Goal: Task Accomplishment & Management: Manage account settings

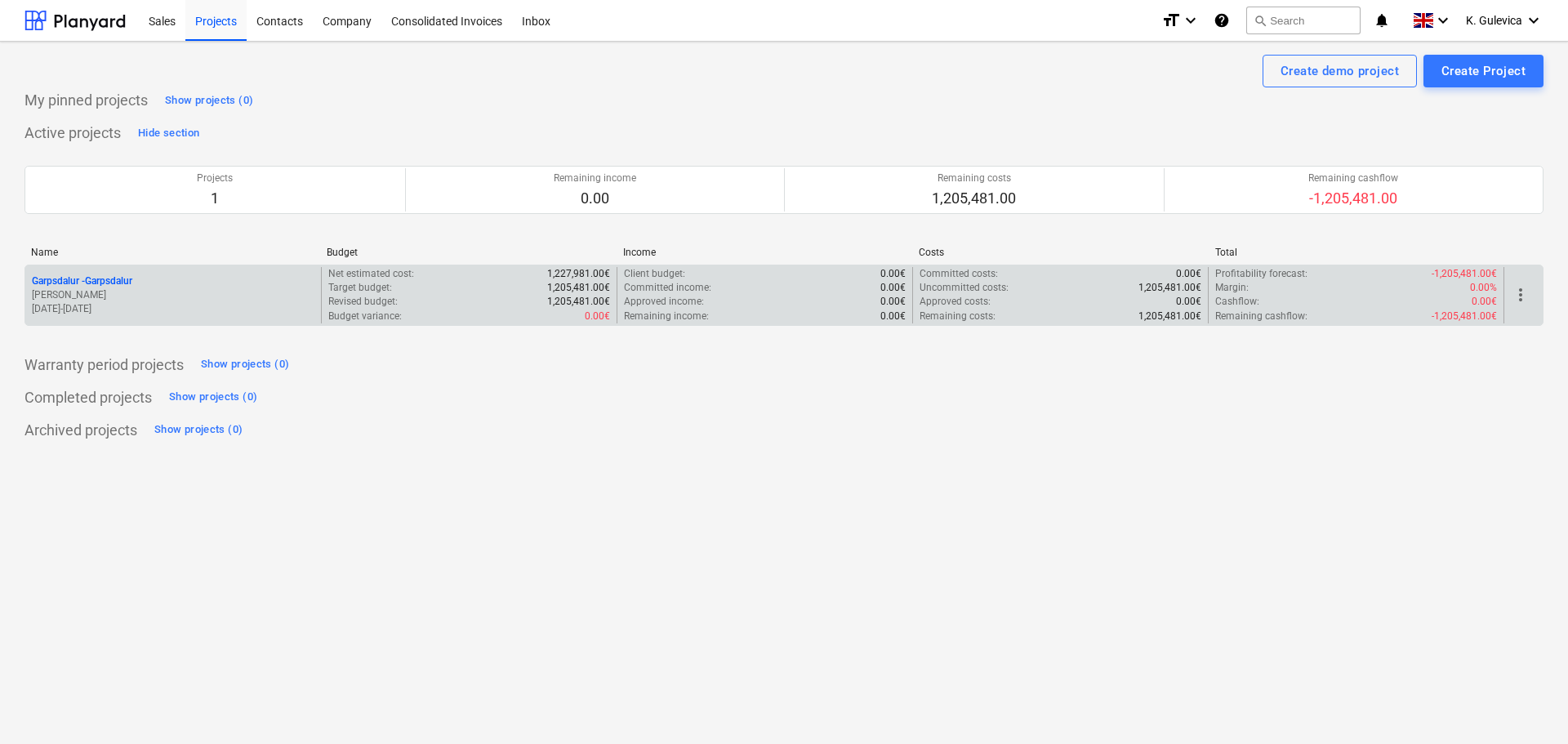
click at [132, 283] on p "Garpsdalur - [GEOGRAPHIC_DATA]" at bounding box center [82, 281] width 100 height 14
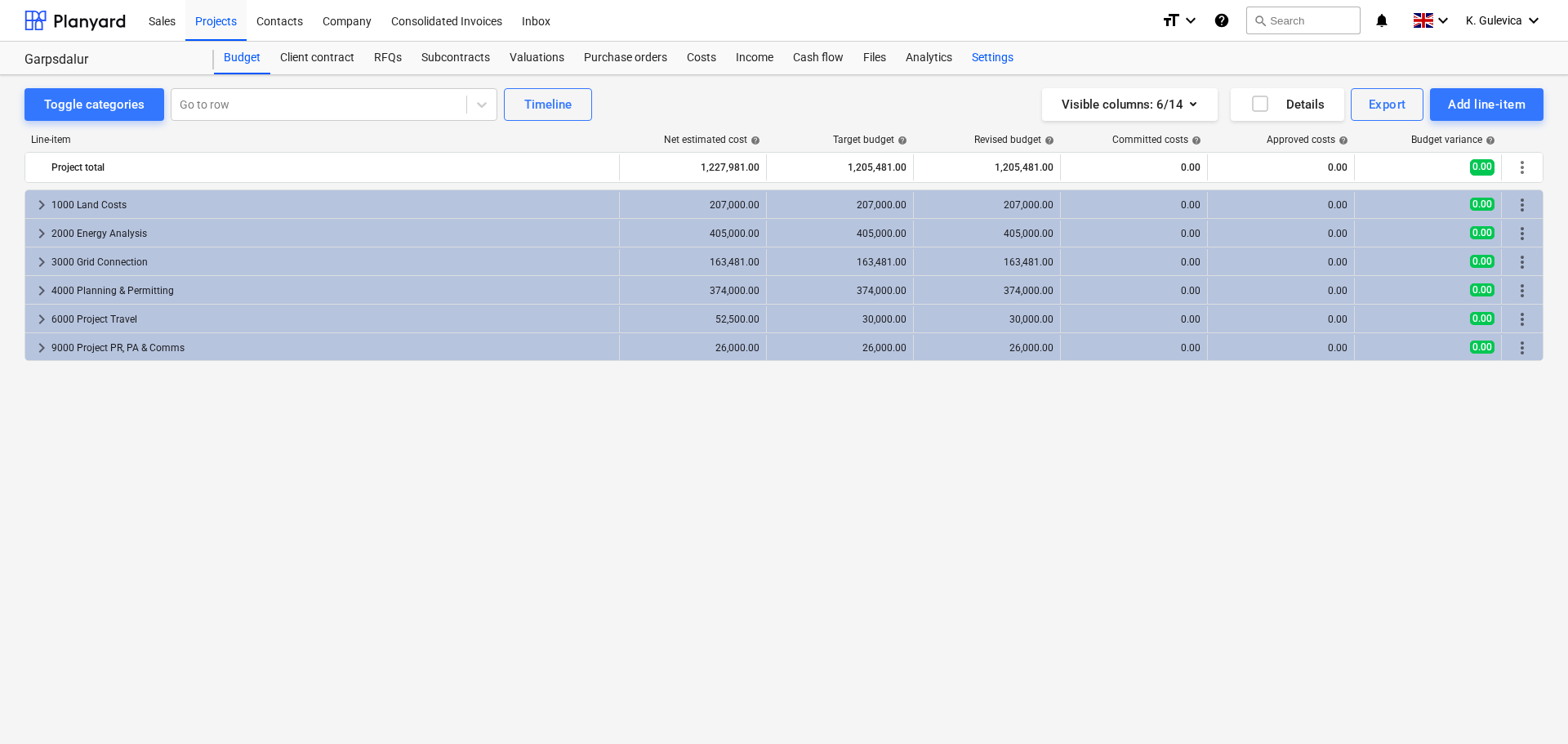
drag, startPoint x: 977, startPoint y: 57, endPoint x: 967, endPoint y: 63, distance: 11.7
click at [978, 57] on div "Settings" at bounding box center [993, 57] width 62 height 33
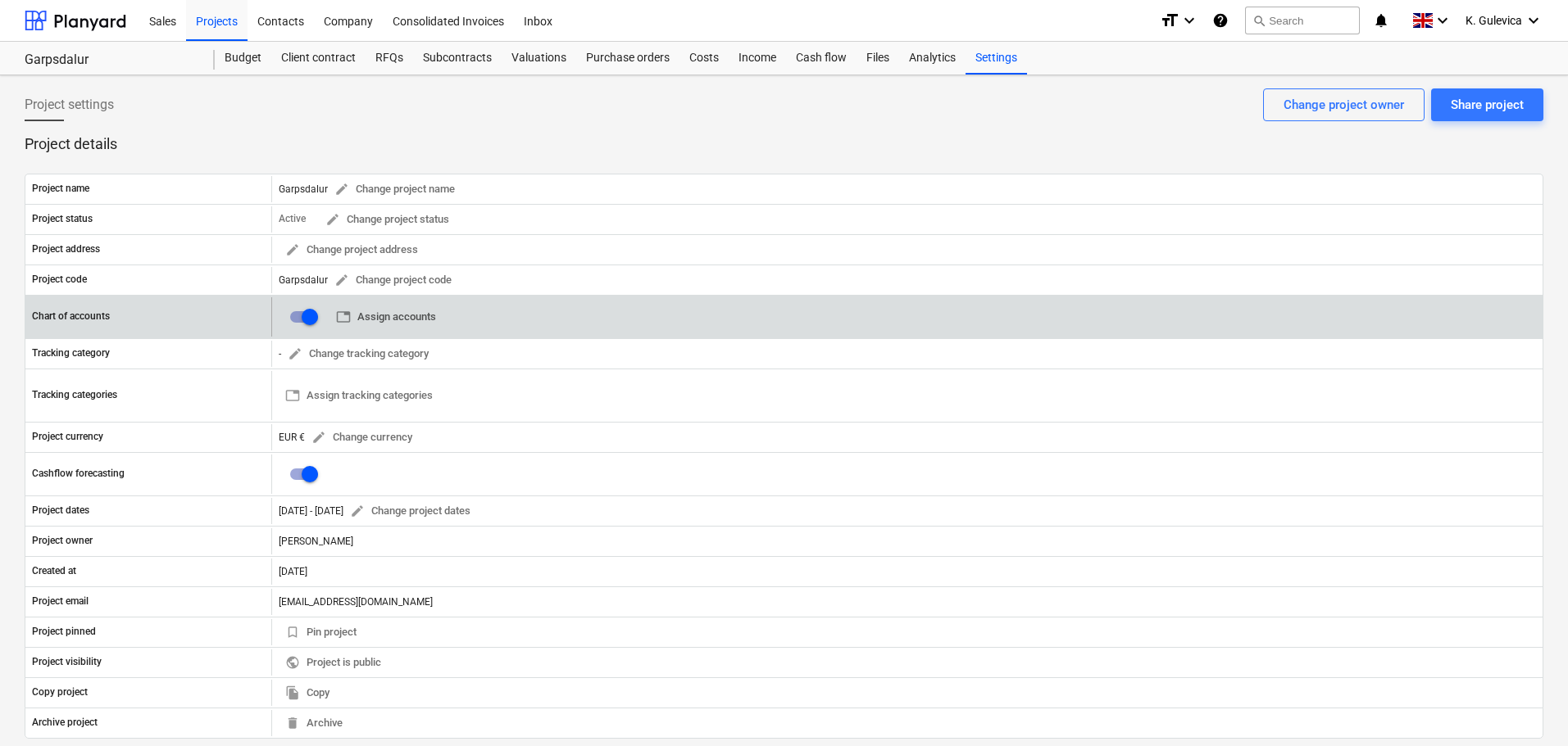
click at [379, 316] on span "table Assign accounts" at bounding box center [386, 317] width 100 height 19
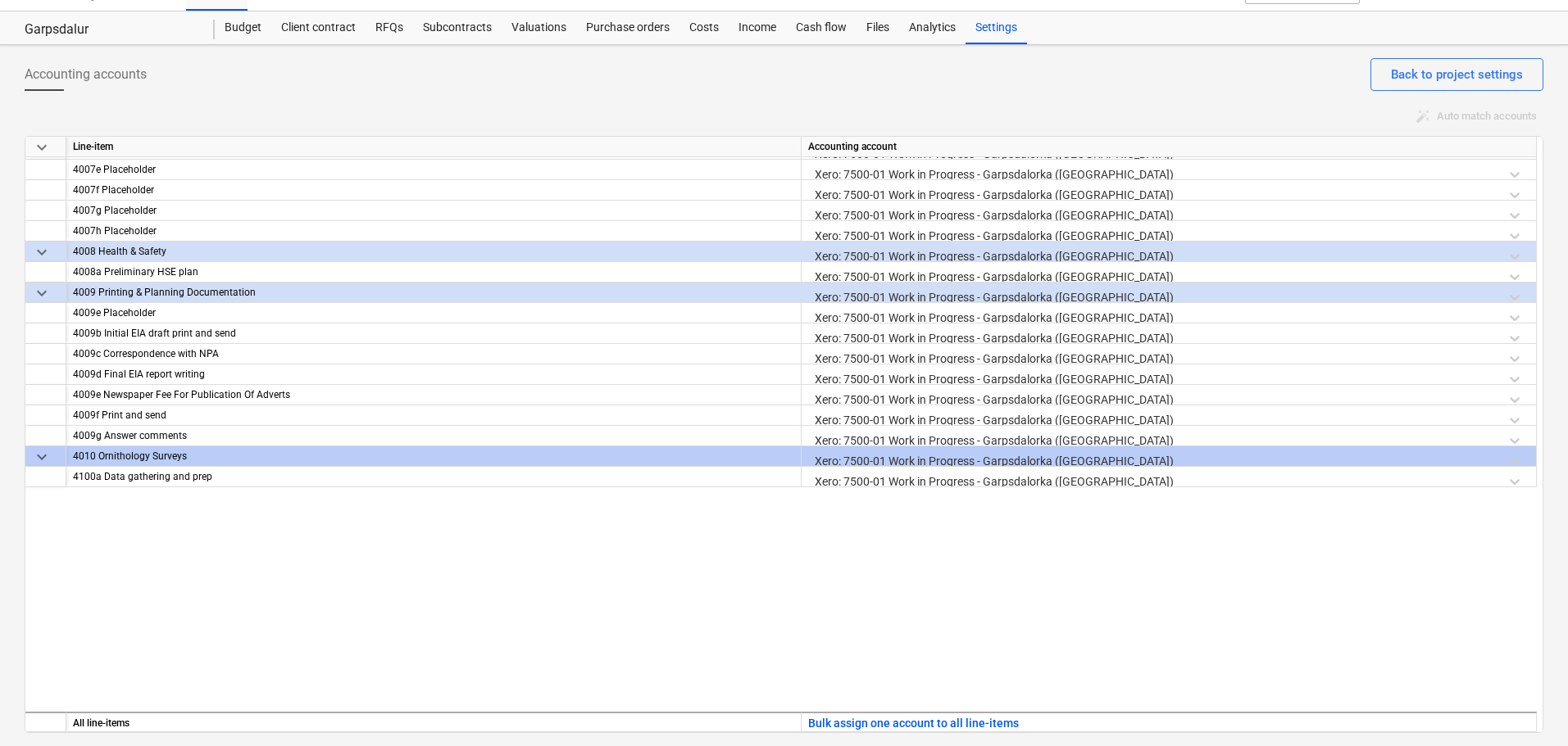
scroll to position [2148, 0]
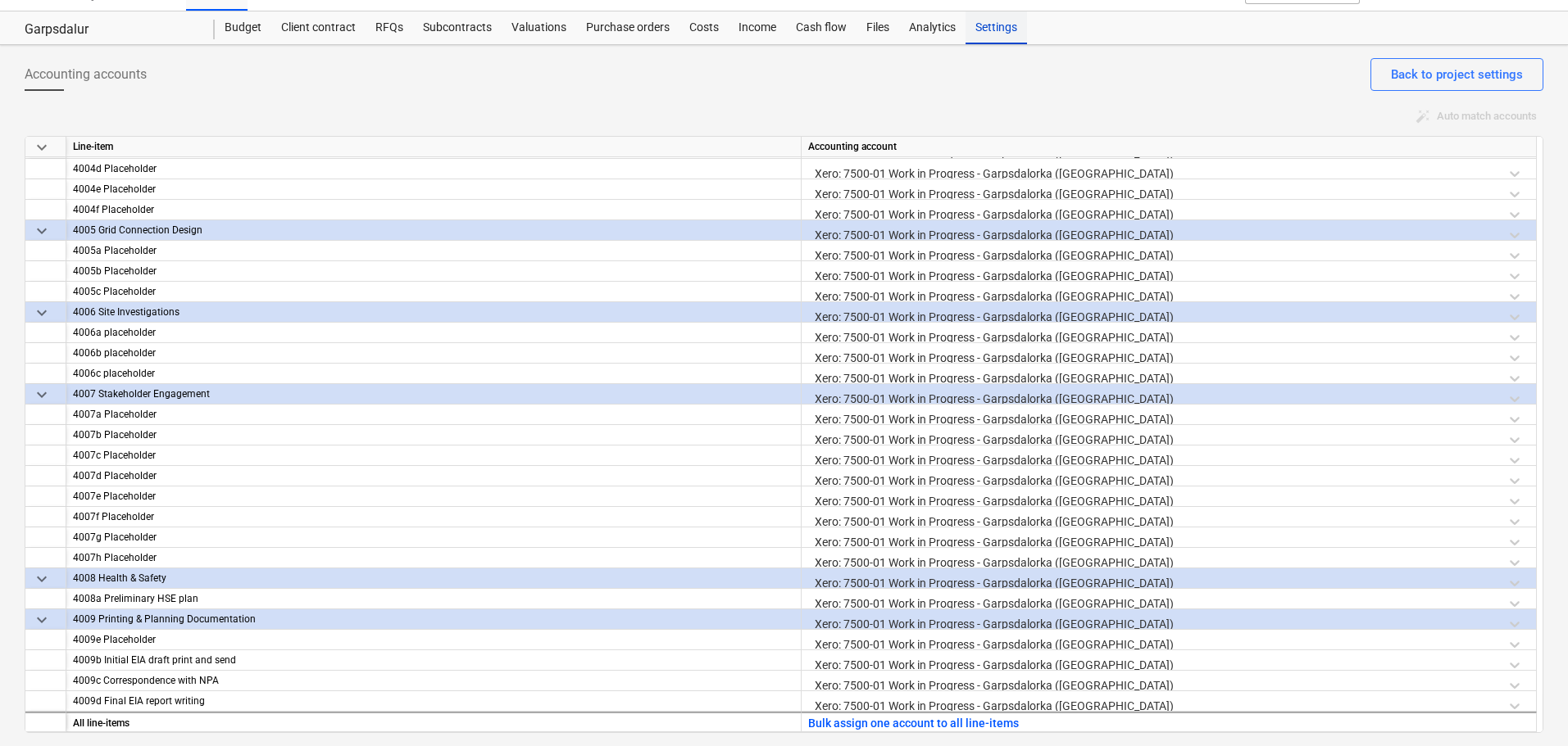
click at [1007, 38] on div "Settings" at bounding box center [996, 27] width 62 height 33
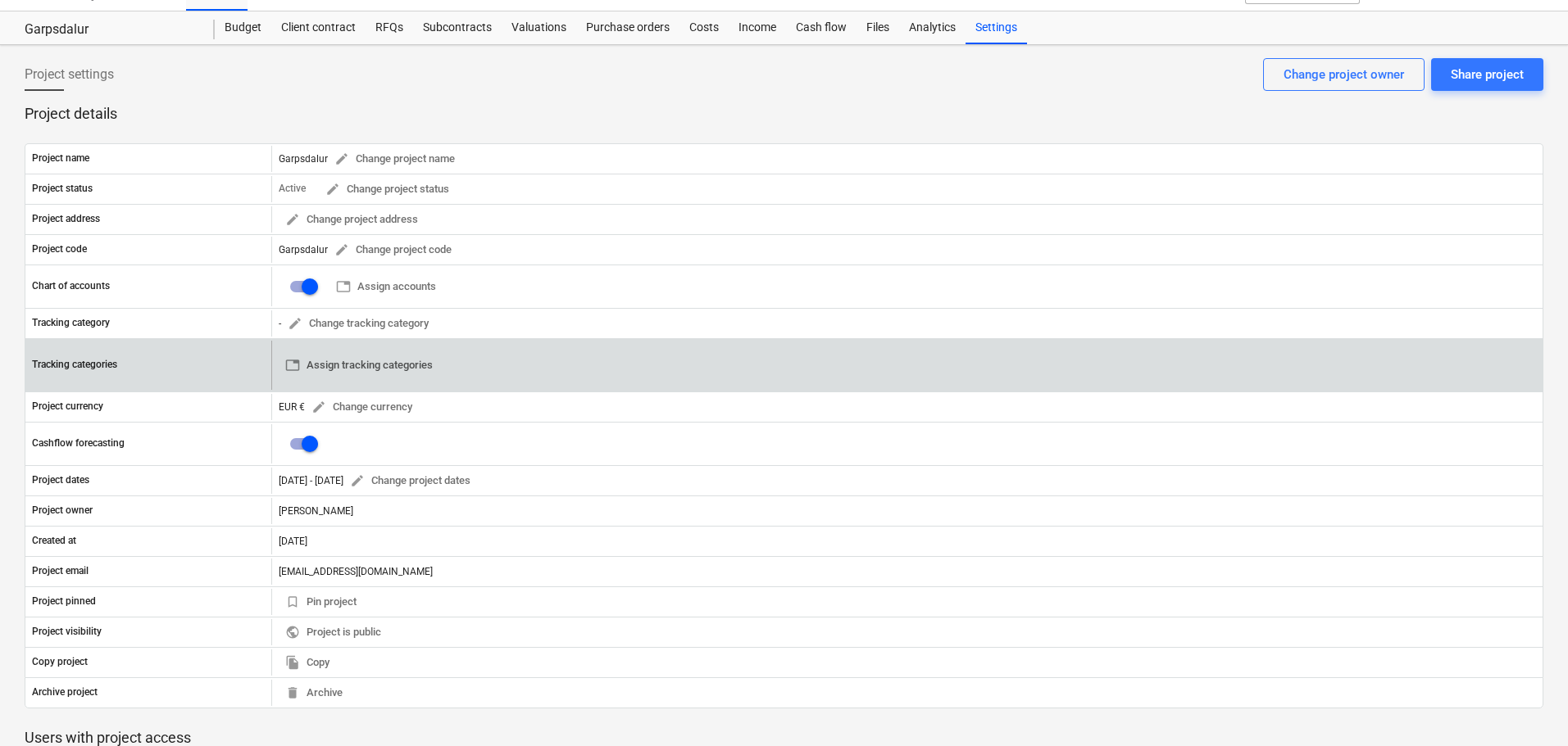
click at [413, 365] on span "table Assign tracking categories" at bounding box center [358, 365] width 147 height 19
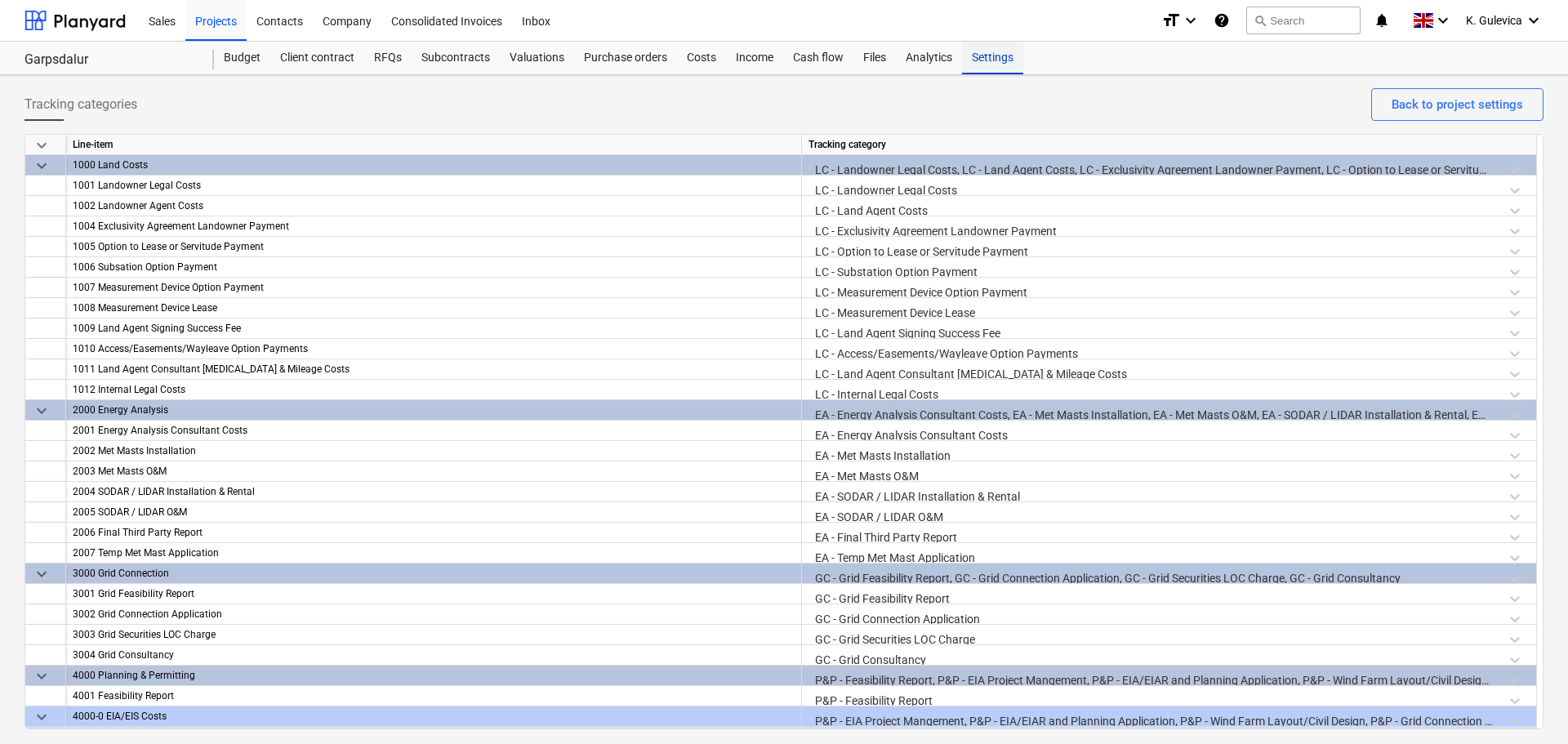
click at [979, 63] on div "Settings" at bounding box center [993, 57] width 62 height 33
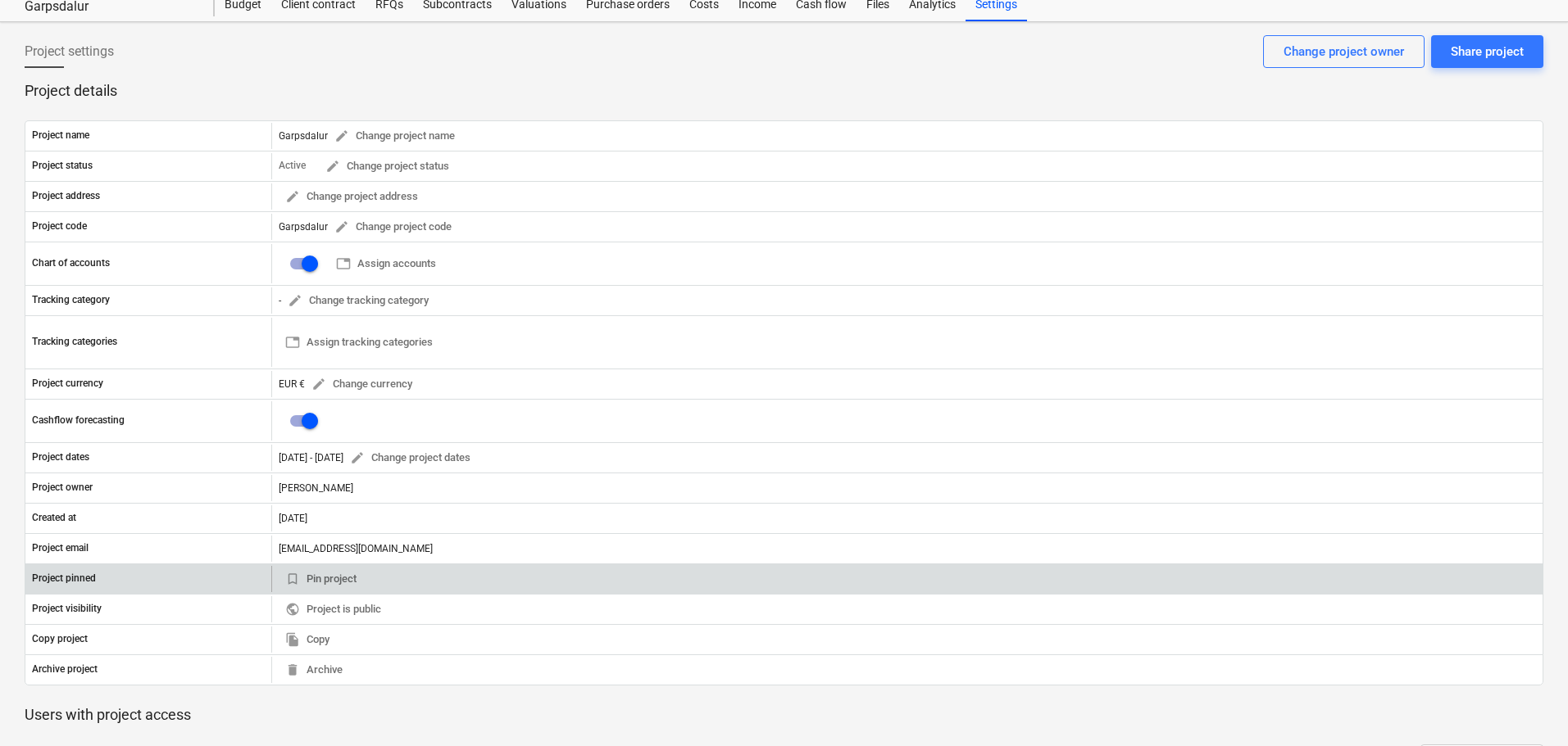
scroll to position [82, 0]
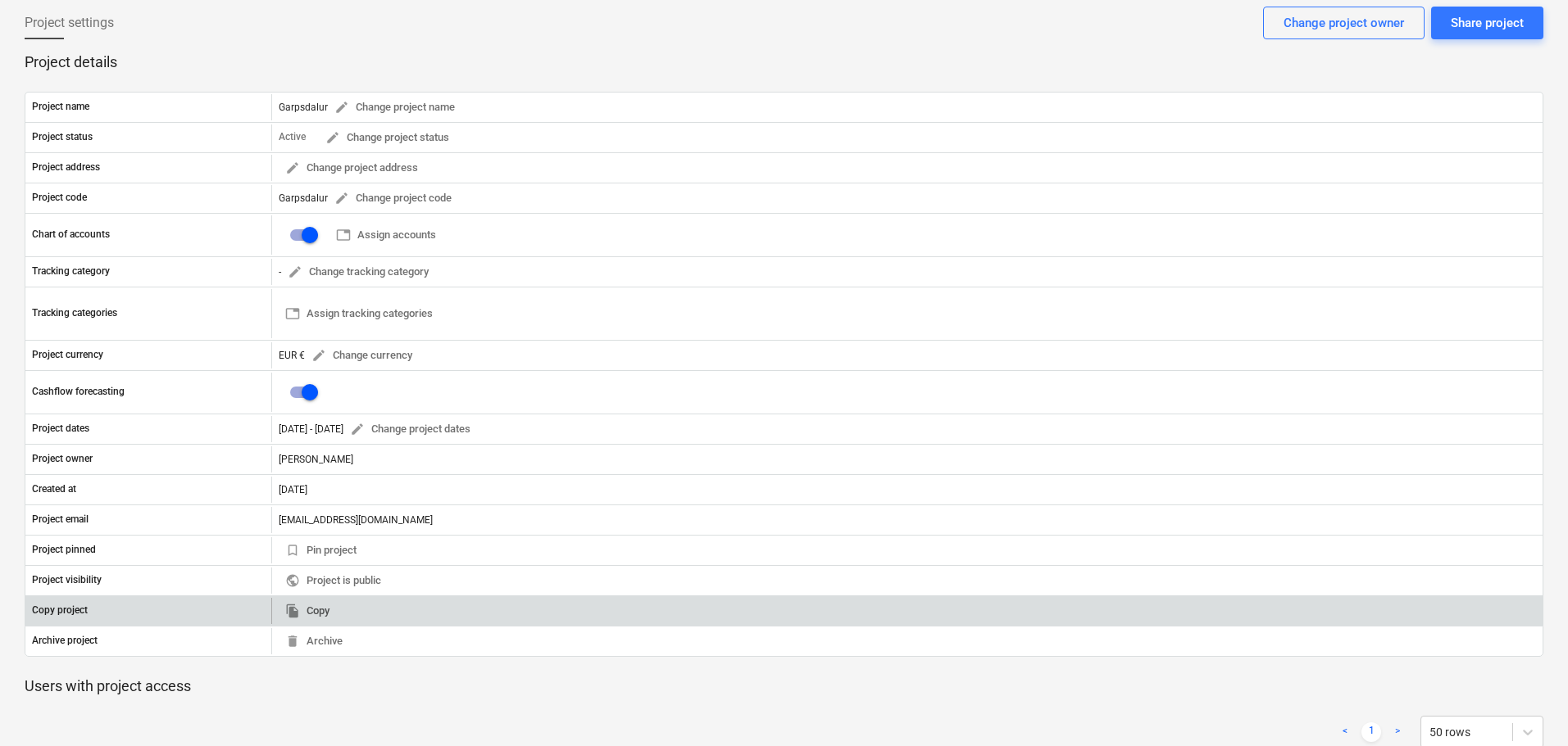
click at [314, 613] on span "file_copy Copy" at bounding box center [307, 611] width 44 height 19
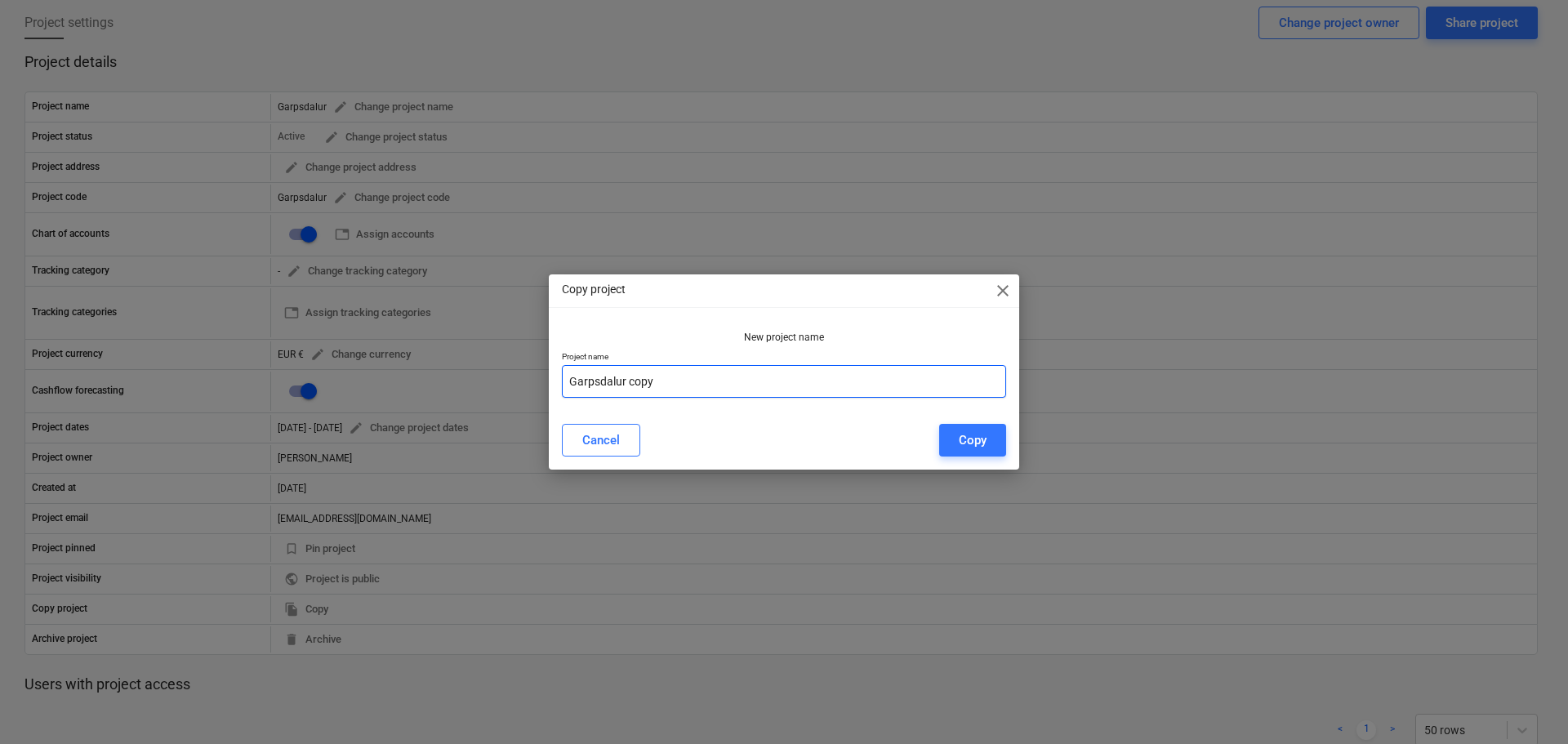
drag, startPoint x: 679, startPoint y: 372, endPoint x: 540, endPoint y: 387, distance: 139.8
click at [540, 387] on div "Copy project close New project name Project name Garpsdalur copy Cancel Copy" at bounding box center [784, 372] width 1568 height 744
paste input "Extension"
type input "Garpsdalur Extension"
click at [976, 440] on div "Copy" at bounding box center [973, 440] width 28 height 21
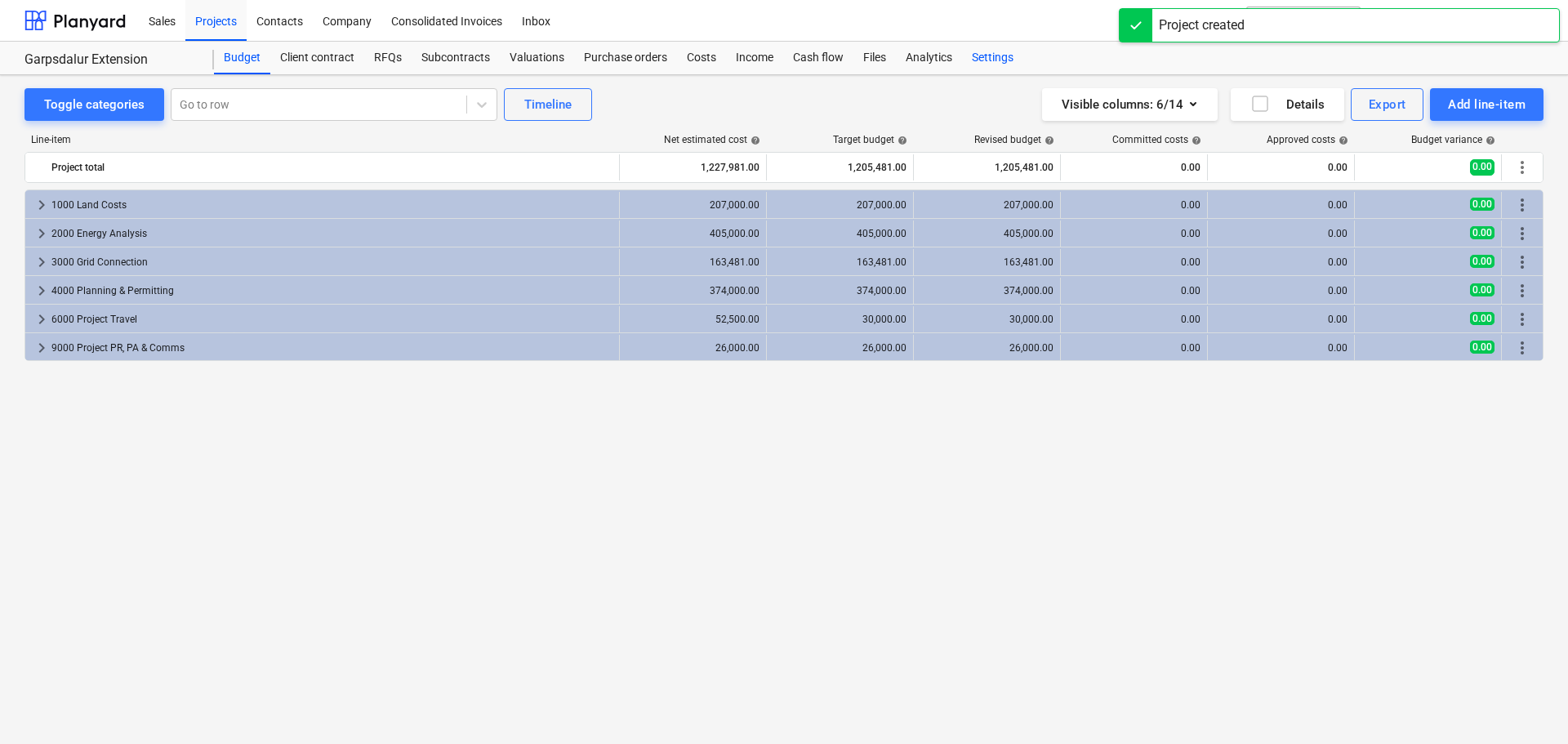
click at [995, 63] on div "Settings" at bounding box center [993, 57] width 62 height 33
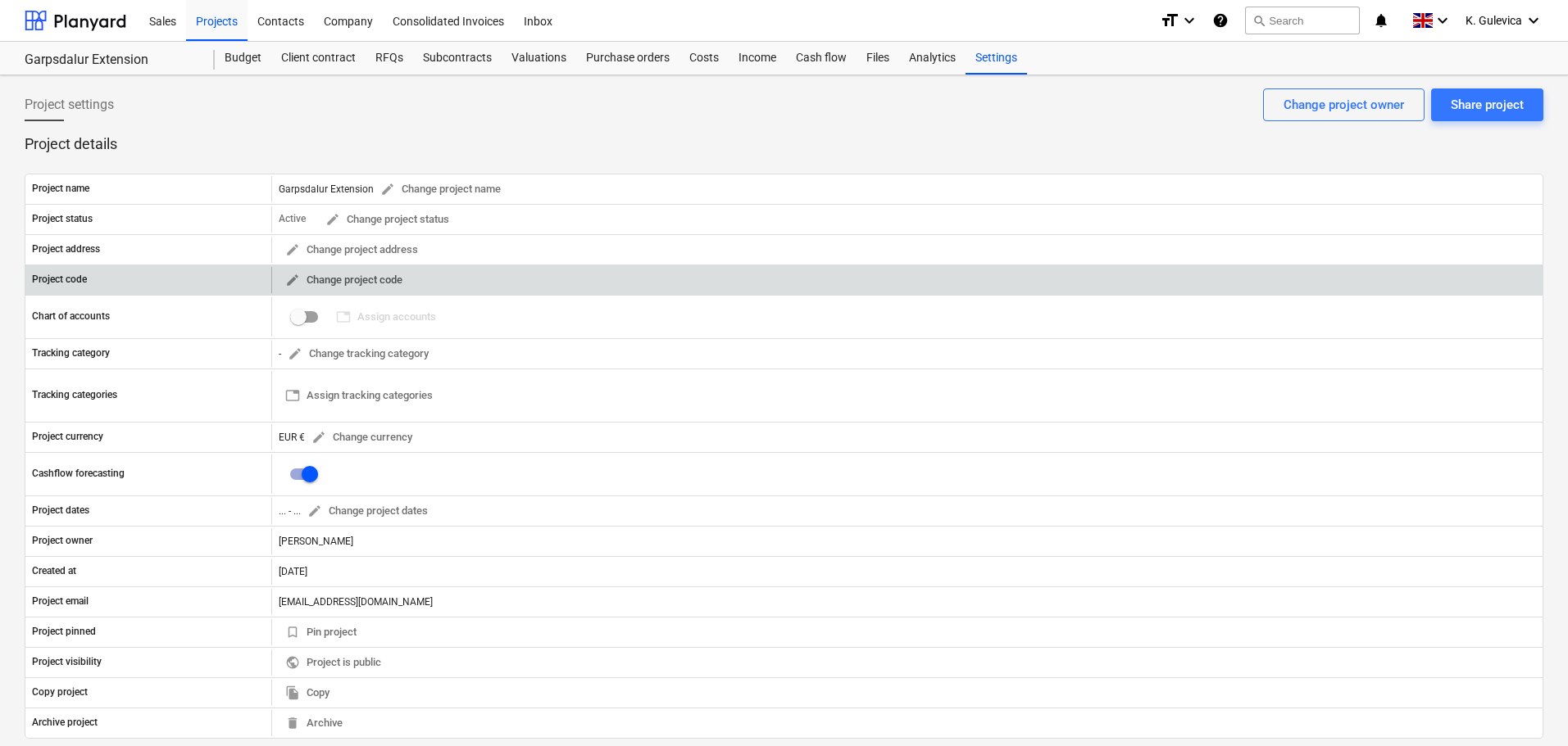
click at [290, 281] on span "edit" at bounding box center [292, 280] width 15 height 15
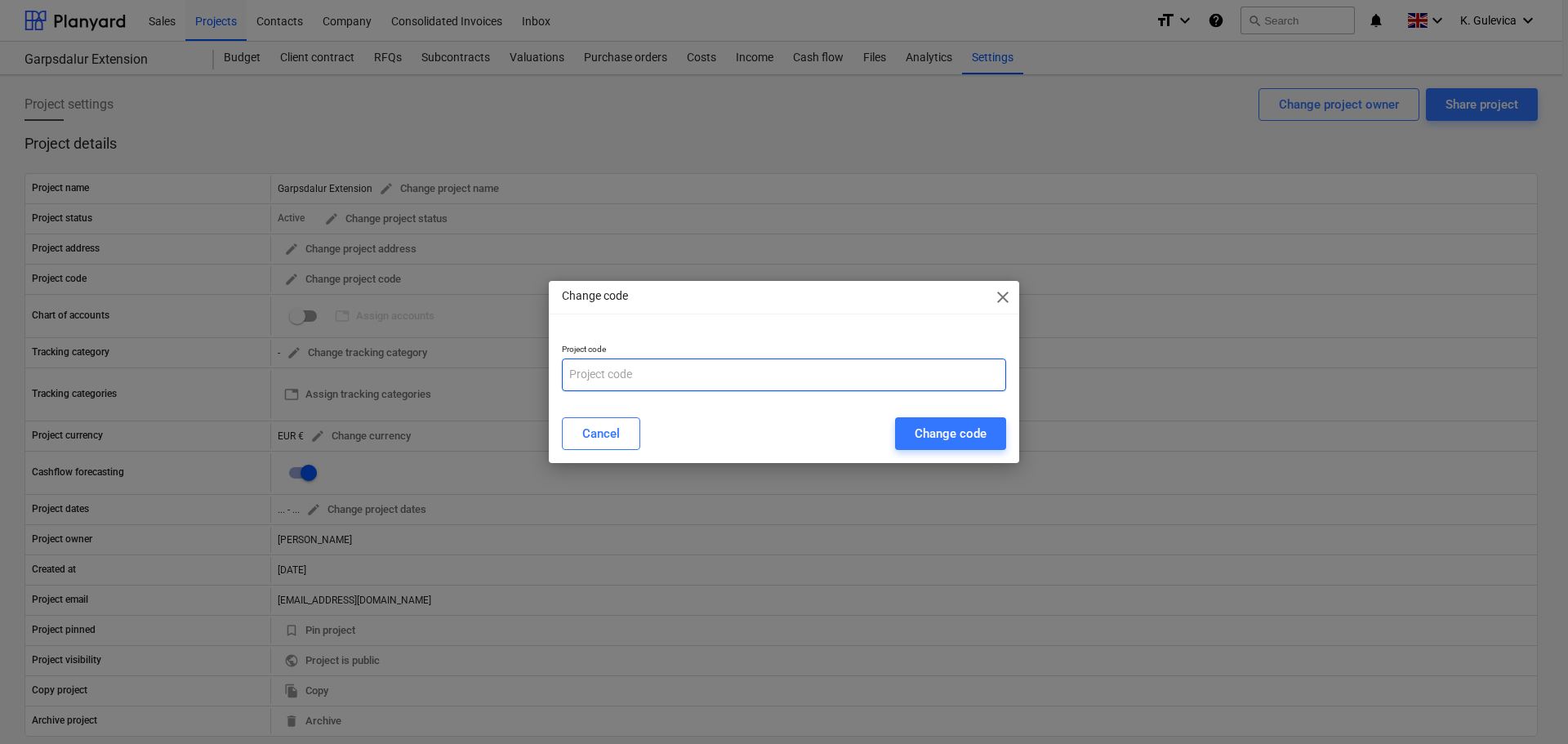
click at [682, 372] on input "text" at bounding box center [784, 375] width 444 height 33
paste input "Garpsdalur Extension"
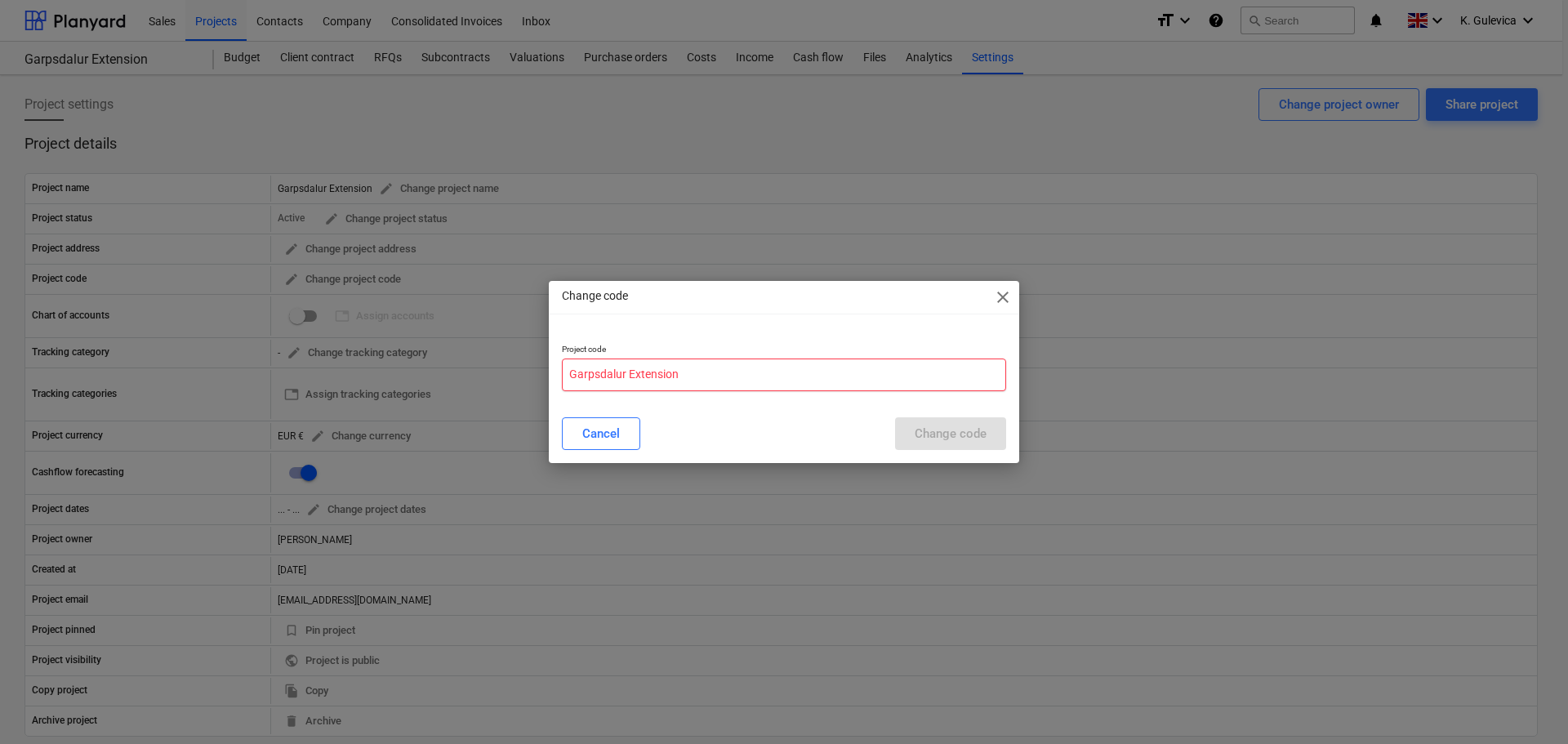
click at [627, 371] on input "Garpsdalur Extension" at bounding box center [784, 375] width 444 height 33
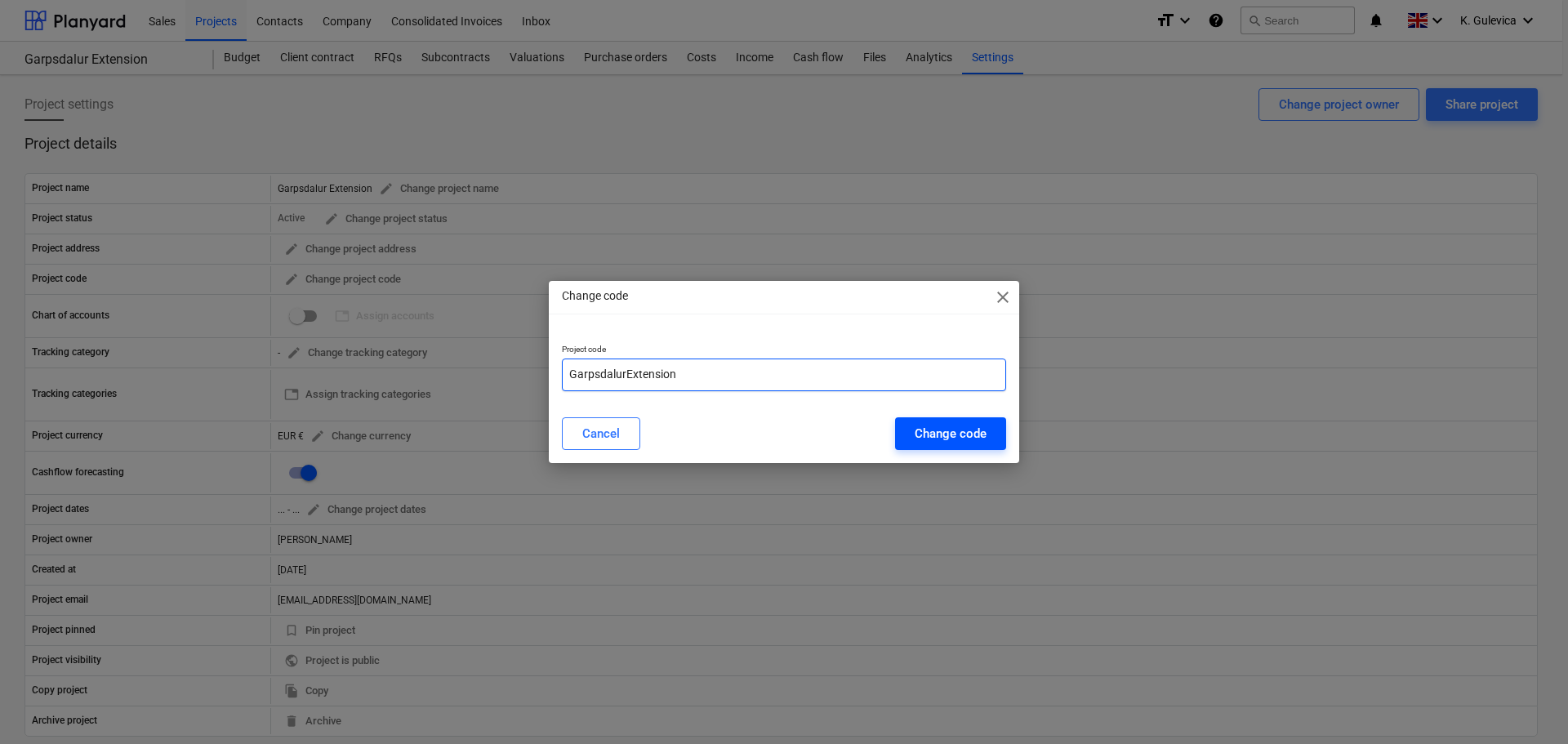
type input "GarpsdalurExtension"
click at [933, 430] on div "Change code" at bounding box center [951, 434] width 72 height 21
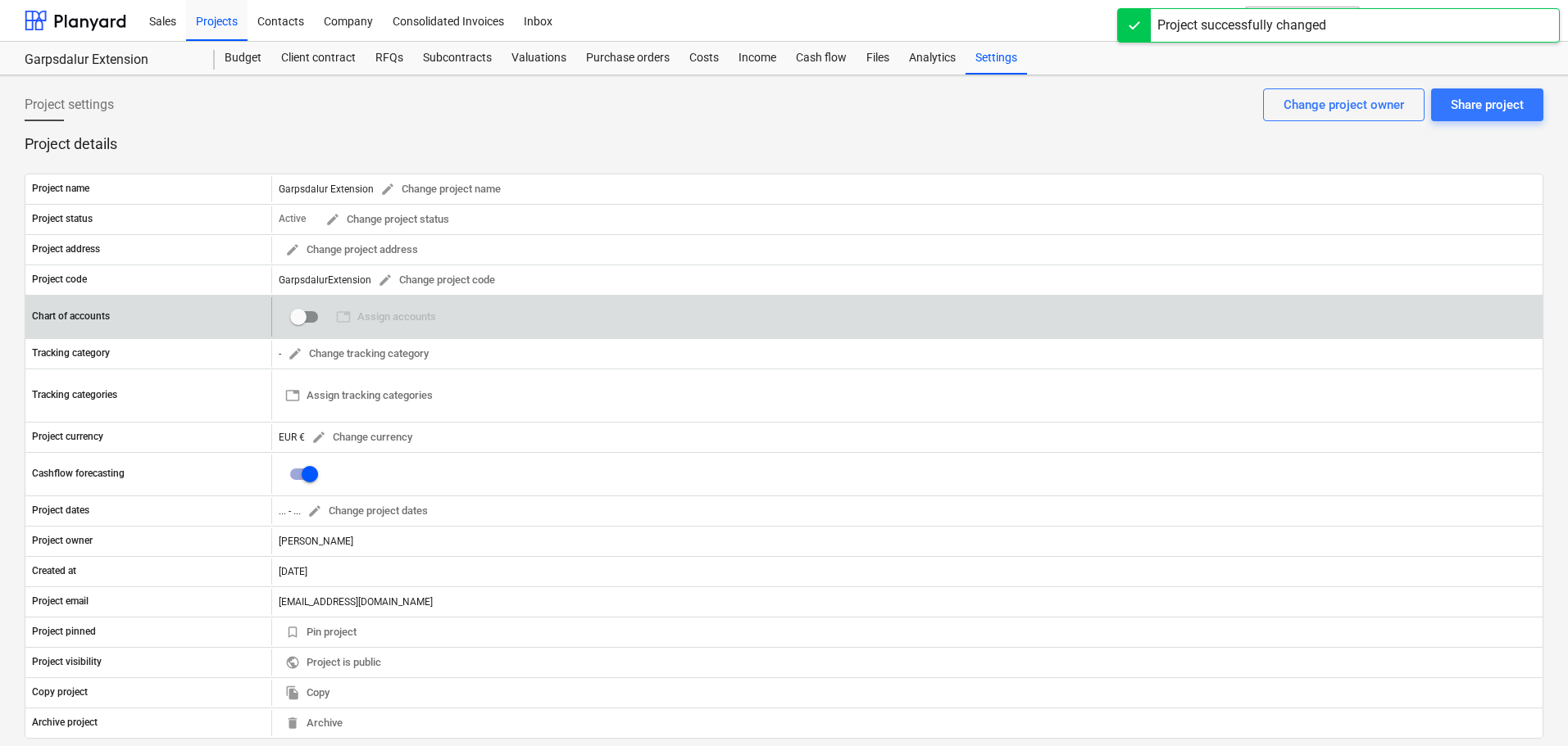
click at [311, 317] on input "checkbox" at bounding box center [298, 317] width 40 height 40
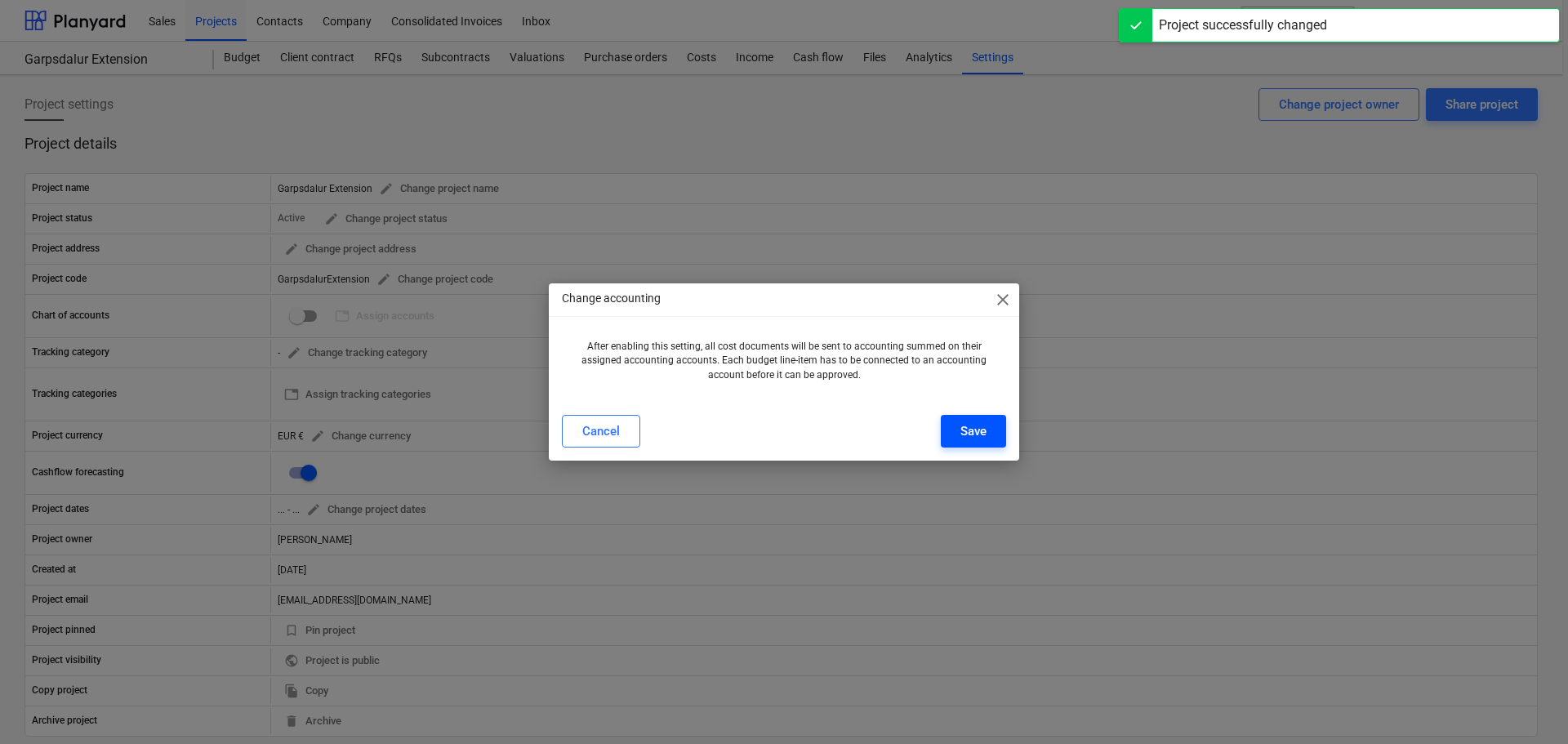
click at [975, 441] on div "Save" at bounding box center [974, 431] width 26 height 21
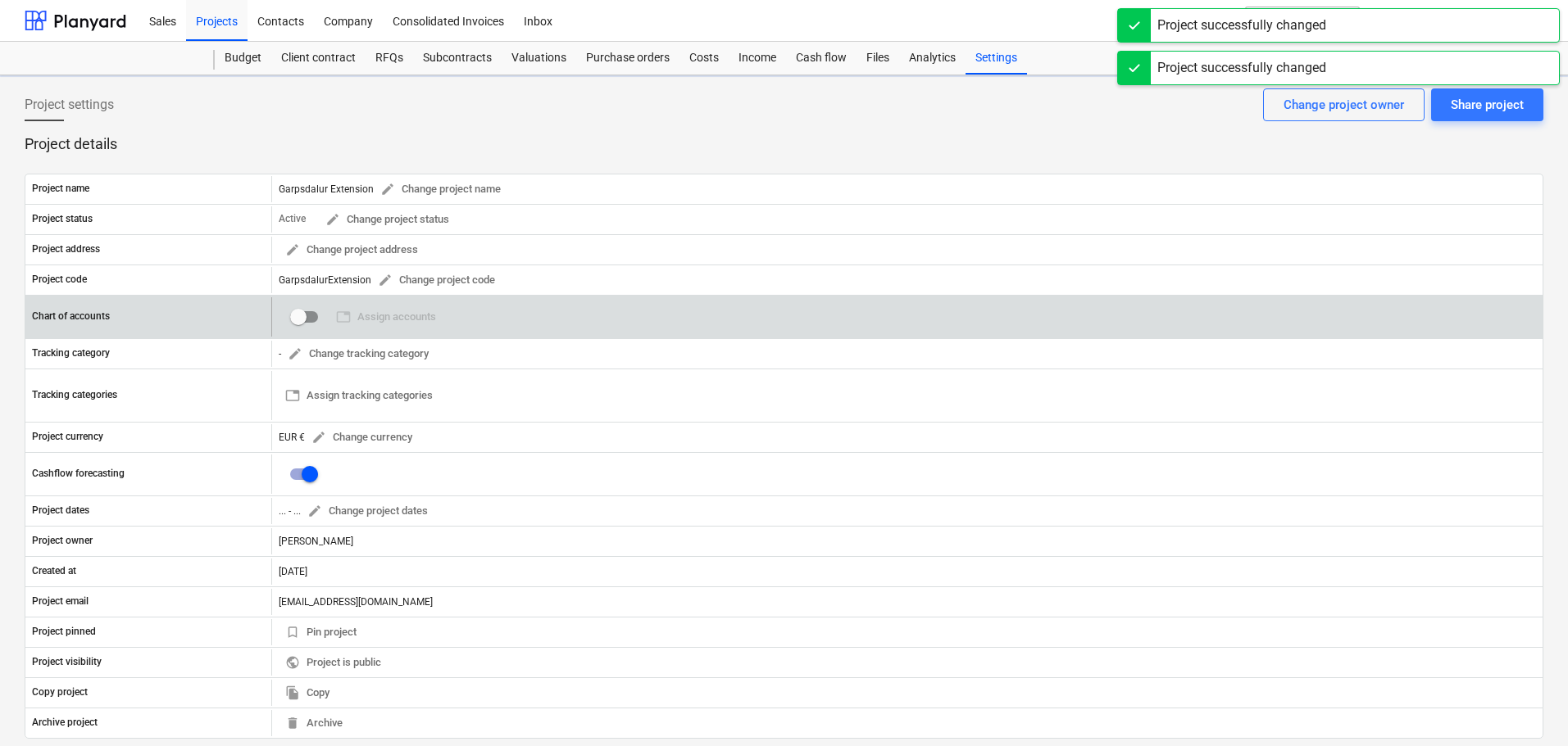
checkbox input "true"
click at [385, 318] on span "table Assign accounts" at bounding box center [386, 317] width 100 height 19
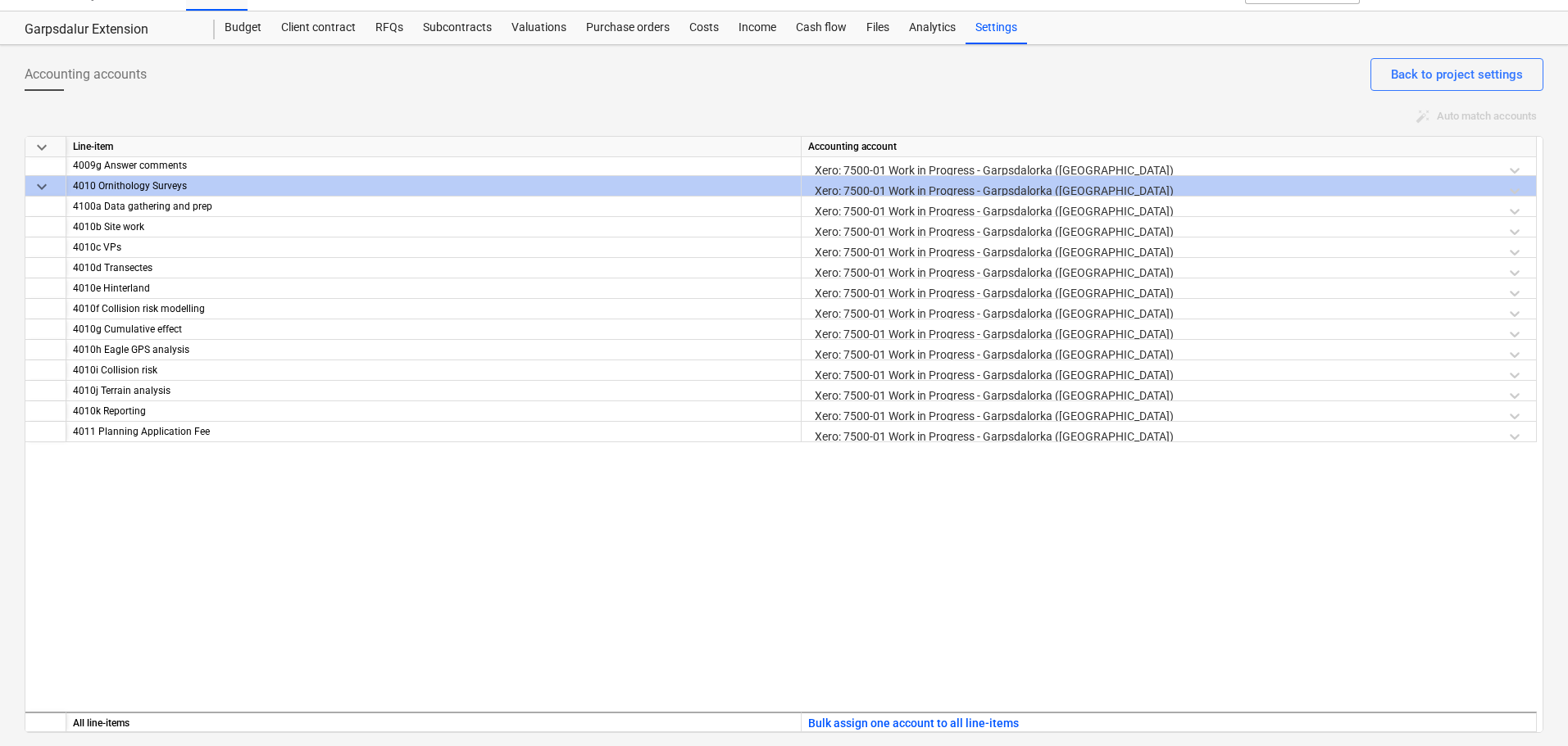
scroll to position [2803, 0]
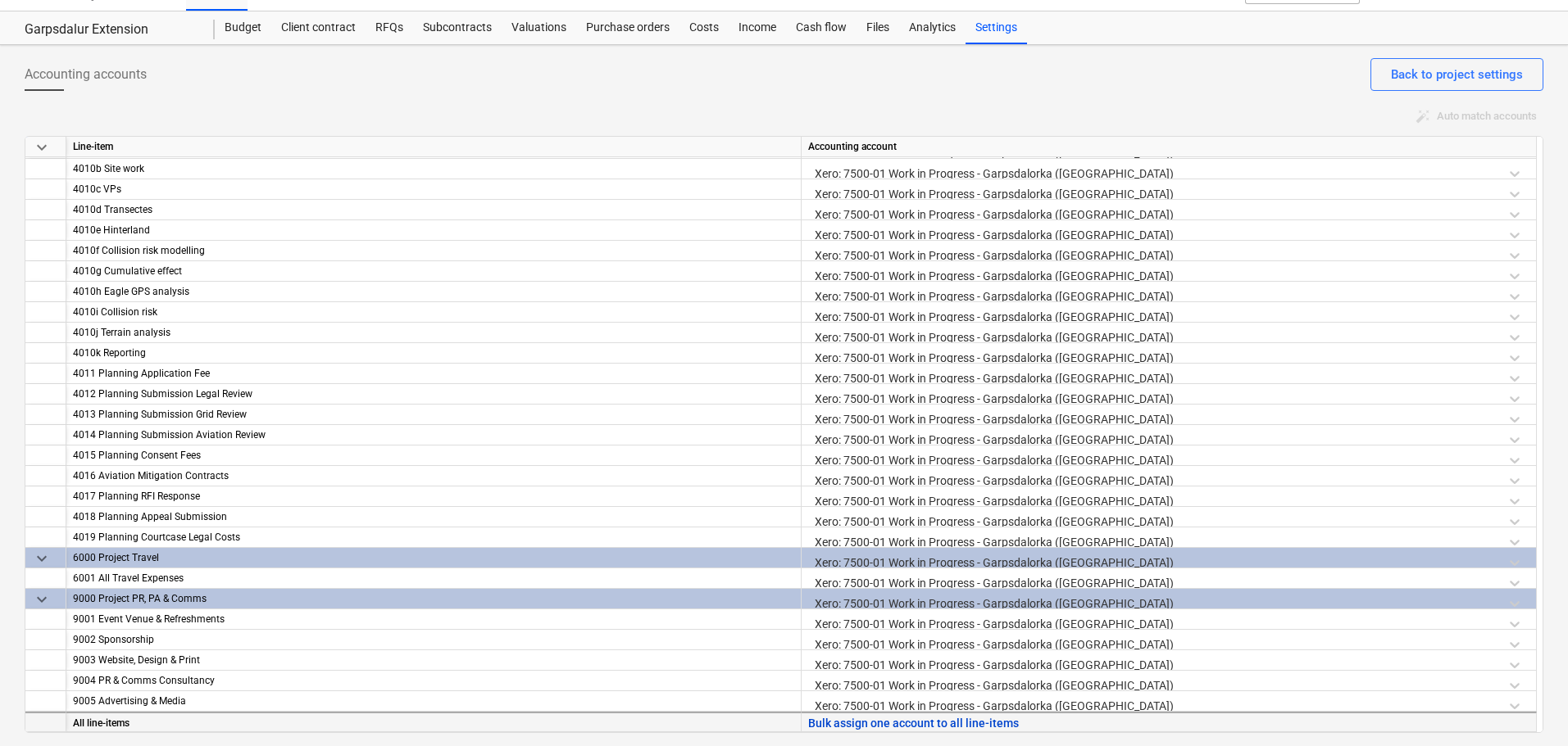
click at [1002, 726] on button "Bulk assign one account to all line-items" at bounding box center [913, 723] width 211 height 20
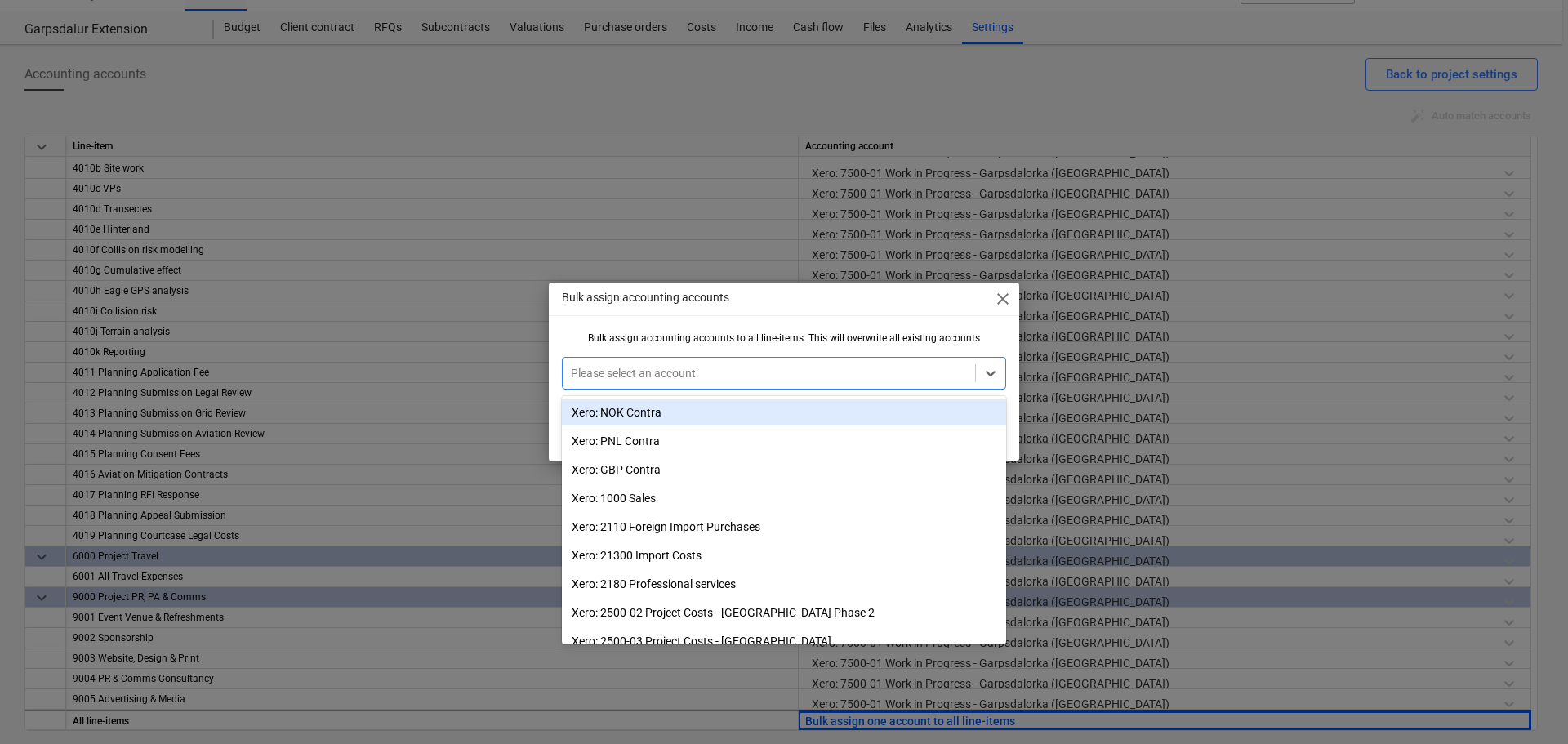
click at [676, 368] on div at bounding box center [769, 373] width 396 height 17
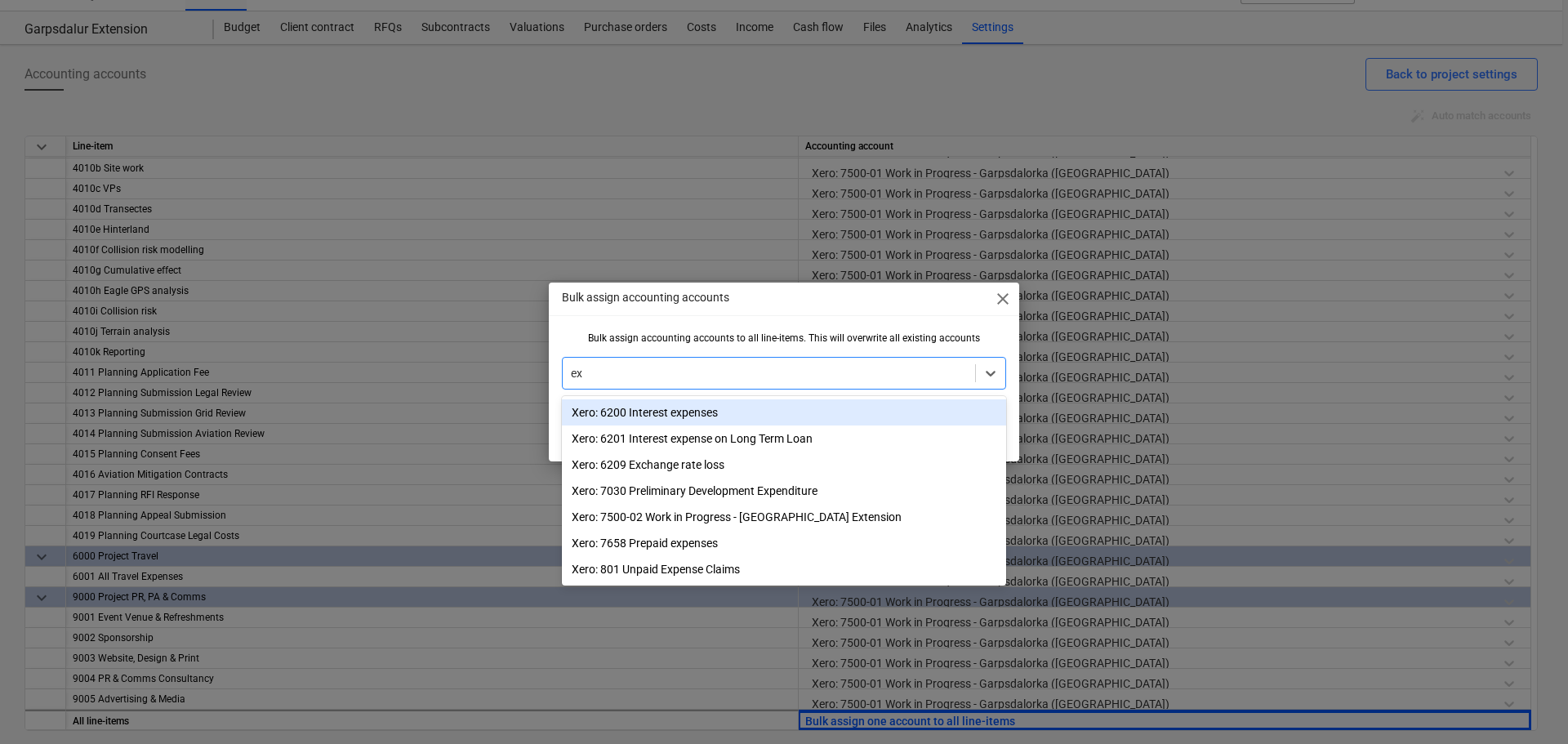
type input "ext"
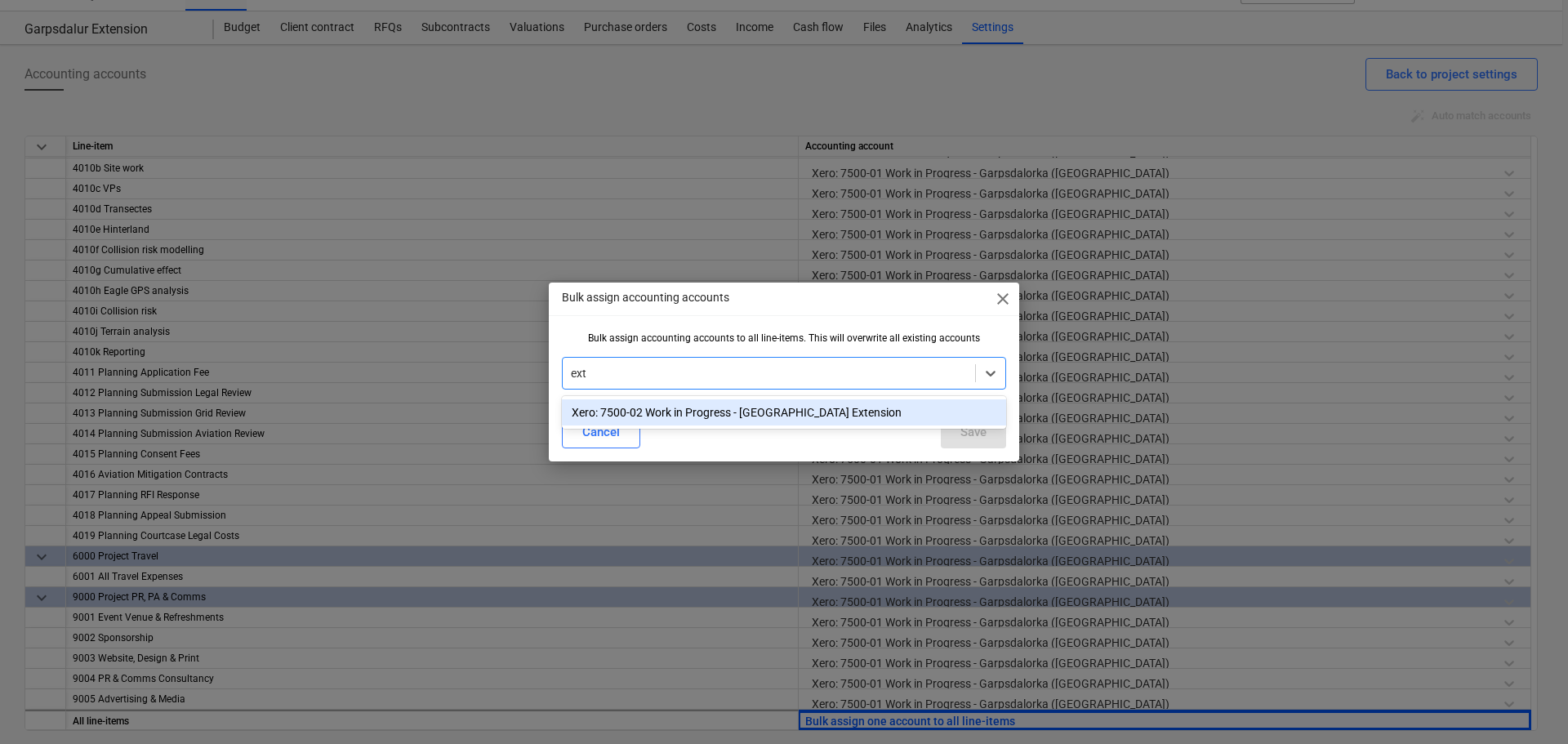
click at [703, 420] on div "Xero: 7500-02 Work in Progress - [GEOGRAPHIC_DATA] Extension" at bounding box center [784, 412] width 444 height 26
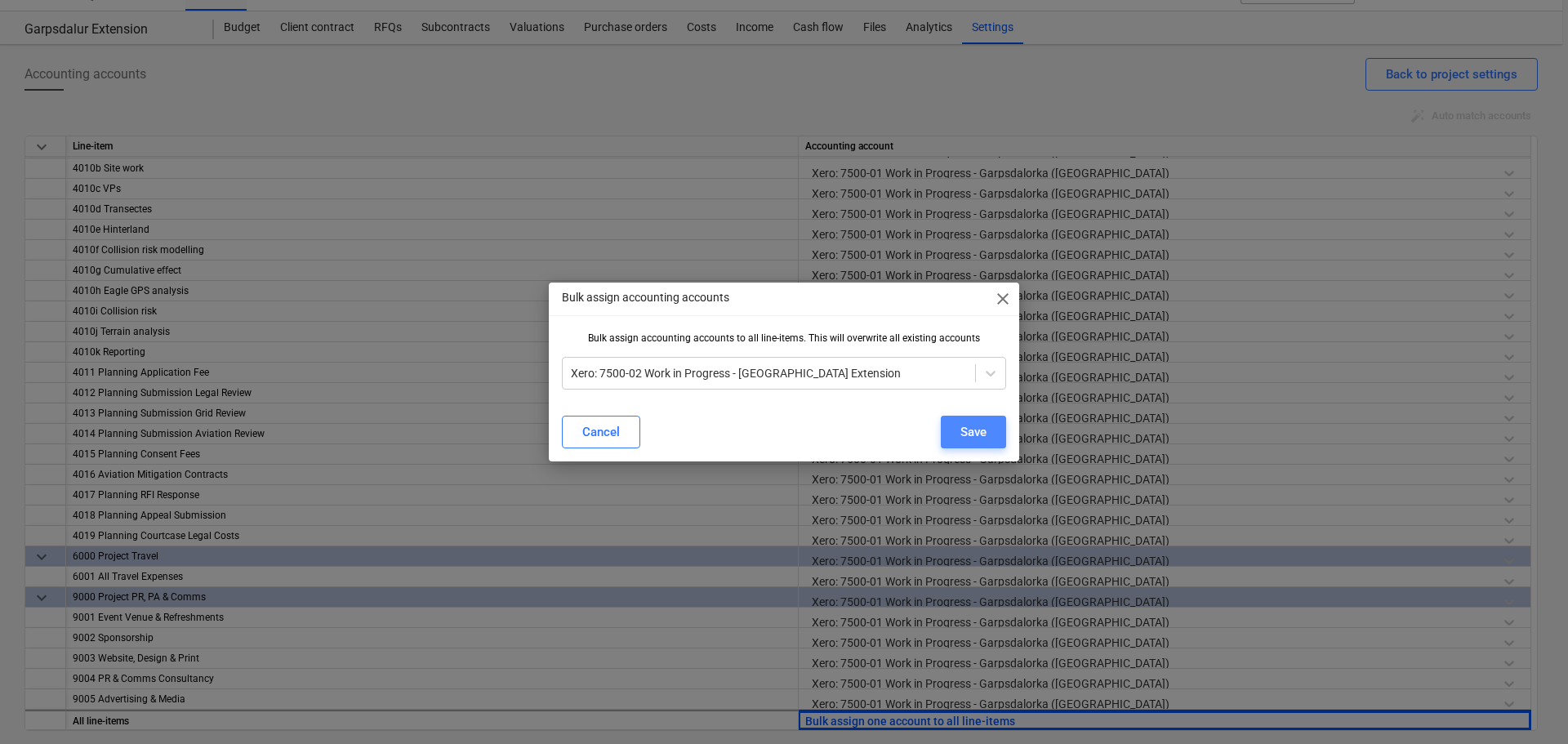
click at [966, 430] on div "Save" at bounding box center [974, 432] width 26 height 21
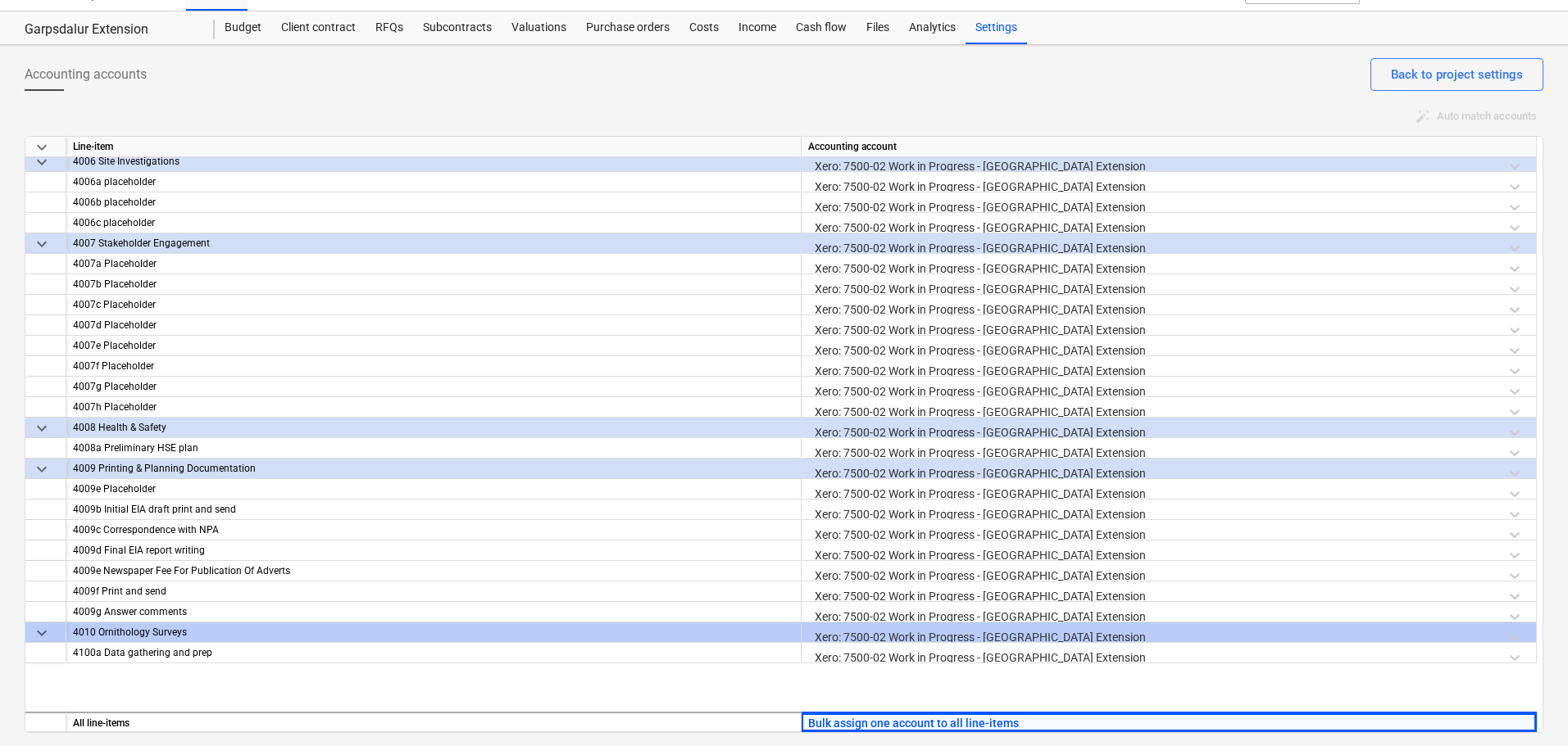
scroll to position [2148, 0]
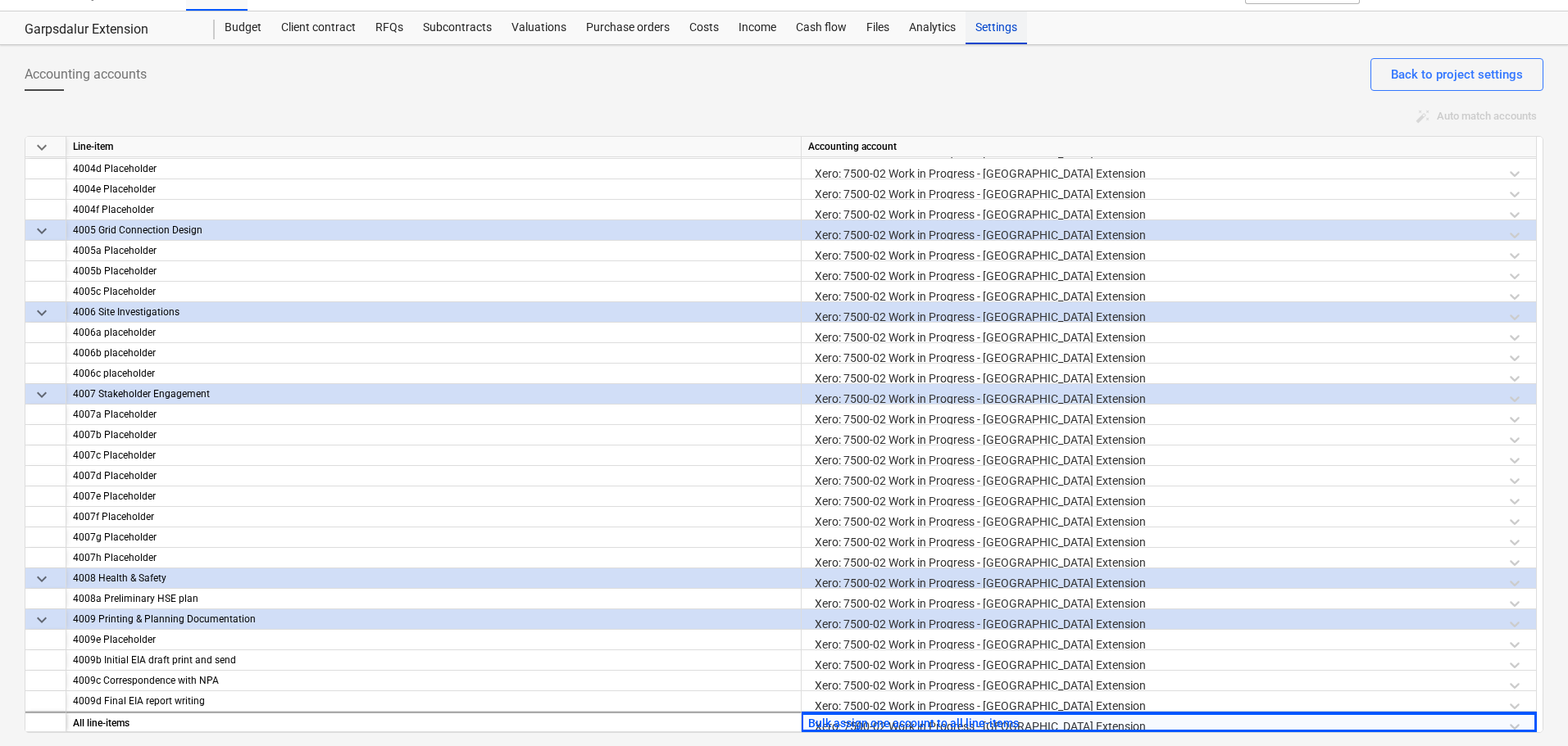
click at [994, 34] on div "Settings" at bounding box center [996, 27] width 62 height 33
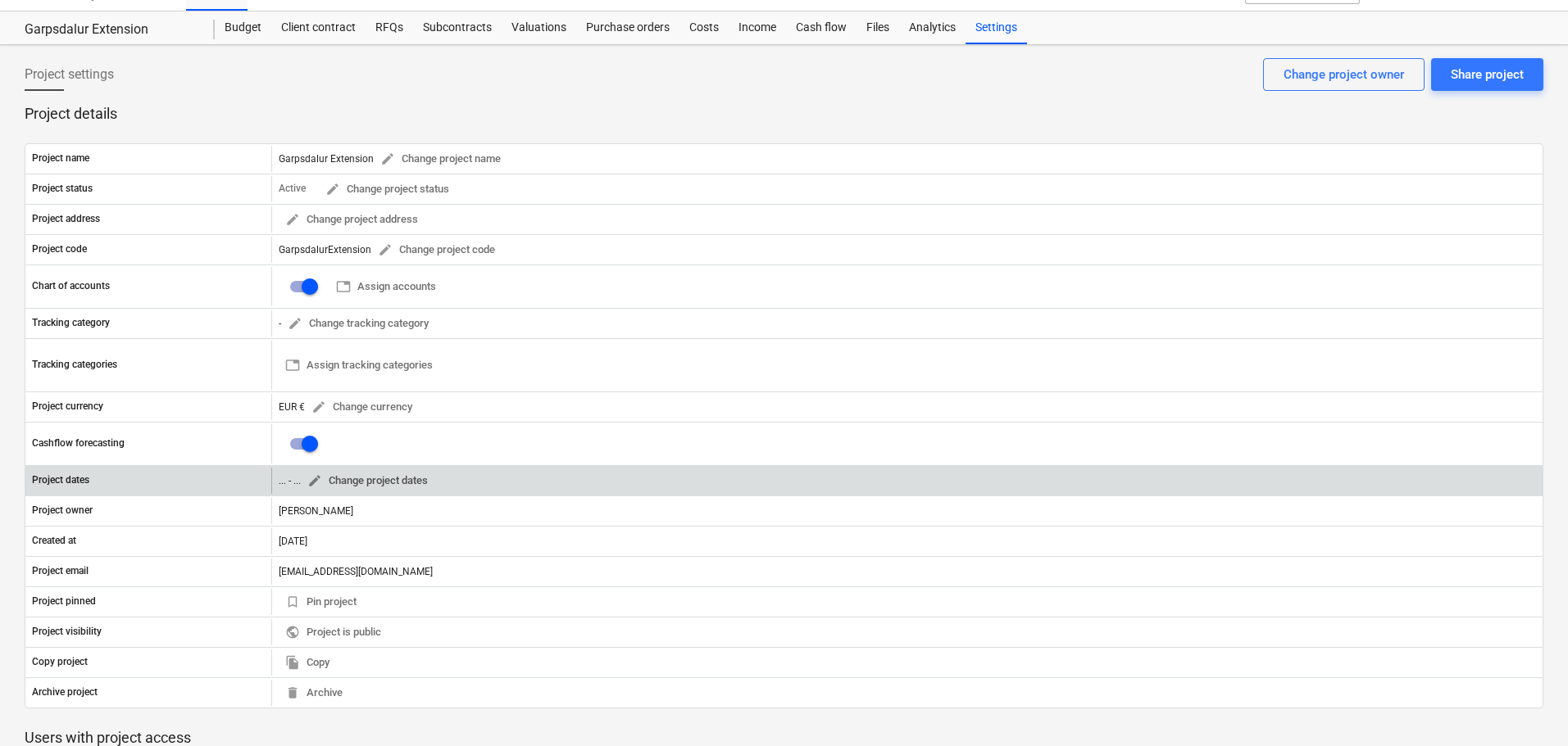
click at [313, 482] on span "edit" at bounding box center [314, 481] width 15 height 15
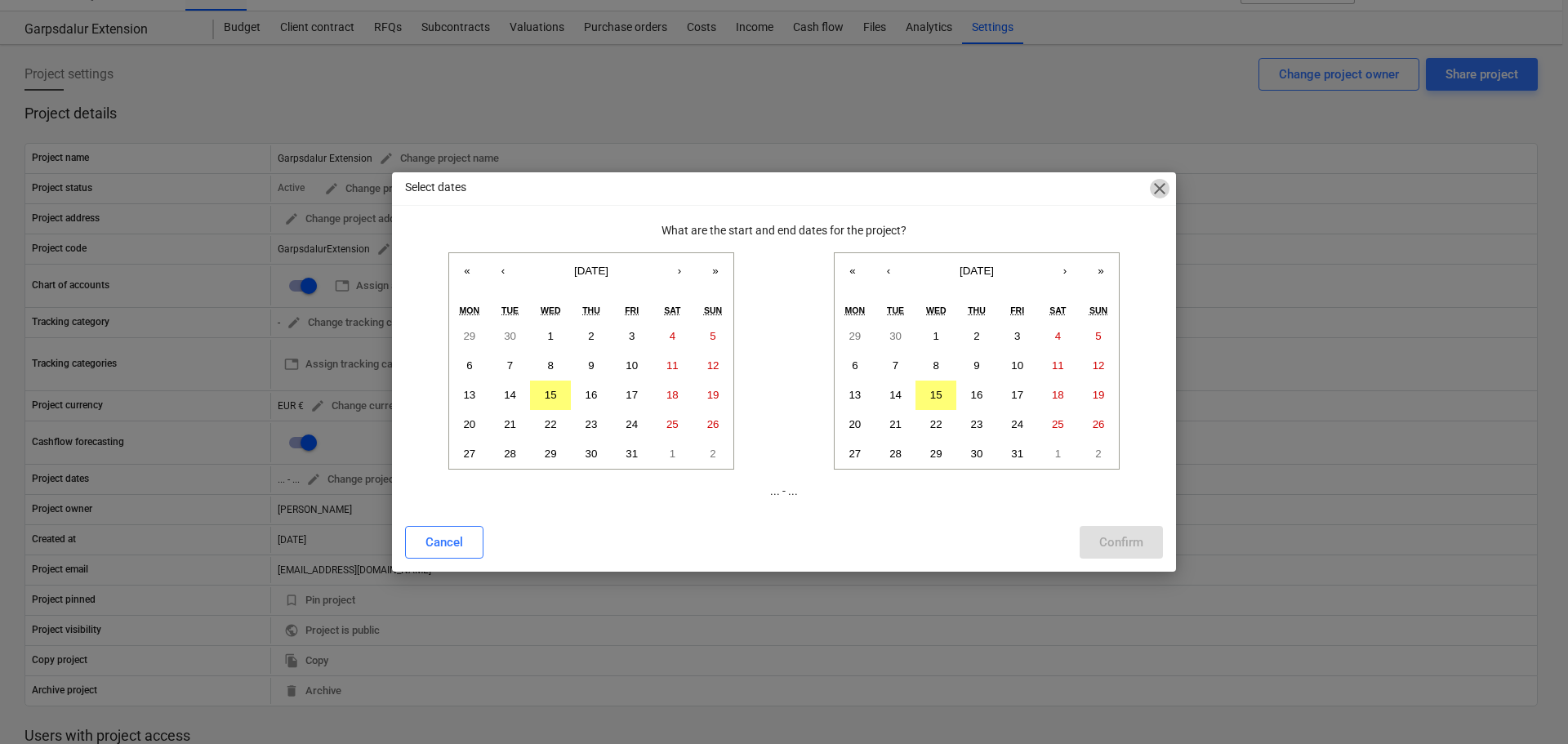
click at [1159, 189] on span "close" at bounding box center [1160, 188] width 19 height 19
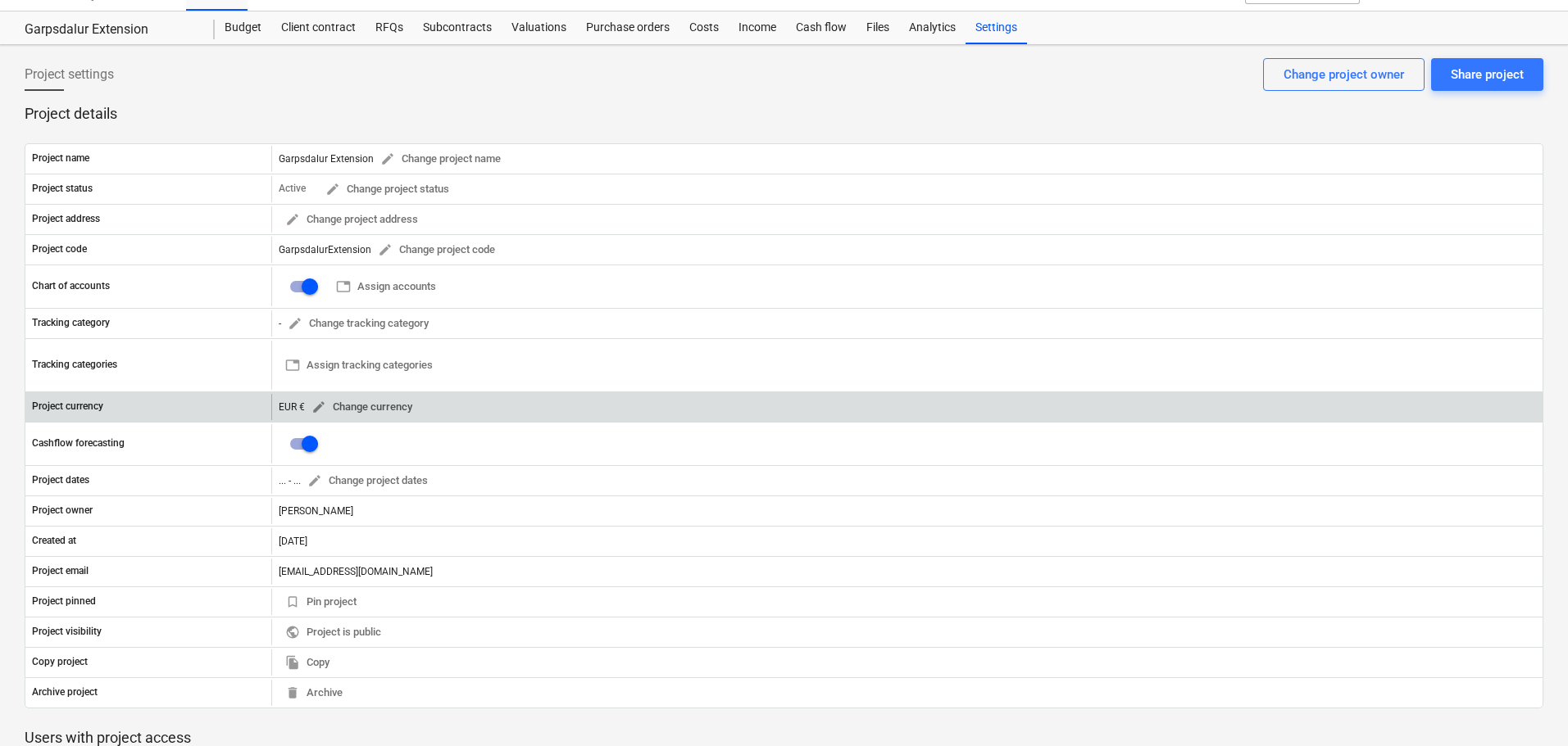
click at [336, 407] on span "edit Change currency" at bounding box center [362, 407] width 101 height 19
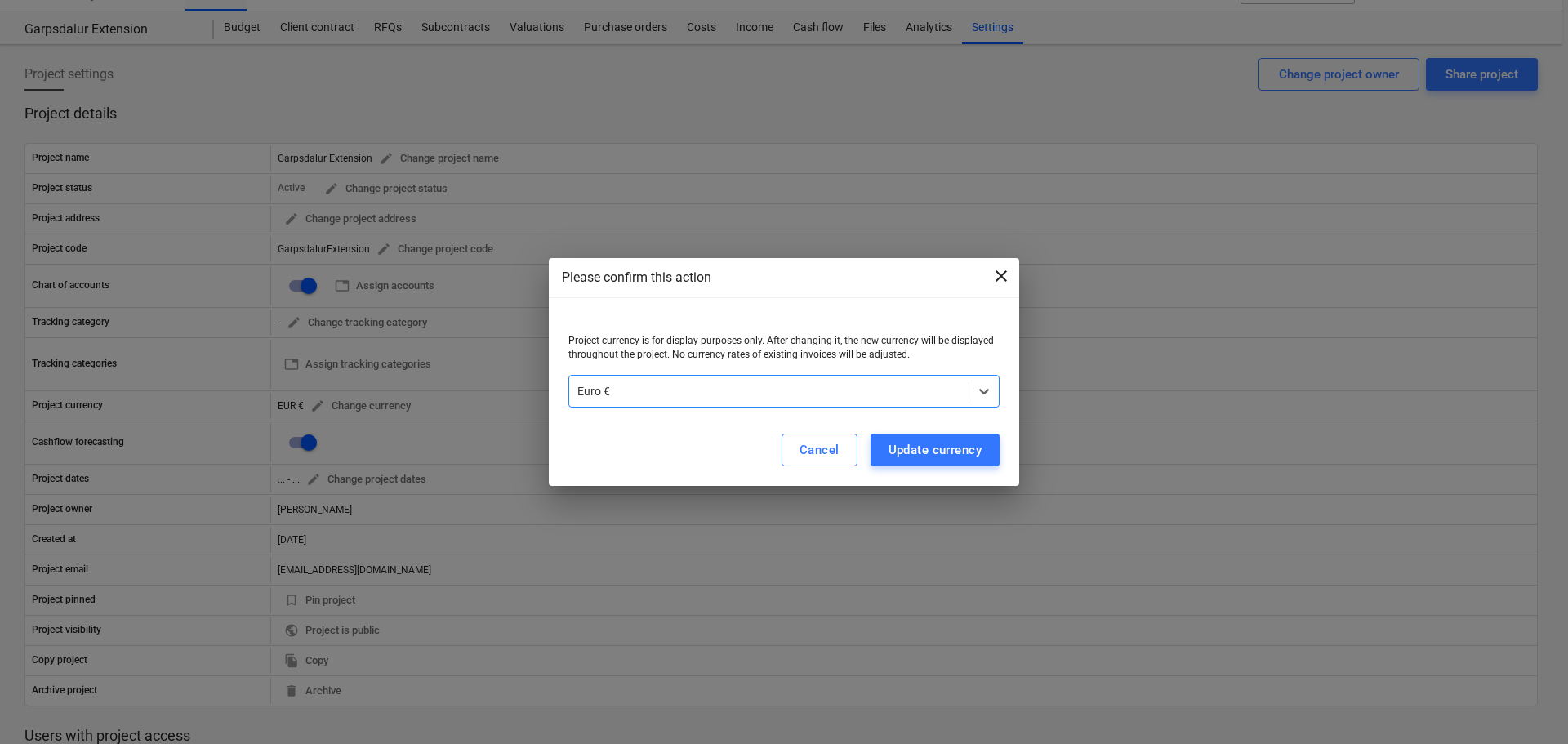
click at [1004, 270] on span "close" at bounding box center [1001, 276] width 19 height 19
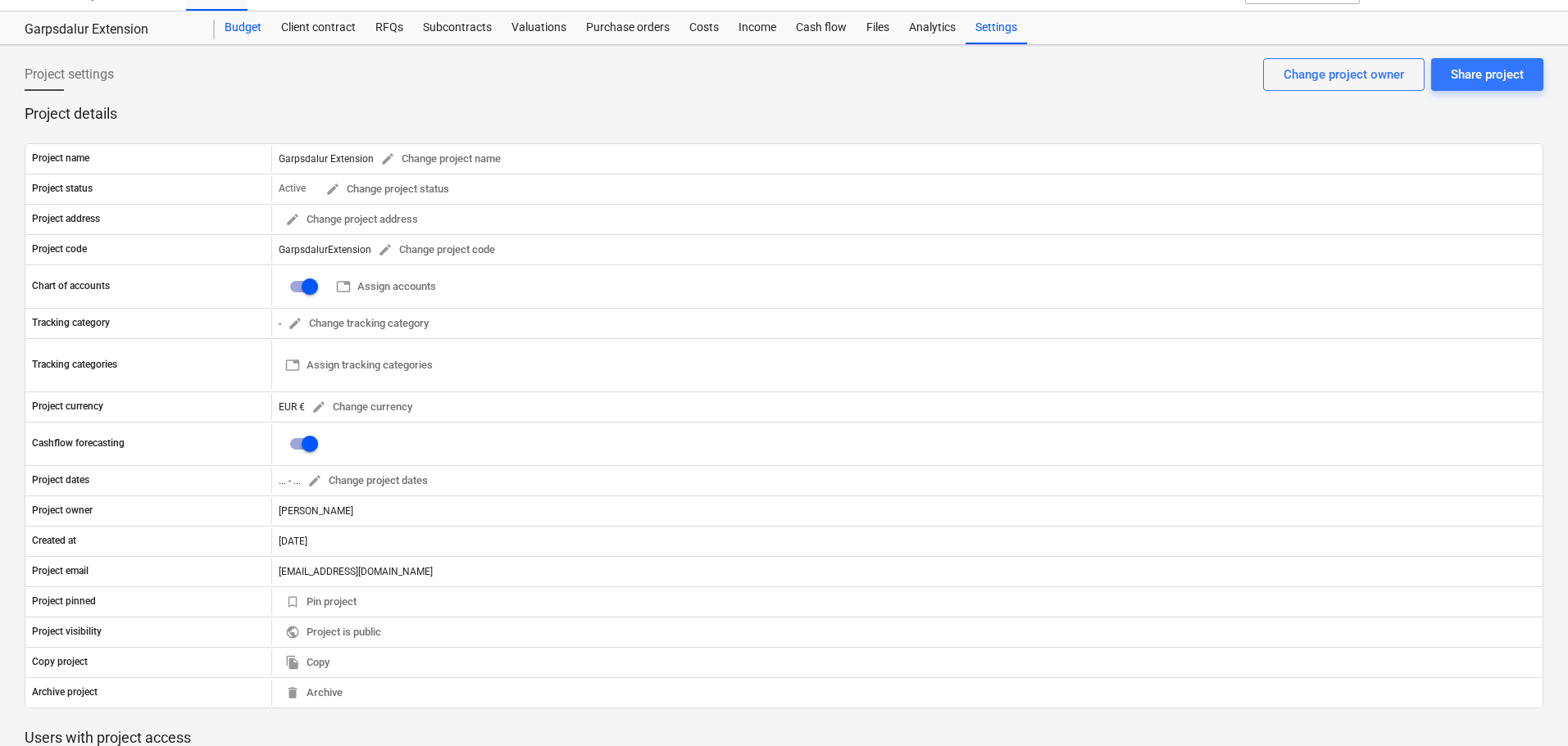
click at [231, 20] on div "Budget" at bounding box center [243, 27] width 56 height 33
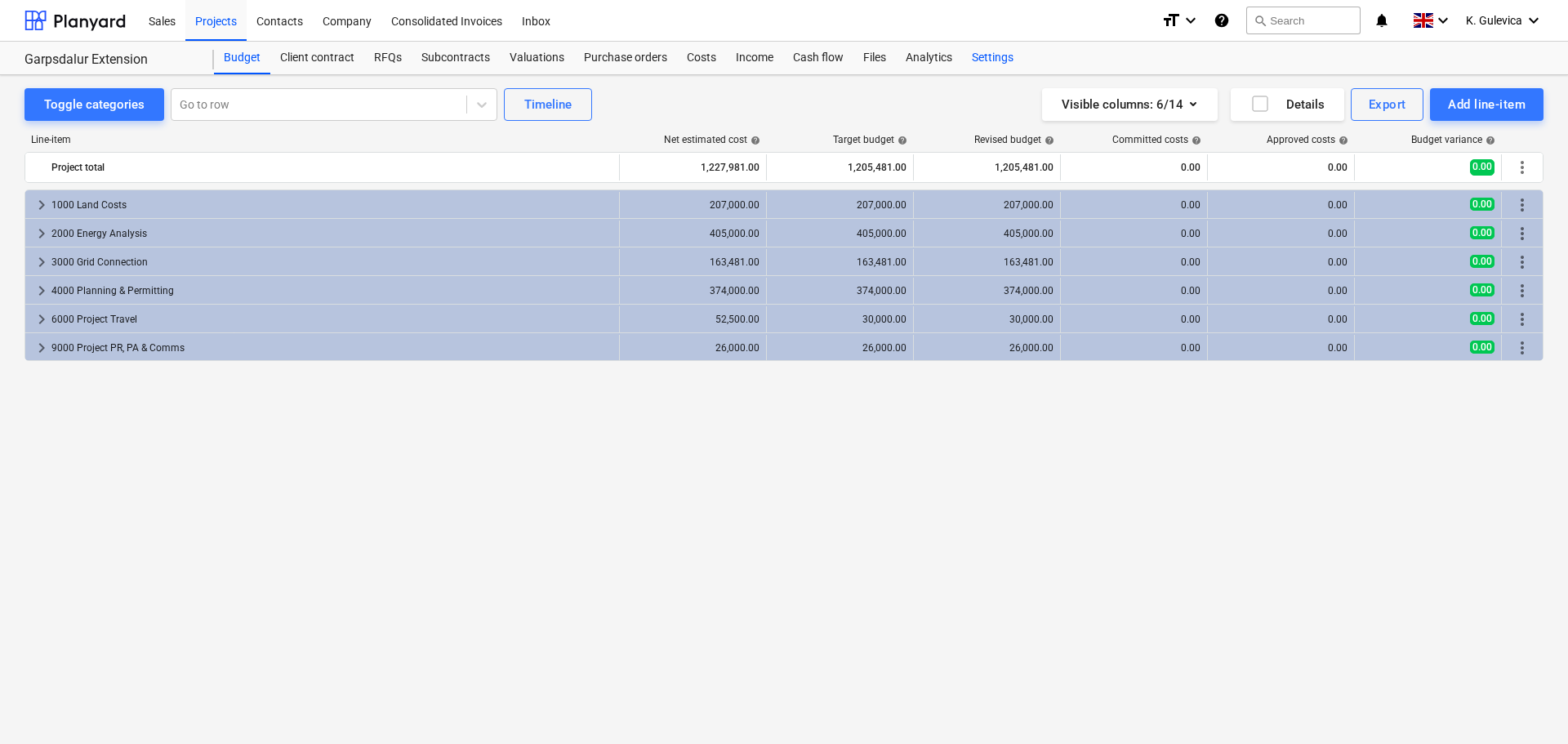
click at [988, 54] on div "Settings" at bounding box center [993, 57] width 62 height 33
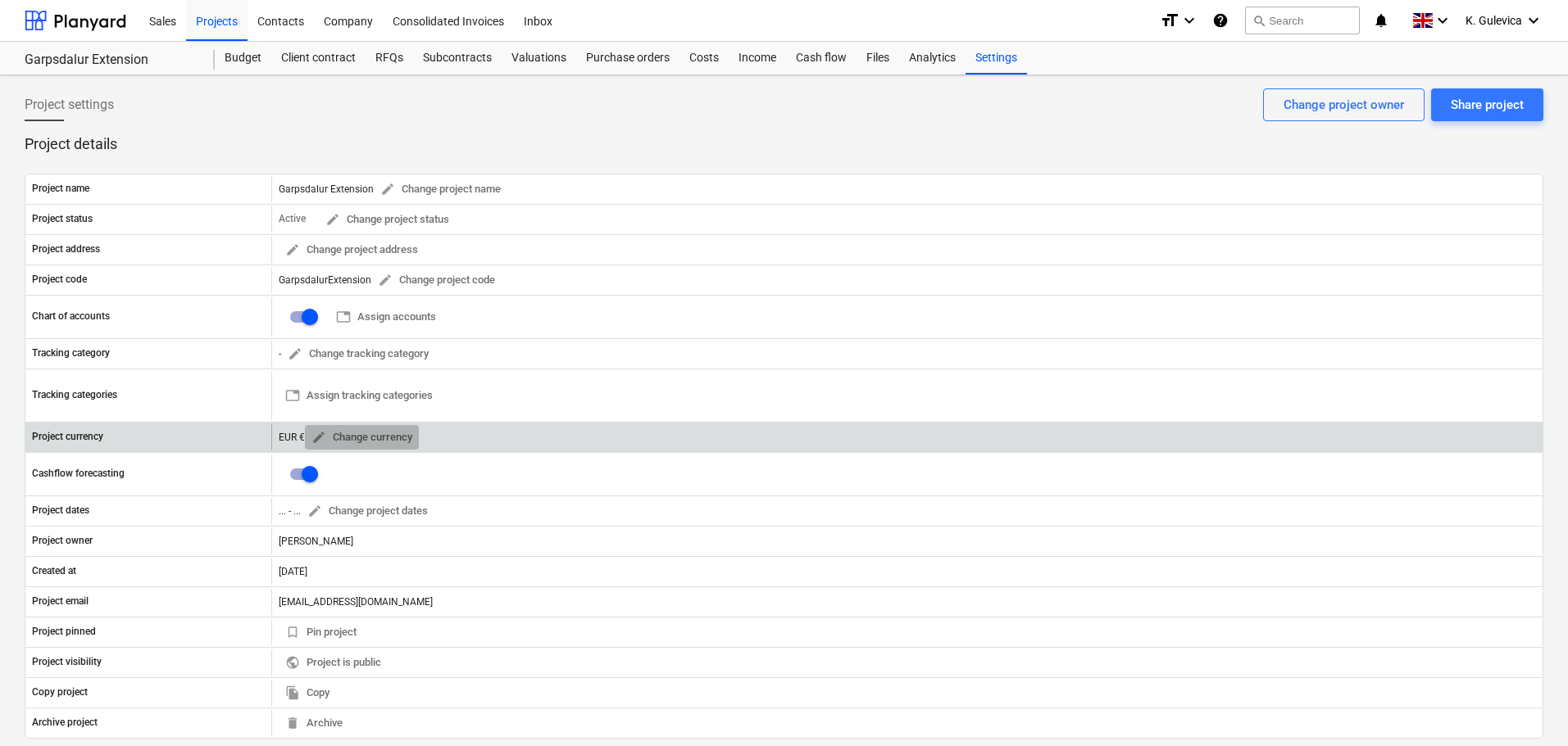
click at [316, 434] on span "edit" at bounding box center [319, 437] width 15 height 15
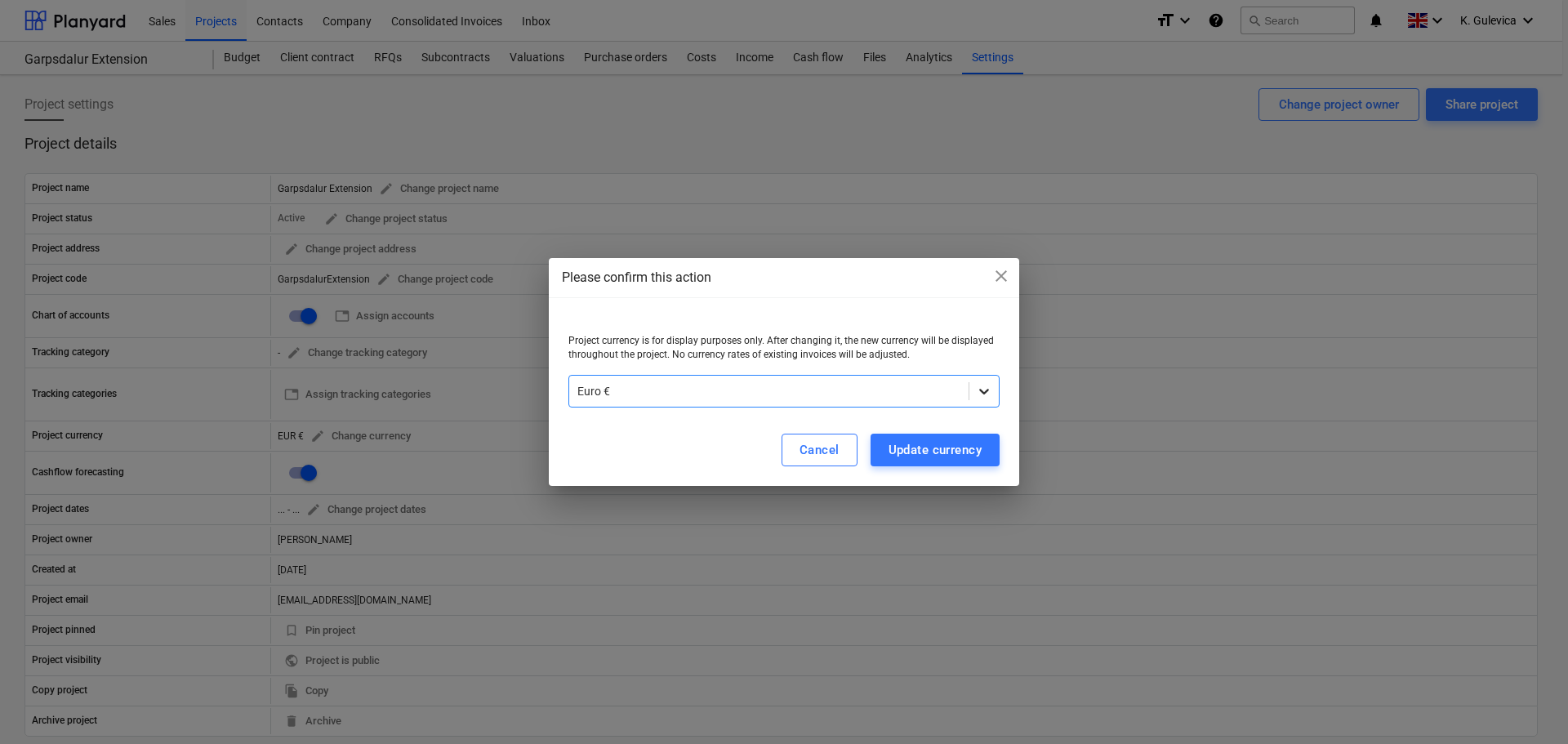
click at [993, 394] on div at bounding box center [983, 390] width 29 height 29
type input "i"
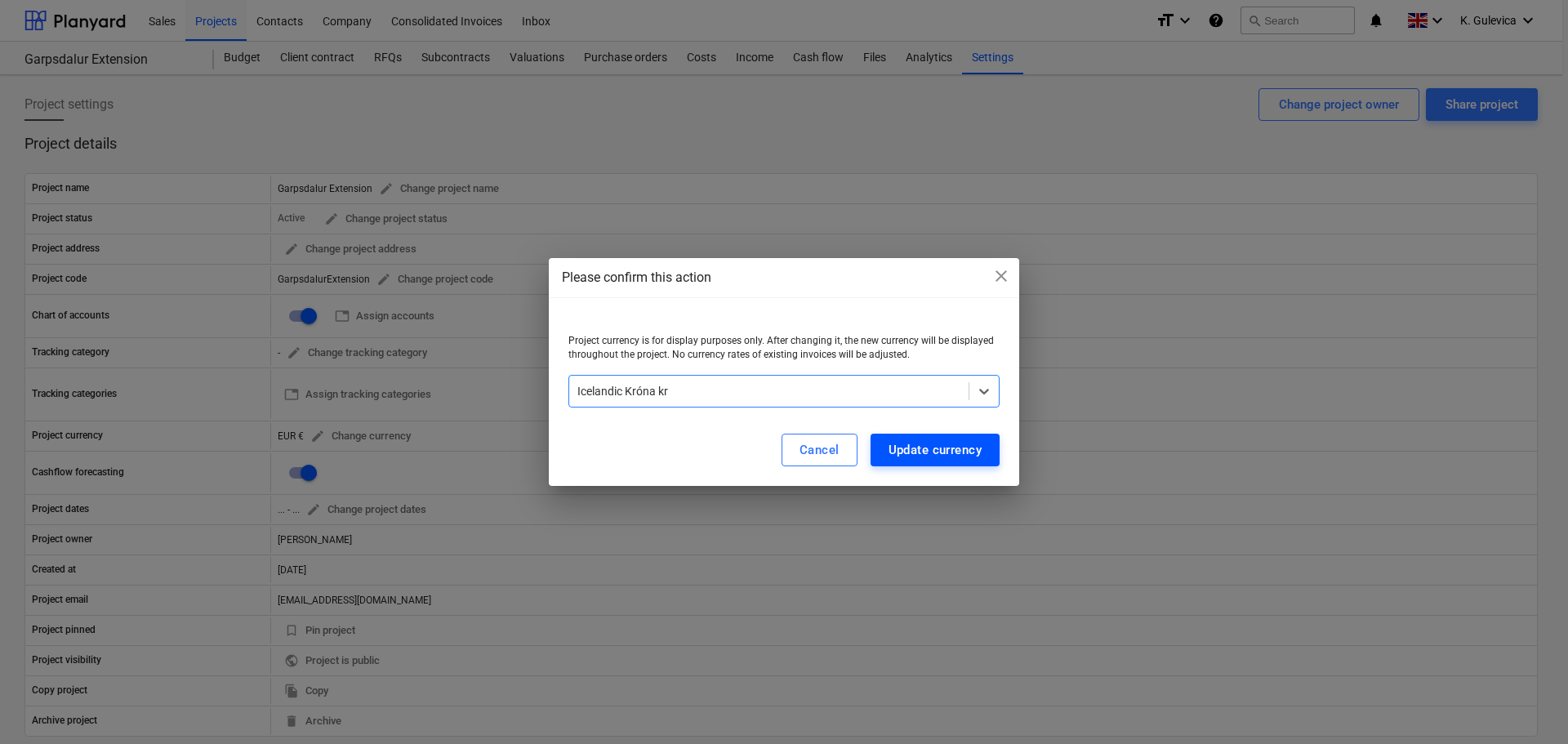
click at [932, 452] on div "Update currency" at bounding box center [935, 450] width 93 height 21
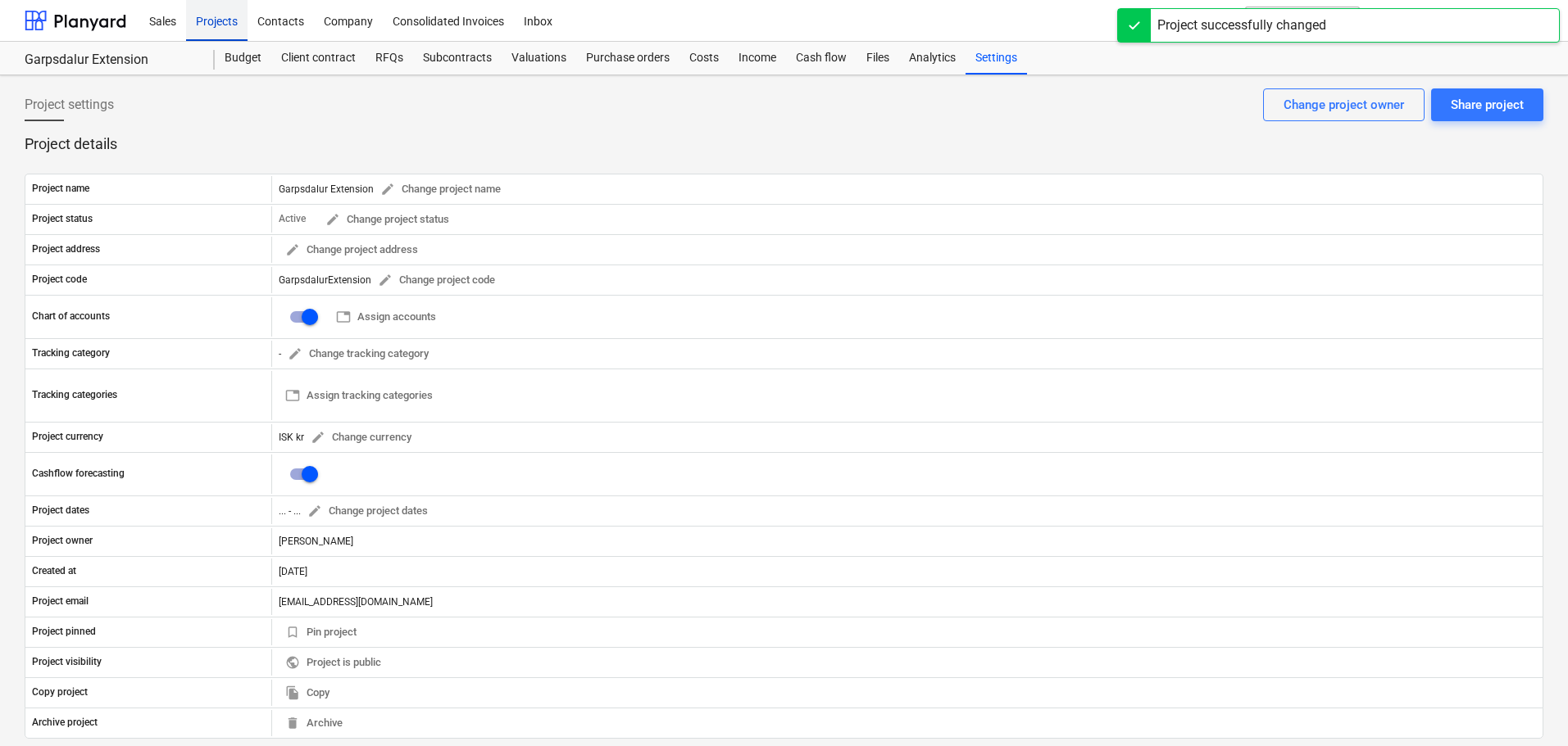
drag, startPoint x: 197, startPoint y: 23, endPoint x: 209, endPoint y: 27, distance: 12.6
click at [197, 23] on div "Projects" at bounding box center [217, 19] width 62 height 41
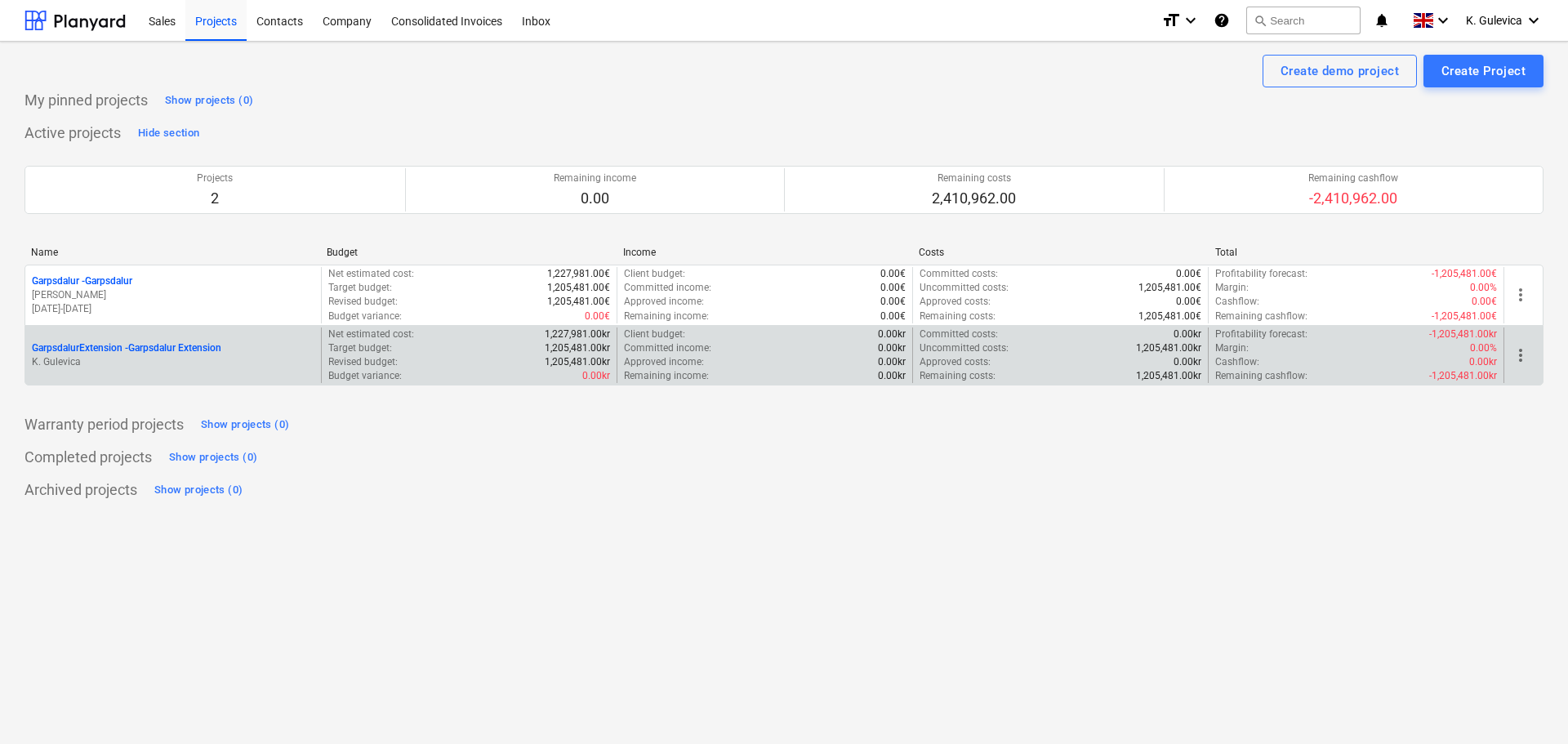
click at [382, 360] on p "Revised budget :" at bounding box center [362, 362] width 69 height 14
click at [172, 341] on p "GarpsdalurExtension - [GEOGRAPHIC_DATA] Extension" at bounding box center [126, 348] width 189 height 14
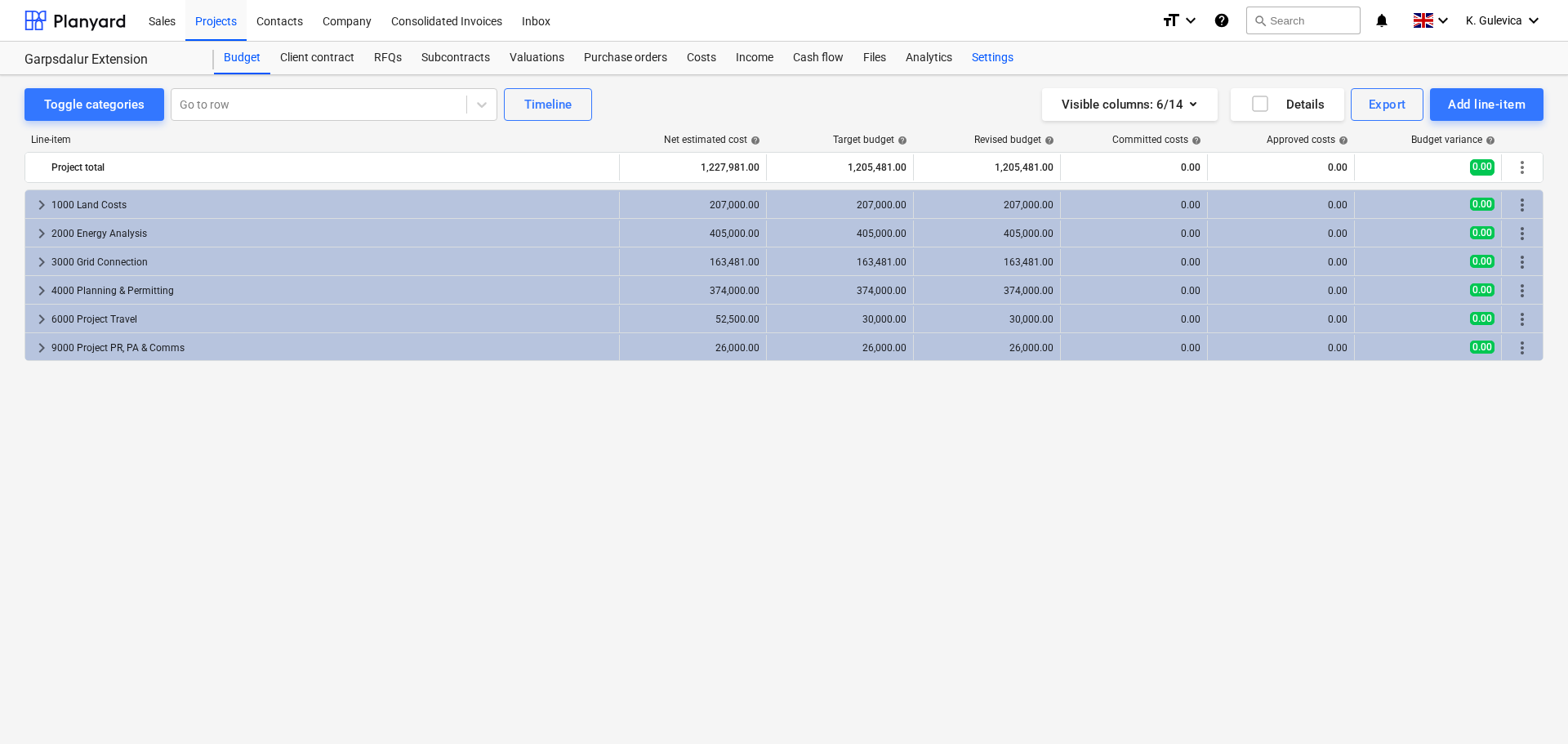
click at [989, 55] on div "Settings" at bounding box center [993, 57] width 62 height 33
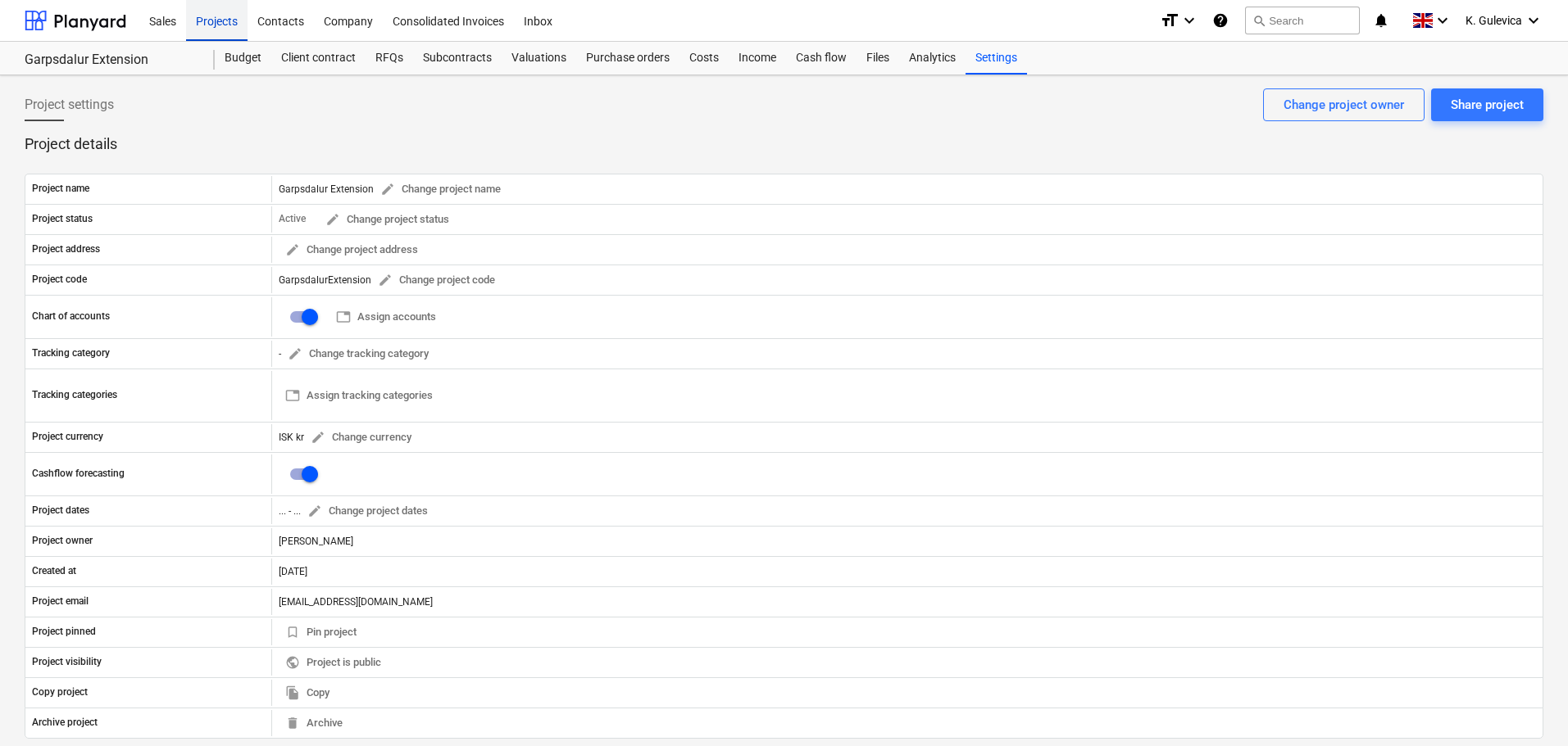
click at [219, 18] on div "Projects" at bounding box center [217, 19] width 62 height 41
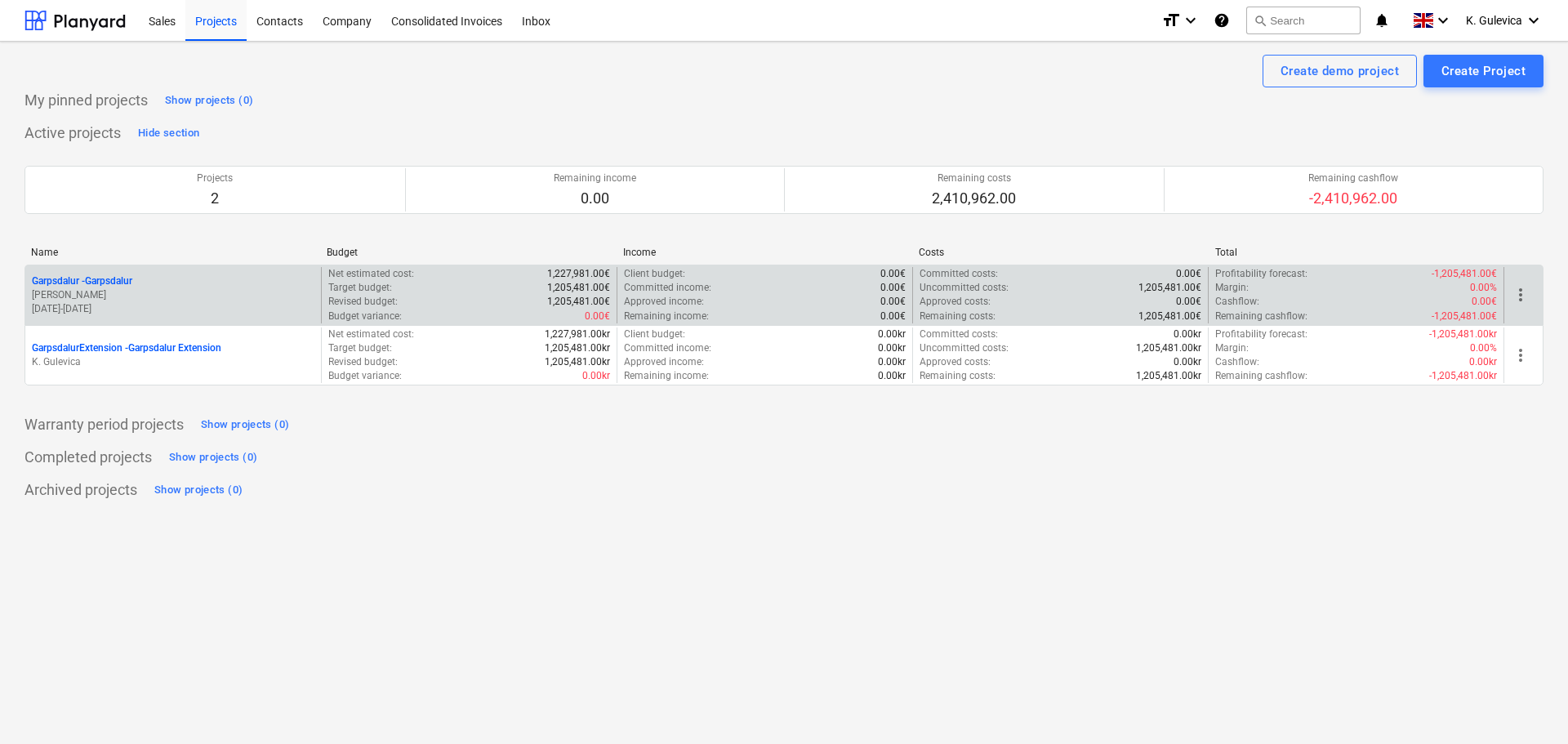
click at [211, 290] on p "[PERSON_NAME]" at bounding box center [172, 295] width 282 height 14
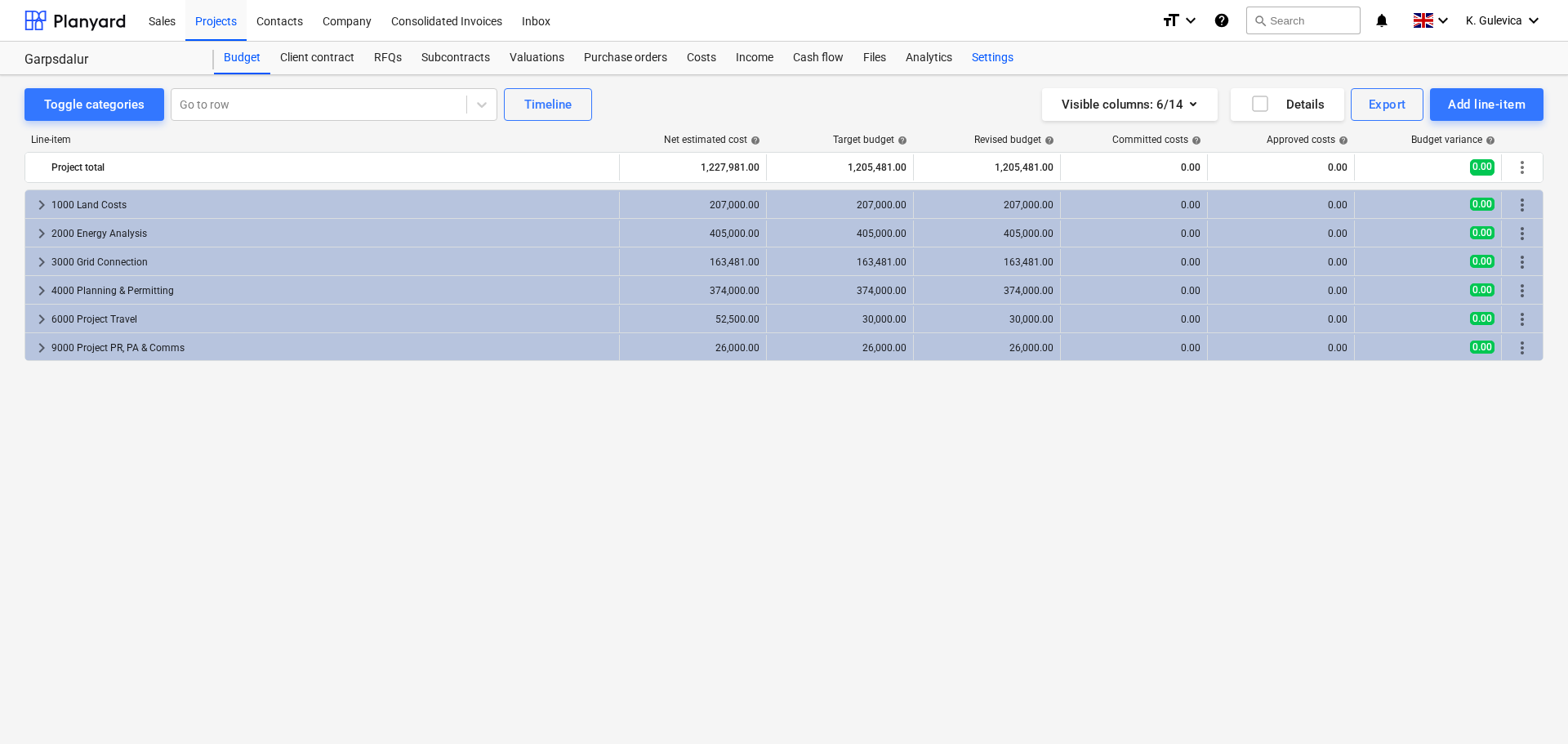
click at [1002, 54] on div "Settings" at bounding box center [993, 57] width 62 height 33
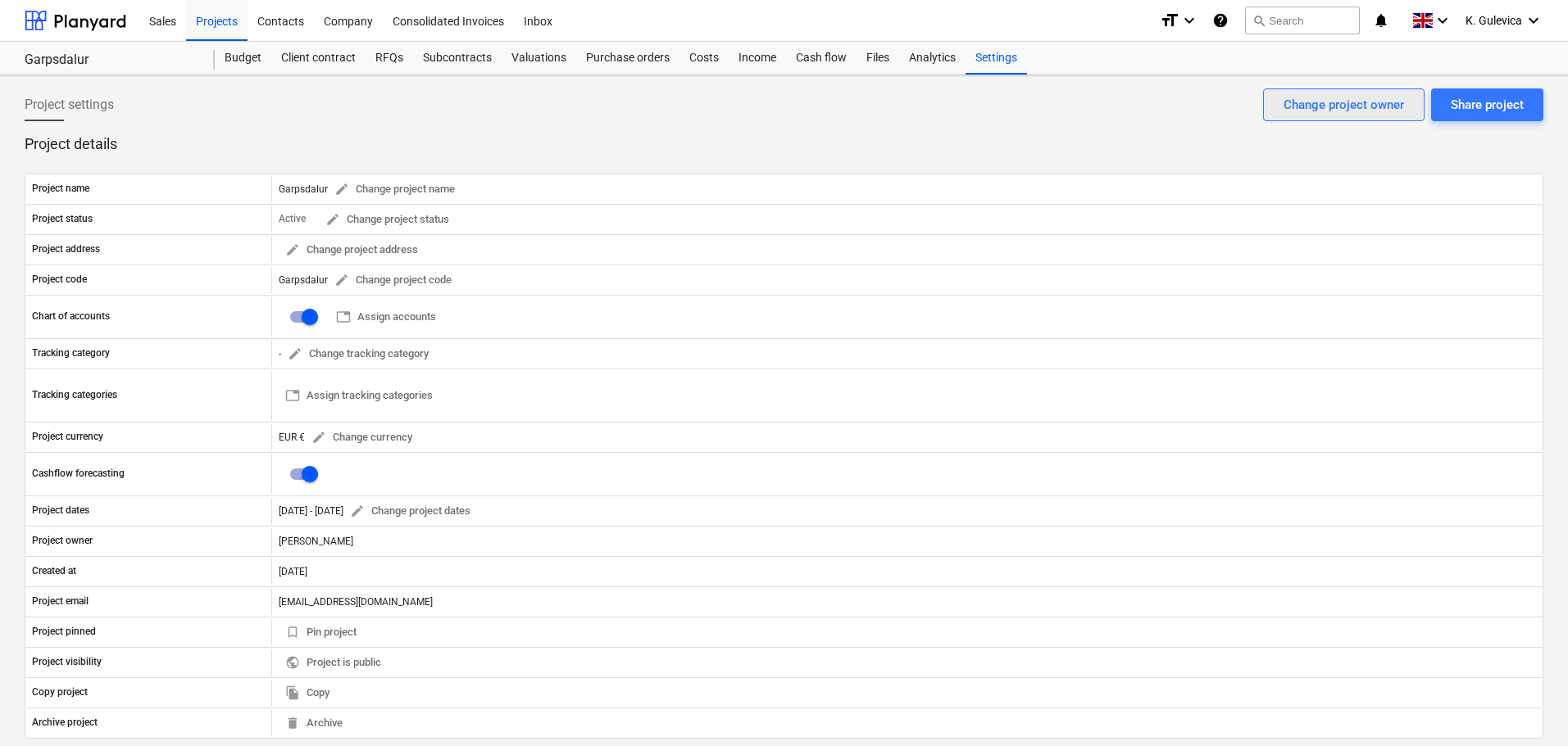
click at [1330, 106] on div "Change project owner" at bounding box center [1343, 105] width 121 height 21
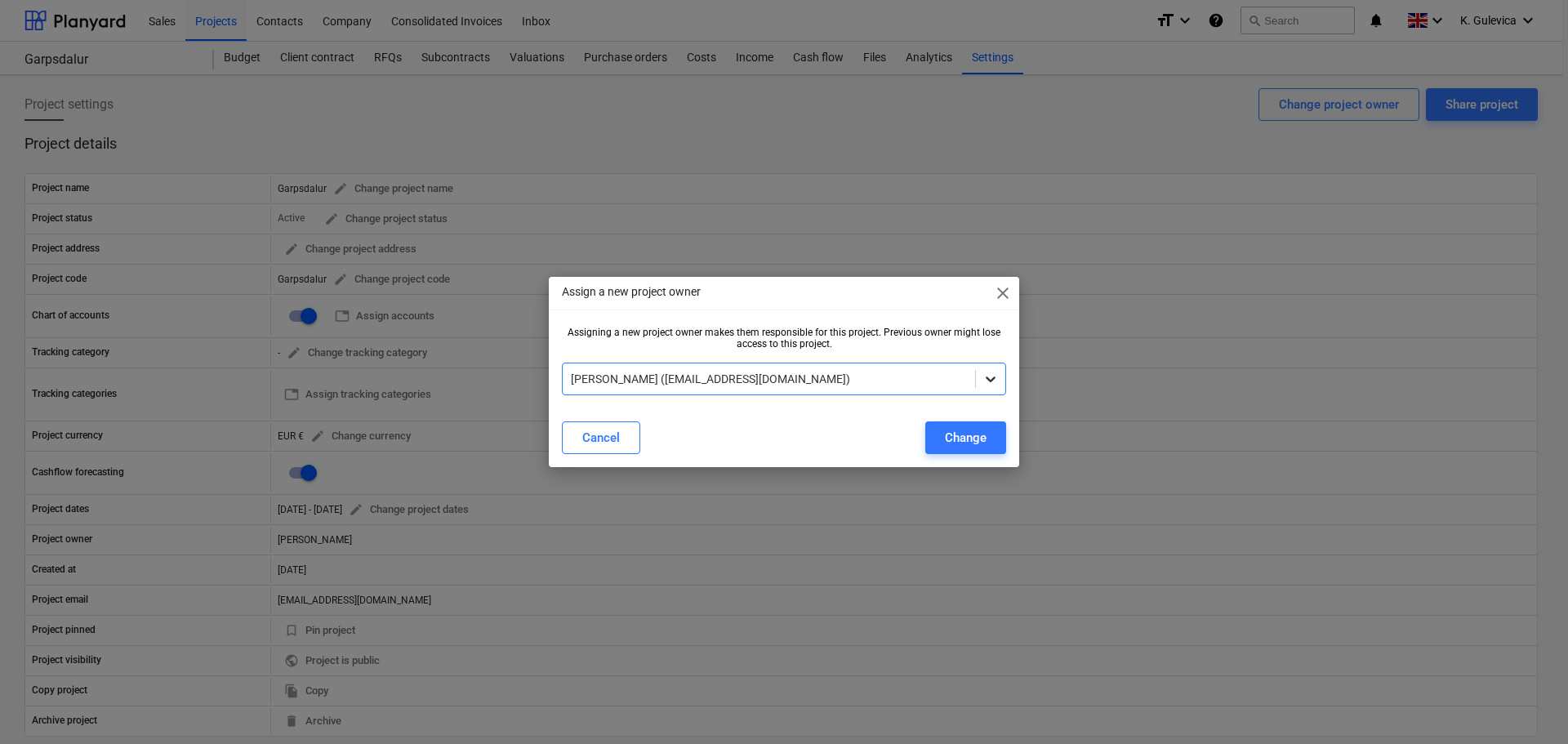
click at [990, 381] on icon at bounding box center [990, 379] width 10 height 6
click at [1001, 290] on span "close" at bounding box center [1003, 293] width 19 height 19
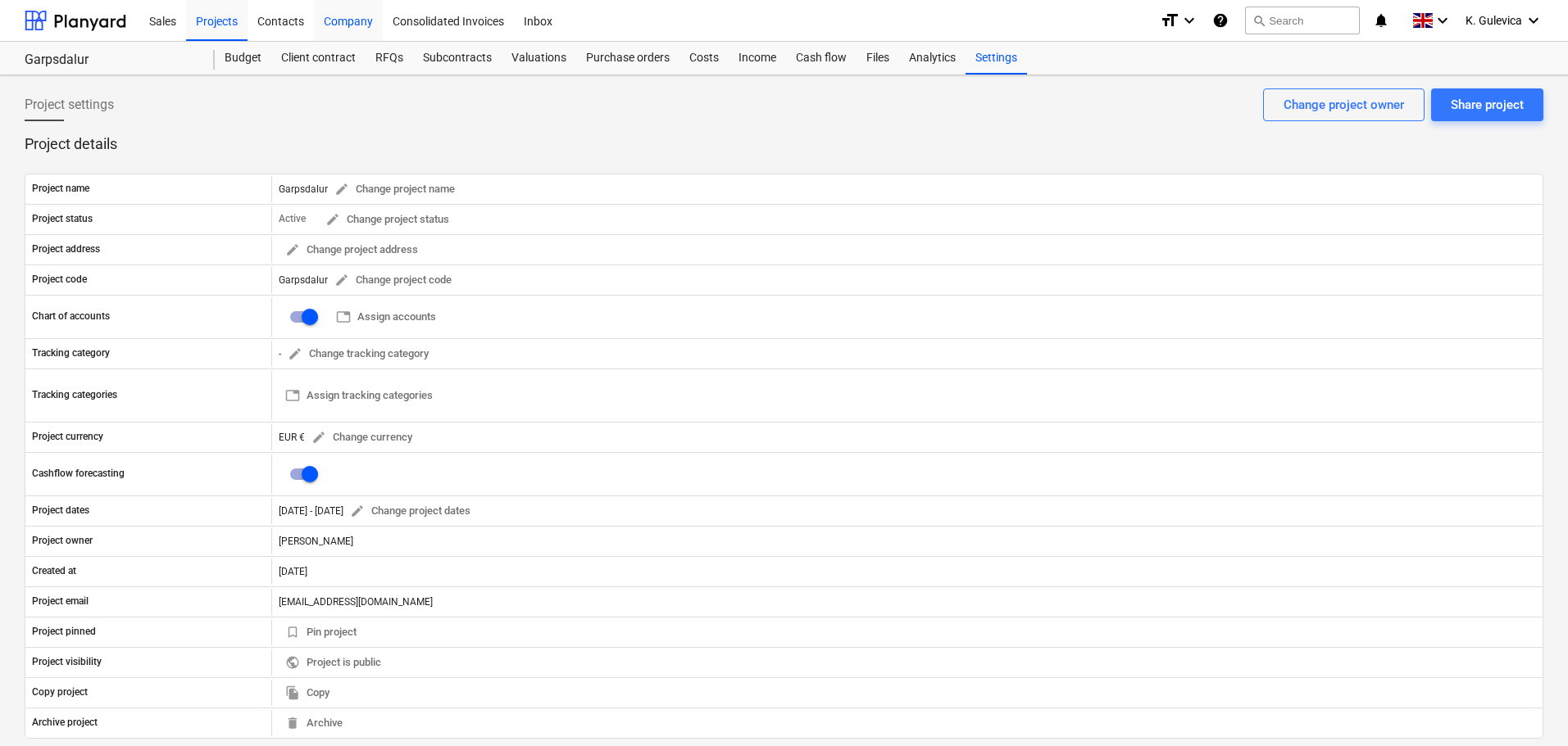
click at [343, 20] on div "Company" at bounding box center [349, 19] width 69 height 41
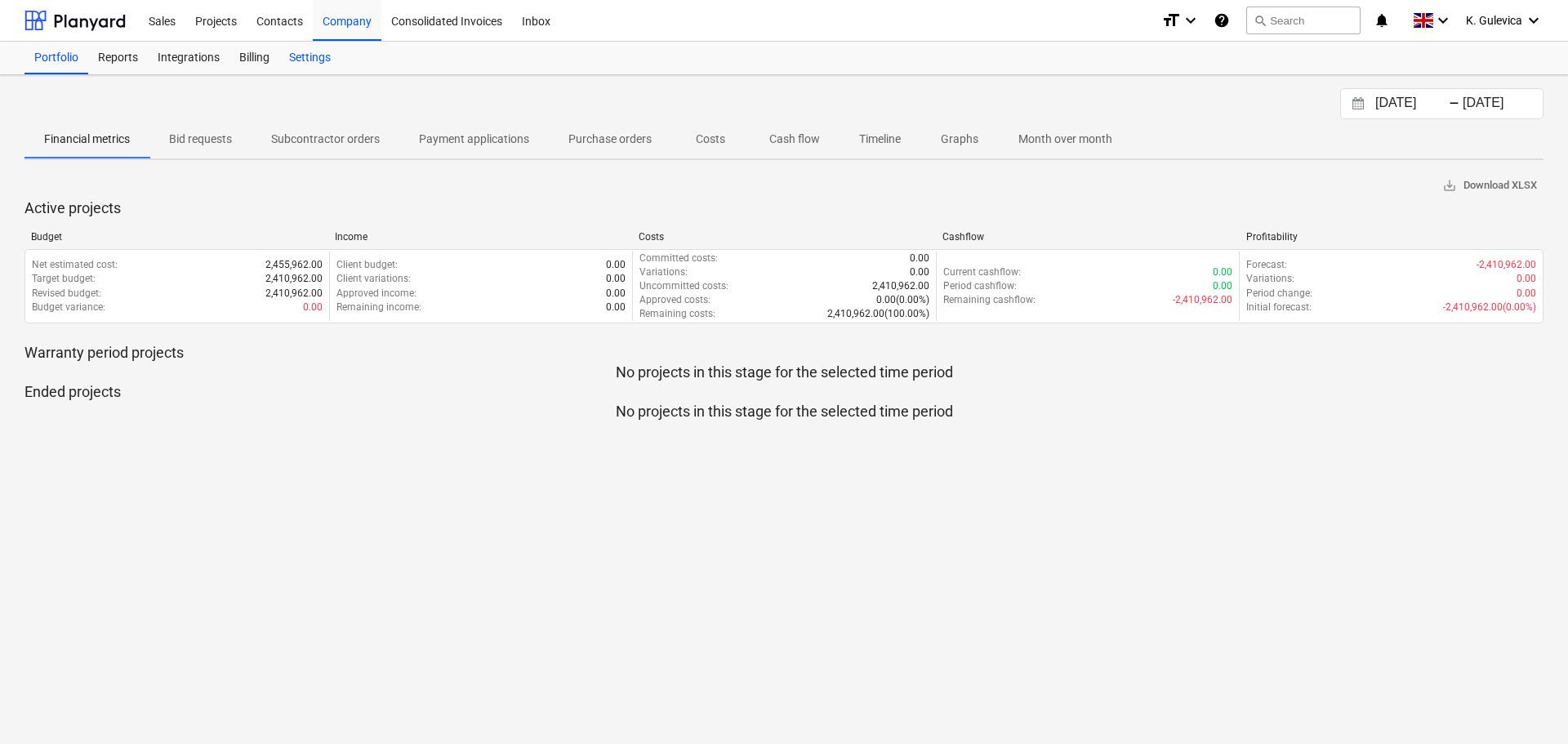
click at [310, 52] on div "Settings" at bounding box center [310, 57] width 62 height 33
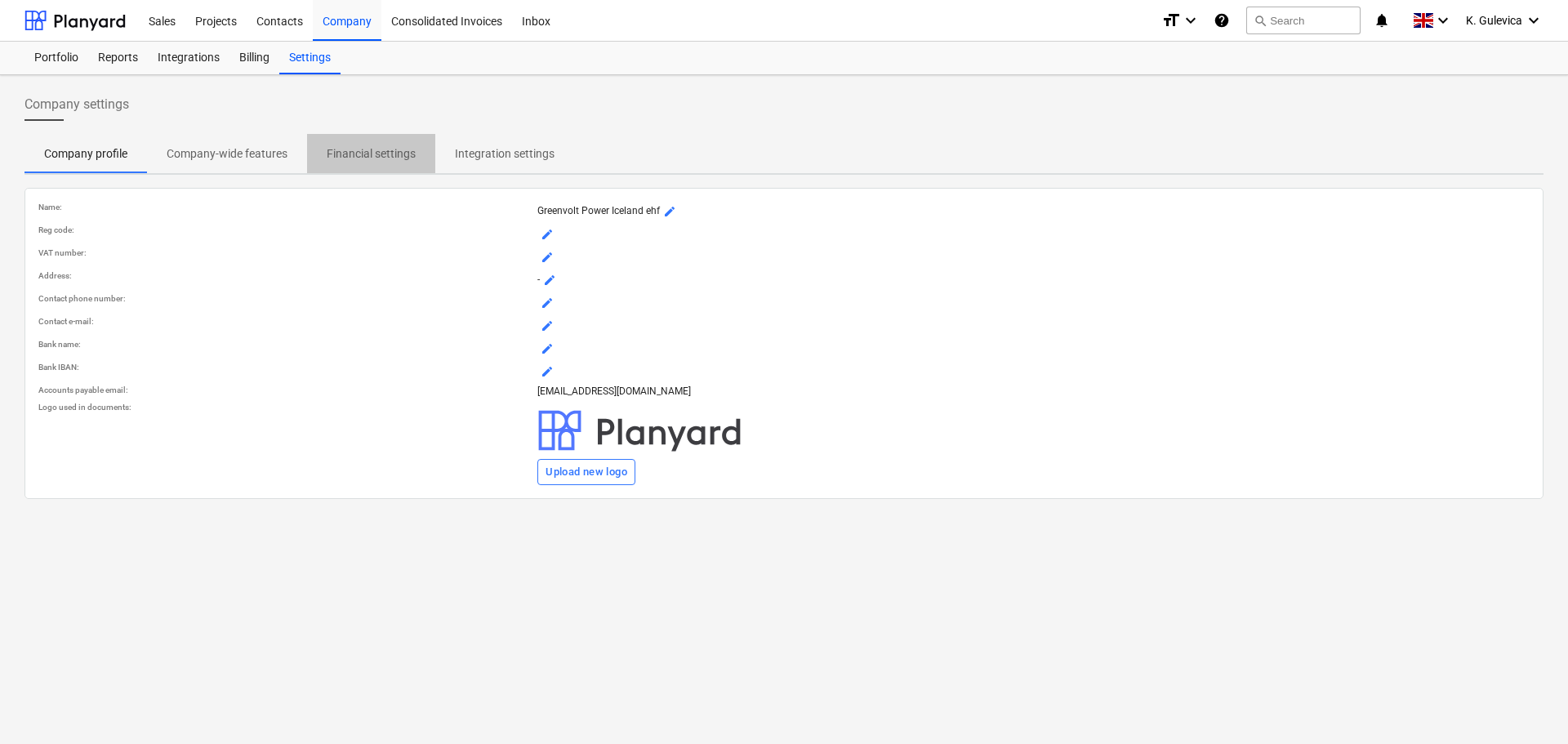
click at [396, 156] on p "Financial settings" at bounding box center [370, 154] width 89 height 18
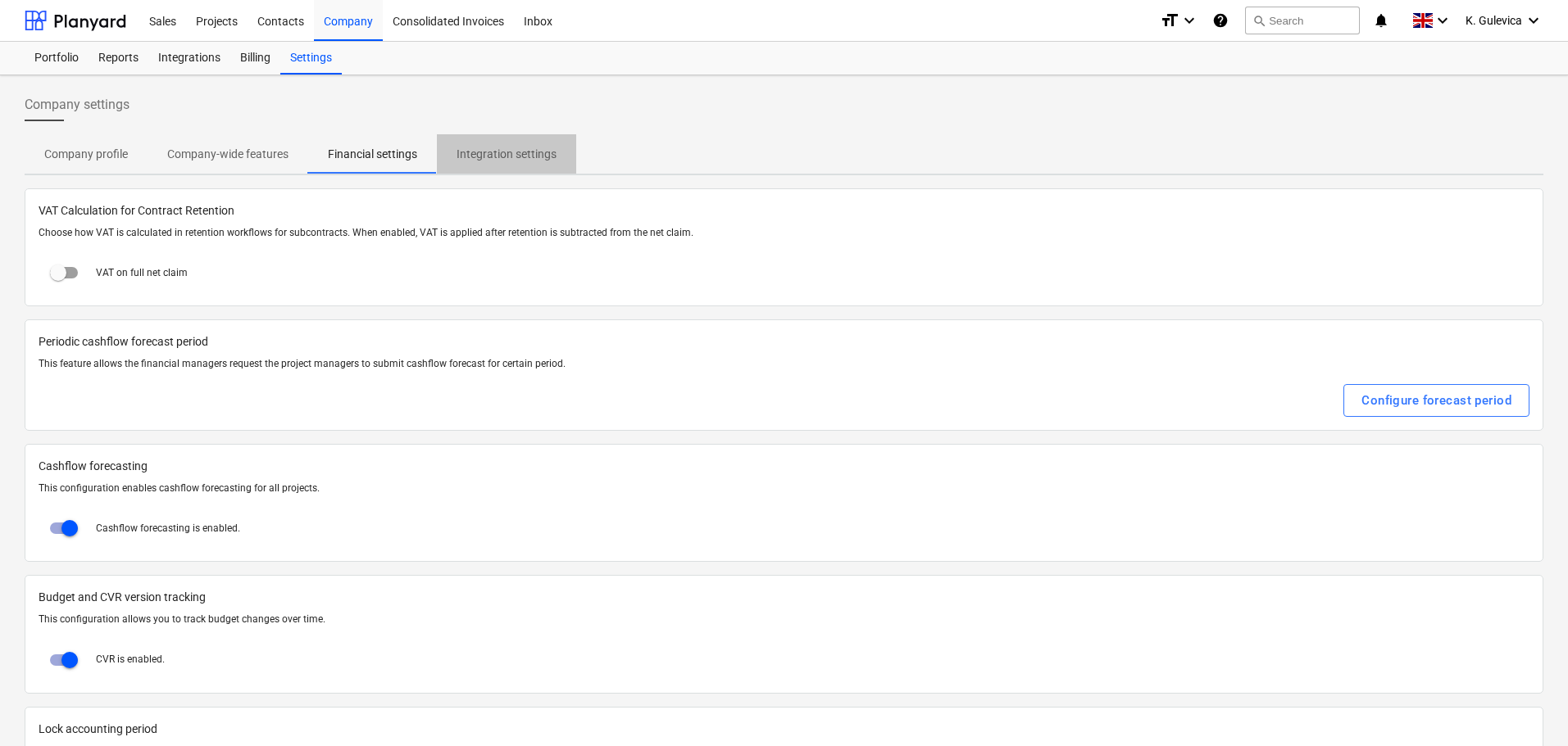
click at [482, 150] on p "Integration settings" at bounding box center [506, 154] width 100 height 18
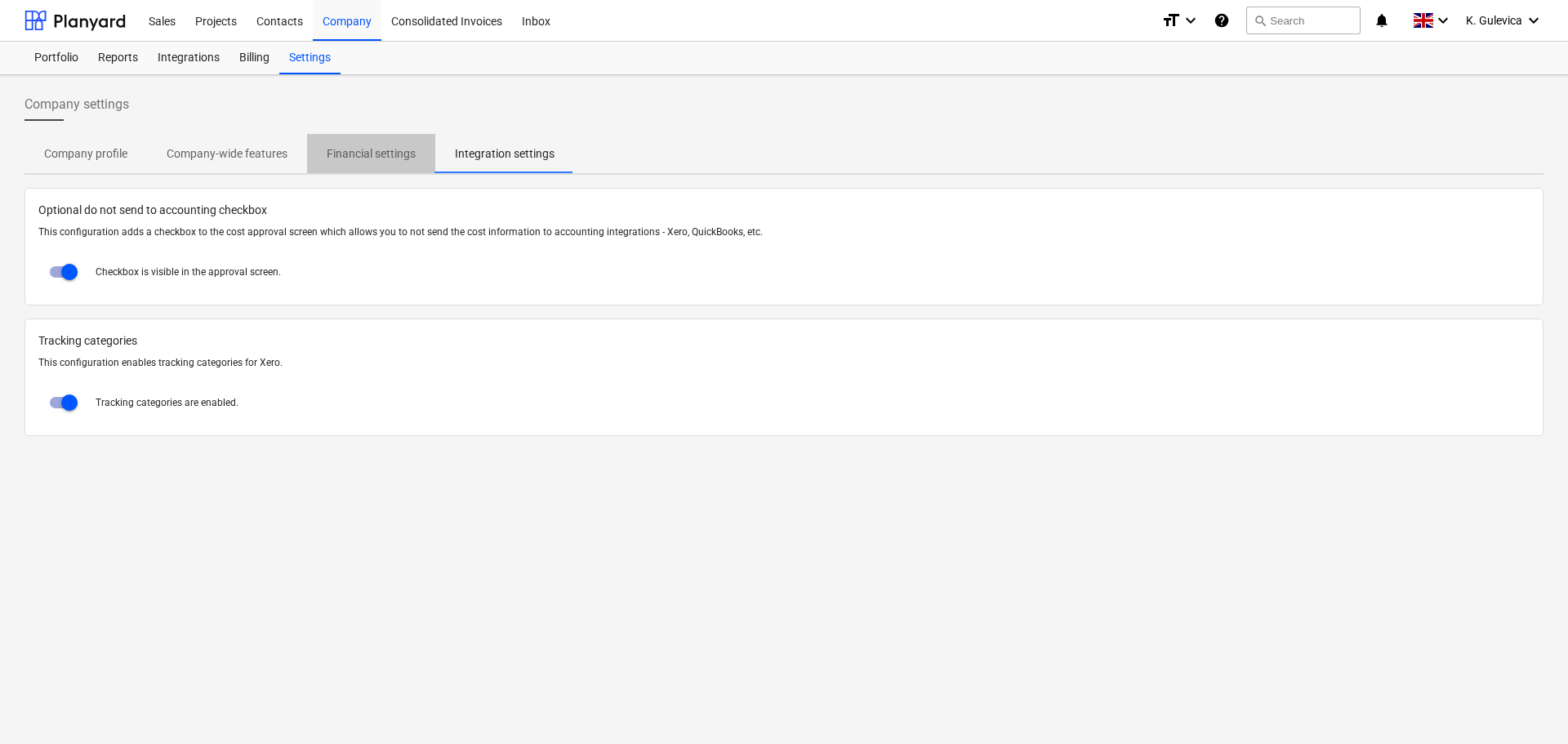
click at [358, 147] on p "Financial settings" at bounding box center [370, 154] width 89 height 18
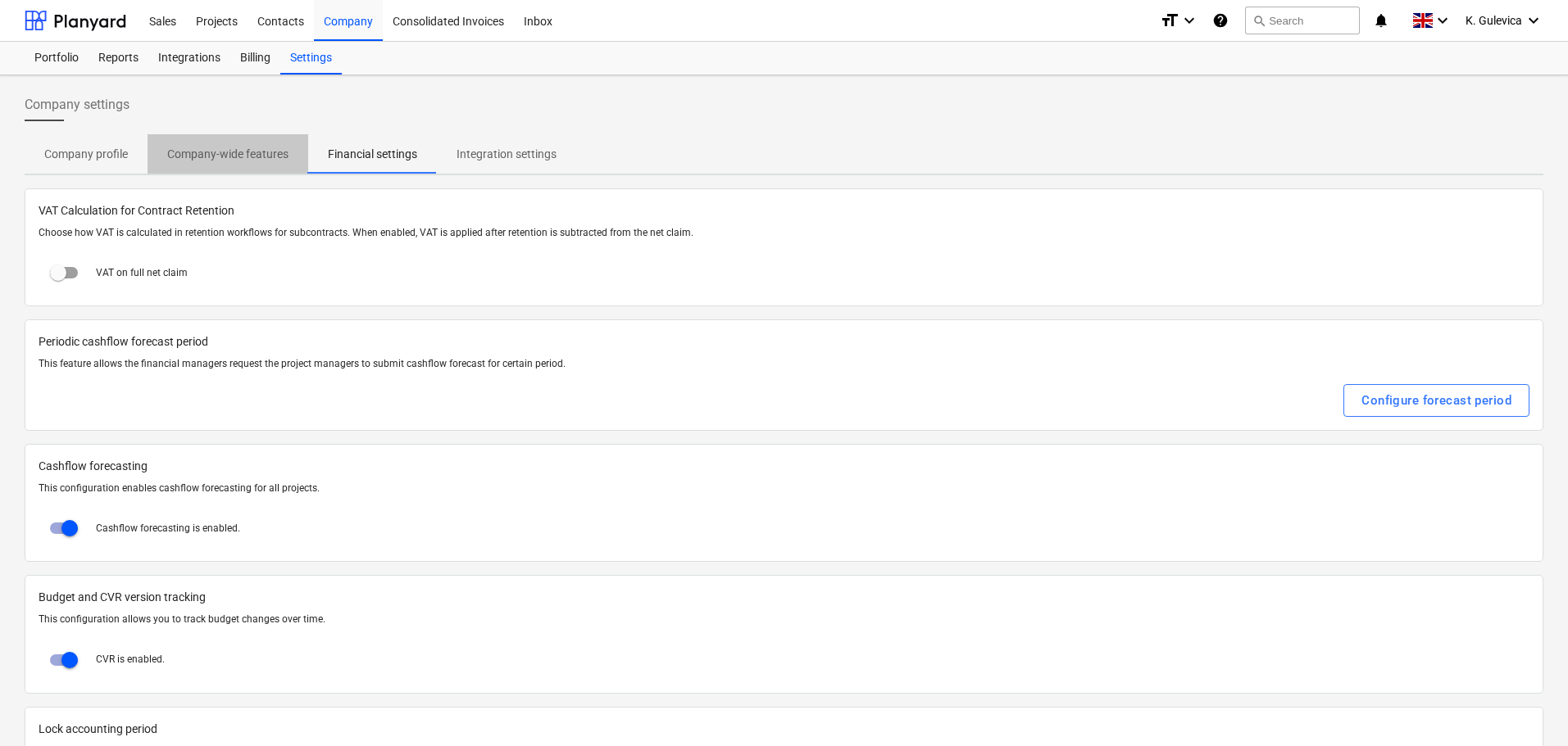
click at [240, 151] on p "Company-wide features" at bounding box center [227, 154] width 121 height 18
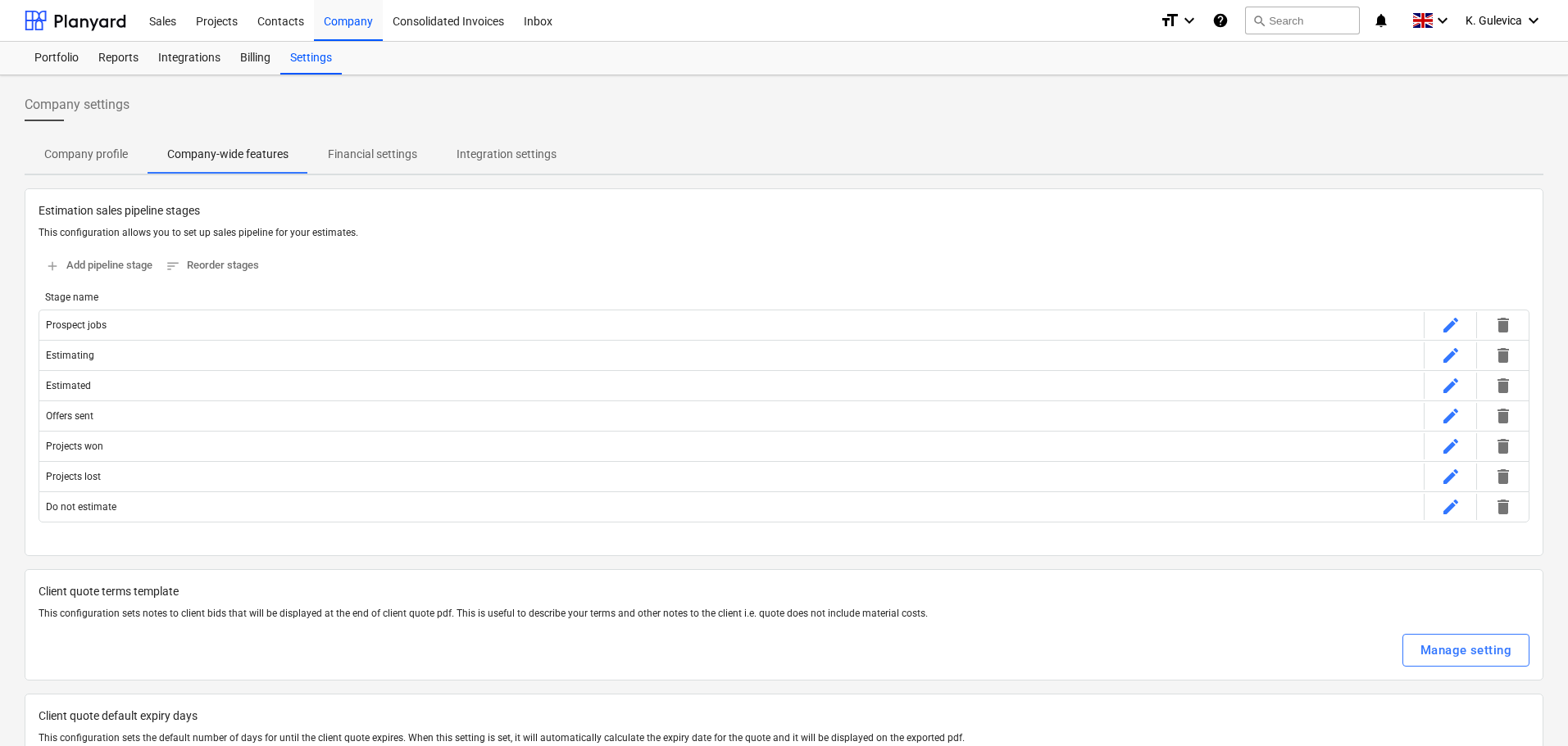
click at [52, 153] on p "Company profile" at bounding box center [86, 154] width 84 height 18
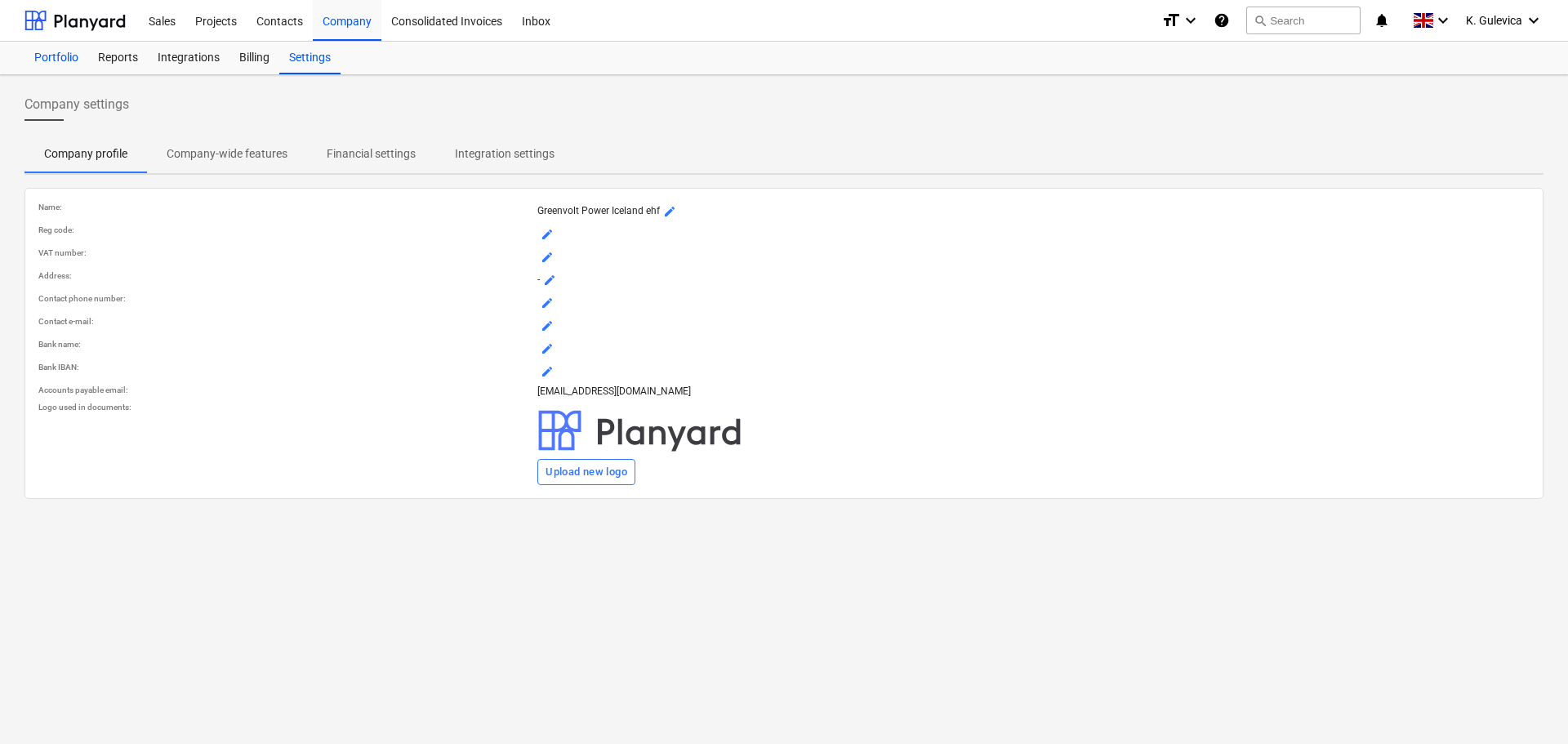
click at [62, 63] on div "Portfolio" at bounding box center [56, 57] width 63 height 33
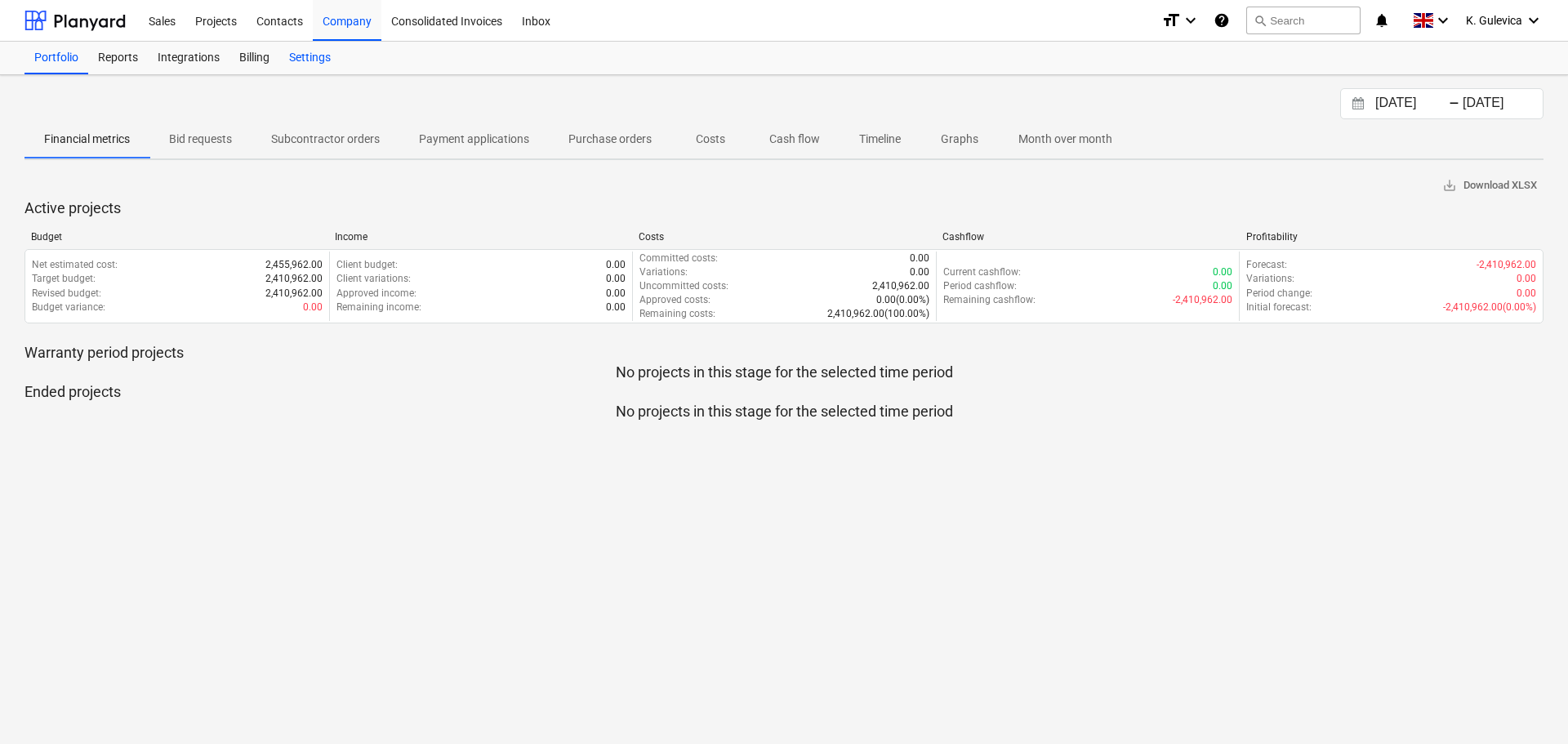
click at [303, 62] on div "Settings" at bounding box center [310, 57] width 62 height 33
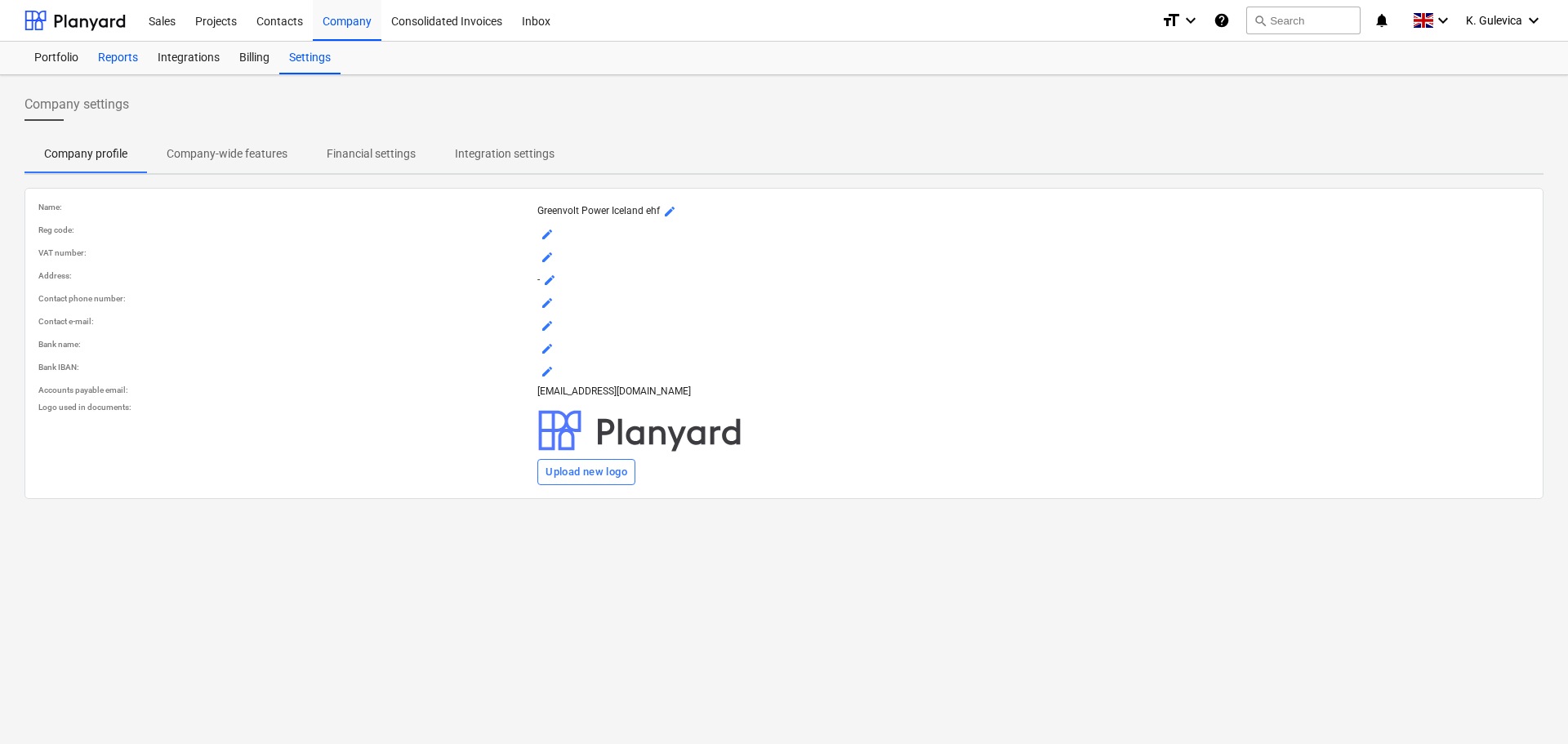
click at [113, 55] on div "Reports" at bounding box center [118, 57] width 60 height 33
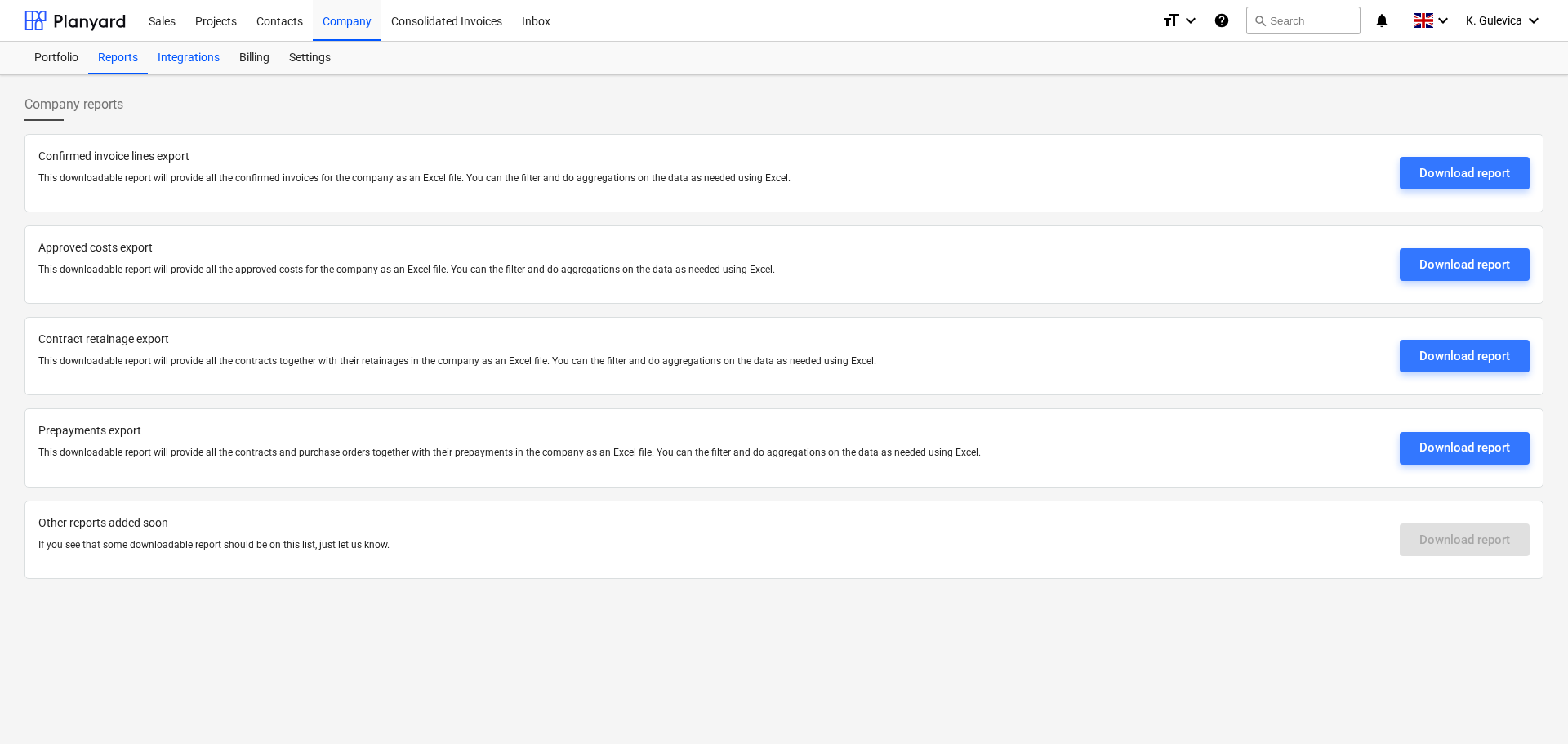
click at [171, 68] on div "Integrations" at bounding box center [188, 57] width 82 height 33
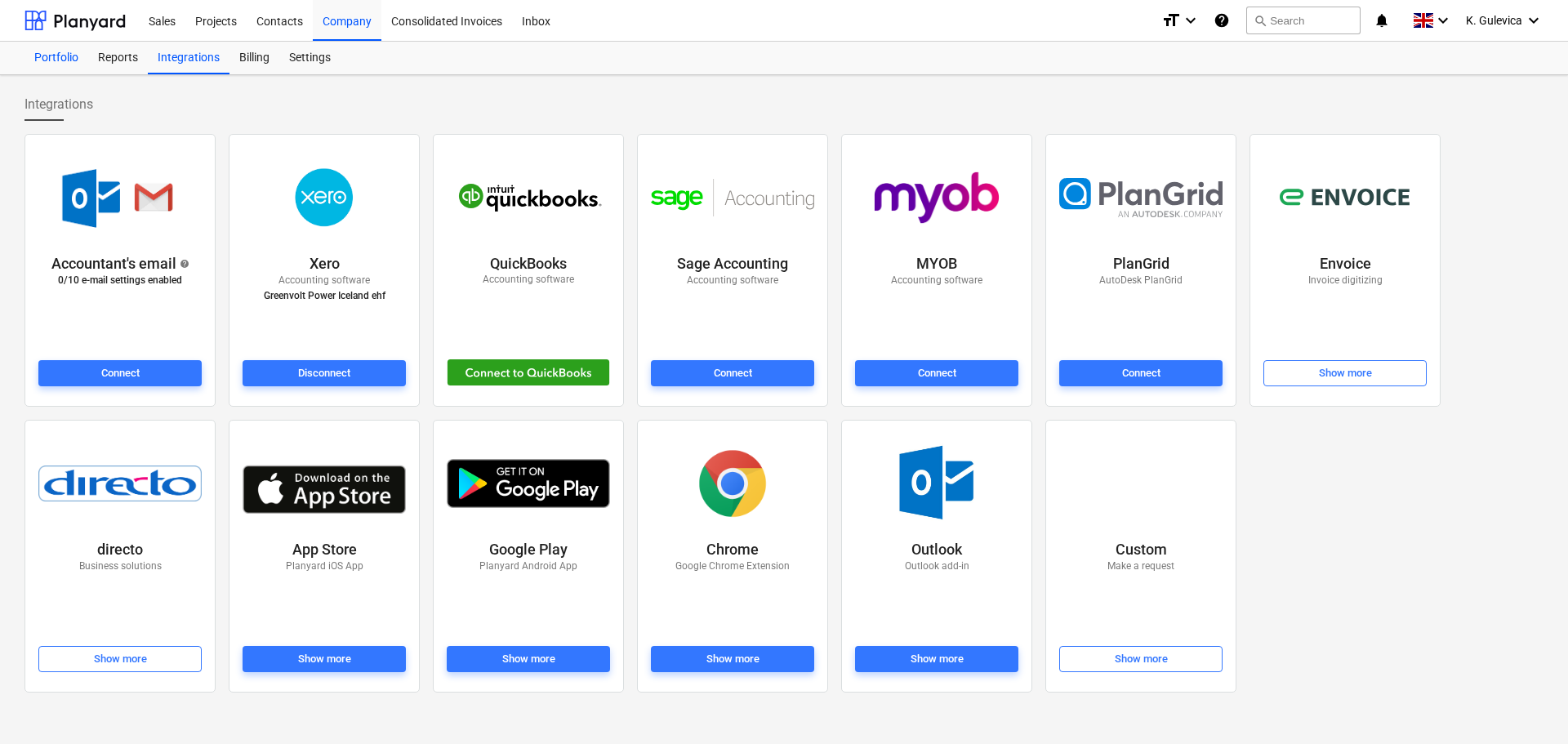
click at [62, 62] on div "Portfolio" at bounding box center [56, 57] width 63 height 33
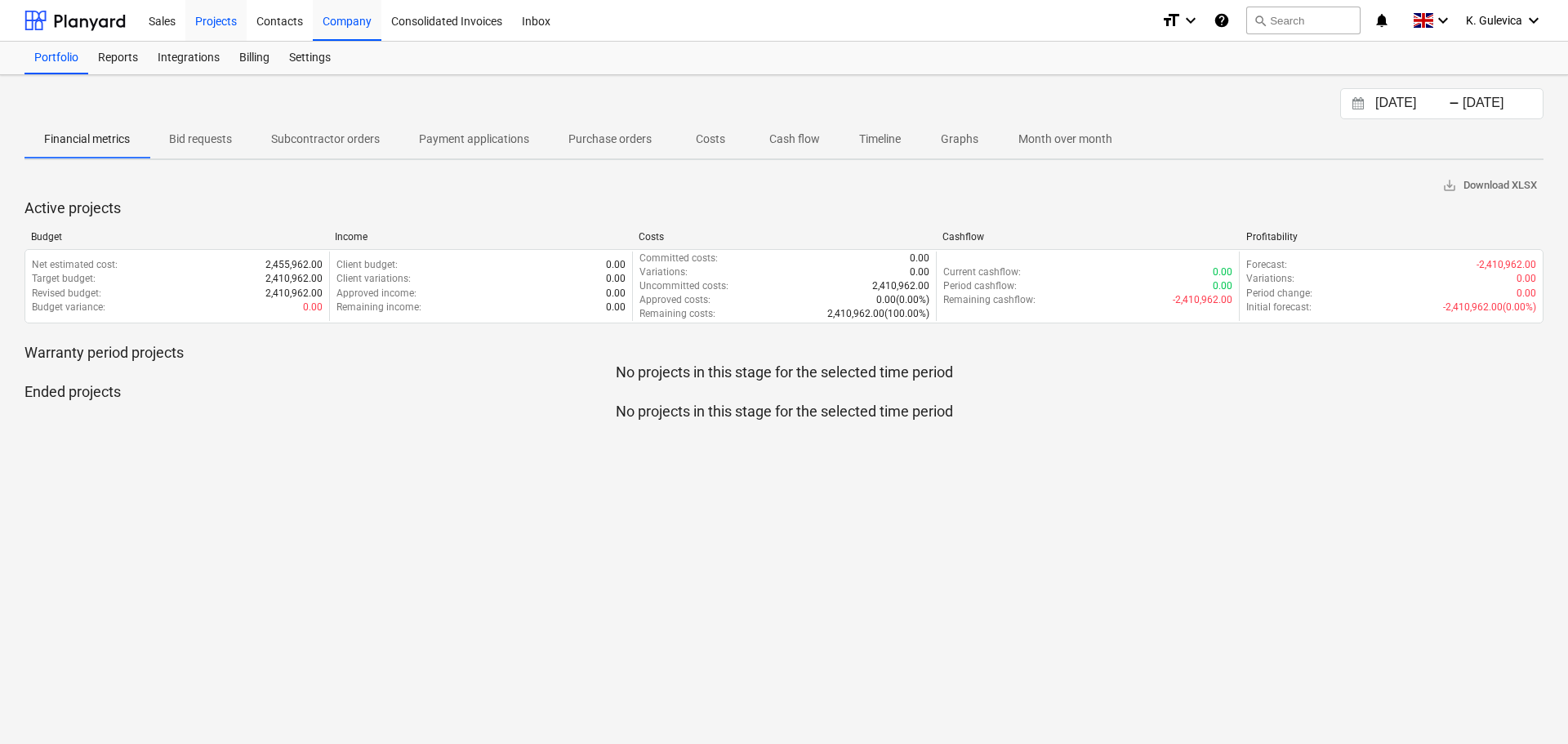
click at [215, 20] on div "Projects" at bounding box center [216, 19] width 62 height 41
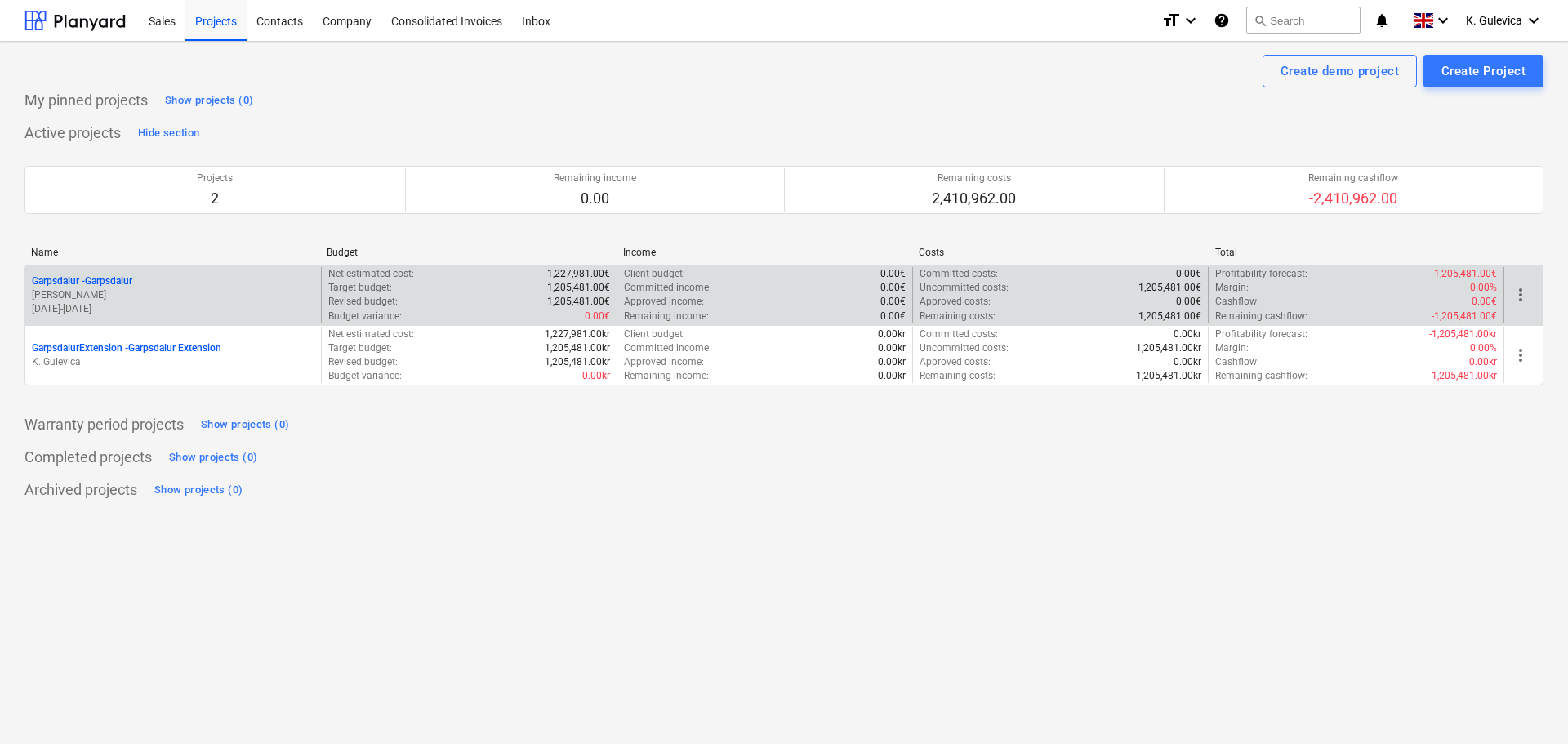
click at [233, 289] on p "[PERSON_NAME]" at bounding box center [172, 295] width 282 height 14
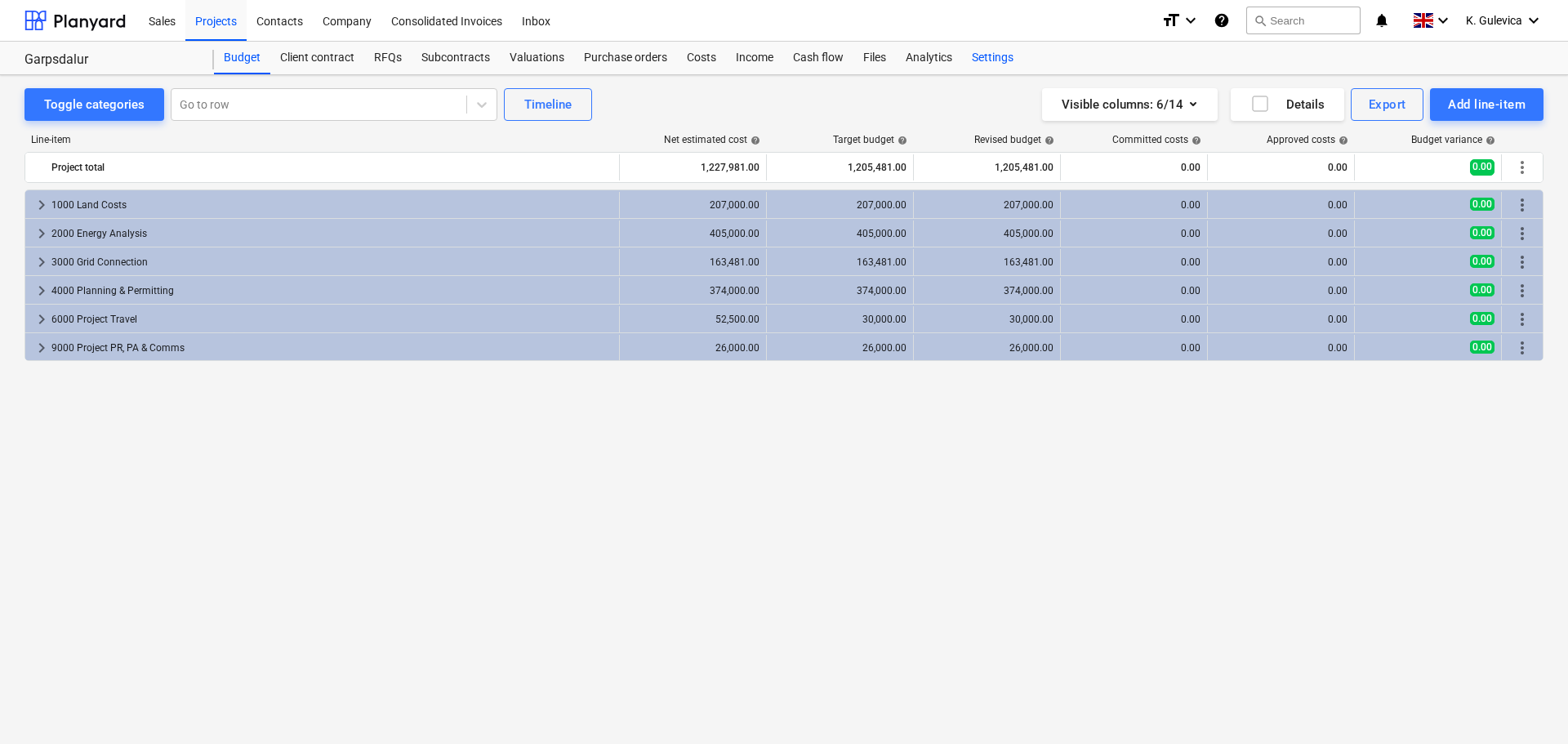
click at [976, 58] on div "Settings" at bounding box center [993, 57] width 62 height 33
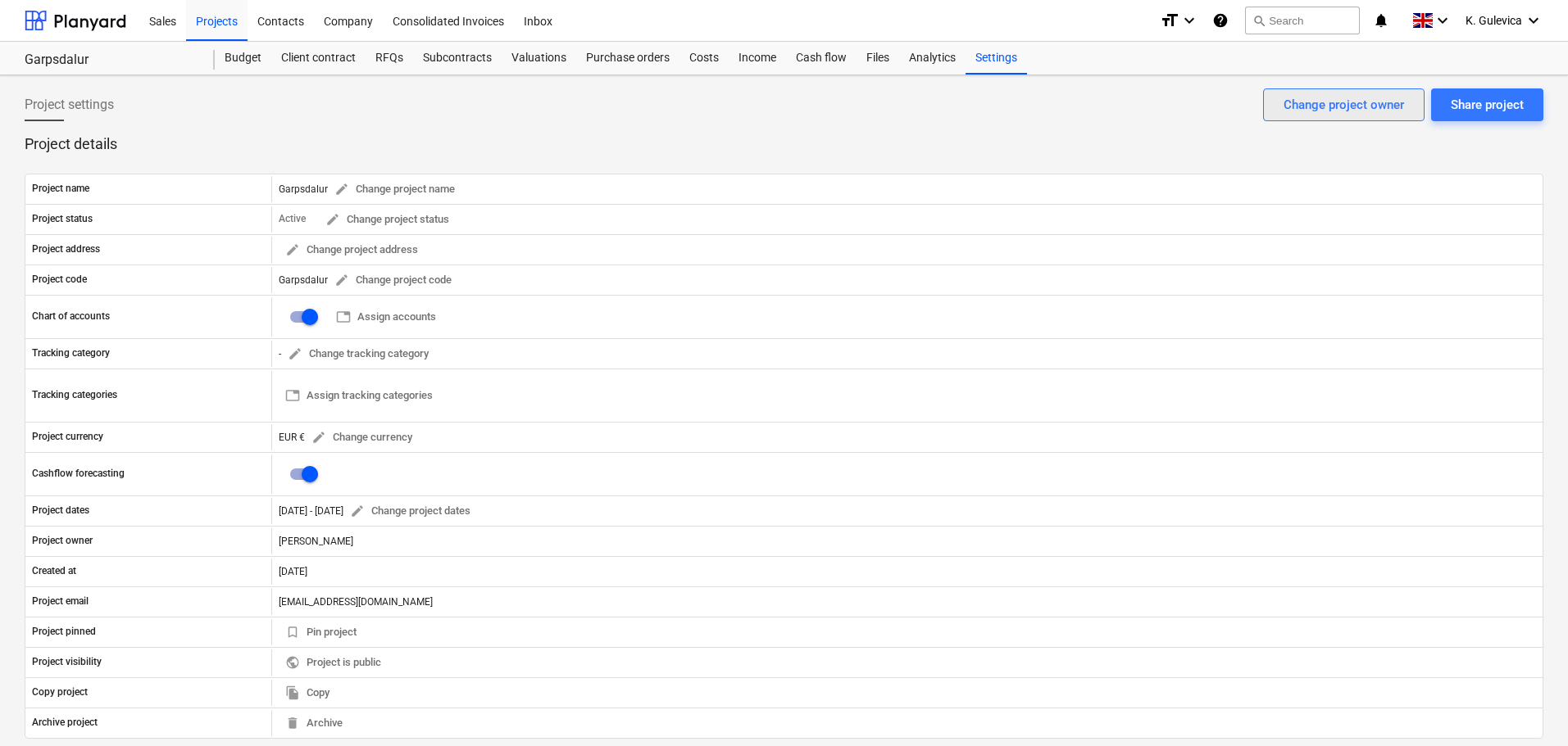
click at [1294, 110] on div "Change project owner" at bounding box center [1343, 105] width 121 height 21
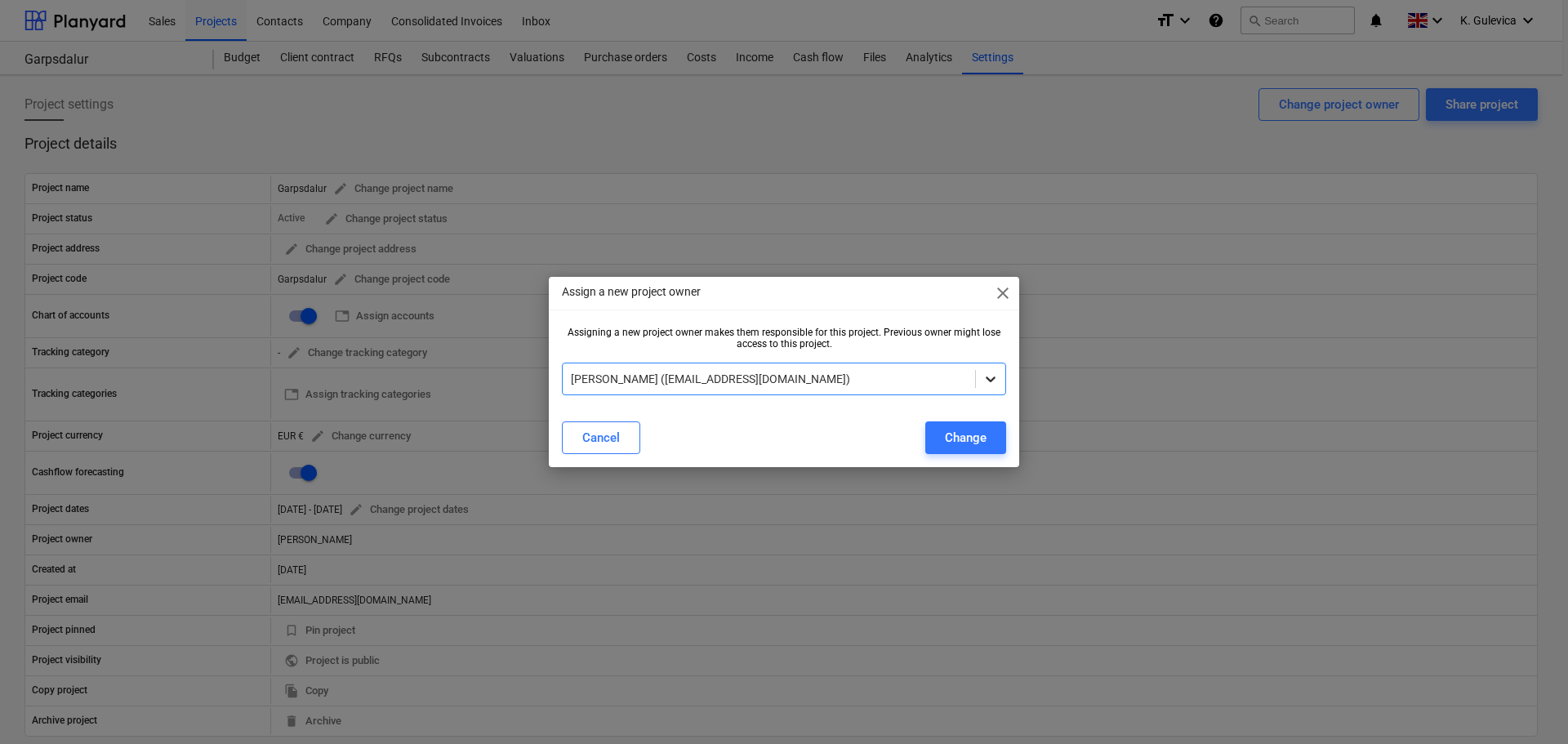
click at [990, 379] on icon at bounding box center [990, 379] width 17 height 17
click at [1002, 298] on span "close" at bounding box center [1003, 293] width 19 height 19
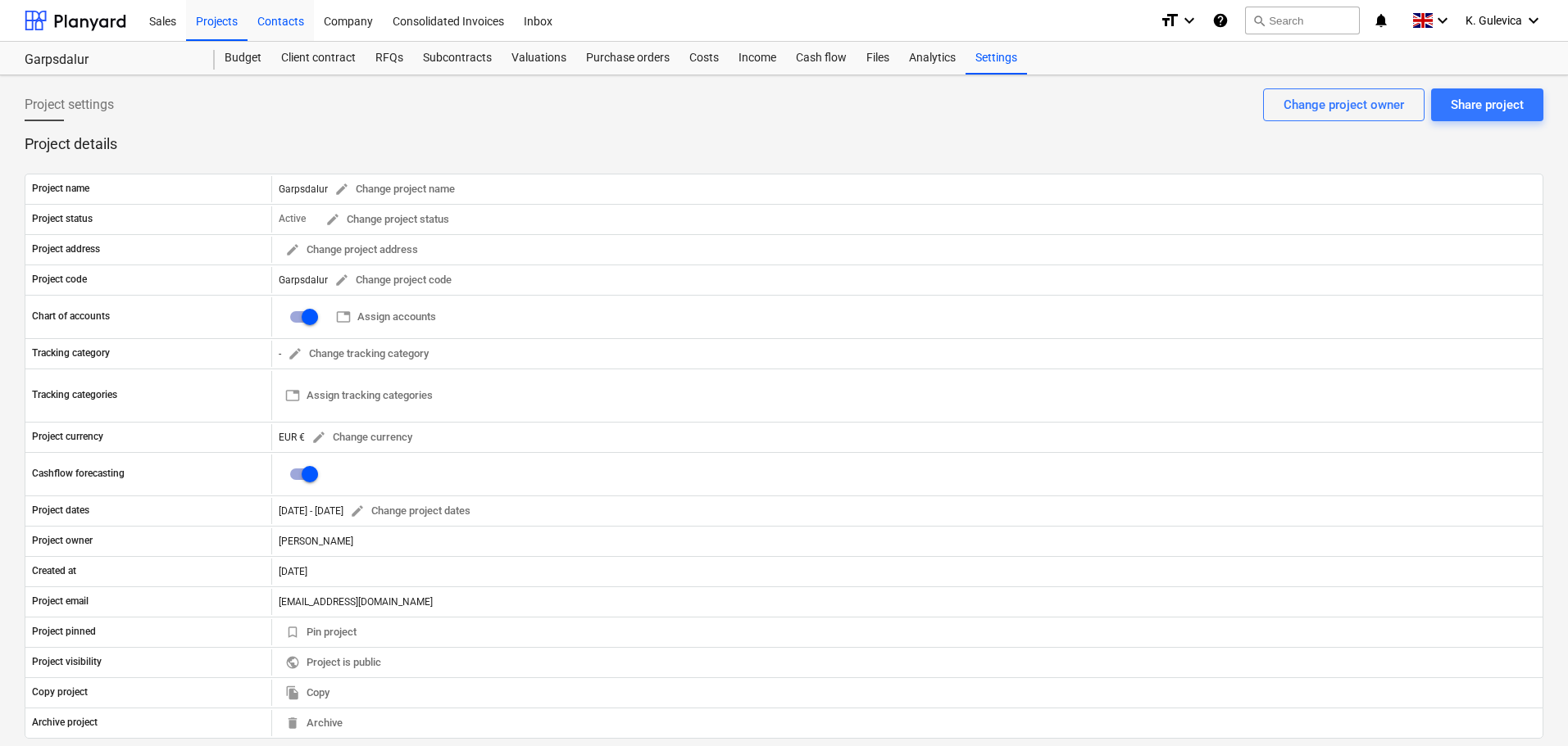
click at [274, 23] on div "Contacts" at bounding box center [280, 19] width 66 height 41
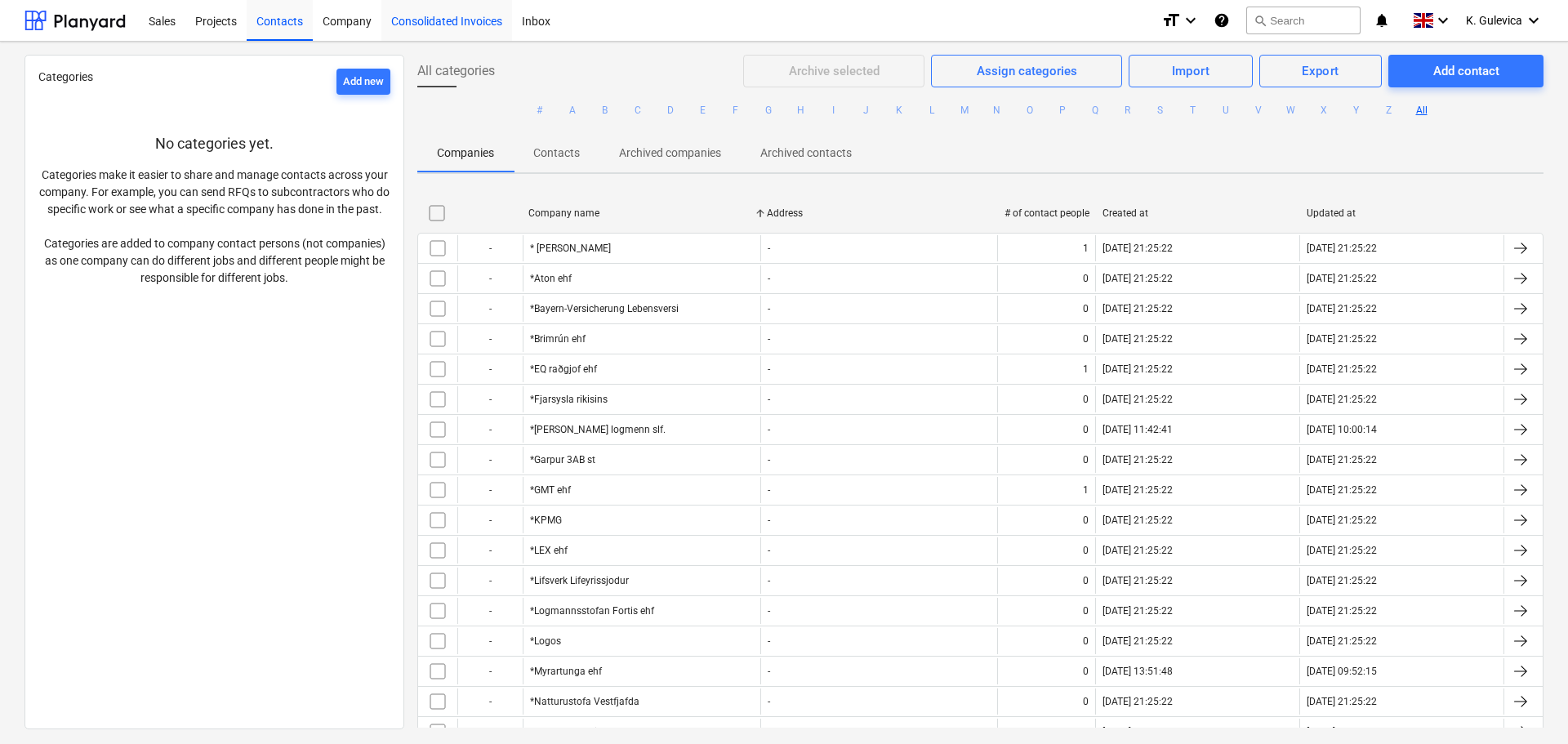
click at [429, 22] on div "Consolidated Invoices" at bounding box center [447, 19] width 131 height 41
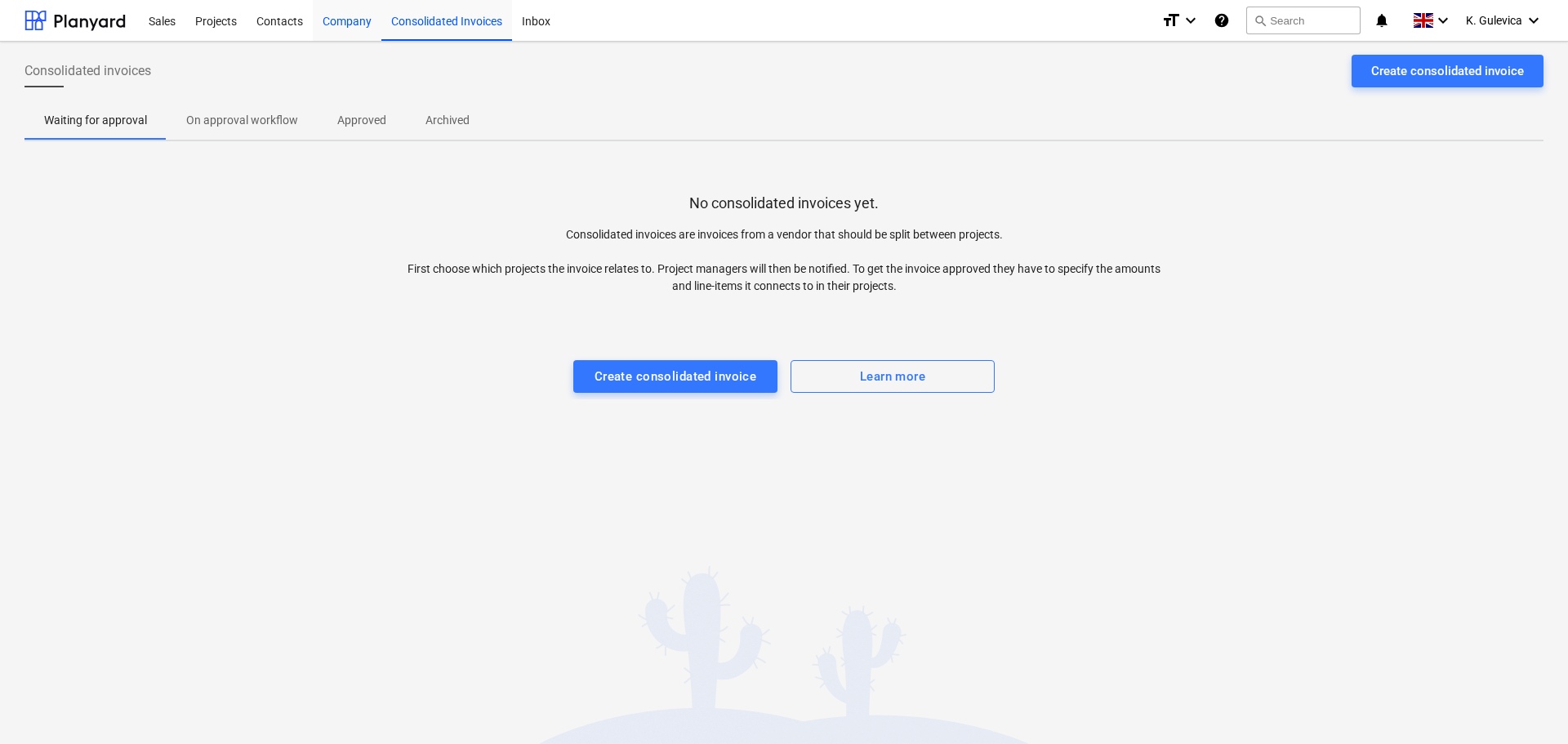
click at [356, 25] on div "Company" at bounding box center [347, 19] width 69 height 41
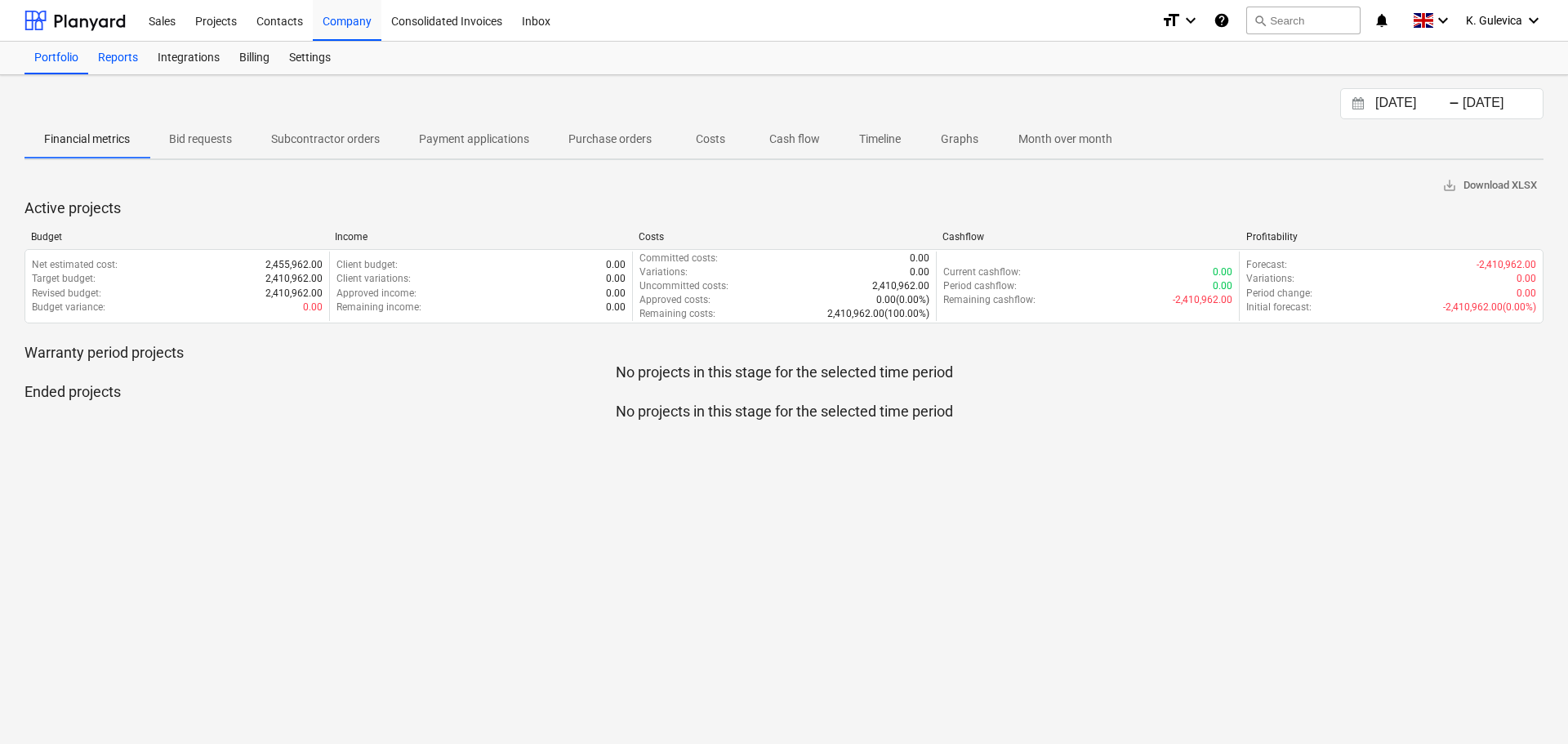
click at [117, 61] on div "Reports" at bounding box center [118, 57] width 60 height 33
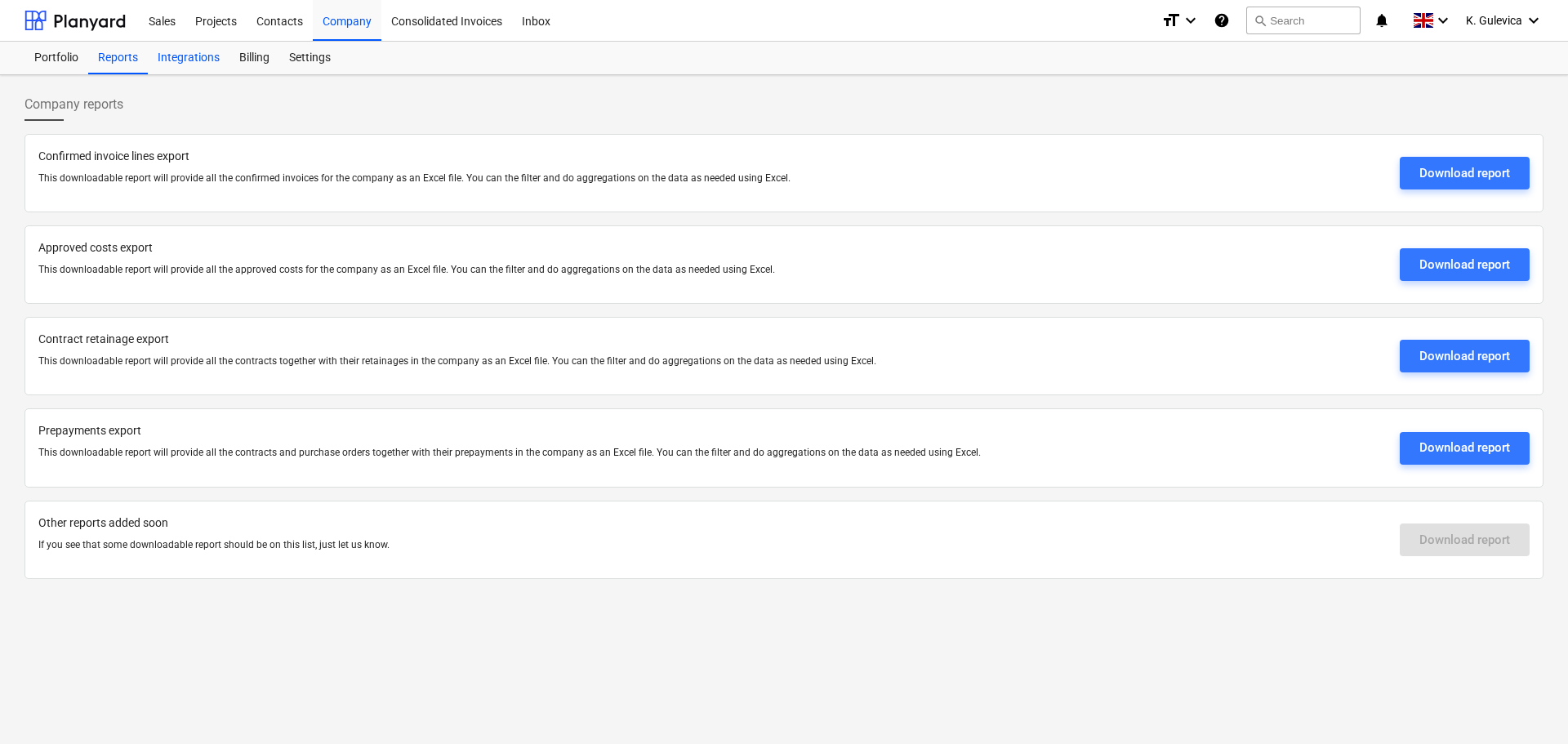
click at [182, 61] on div "Integrations" at bounding box center [188, 57] width 82 height 33
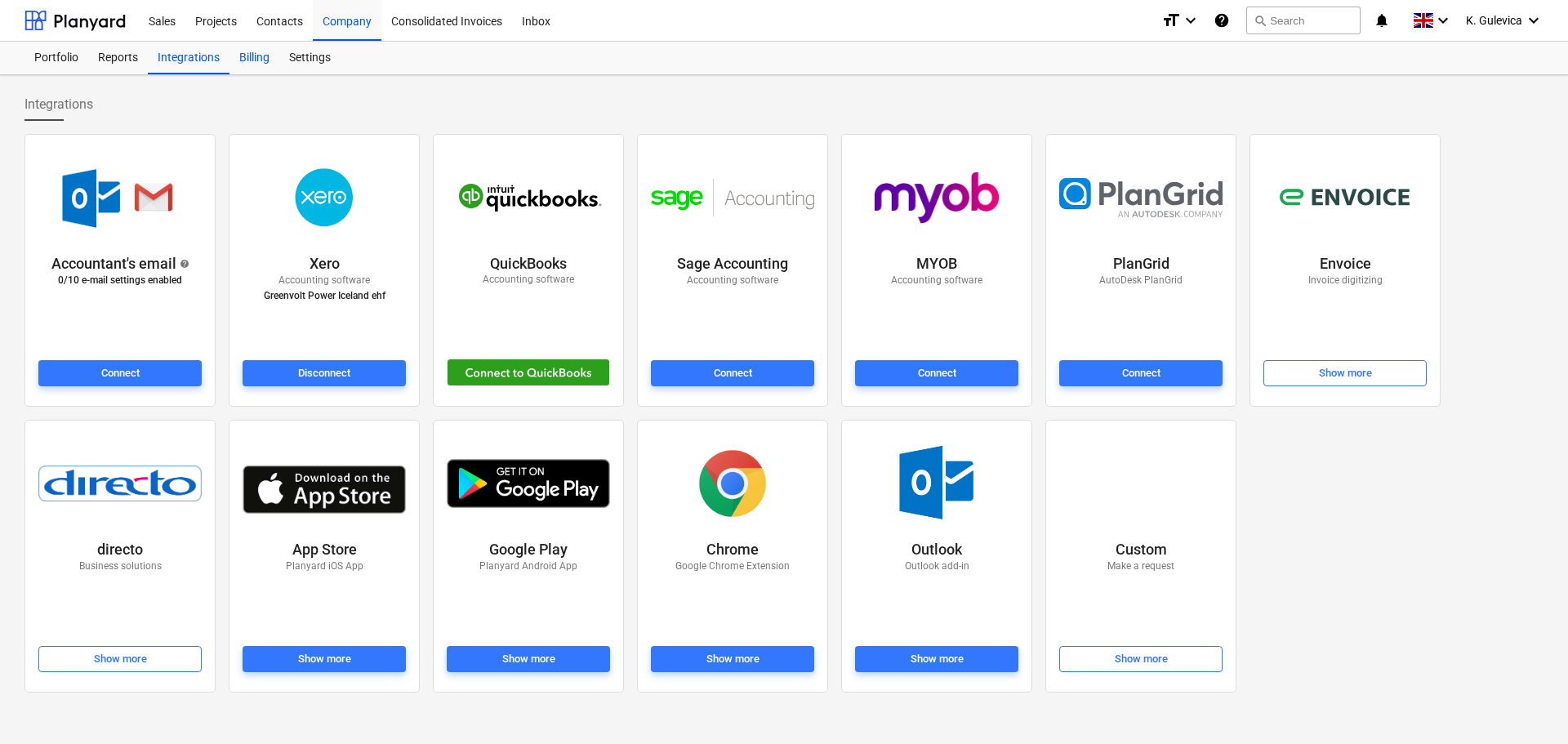
click at [254, 63] on div "Billing" at bounding box center [254, 57] width 50 height 33
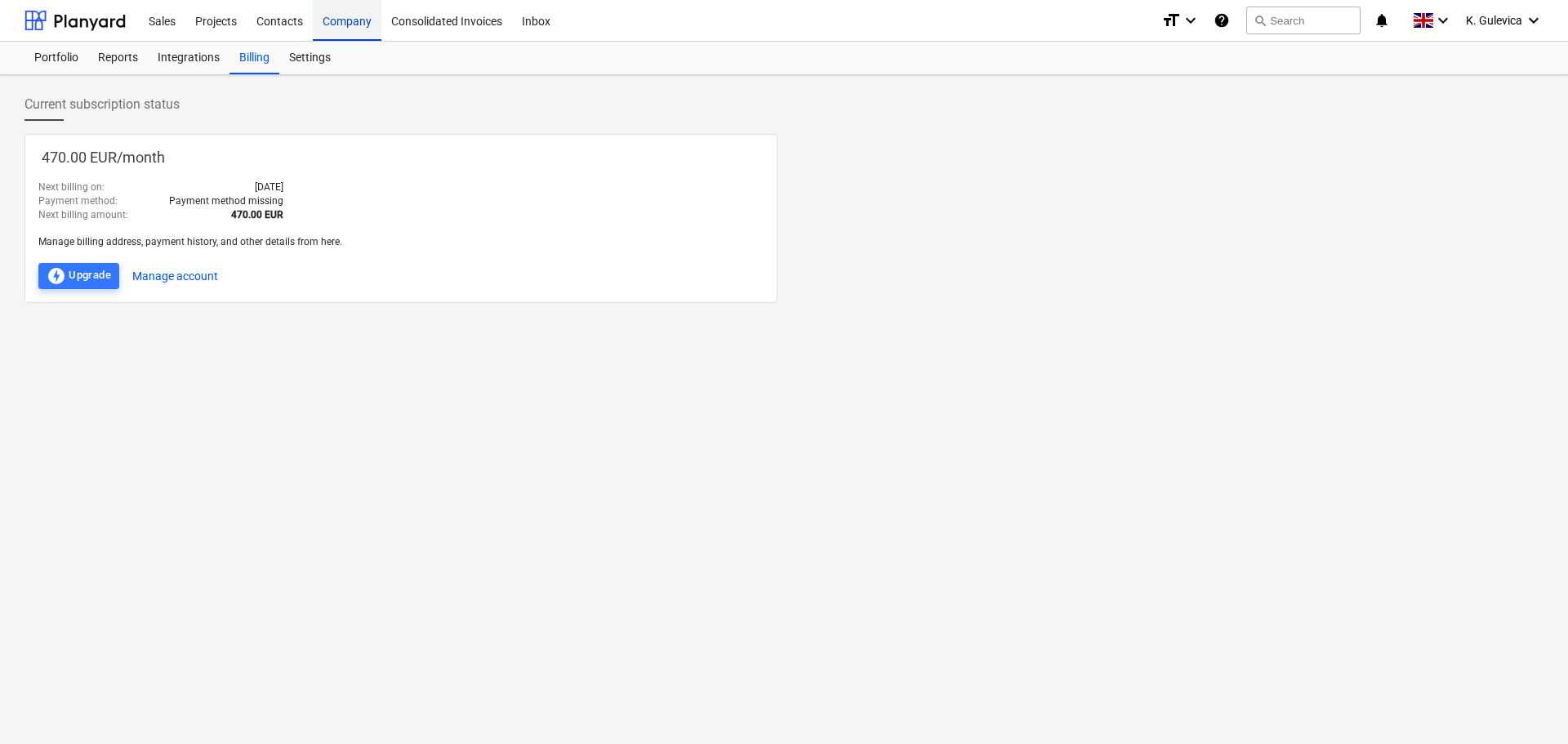
click at [321, 40] on div "Company" at bounding box center [347, 19] width 69 height 41
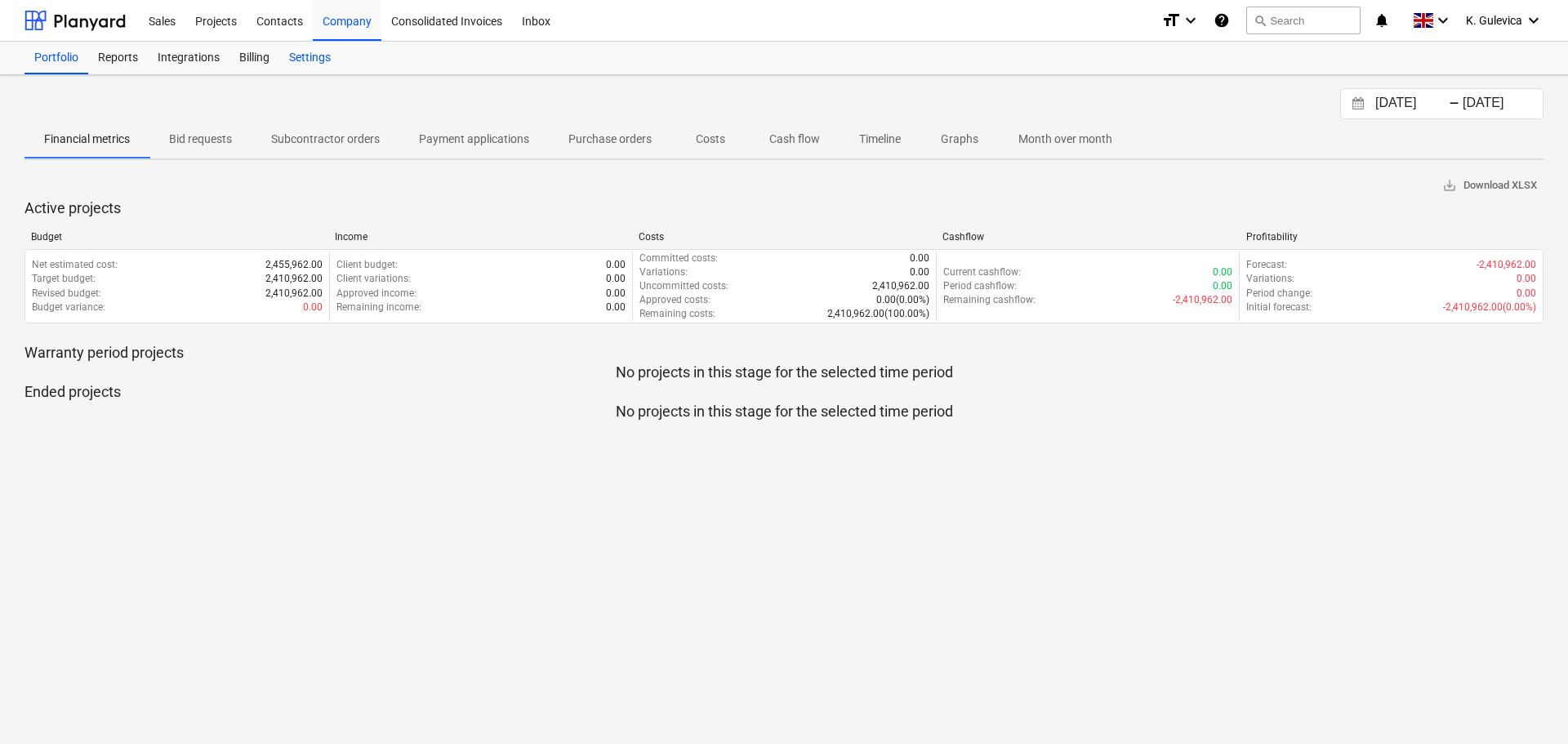
click at [323, 59] on div "Settings" at bounding box center [310, 57] width 62 height 33
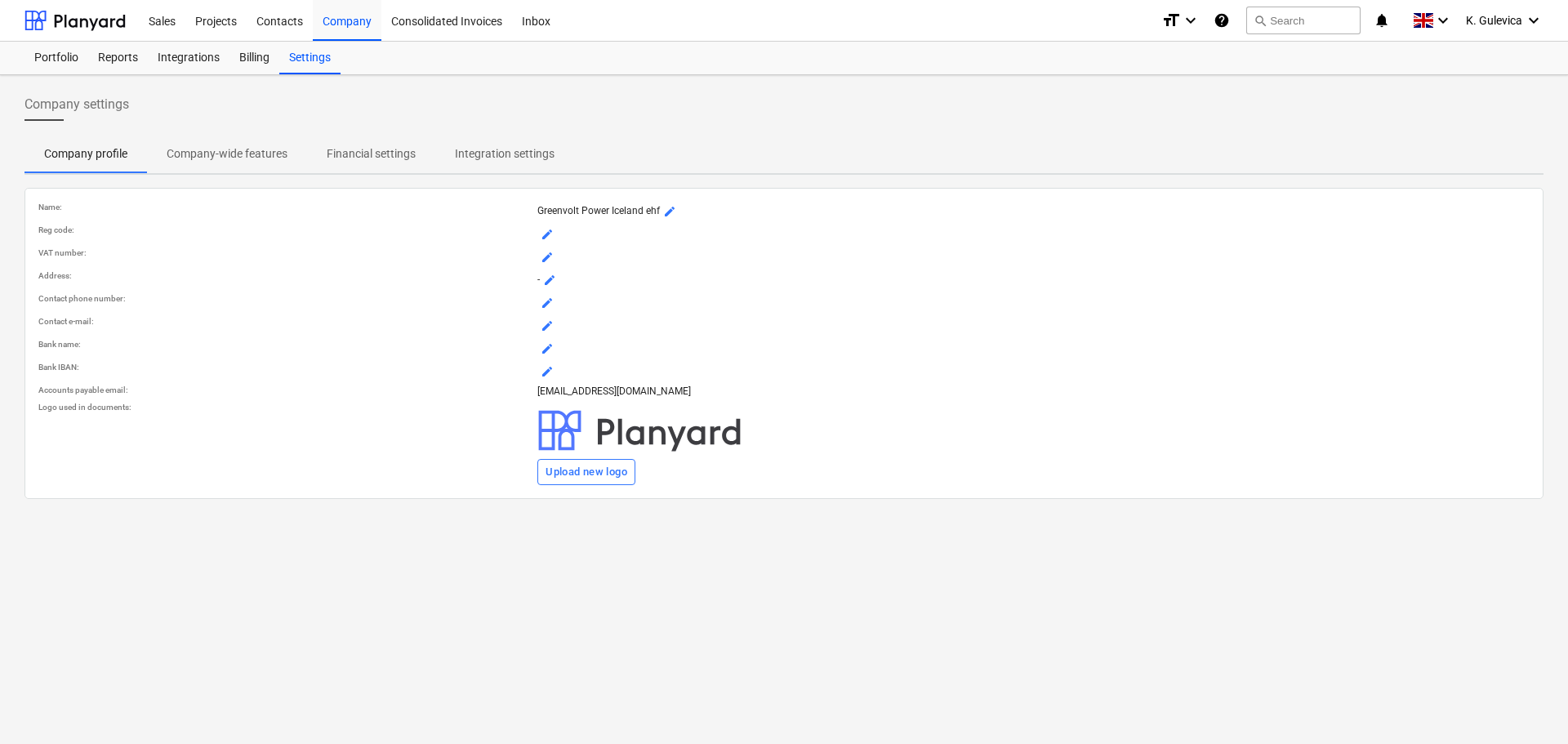
click at [231, 149] on p "Company-wide features" at bounding box center [226, 154] width 120 height 18
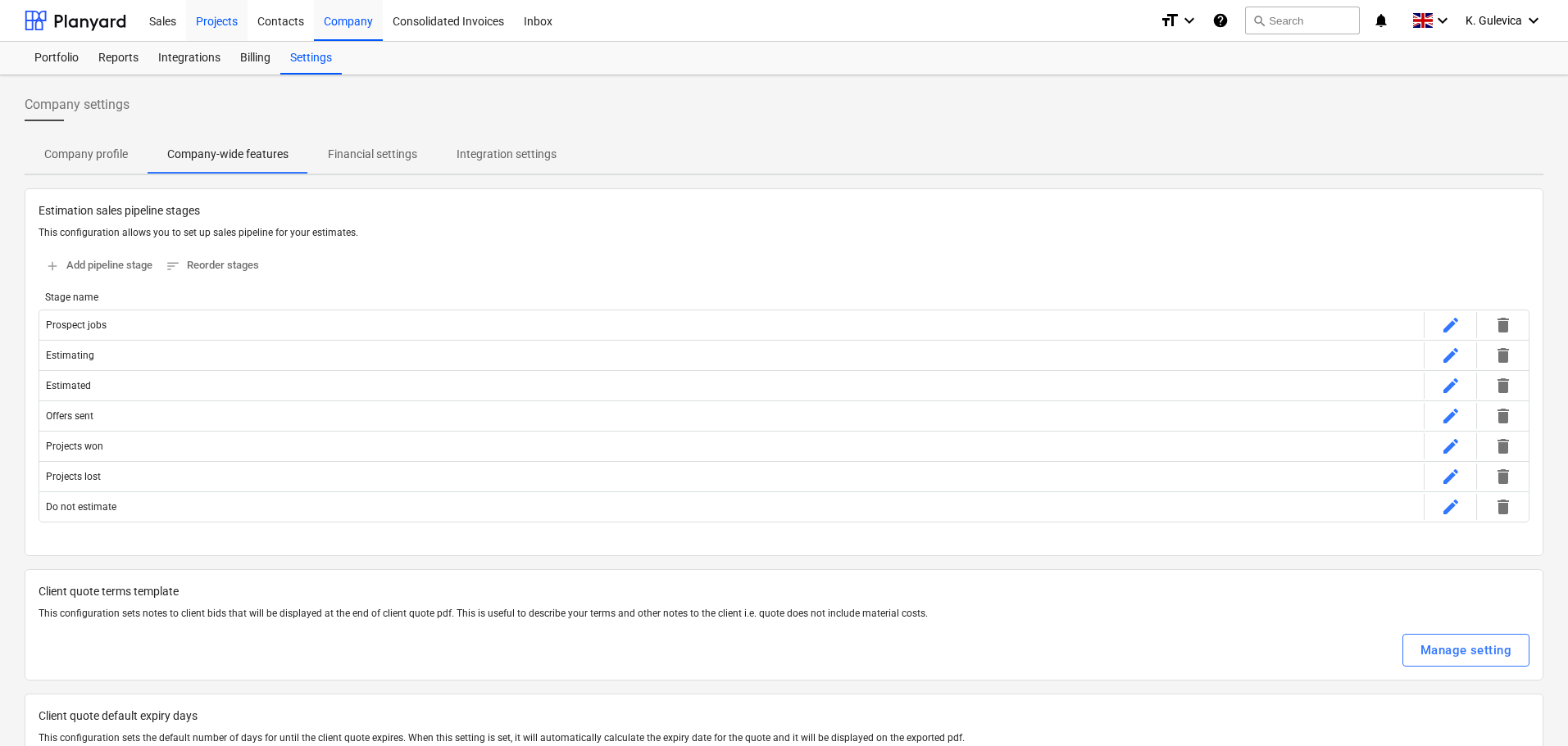
click at [217, 19] on div "Projects" at bounding box center [217, 19] width 62 height 41
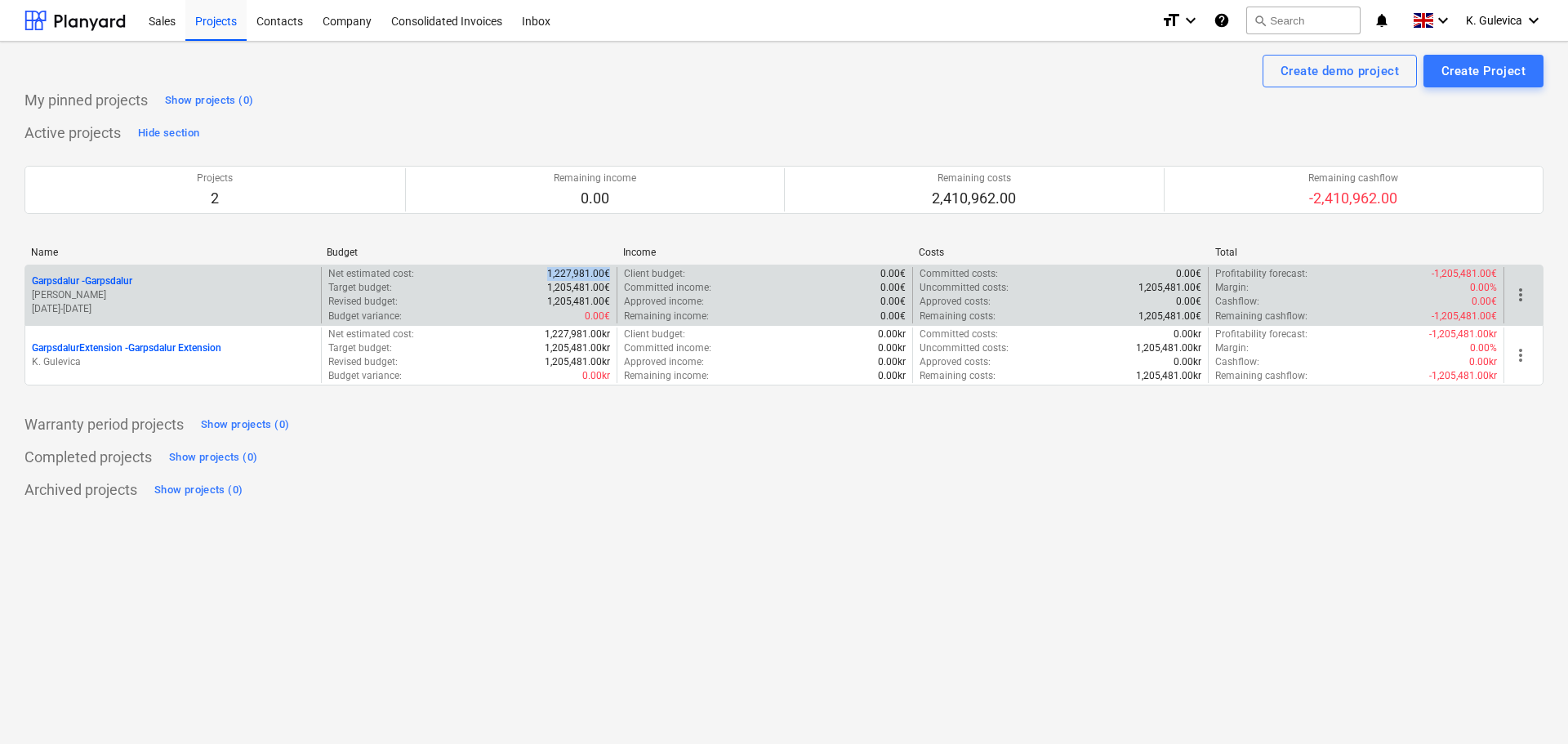
drag, startPoint x: 549, startPoint y: 269, endPoint x: 615, endPoint y: 270, distance: 66.0
click at [615, 270] on div "Net estimated cost : 1,227,981.00€ Target budget : 1,205,481.00€ Revised budget…" at bounding box center [469, 295] width 295 height 56
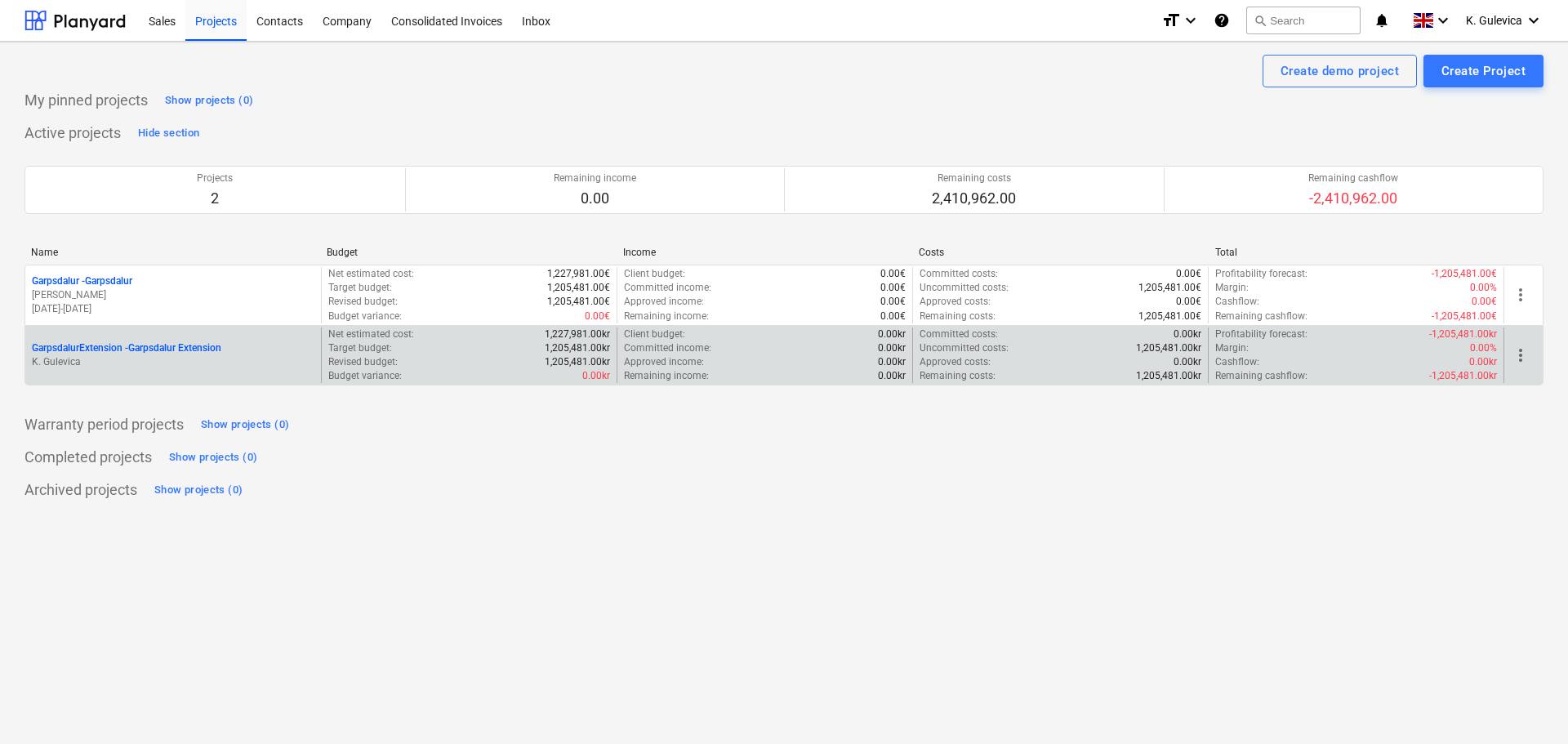
click at [561, 342] on p "1,205,481.00kr" at bounding box center [577, 348] width 65 height 14
click at [156, 349] on p "GarpsdalurExtension - [GEOGRAPHIC_DATA] Extension" at bounding box center [126, 348] width 189 height 14
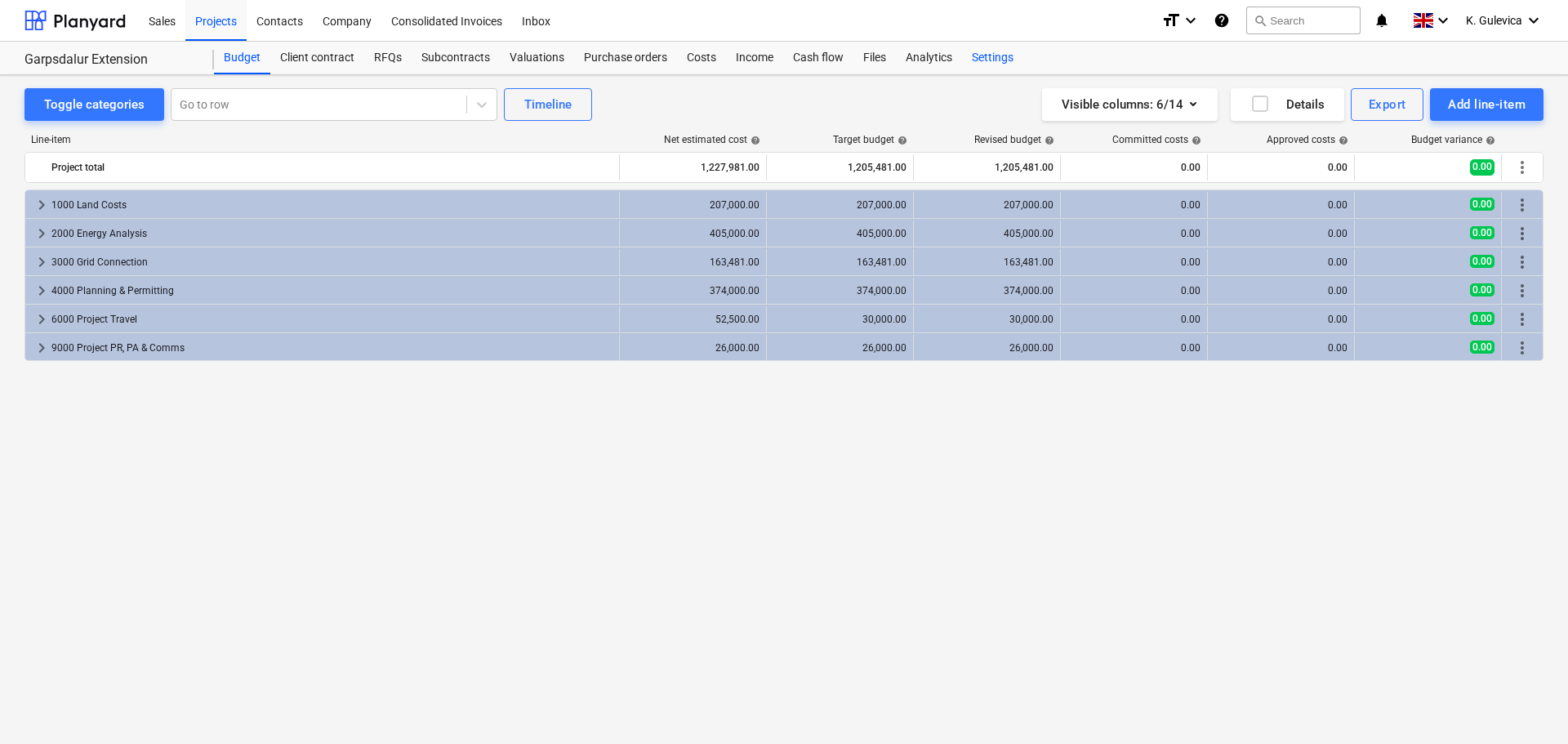
click at [992, 55] on div "Settings" at bounding box center [993, 57] width 62 height 33
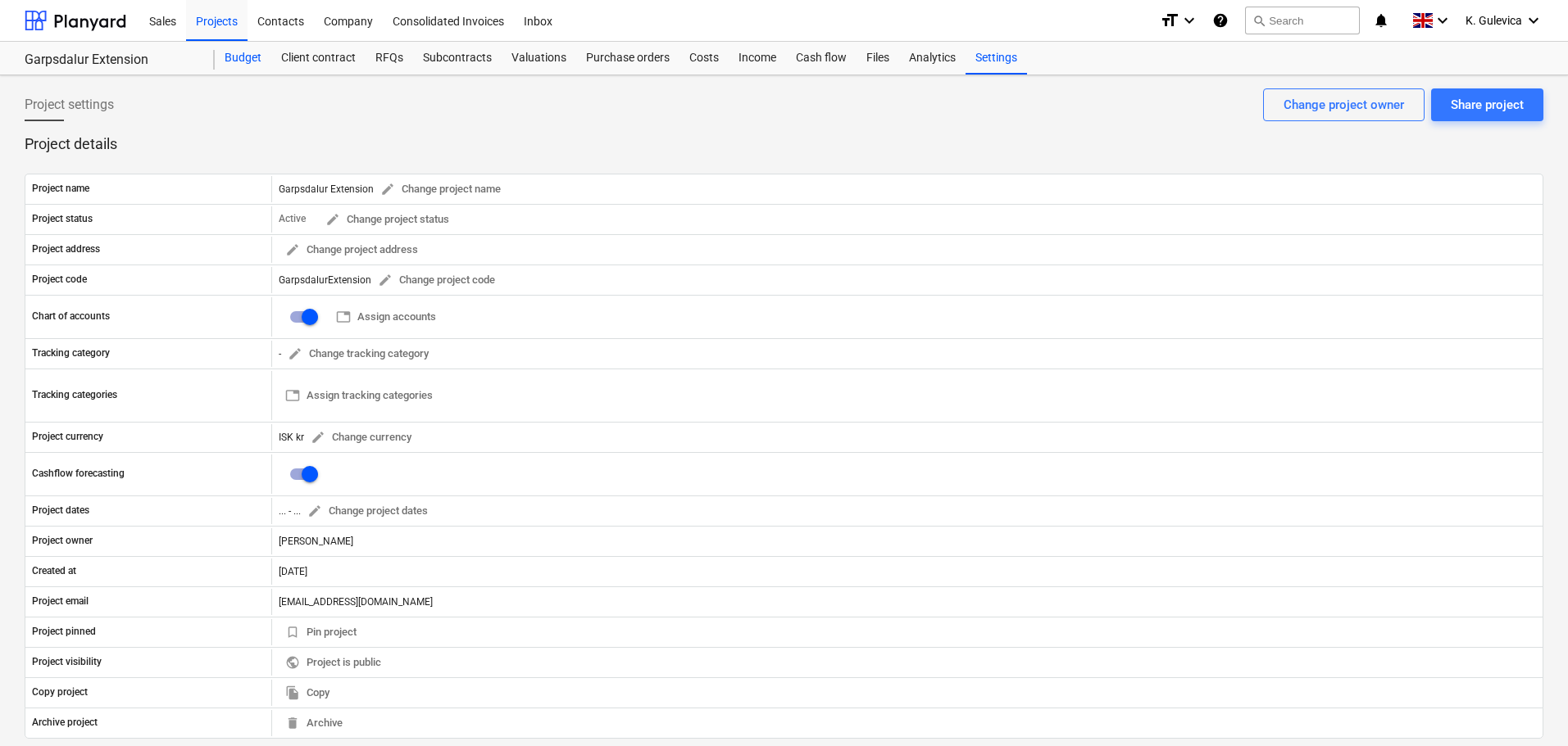
click at [227, 63] on div "Budget" at bounding box center [243, 57] width 56 height 33
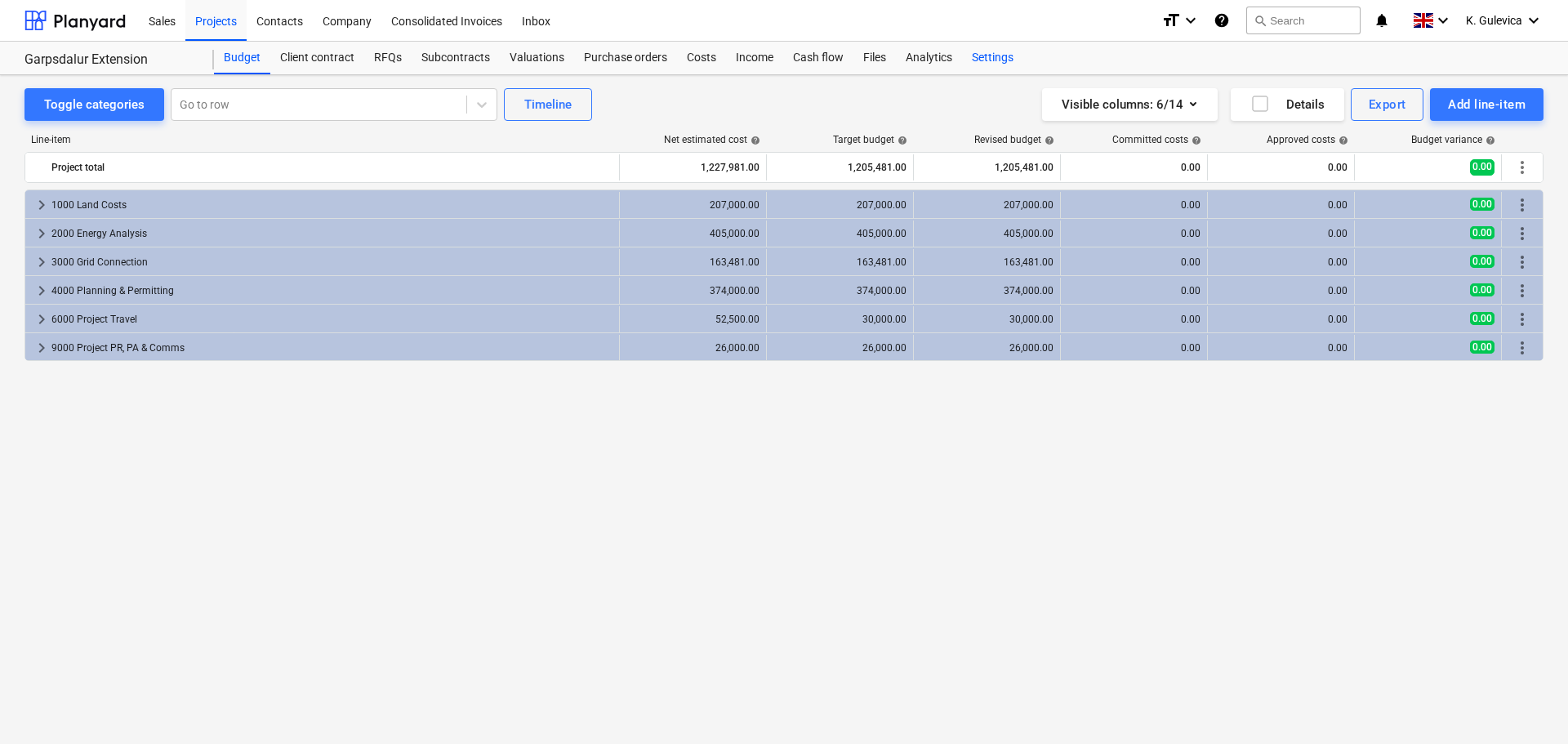
click at [986, 56] on div "Settings" at bounding box center [993, 57] width 62 height 33
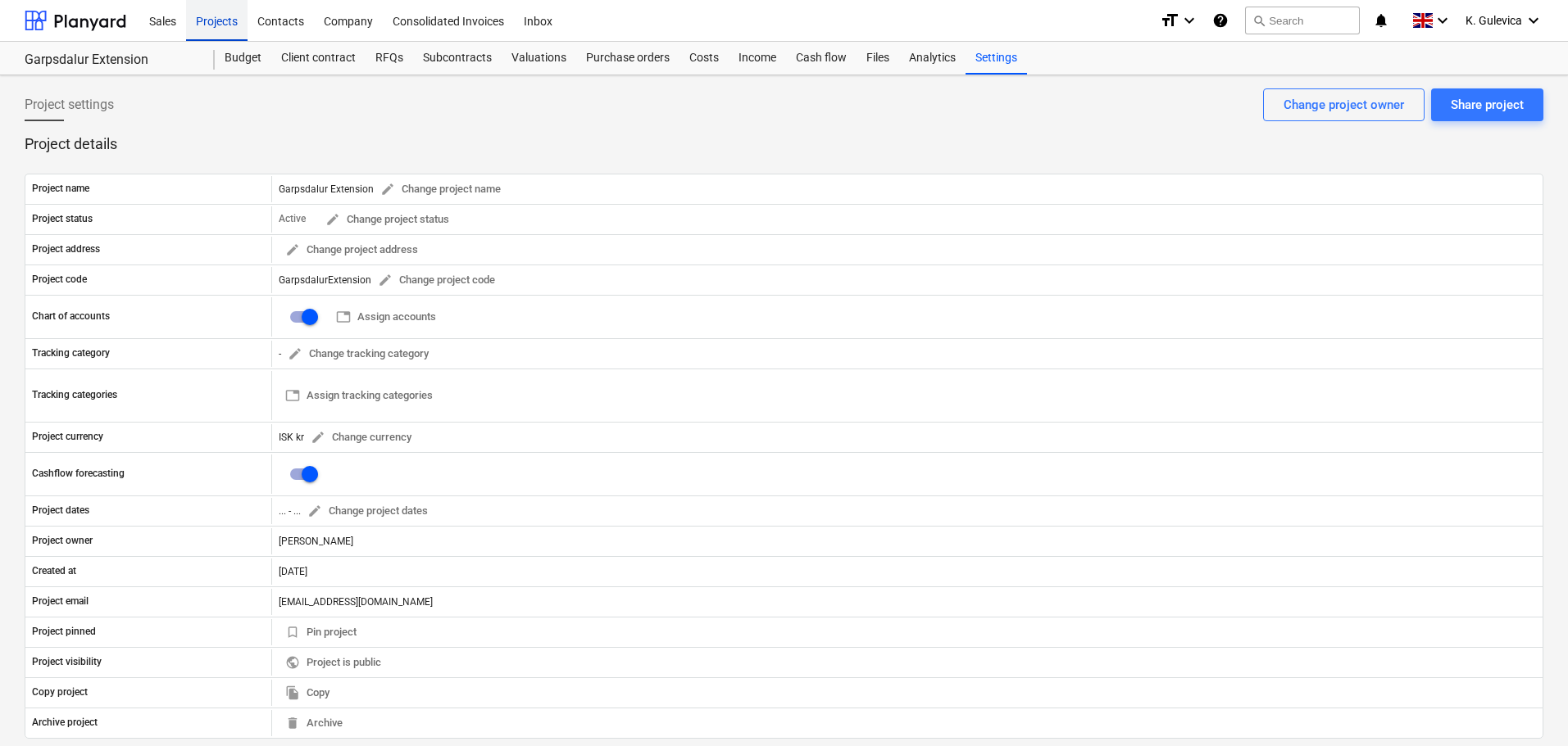
click at [224, 19] on div "Projects" at bounding box center [217, 19] width 62 height 41
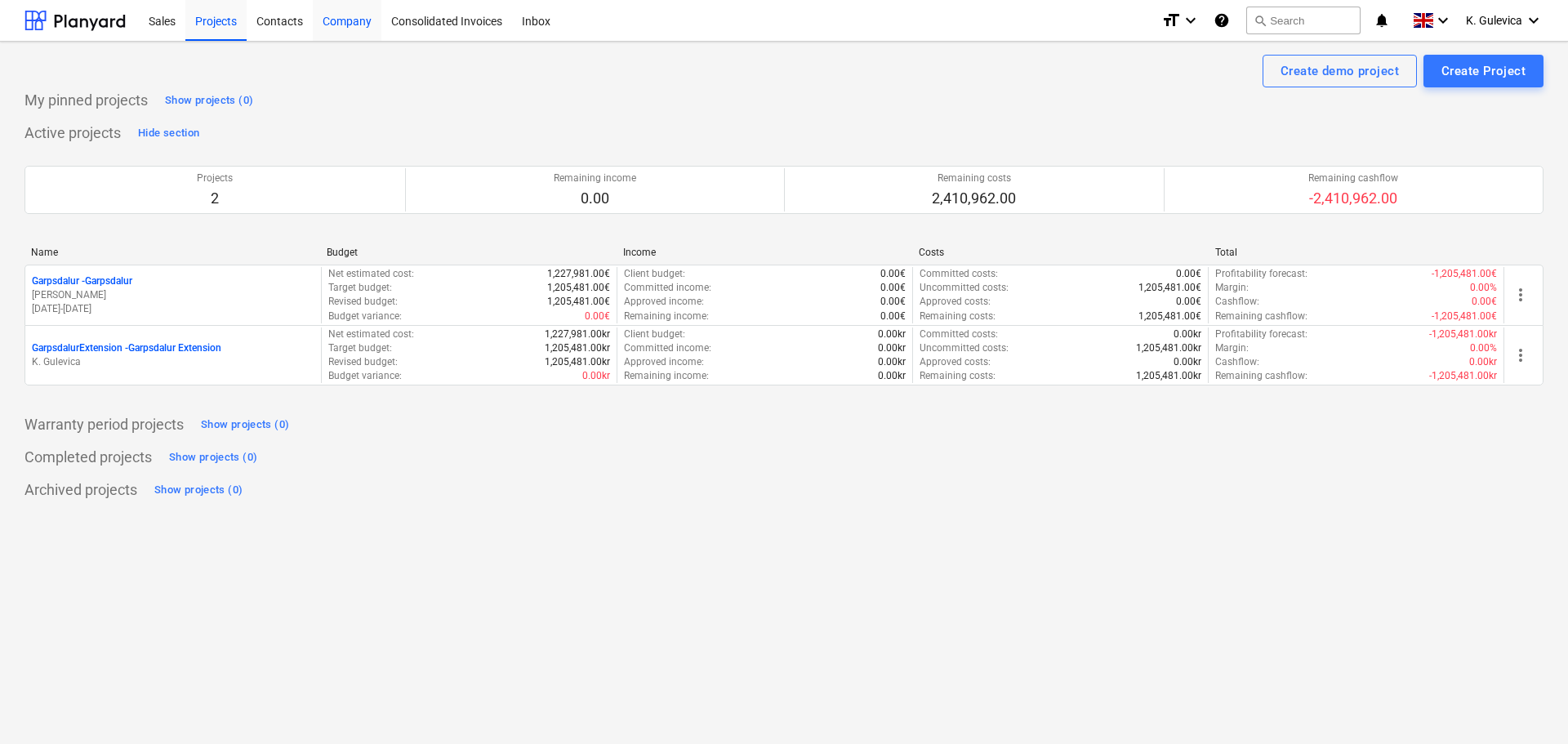
click at [355, 27] on div "Company" at bounding box center [347, 19] width 69 height 41
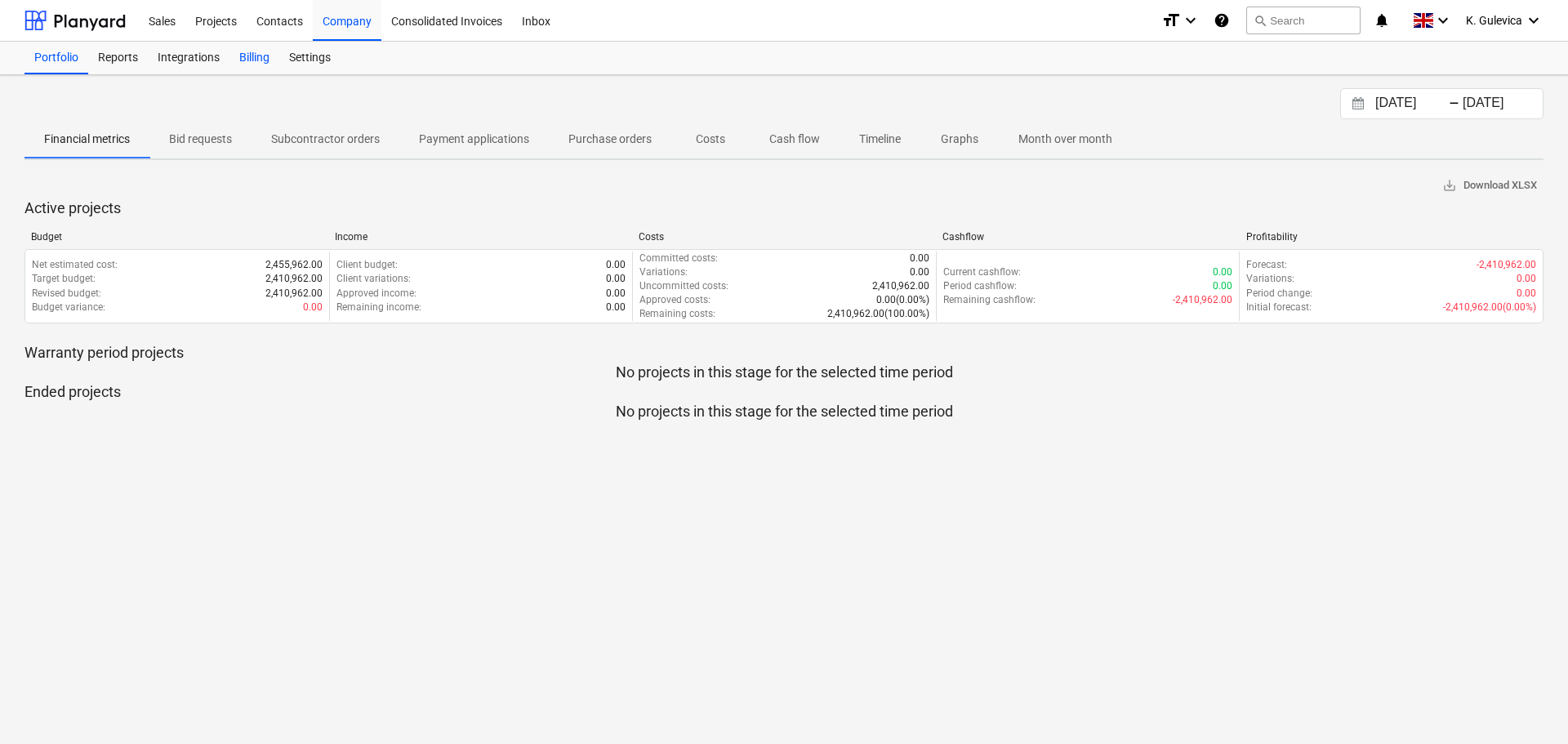
click at [251, 59] on div "Billing" at bounding box center [254, 57] width 50 height 33
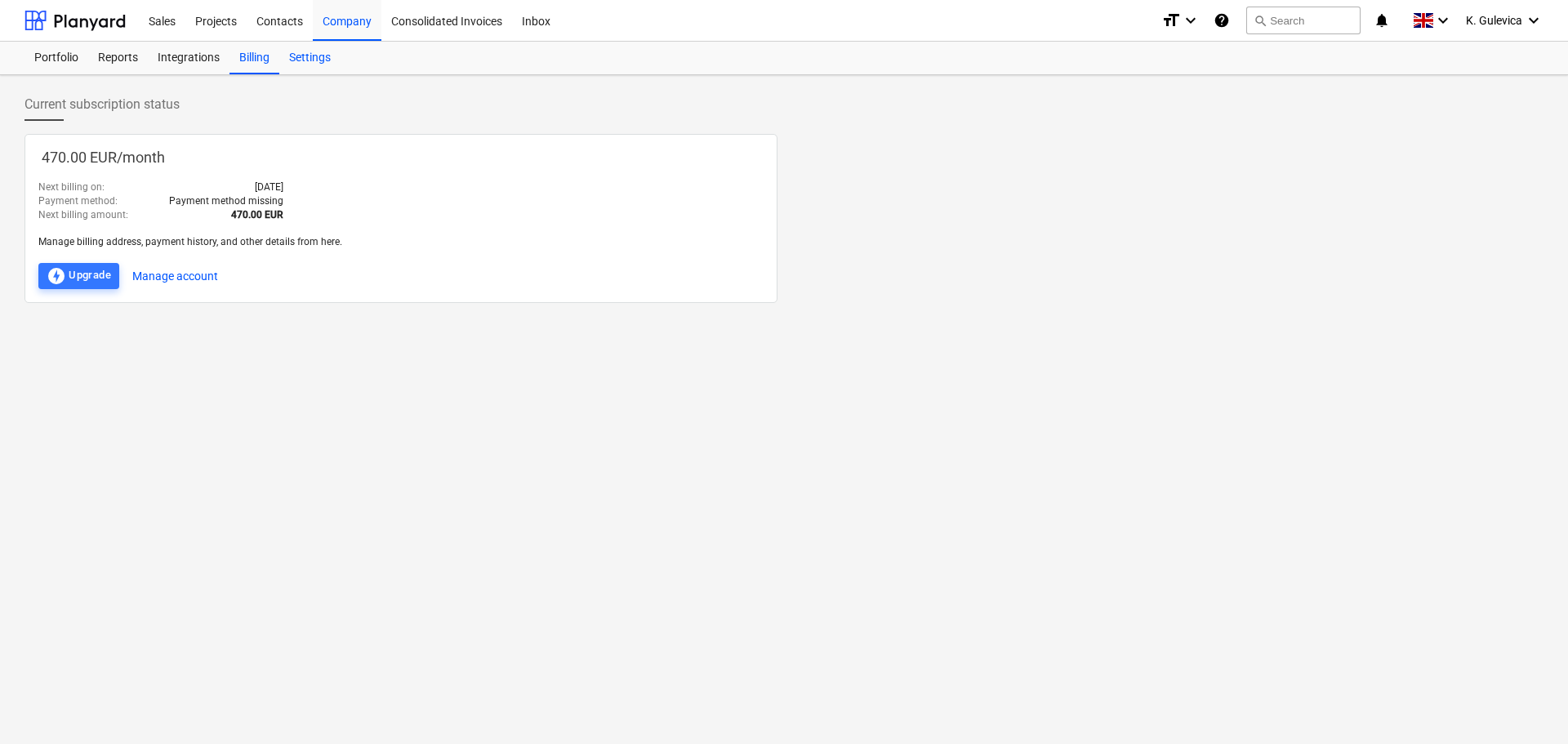
click at [306, 59] on div "Settings" at bounding box center [310, 57] width 62 height 33
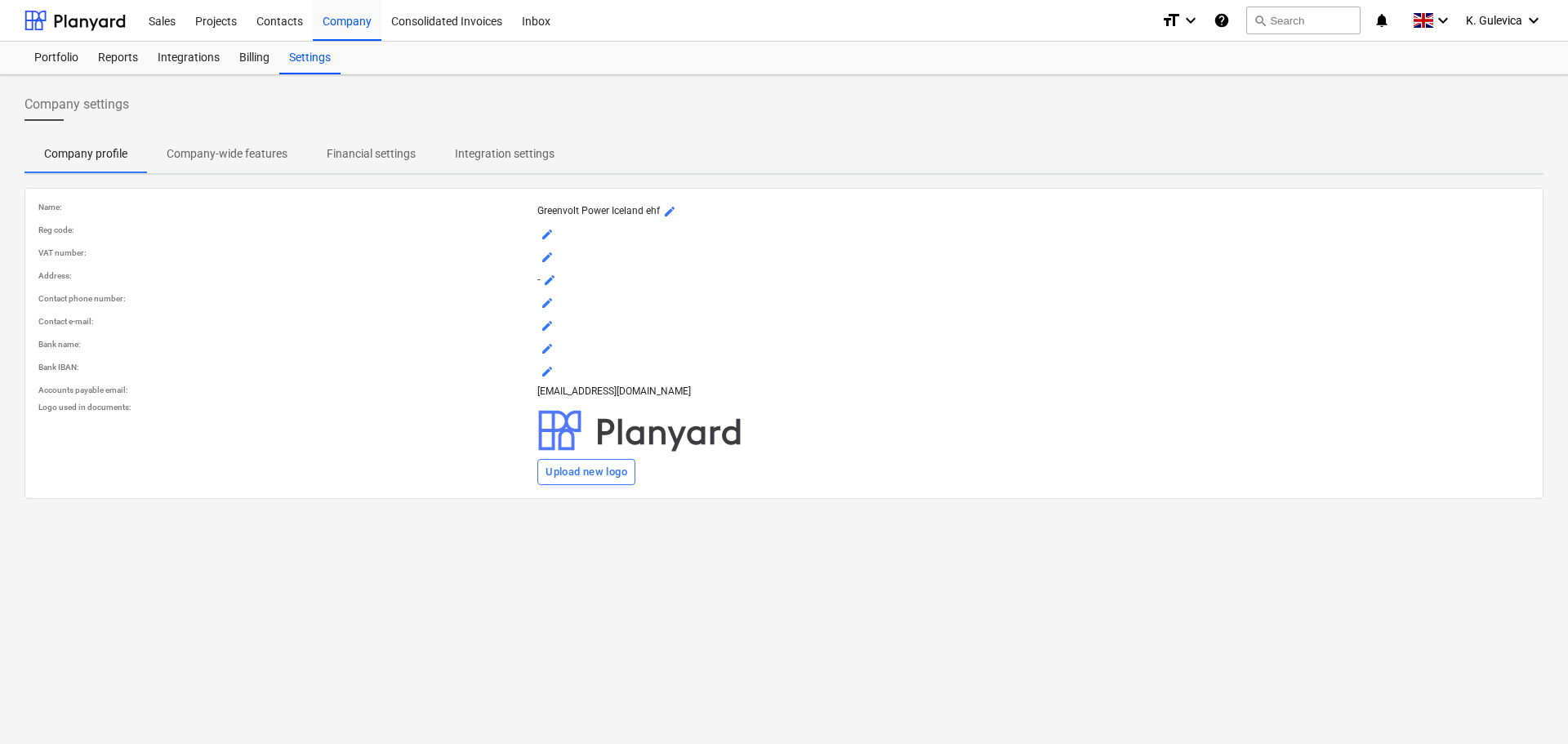
click at [208, 157] on p "Company-wide features" at bounding box center [226, 154] width 120 height 18
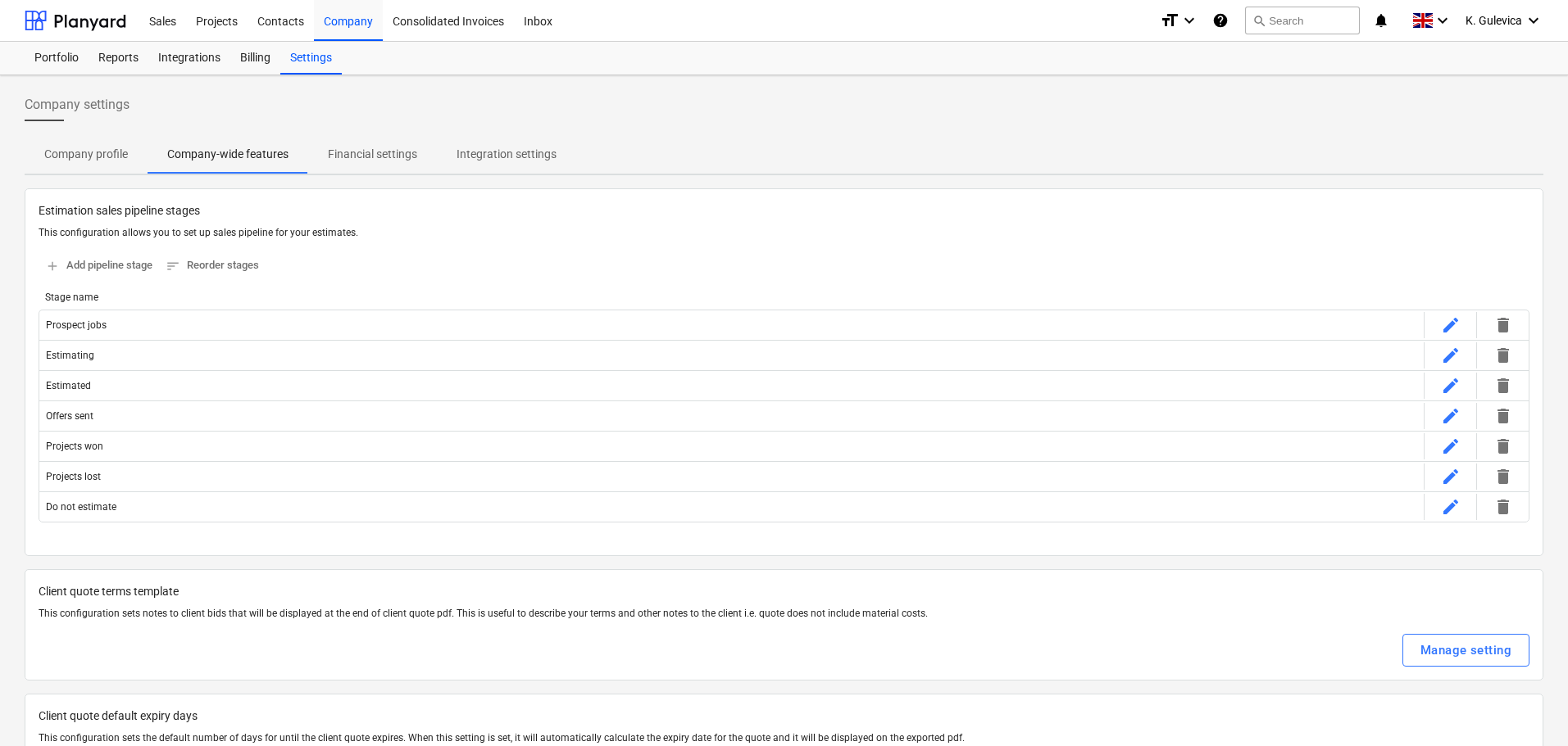
click at [371, 153] on p "Financial settings" at bounding box center [371, 154] width 89 height 18
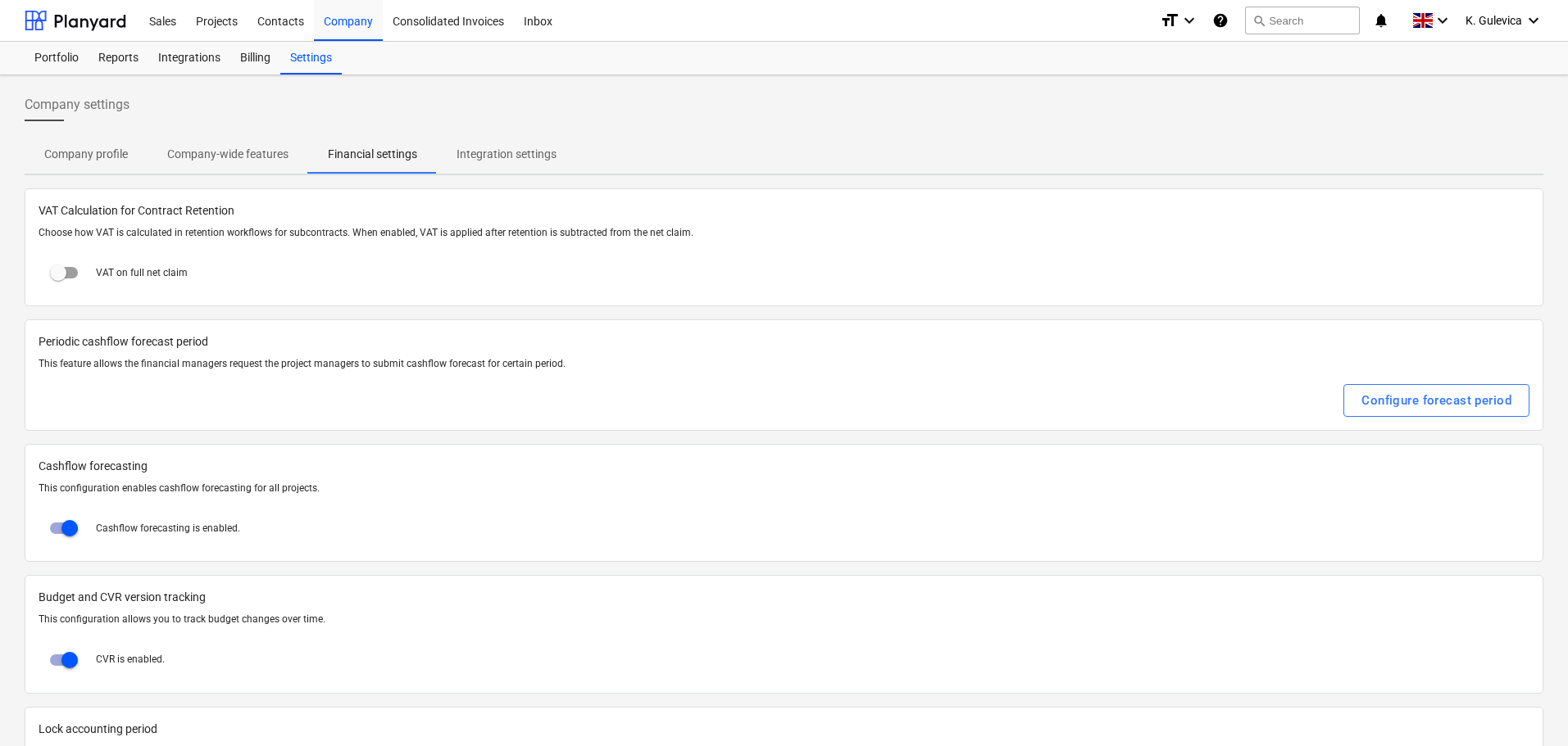
click at [516, 155] on p "Integration settings" at bounding box center [506, 154] width 100 height 18
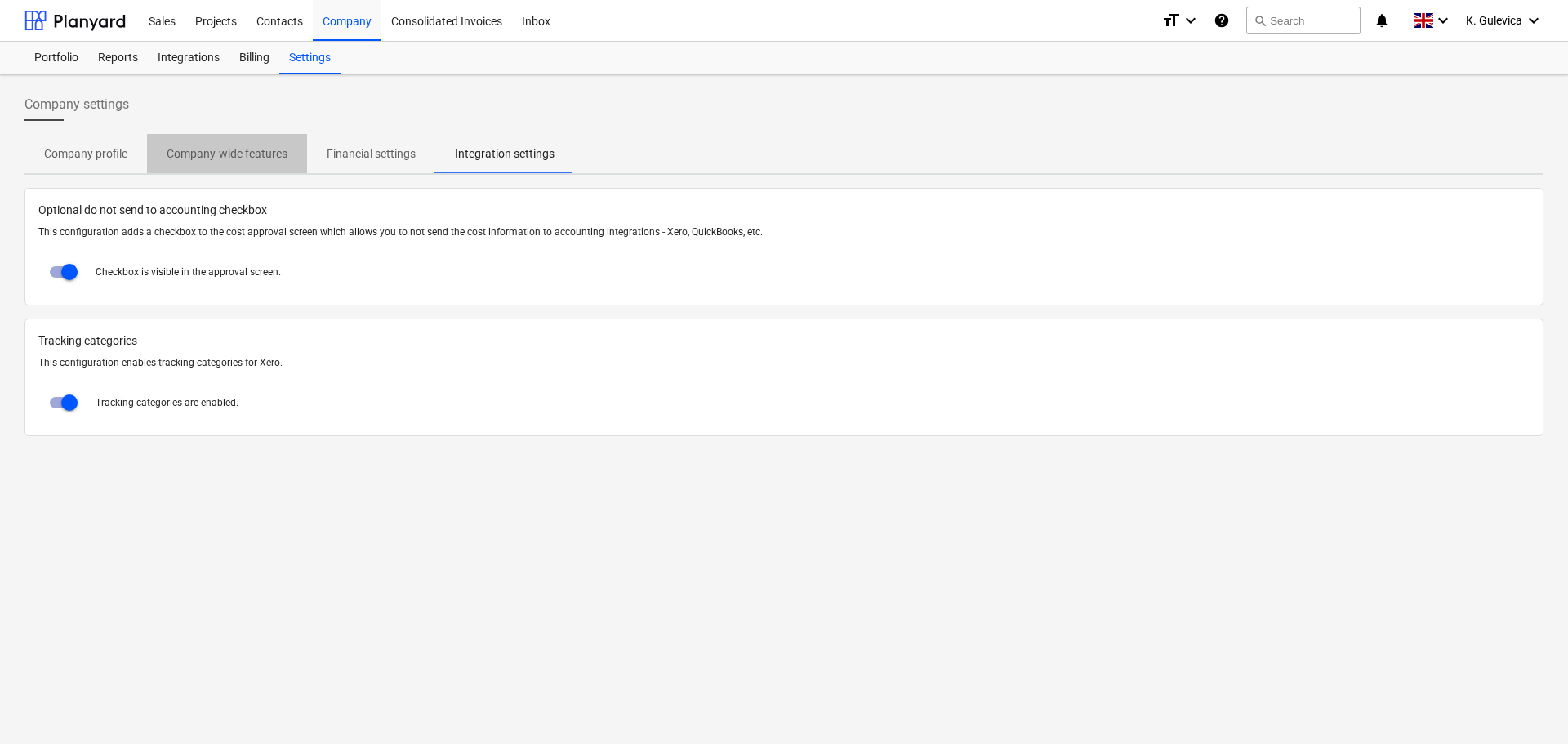
click at [246, 147] on p "Company-wide features" at bounding box center [226, 154] width 120 height 18
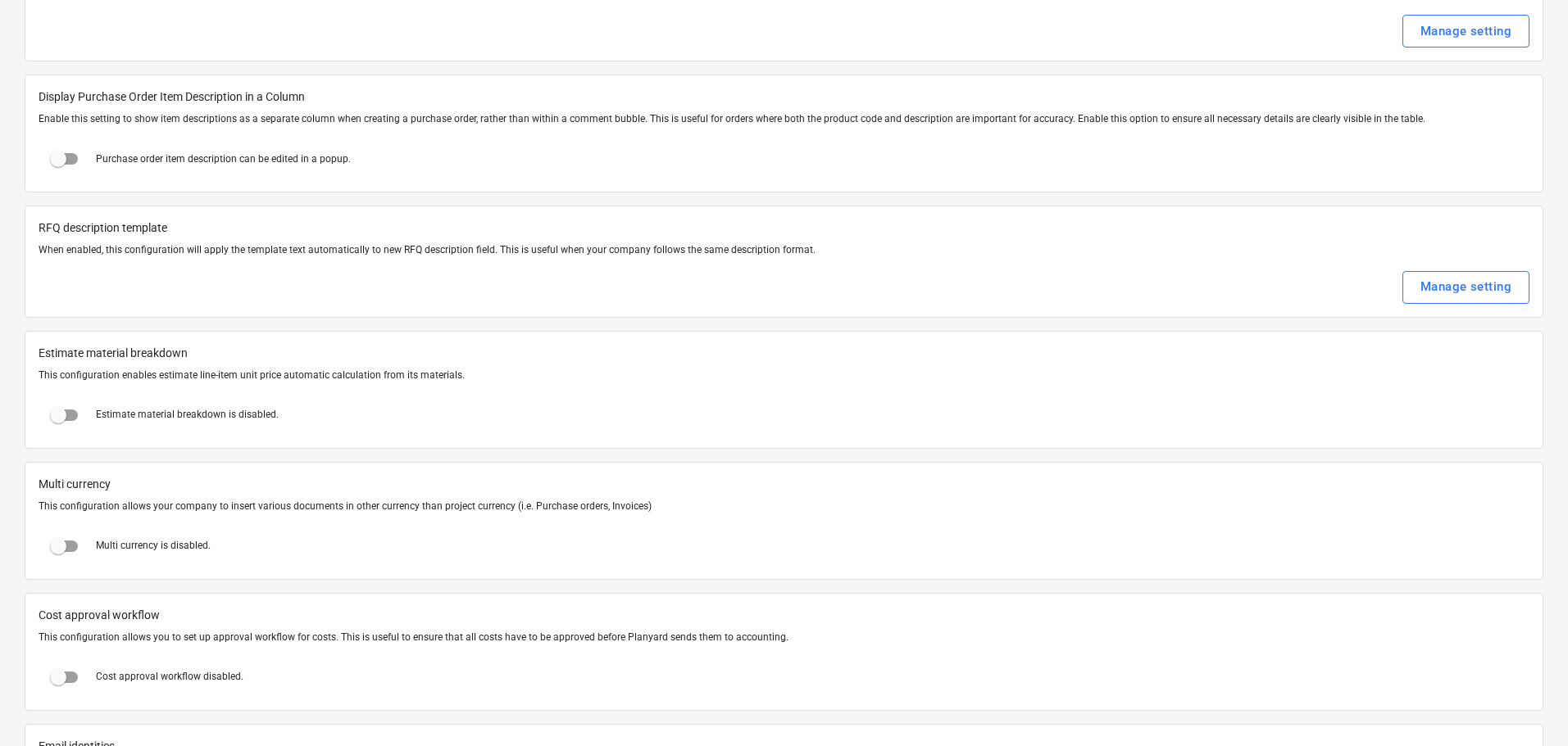
scroll to position [2457, 0]
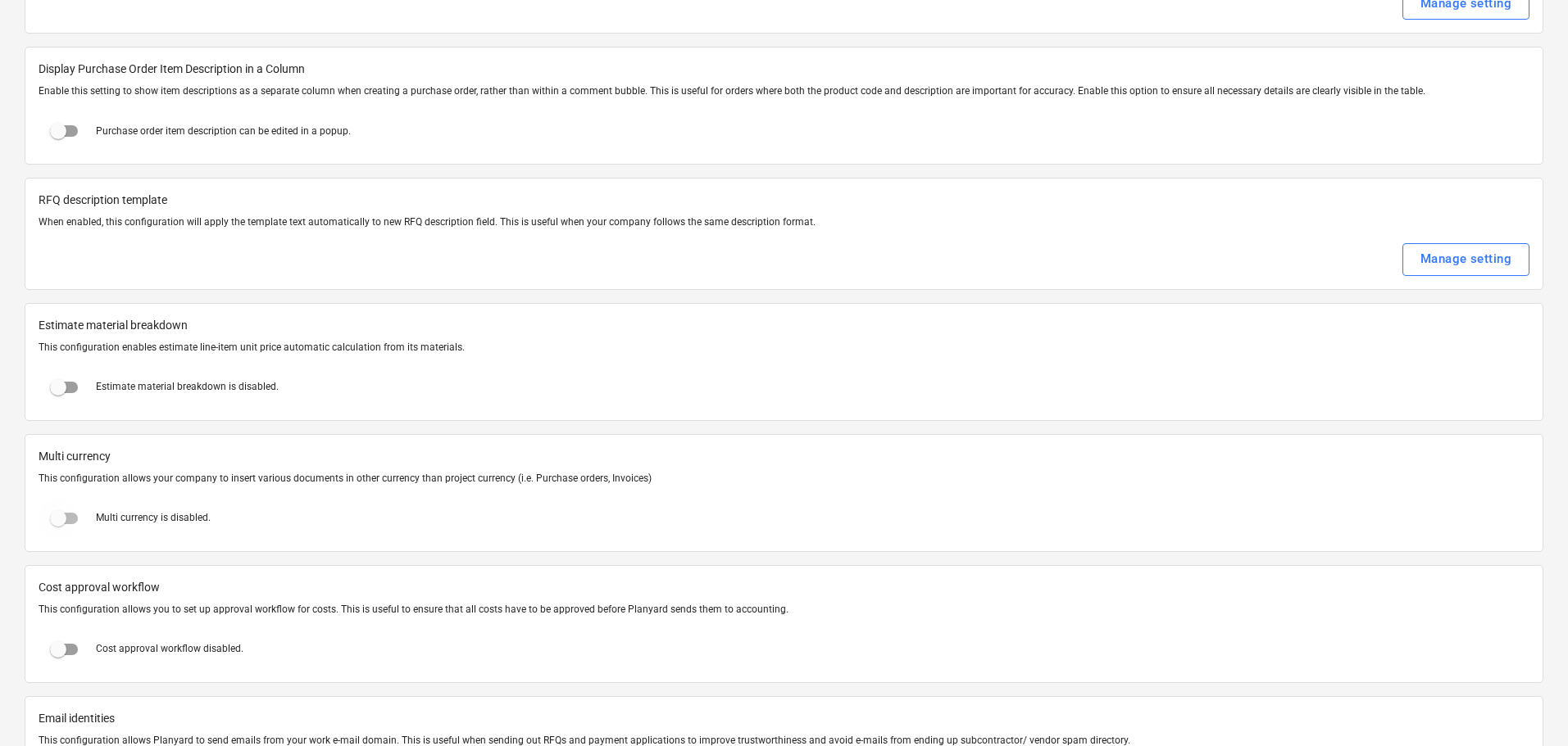
click at [69, 523] on input "checkbox" at bounding box center [58, 518] width 40 height 40
checkbox input "true"
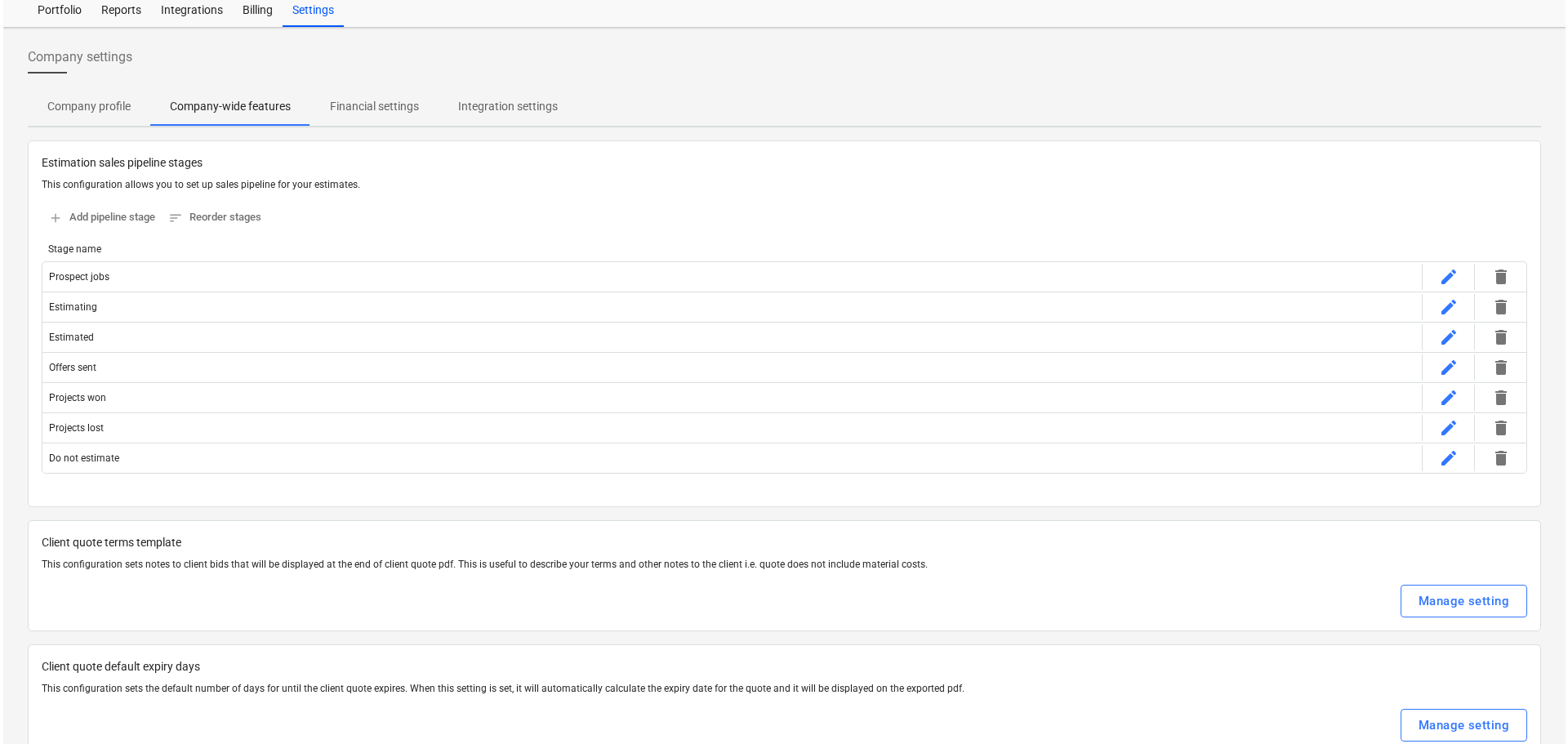
scroll to position [0, 0]
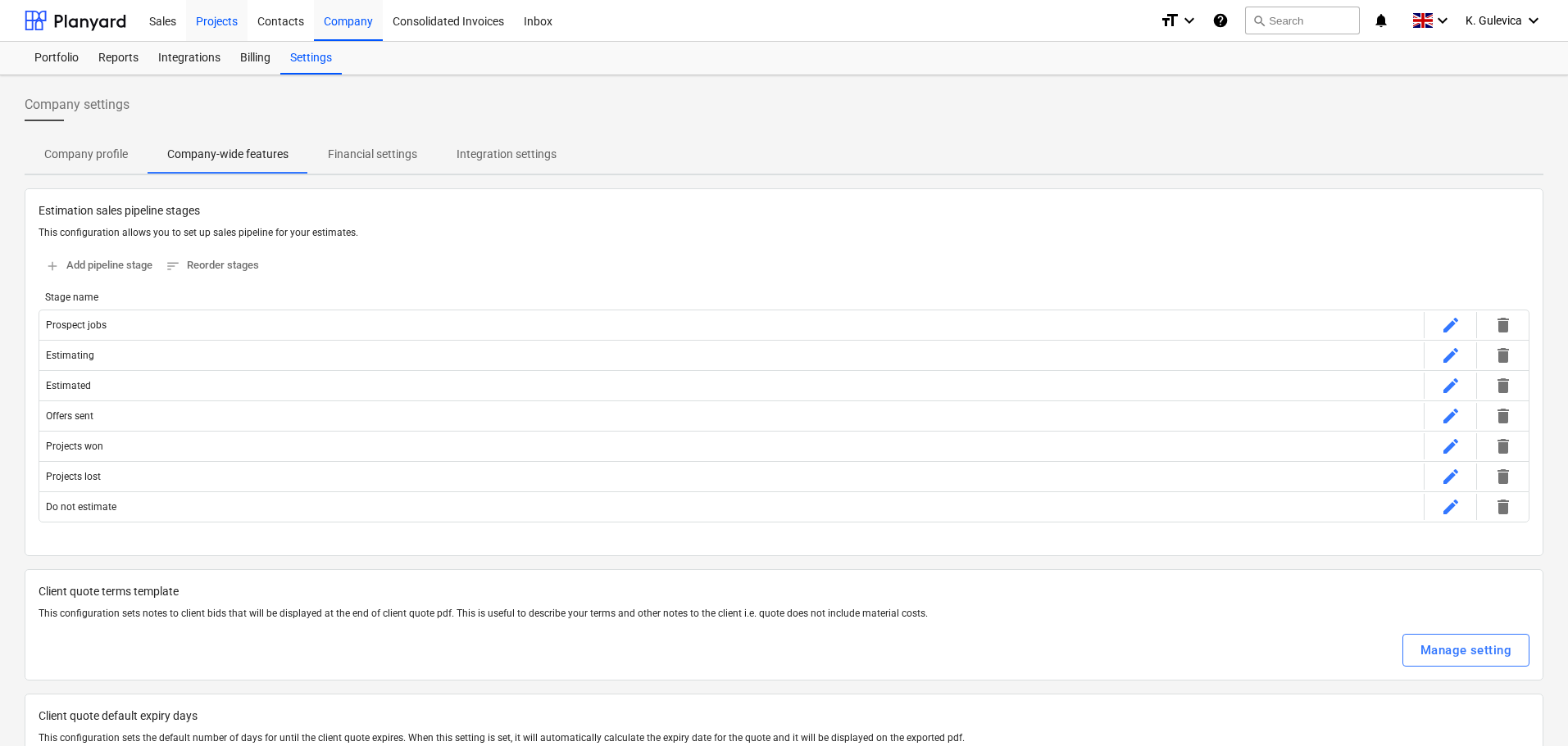
click at [218, 19] on div "Projects" at bounding box center [217, 19] width 62 height 41
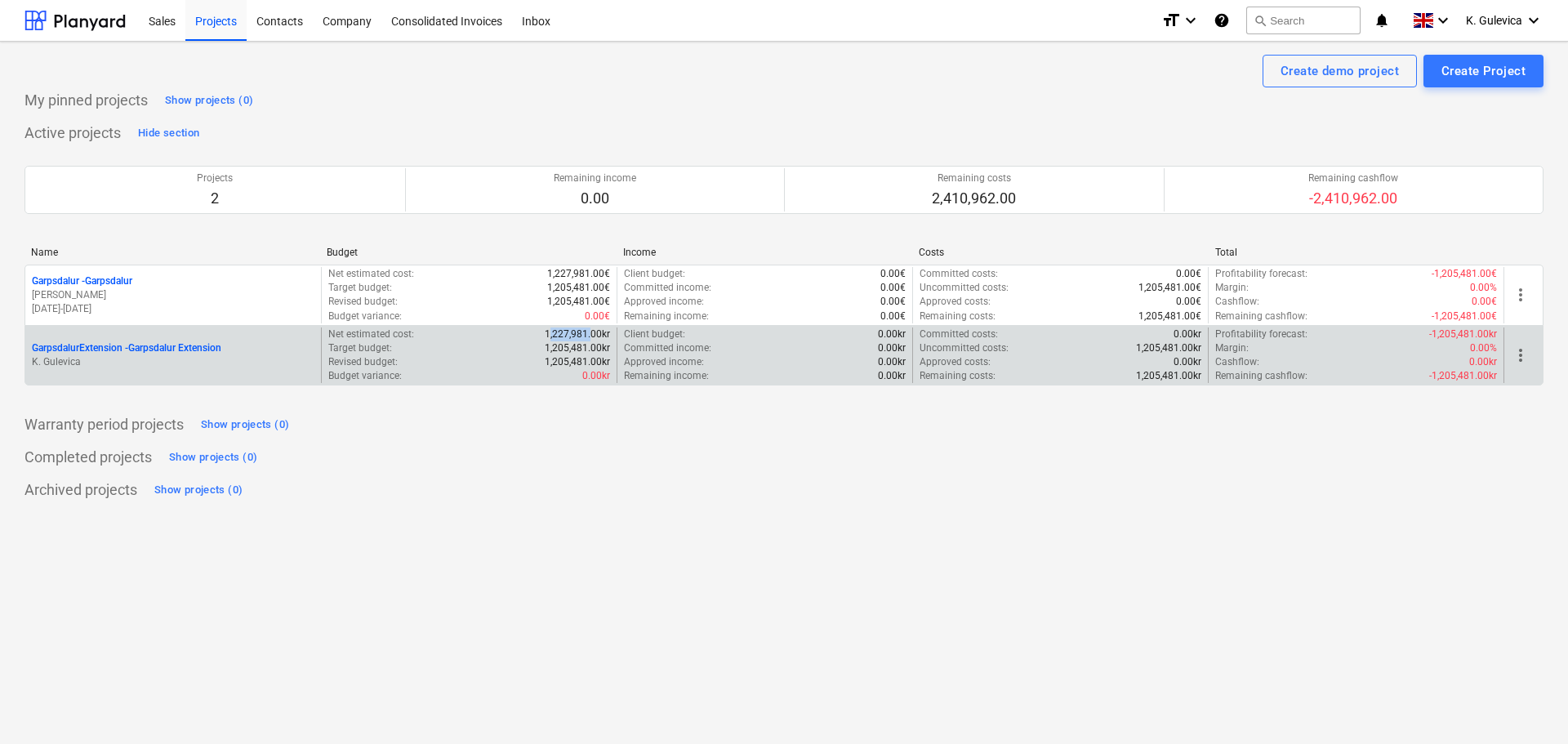
drag, startPoint x: 550, startPoint y: 336, endPoint x: 593, endPoint y: 332, distance: 43.2
click at [593, 332] on p "1,227,981.00kr" at bounding box center [577, 334] width 65 height 14
drag, startPoint x: 602, startPoint y: 336, endPoint x: 615, endPoint y: 336, distance: 13.0
click at [615, 336] on div "Net estimated cost : 1,227,981.00kr Target budget : 1,205,481.00kr Revised budg…" at bounding box center [469, 355] width 295 height 56
drag, startPoint x: 543, startPoint y: 332, endPoint x: 613, endPoint y: 334, distance: 70.0
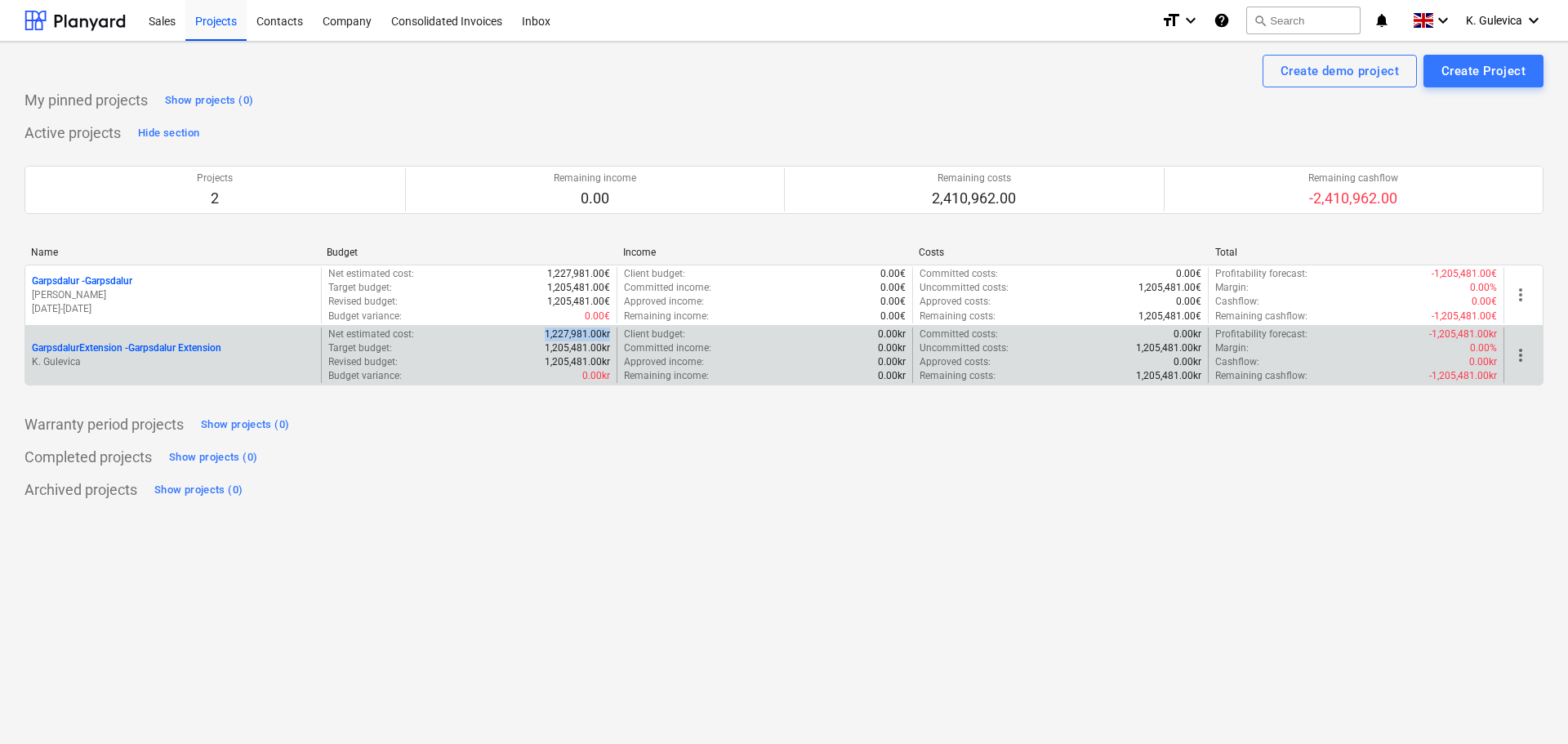
click at [613, 334] on div "Net estimated cost : 1,227,981.00kr Target budget : 1,205,481.00kr Revised budg…" at bounding box center [469, 355] width 295 height 56
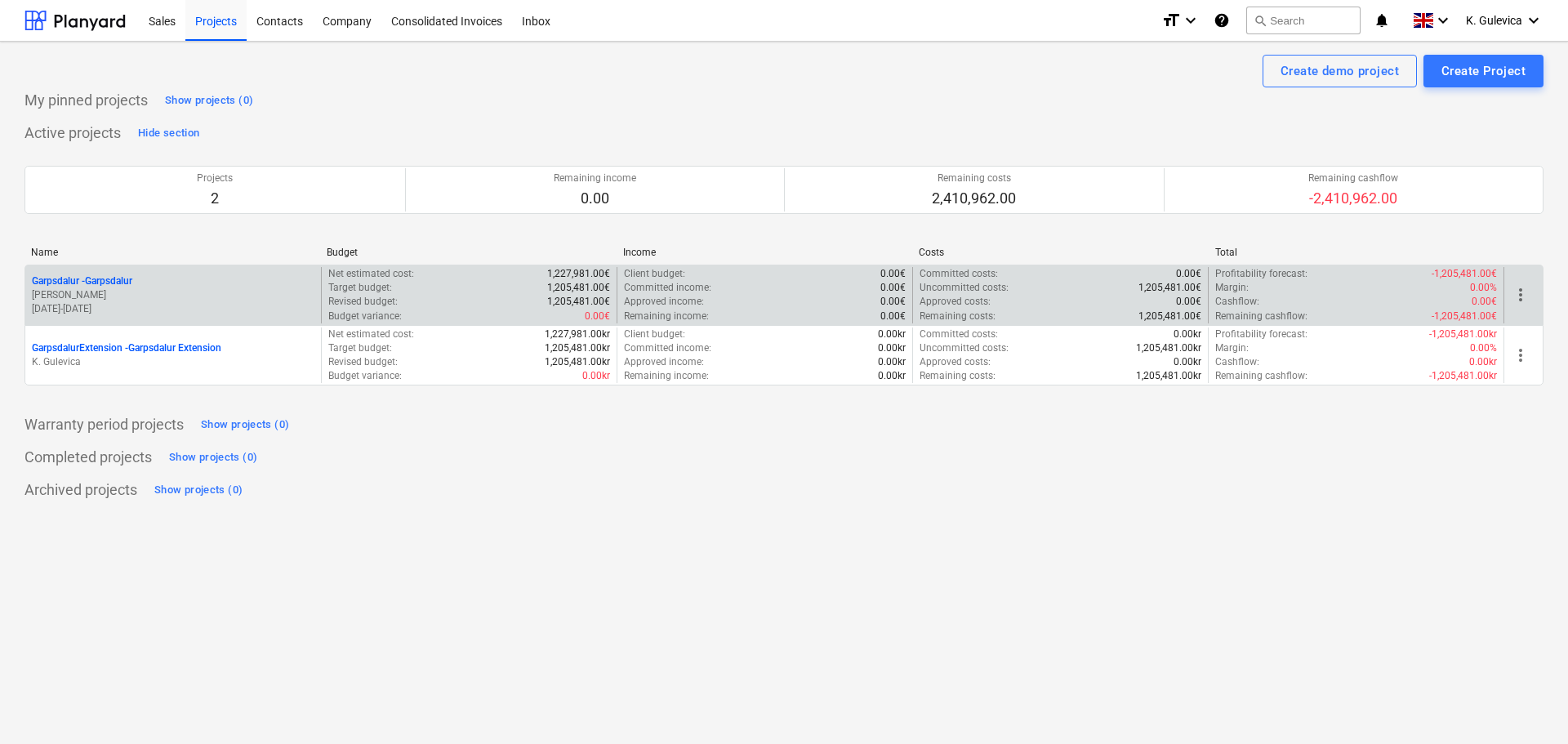
click at [252, 295] on p "[PERSON_NAME]" at bounding box center [172, 295] width 282 height 14
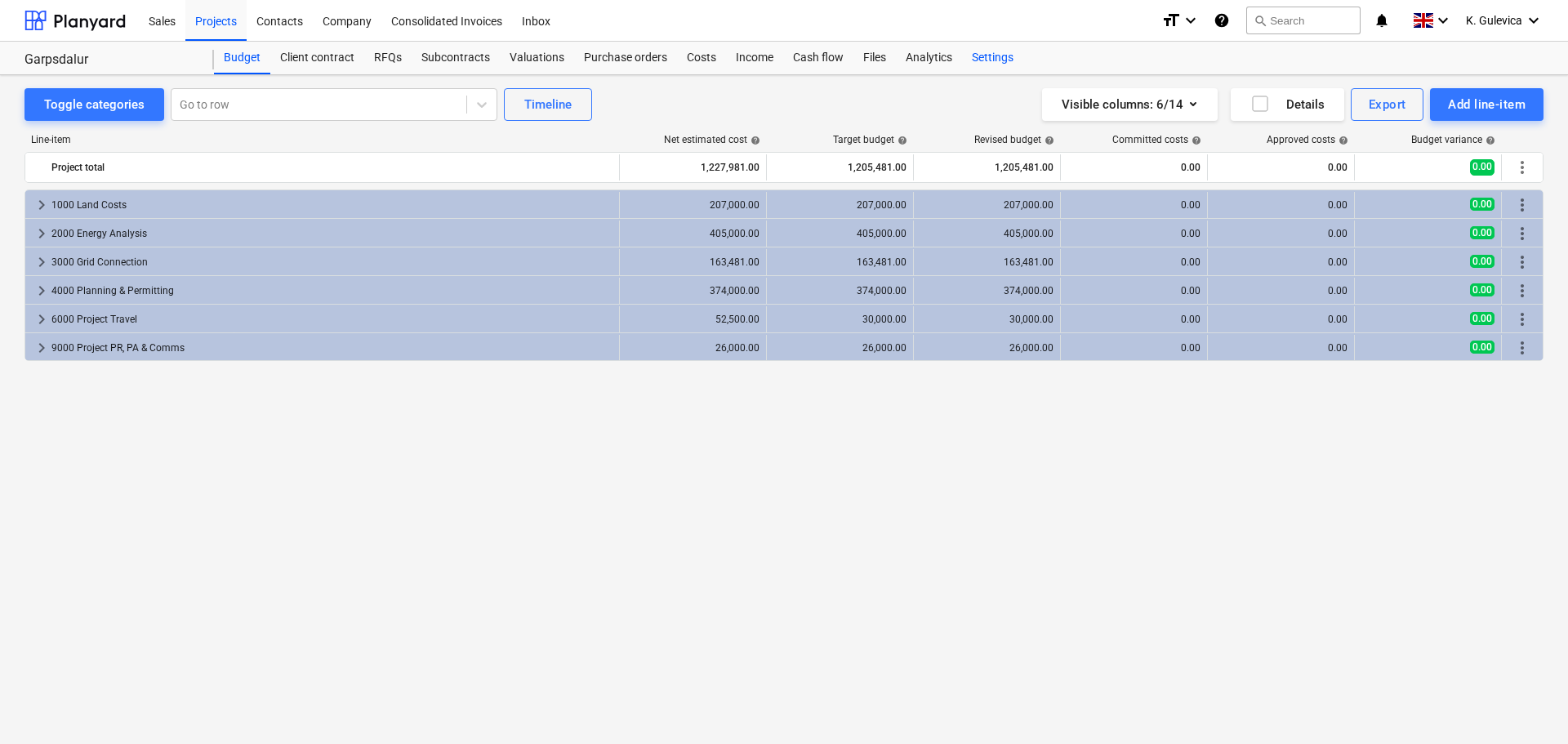
click at [995, 54] on div "Settings" at bounding box center [993, 57] width 62 height 33
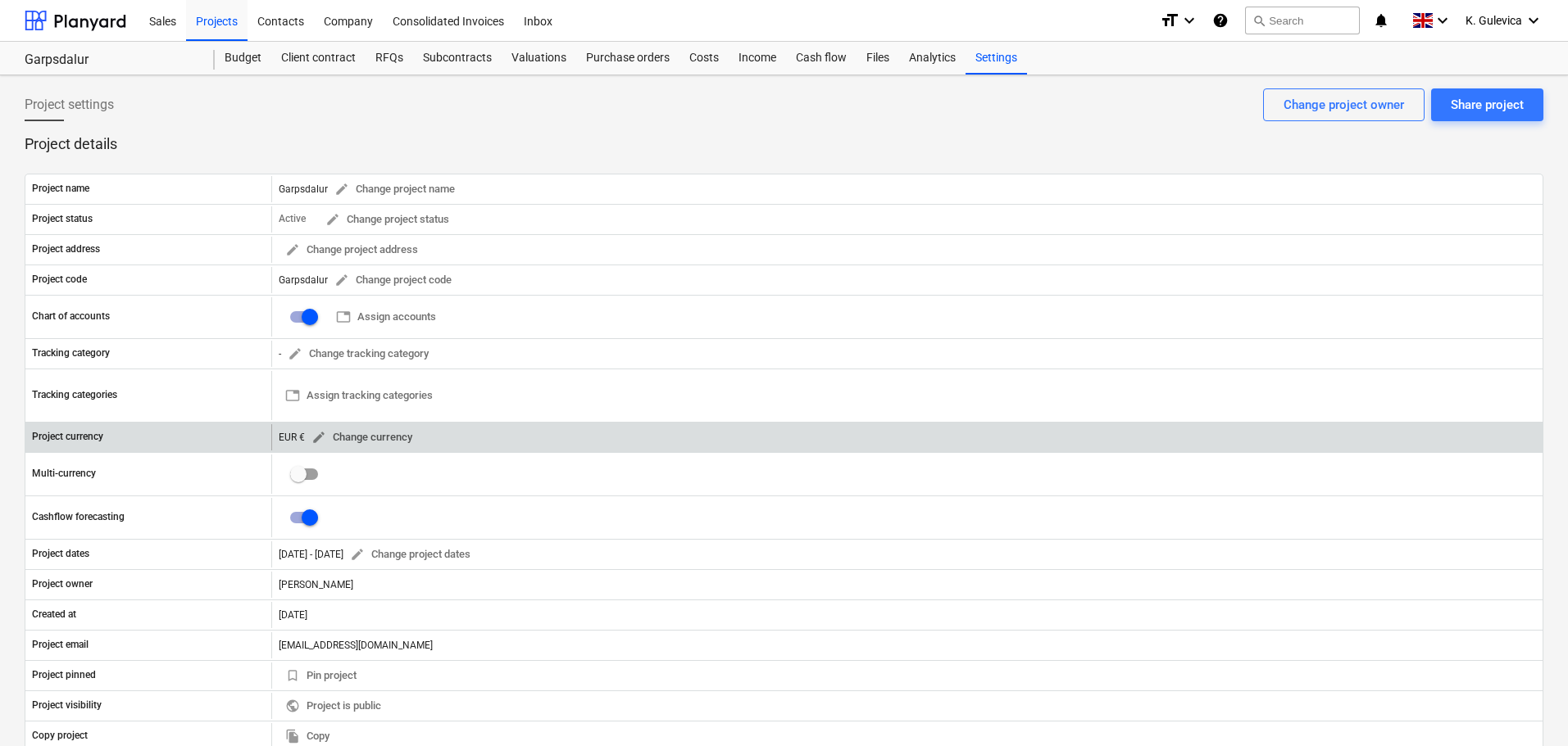
click at [323, 436] on span "edit" at bounding box center [319, 437] width 15 height 15
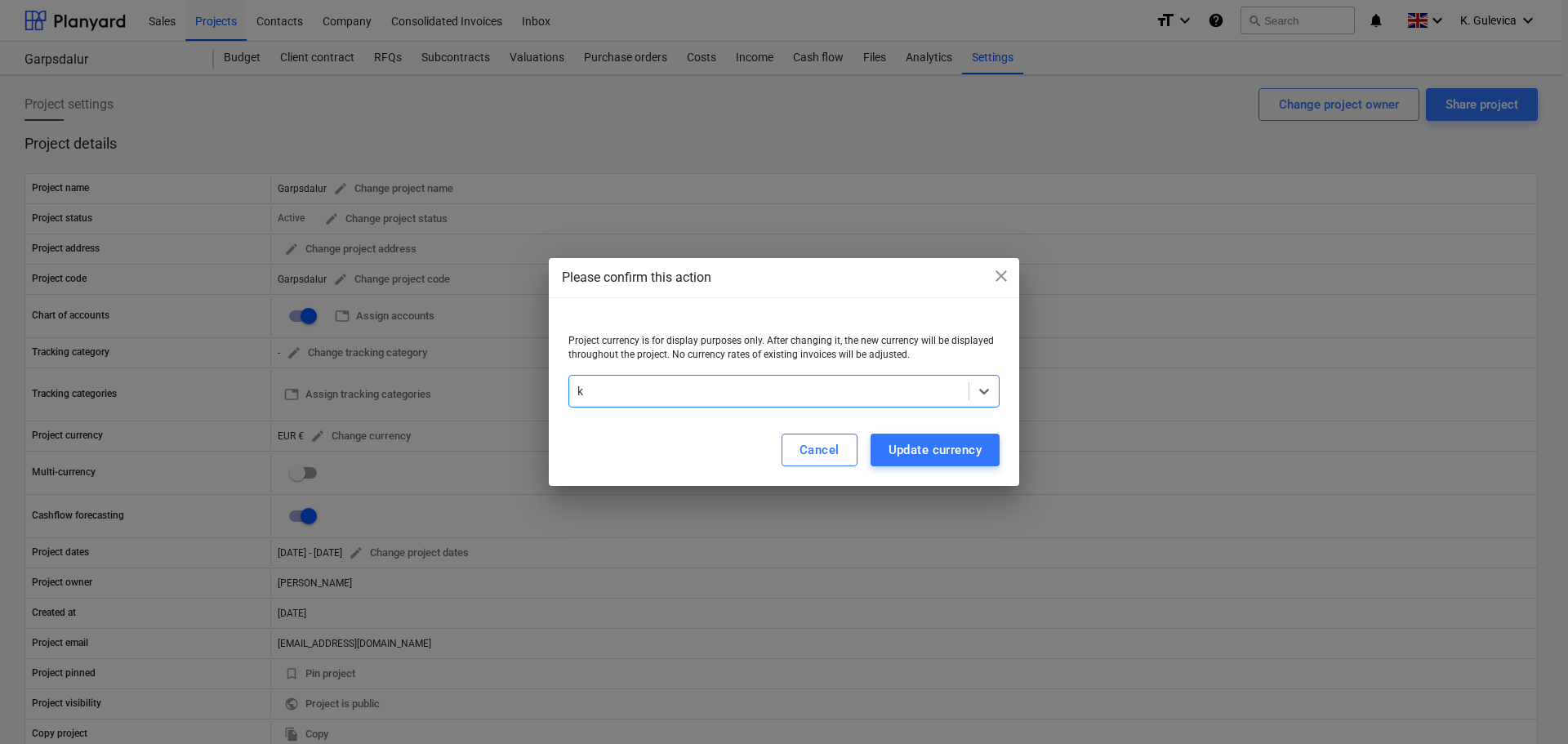
scroll to position [86, 0]
type input "kr"
click at [901, 452] on div "Update currency" at bounding box center [935, 450] width 93 height 21
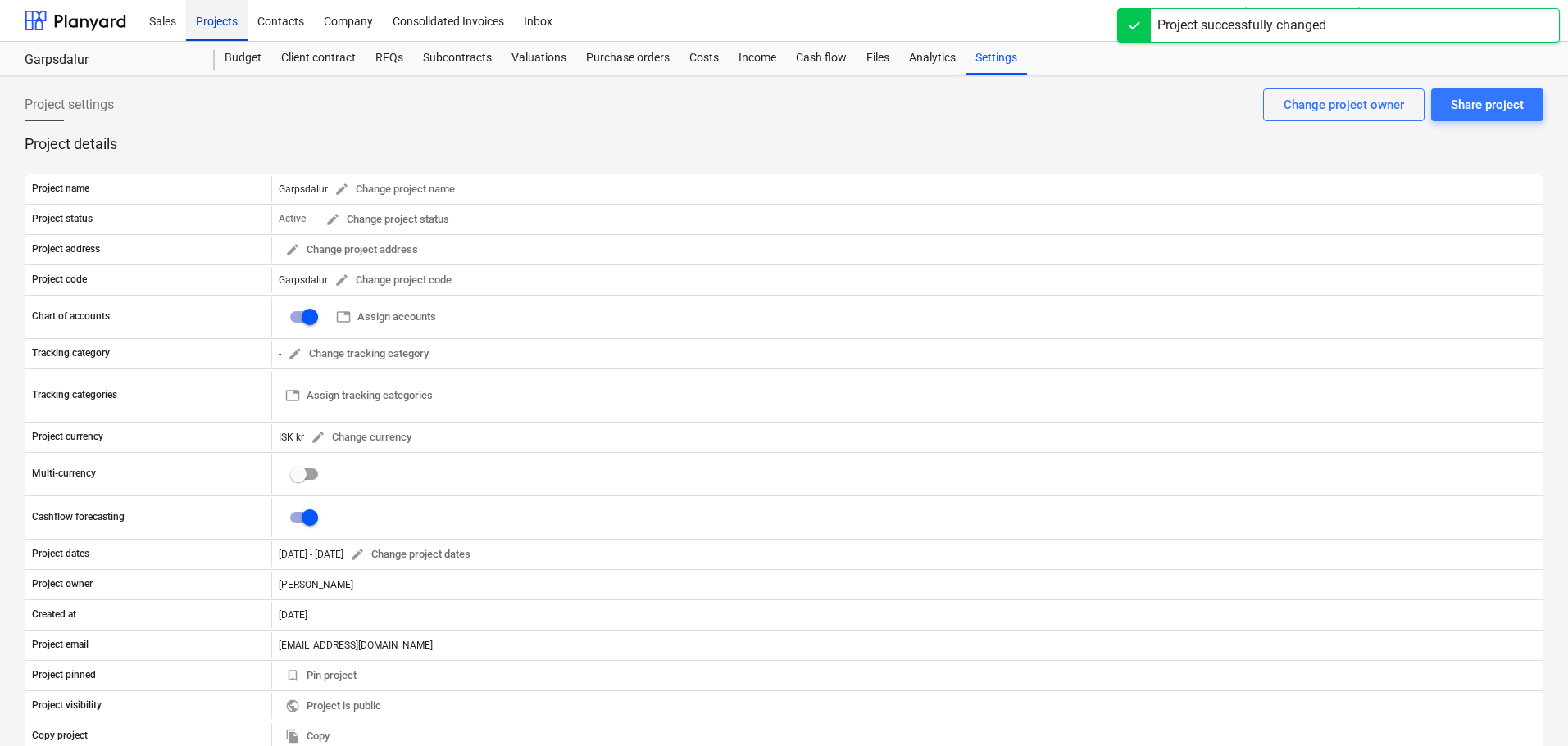
click at [212, 19] on div "Projects" at bounding box center [217, 19] width 62 height 41
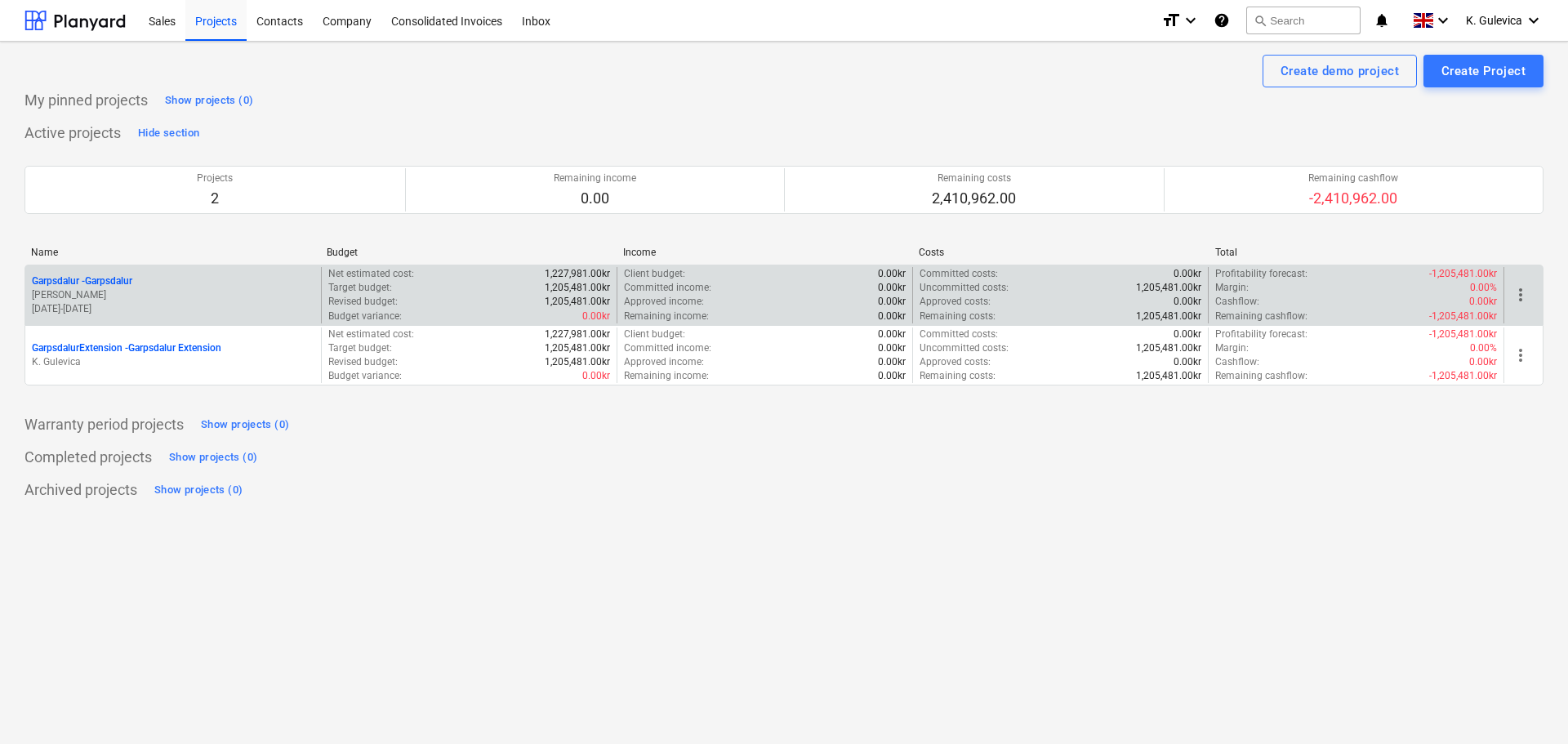
click at [215, 298] on p "[PERSON_NAME]" at bounding box center [172, 295] width 282 height 14
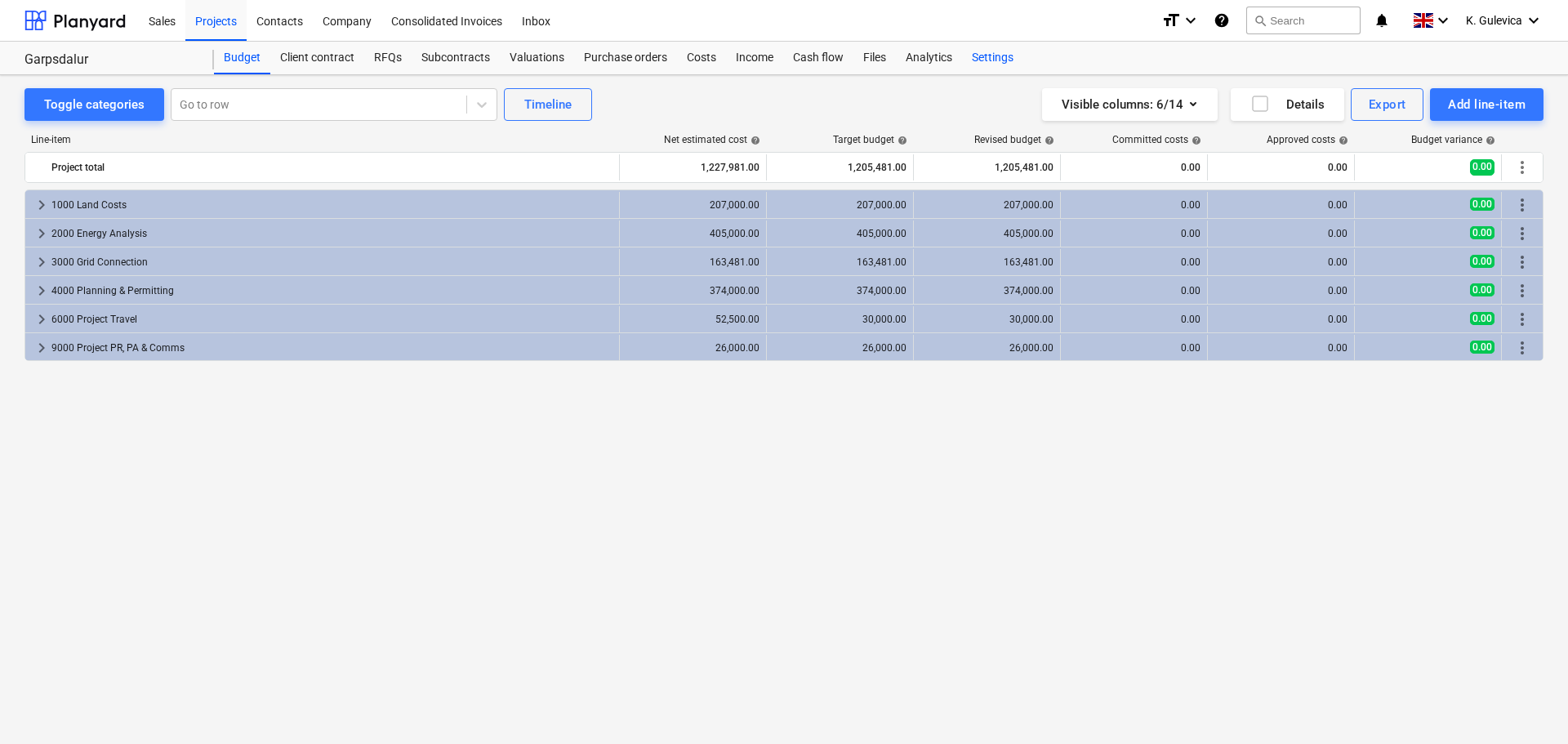
click at [990, 63] on div "Settings" at bounding box center [993, 57] width 62 height 33
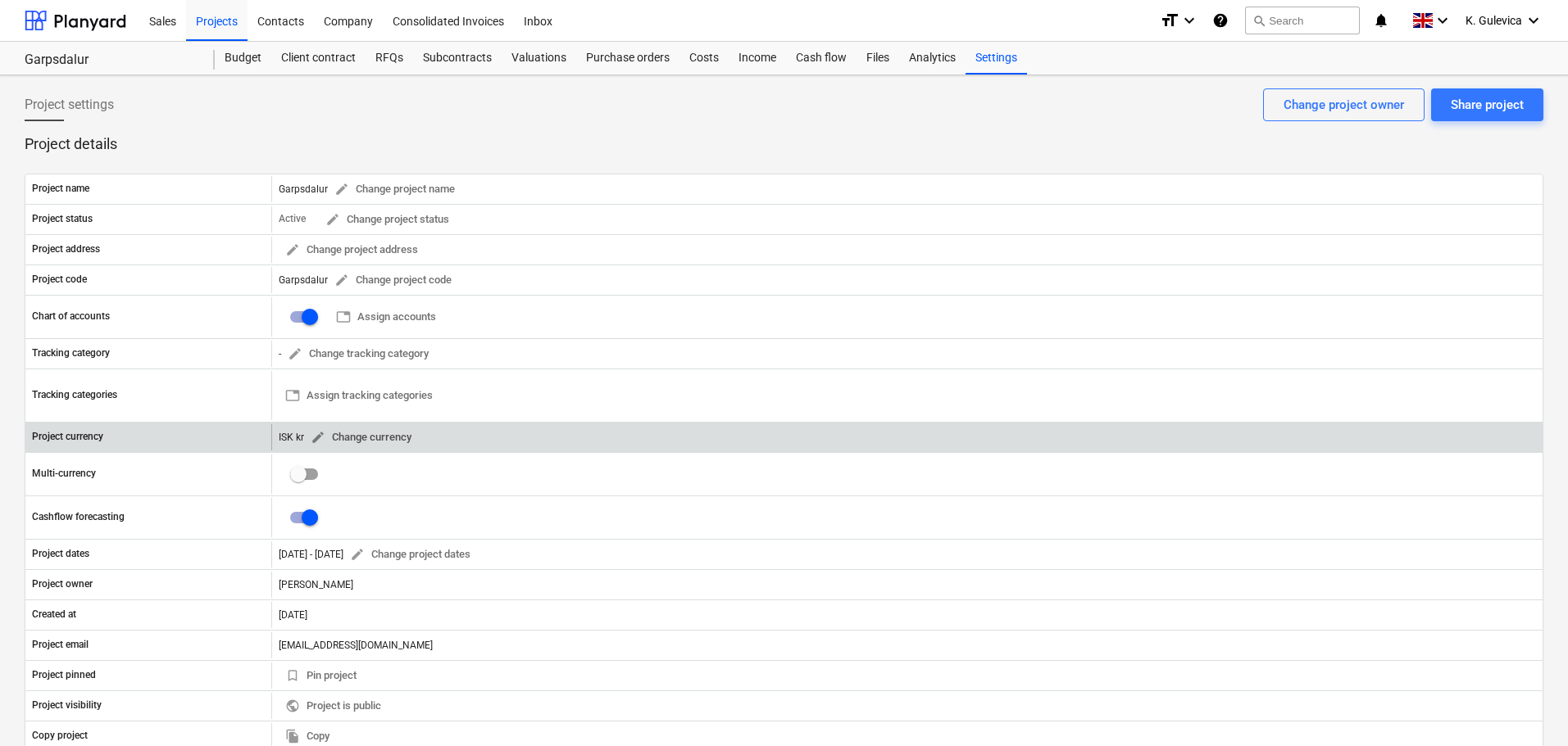
click at [316, 430] on span "edit" at bounding box center [318, 437] width 15 height 15
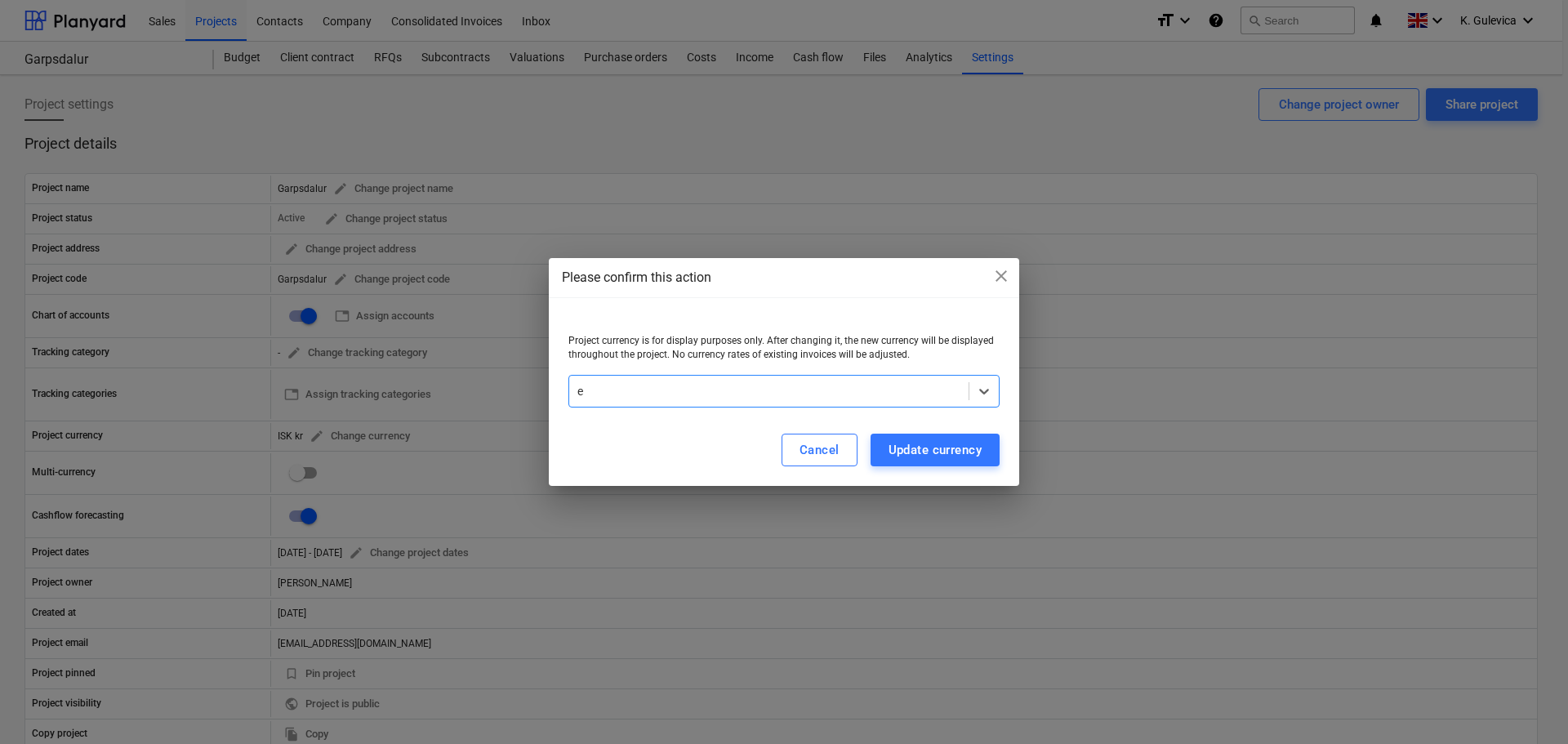
scroll to position [1772, 0]
type input "eur"
click at [956, 446] on div "Update currency" at bounding box center [935, 450] width 93 height 21
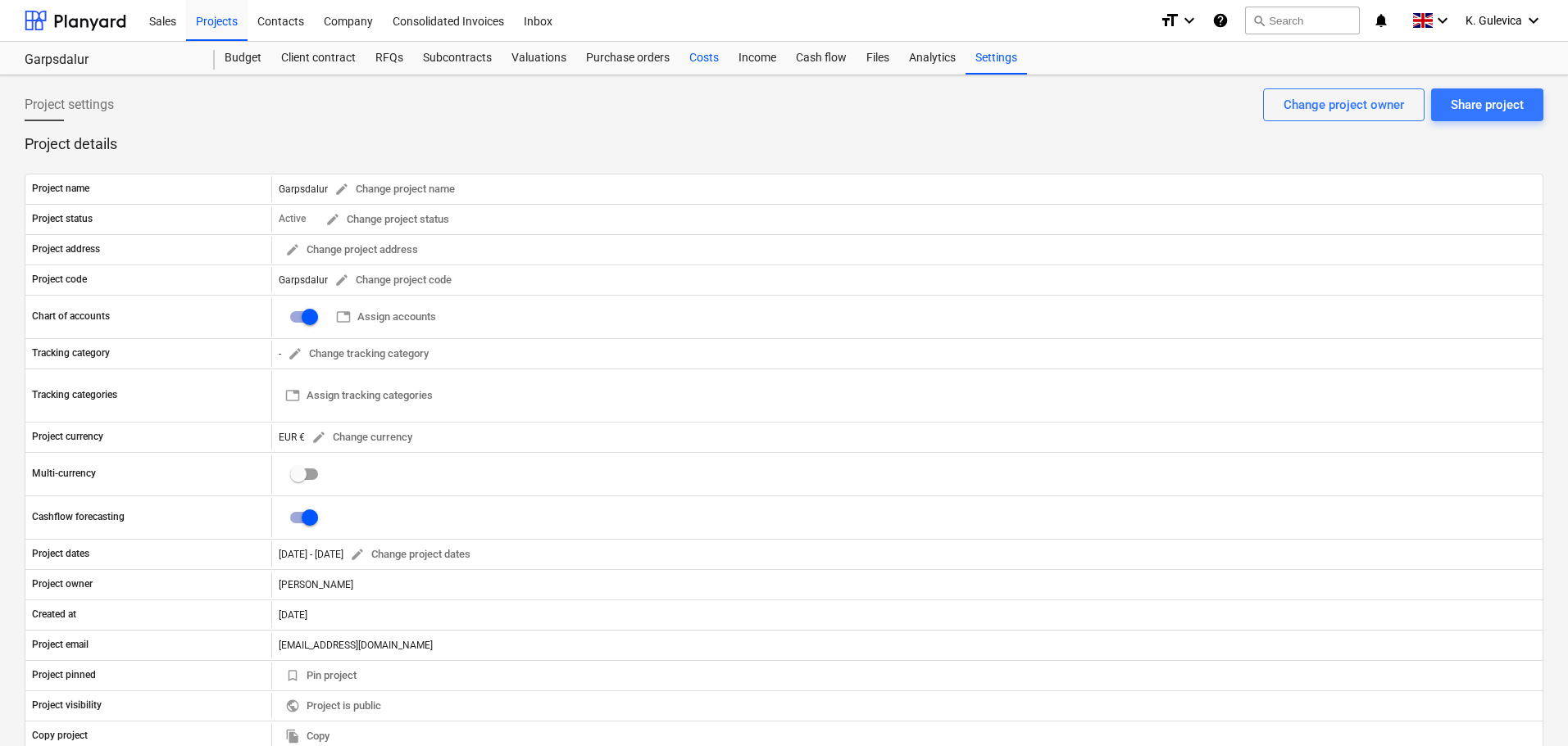
click at [696, 58] on div "Costs" at bounding box center [704, 57] width 49 height 33
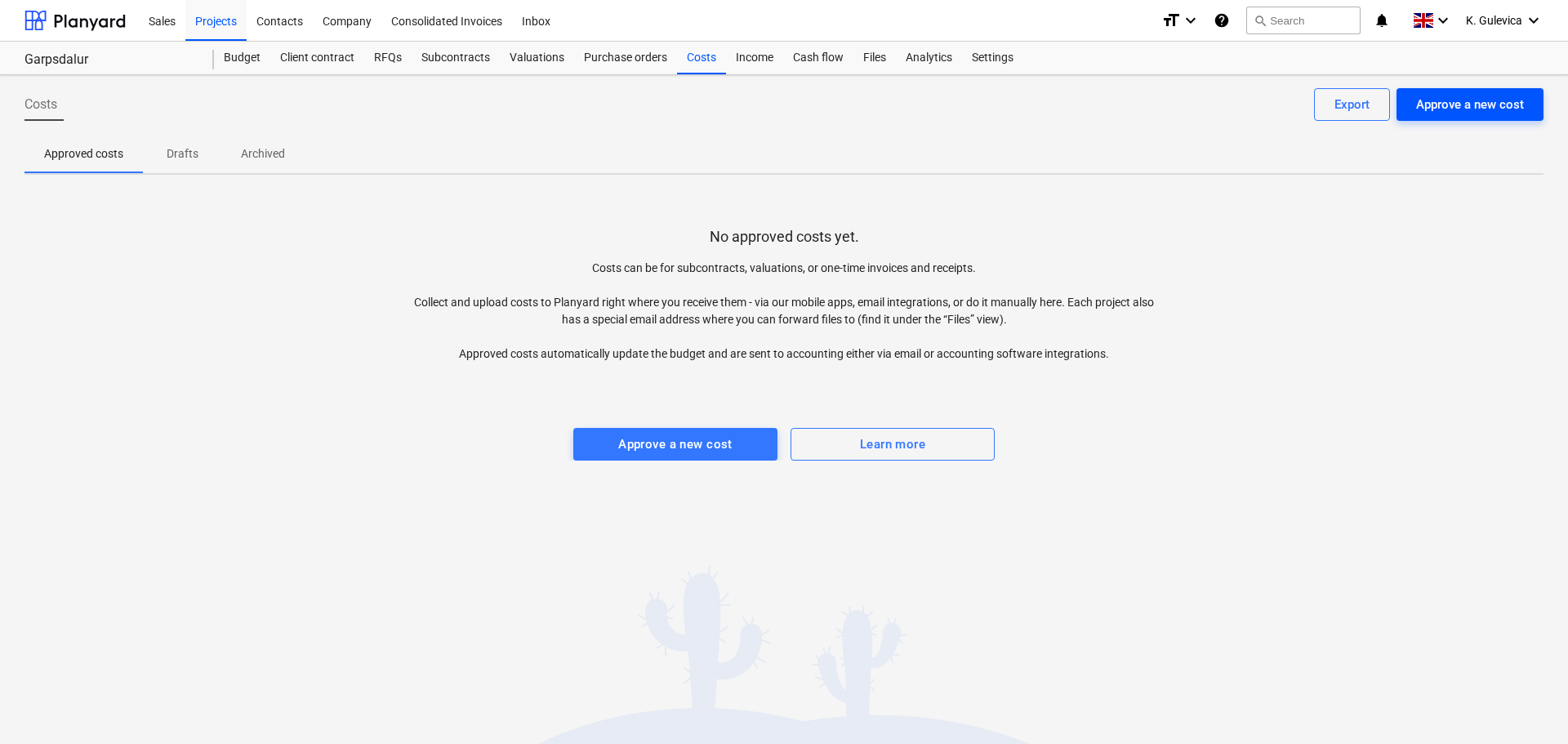
click at [1481, 113] on div "Approve a new cost" at bounding box center [1470, 105] width 108 height 21
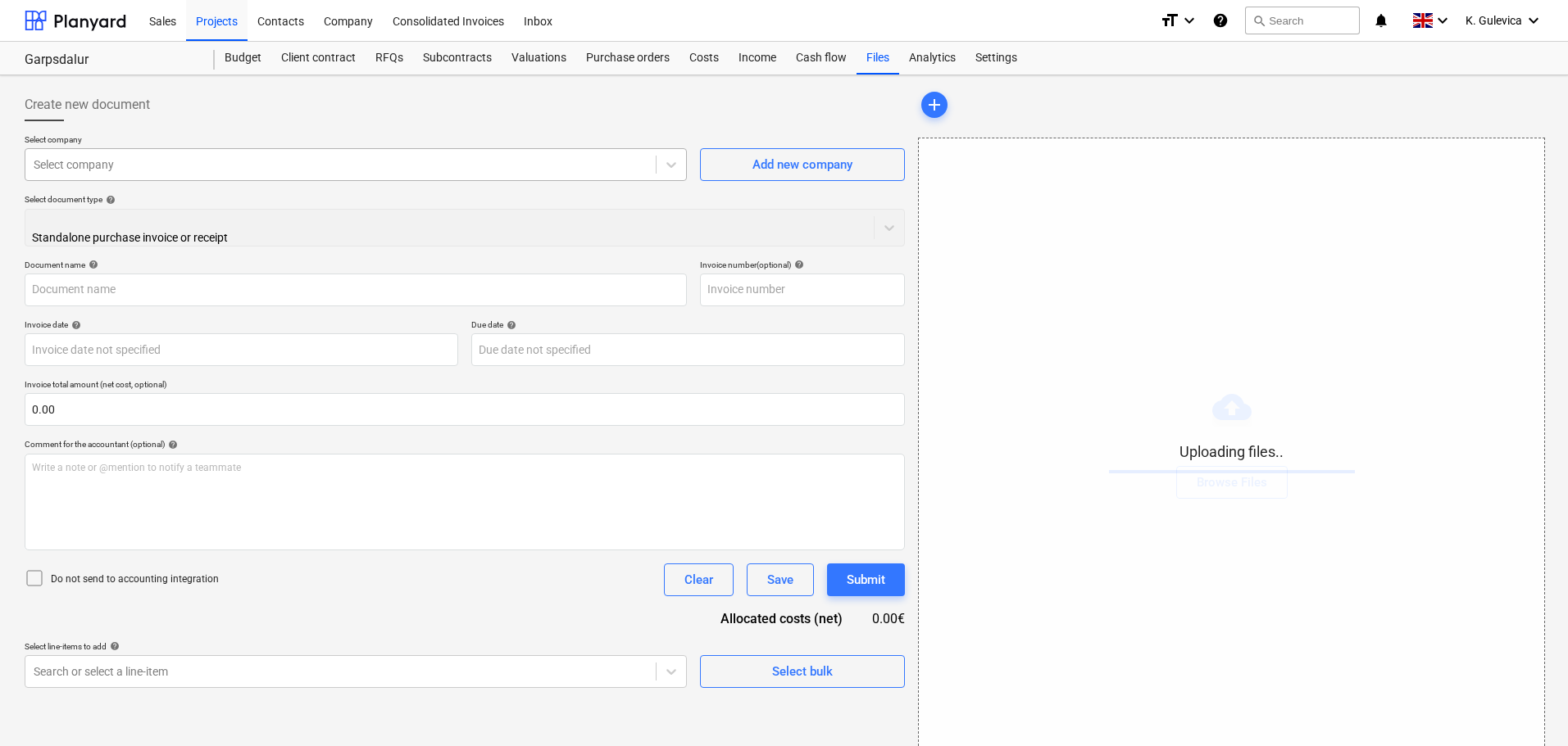
click at [204, 165] on div at bounding box center [341, 164] width 614 height 17
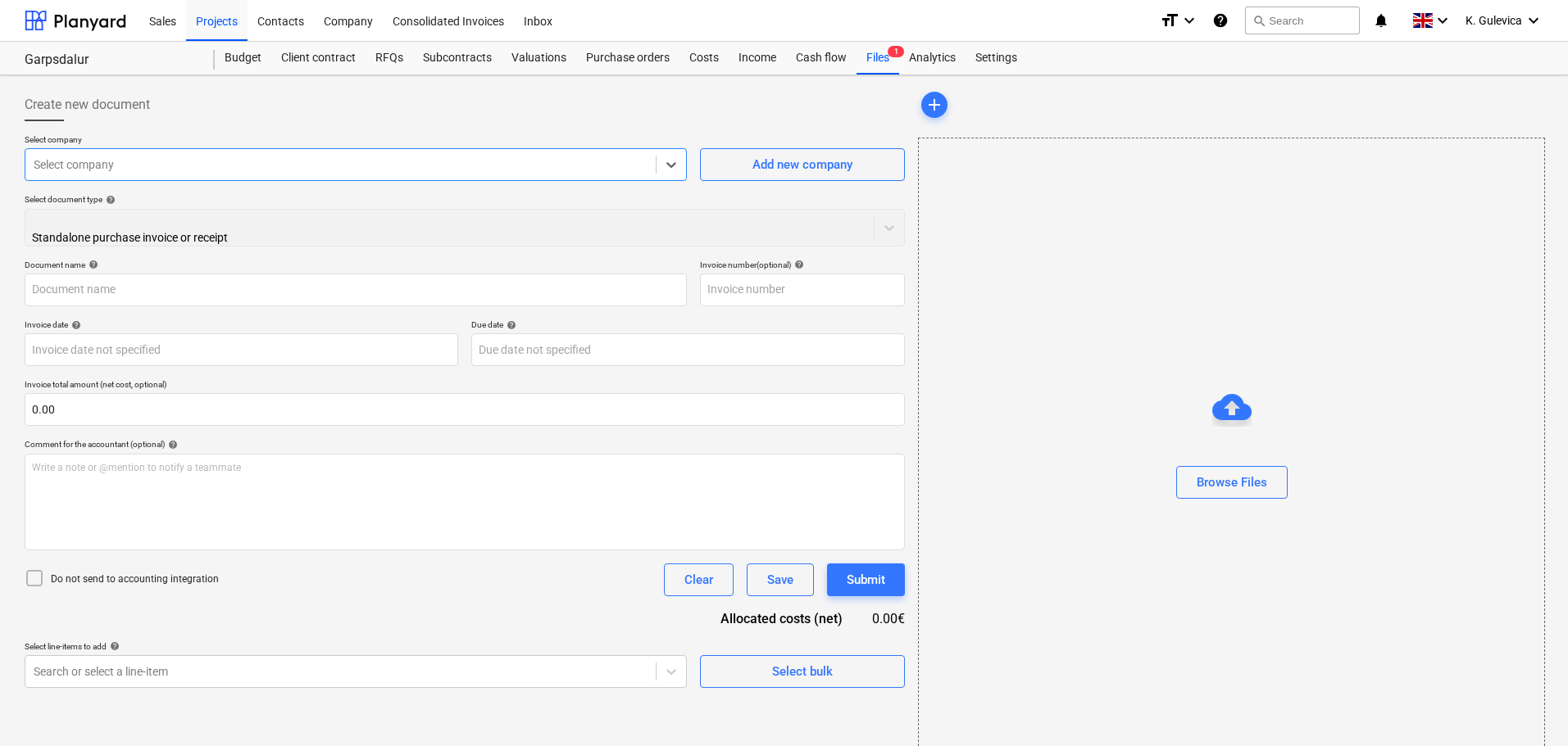
type input "Galileo_Empower_UK_Limited_-_Pleo_Account_Transactions_Monthly_Review.pdf"
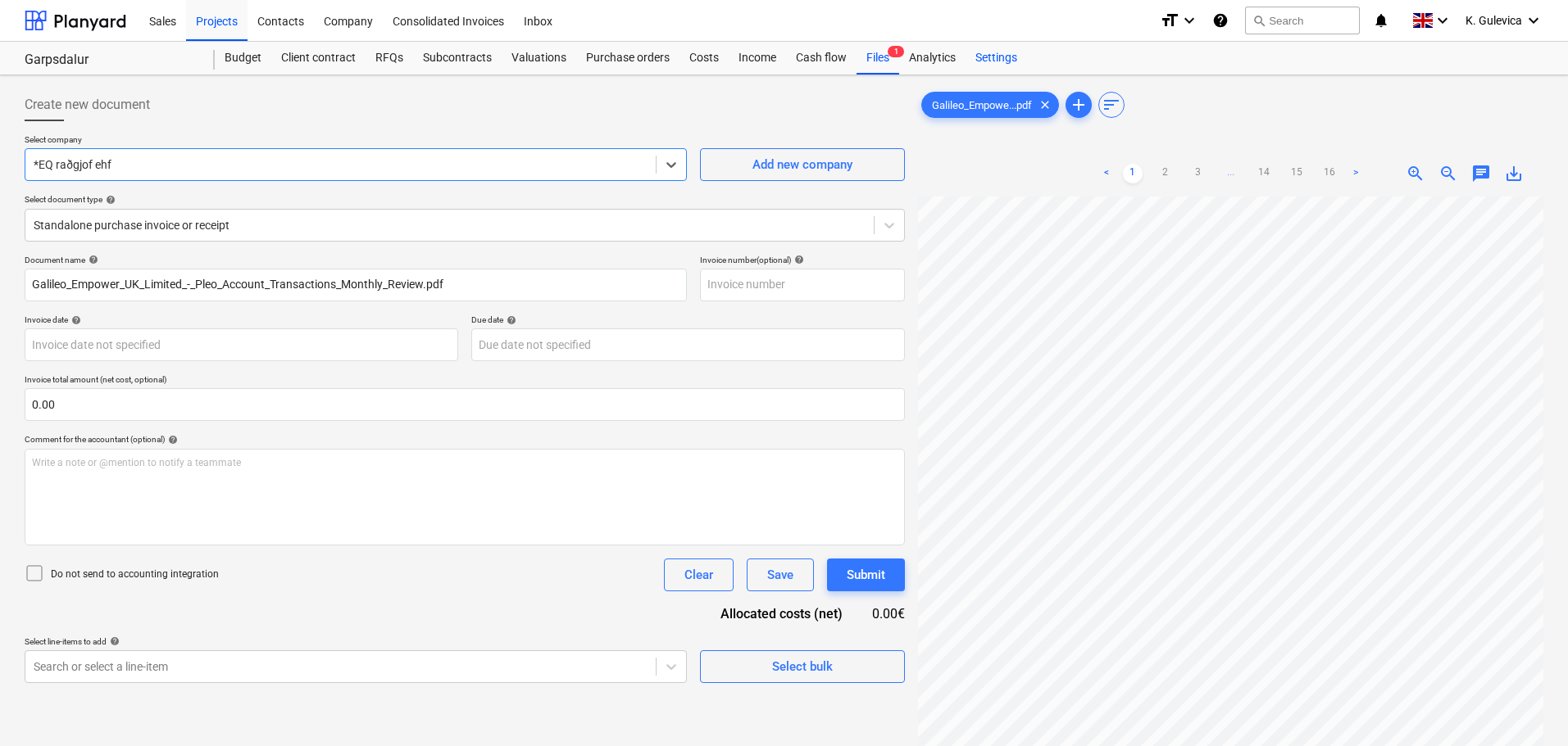
click at [992, 63] on div "Settings" at bounding box center [996, 57] width 62 height 33
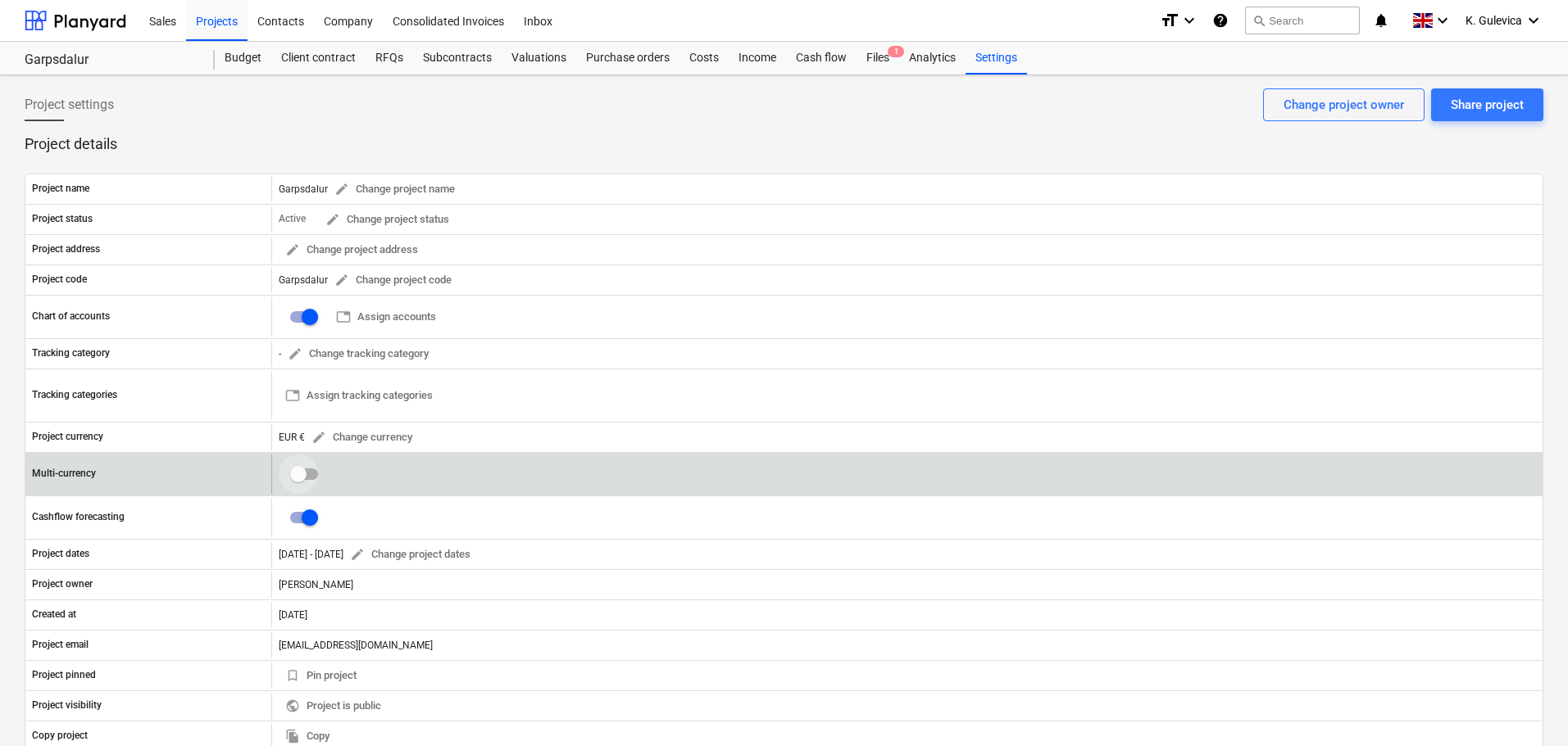
click at [289, 467] on input "checkbox" at bounding box center [298, 474] width 40 height 40
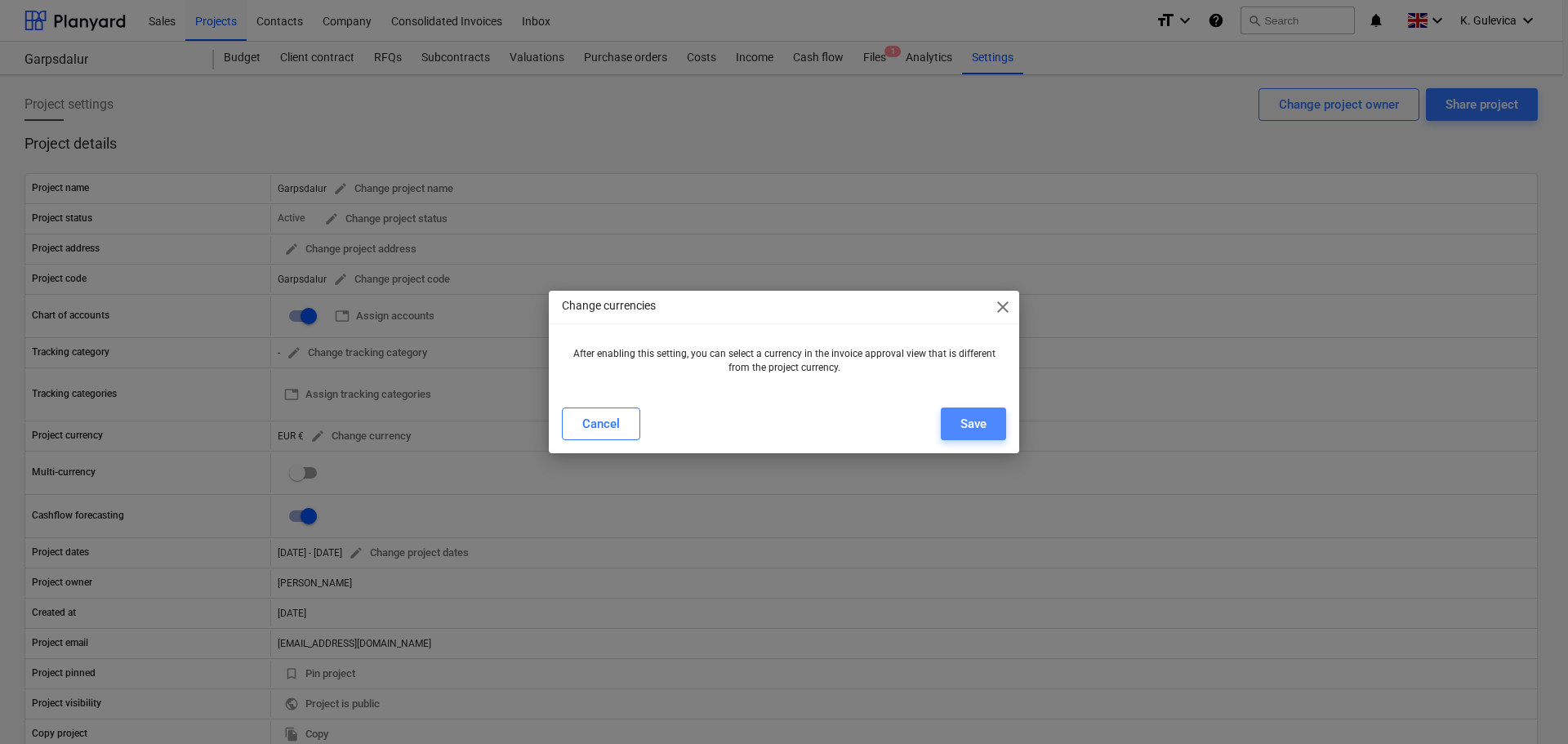
click at [970, 429] on div "Save" at bounding box center [974, 424] width 26 height 21
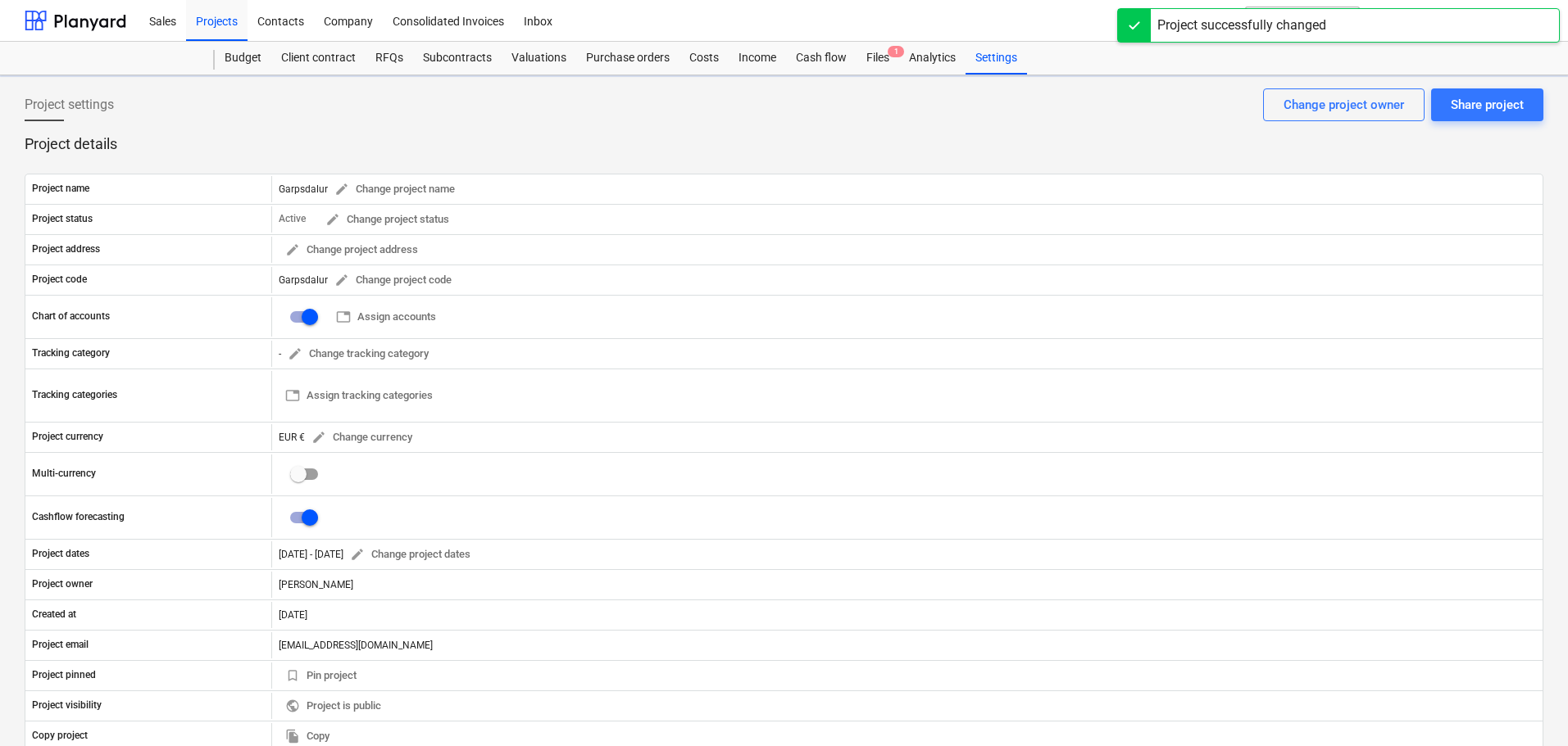
checkbox input "true"
click at [882, 61] on div "Files 1" at bounding box center [877, 57] width 42 height 33
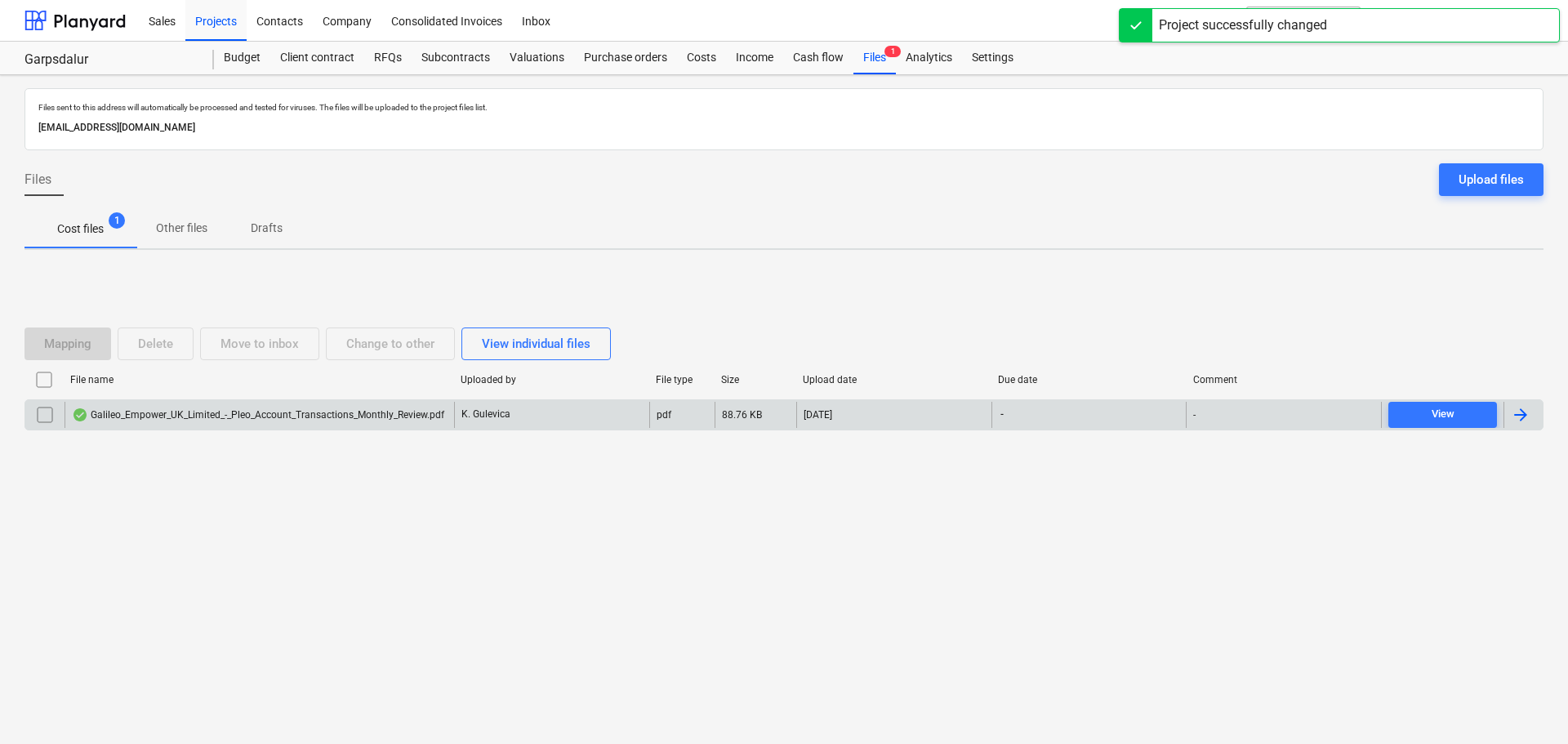
click at [249, 411] on div "Galileo_Empower_UK_Limited_-_Pleo_Account_Transactions_Monthly_Review.pdf" at bounding box center [258, 414] width 372 height 13
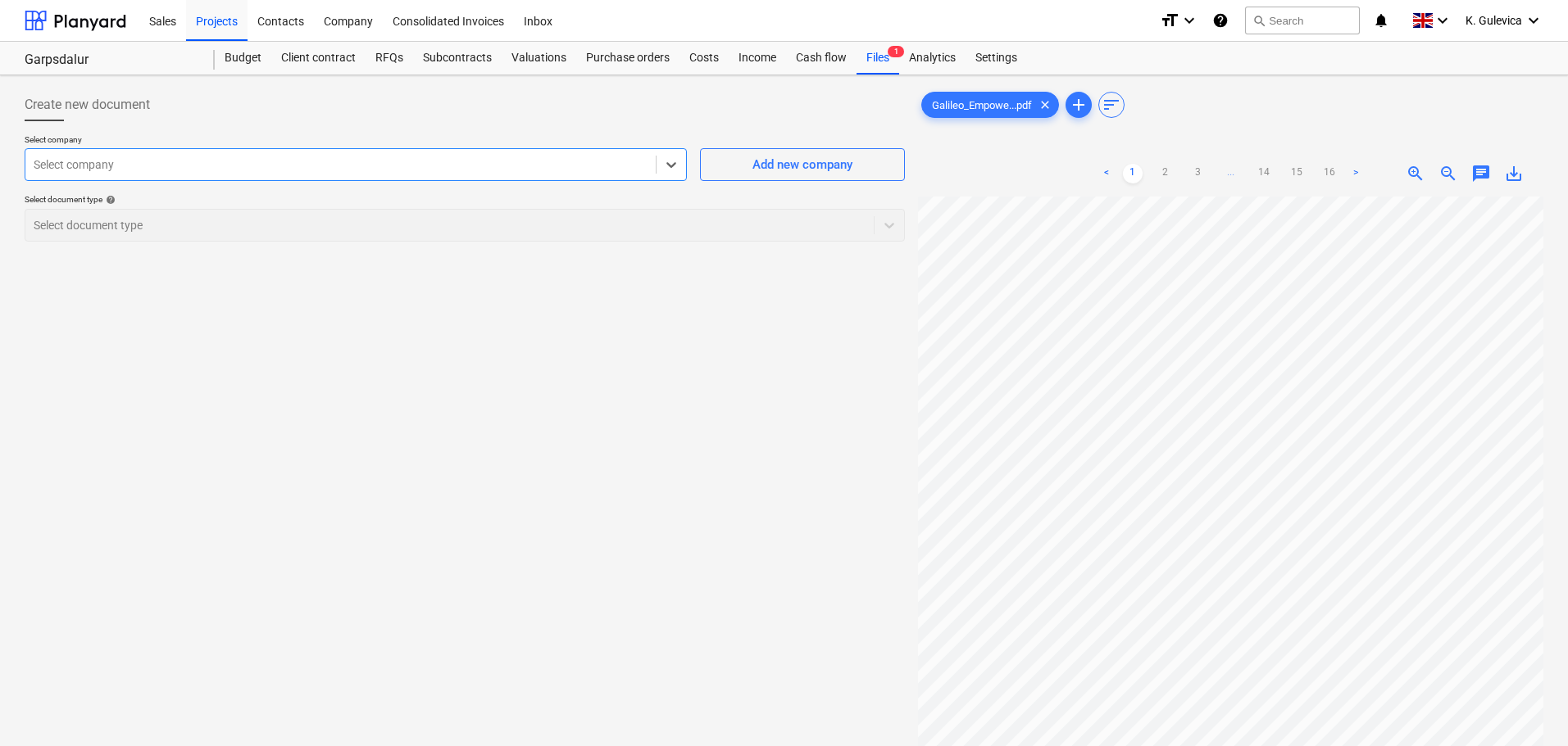
click at [511, 153] on div "Select company" at bounding box center [341, 165] width 630 height 23
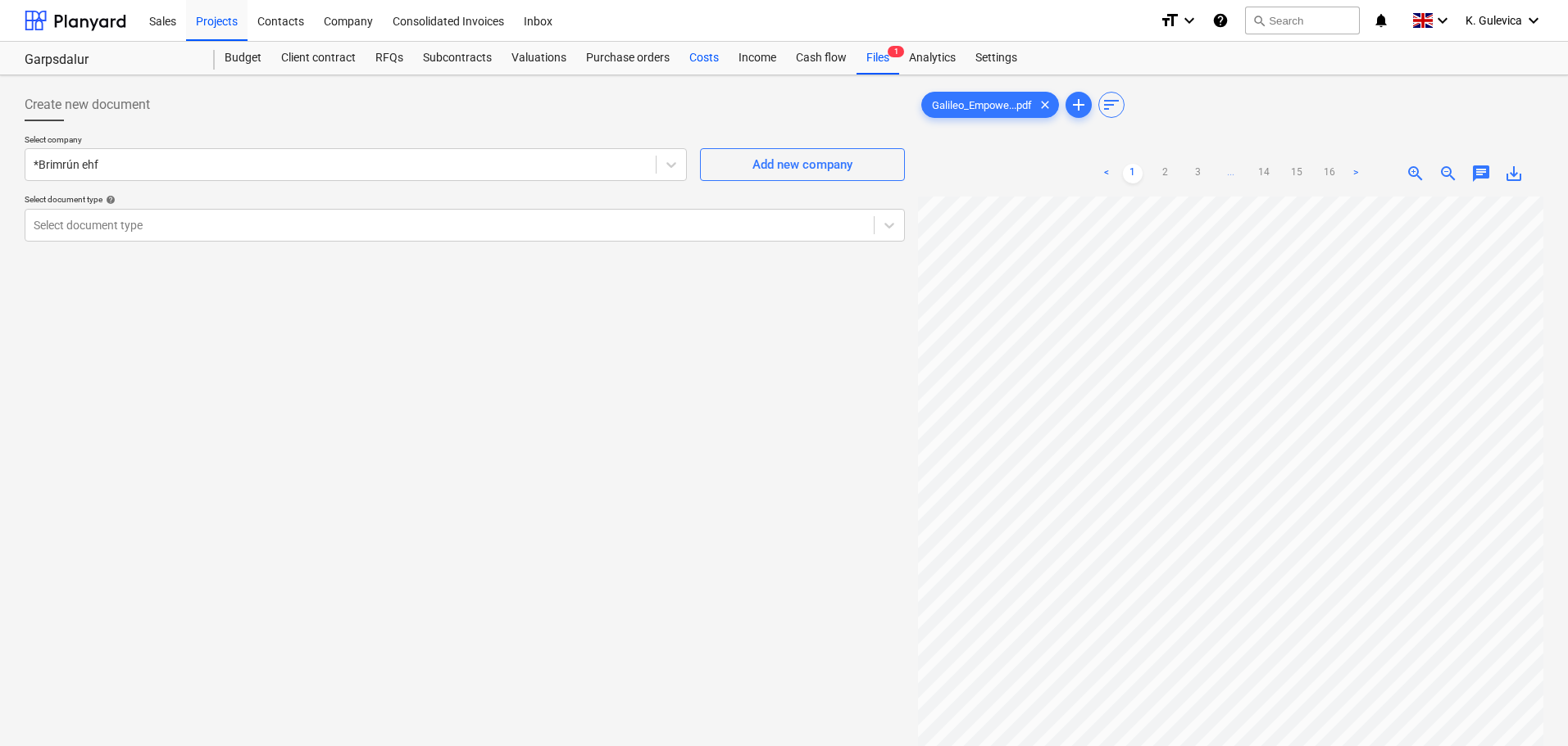
click at [689, 55] on div "Costs" at bounding box center [704, 57] width 49 height 33
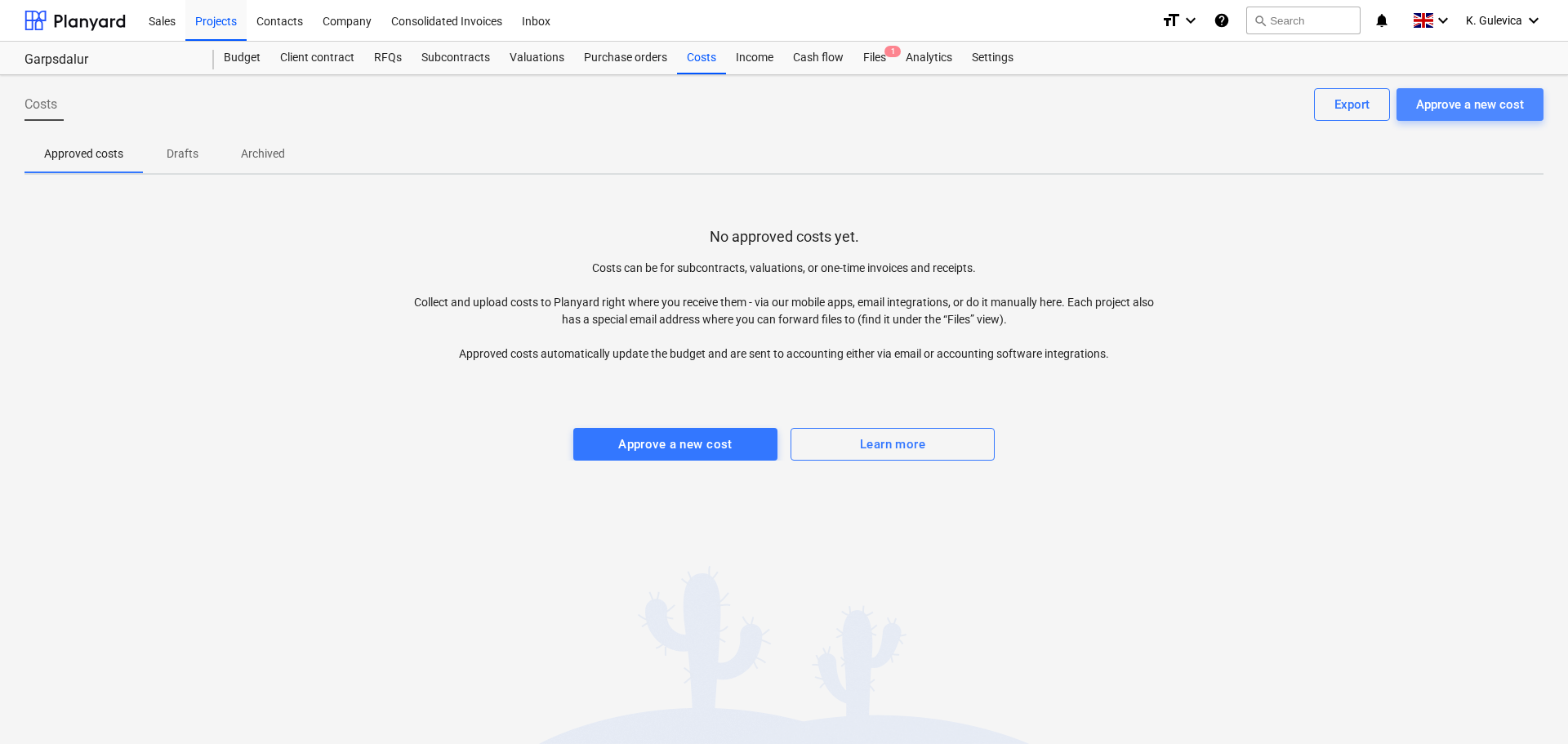
click at [1448, 102] on div "Approve a new cost" at bounding box center [1470, 105] width 108 height 21
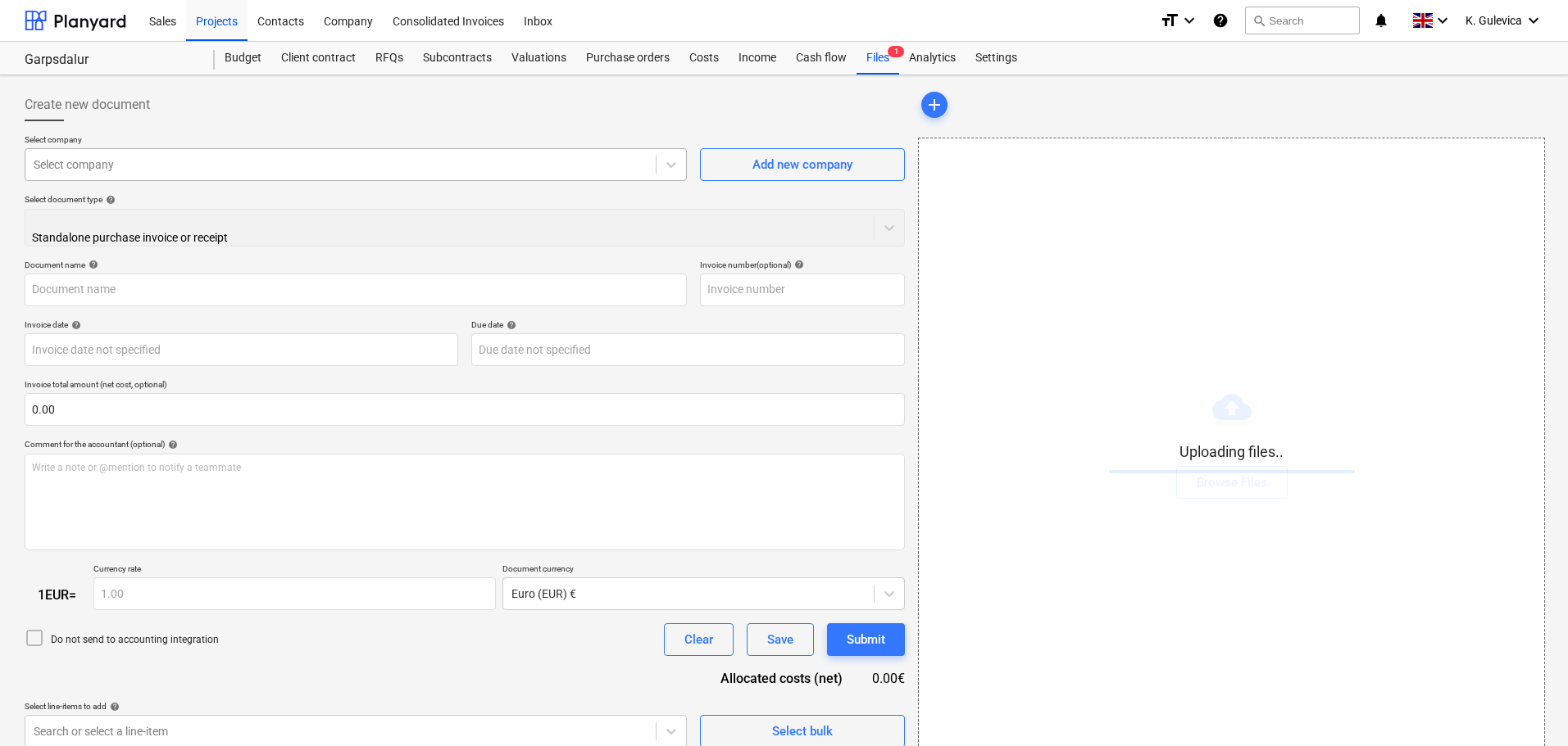
click at [269, 152] on div "Select company" at bounding box center [356, 164] width 662 height 33
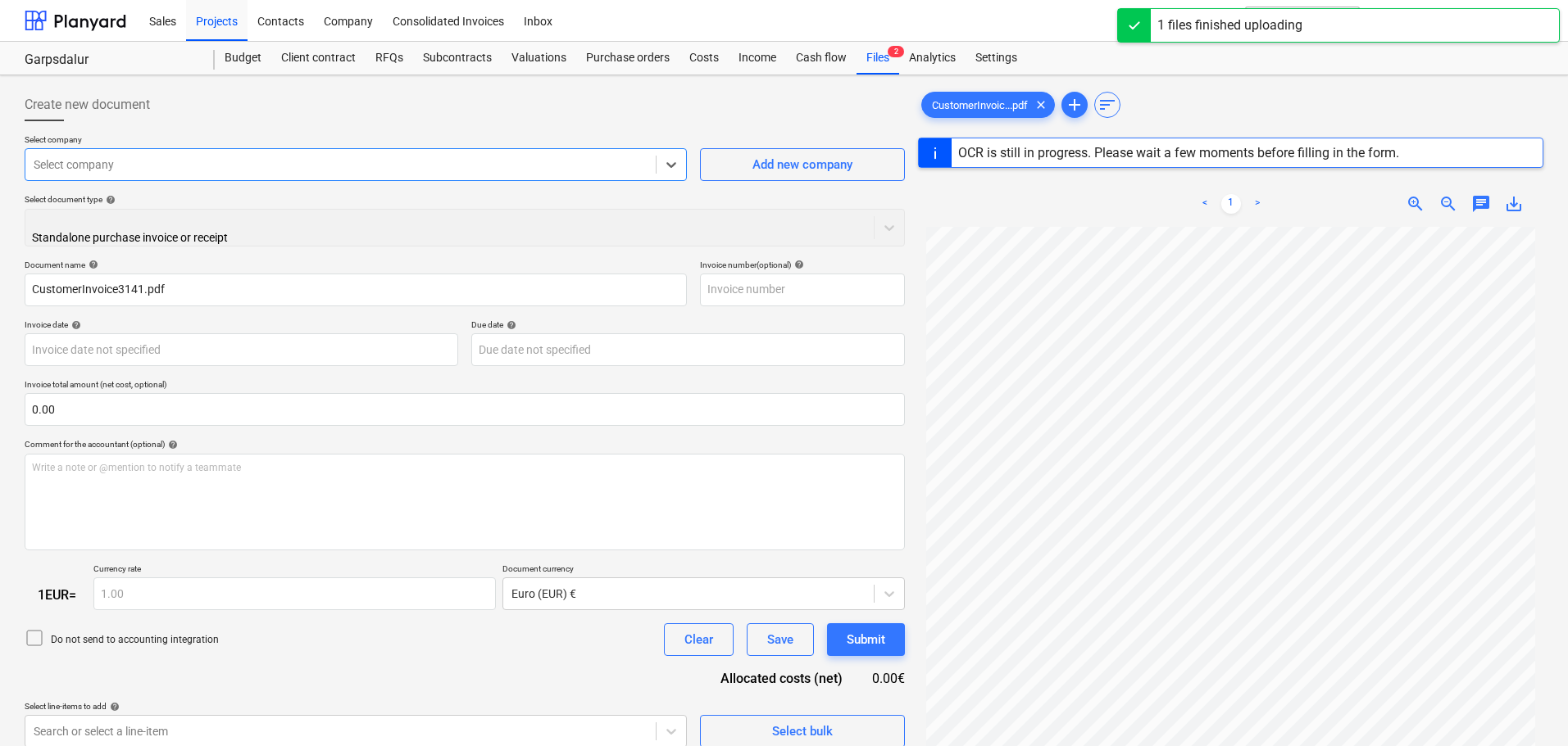
scroll to position [819, 0]
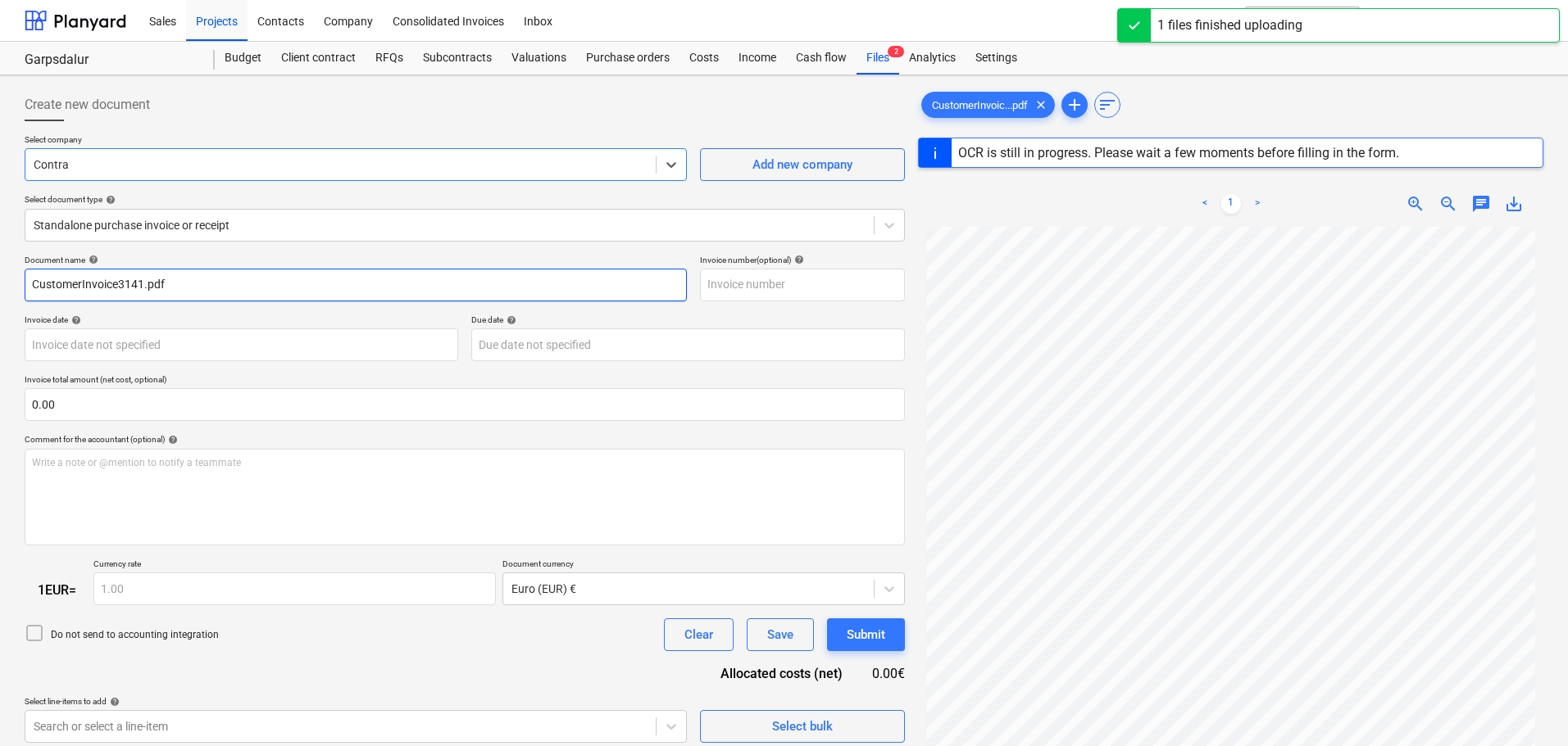
type input "3141"
type input "[DATE]"
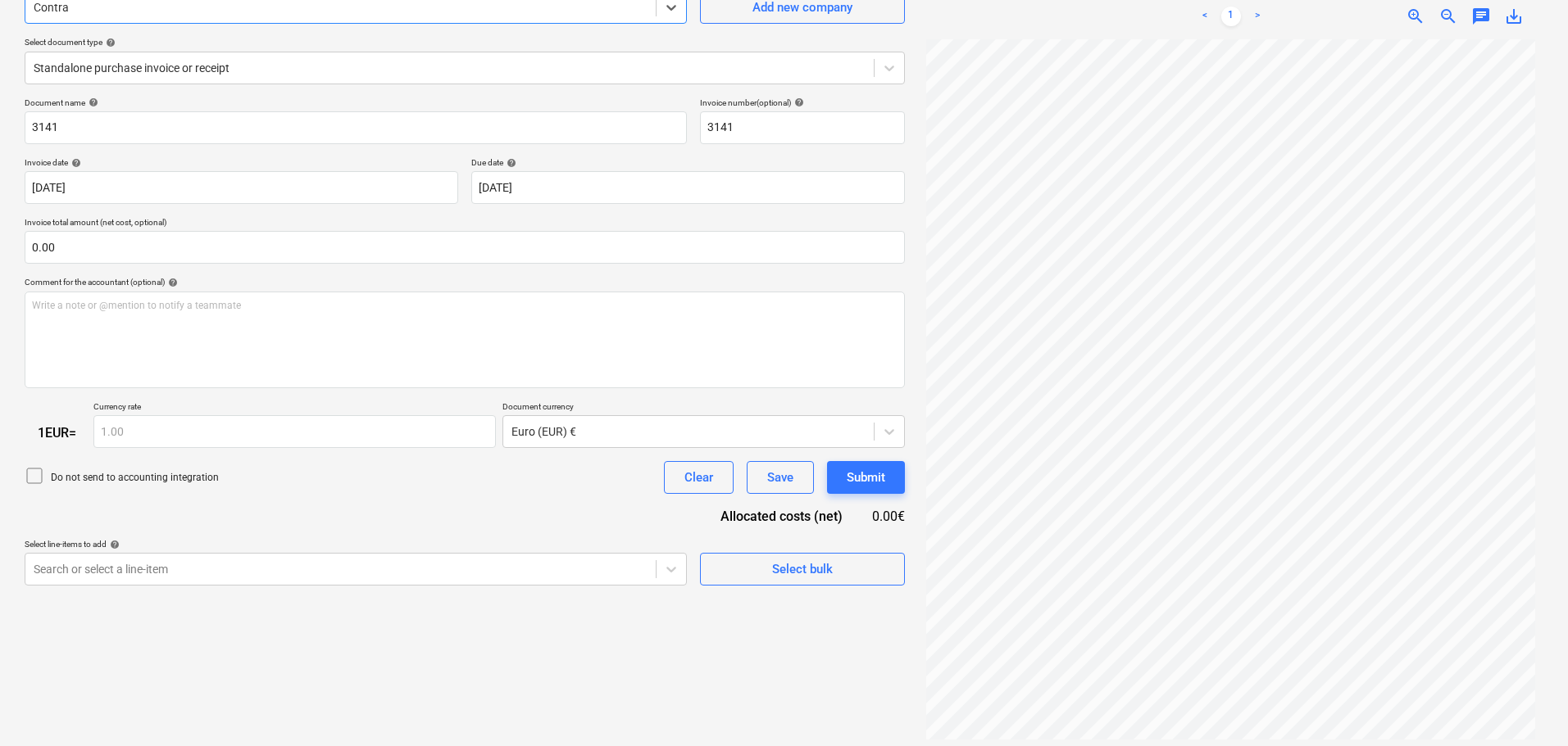
scroll to position [164, 0]
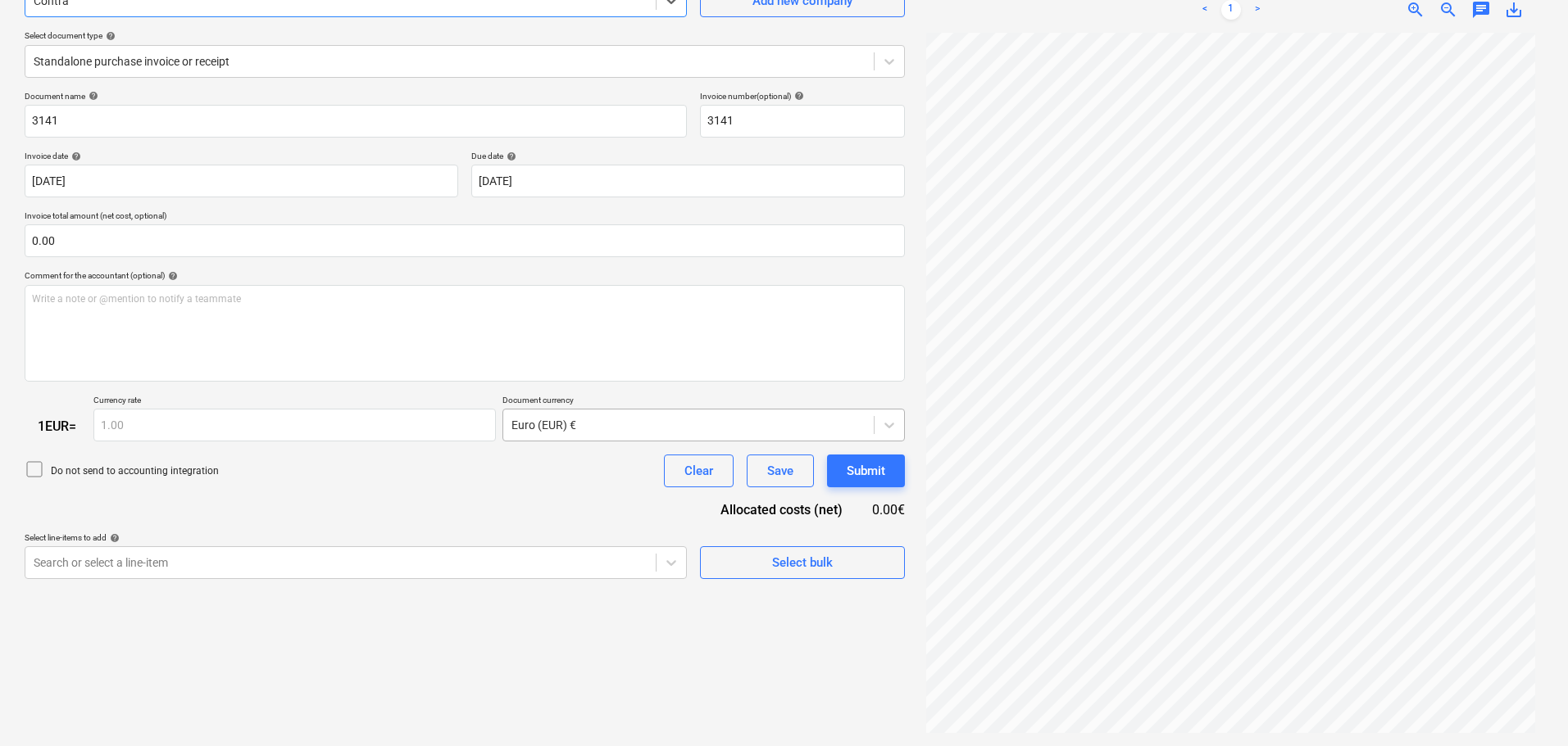
click at [642, 430] on div at bounding box center [687, 425] width 354 height 17
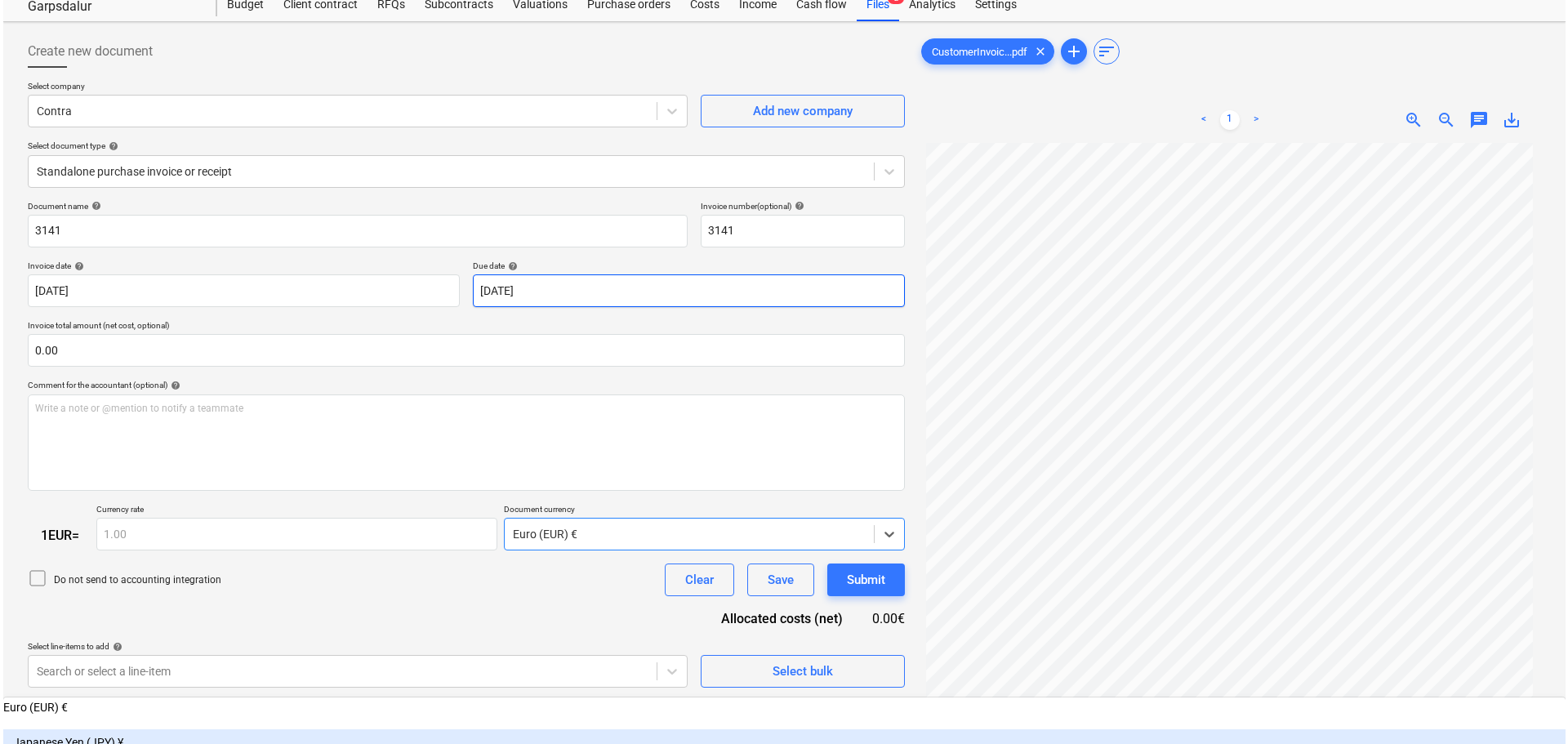
scroll to position [0, 0]
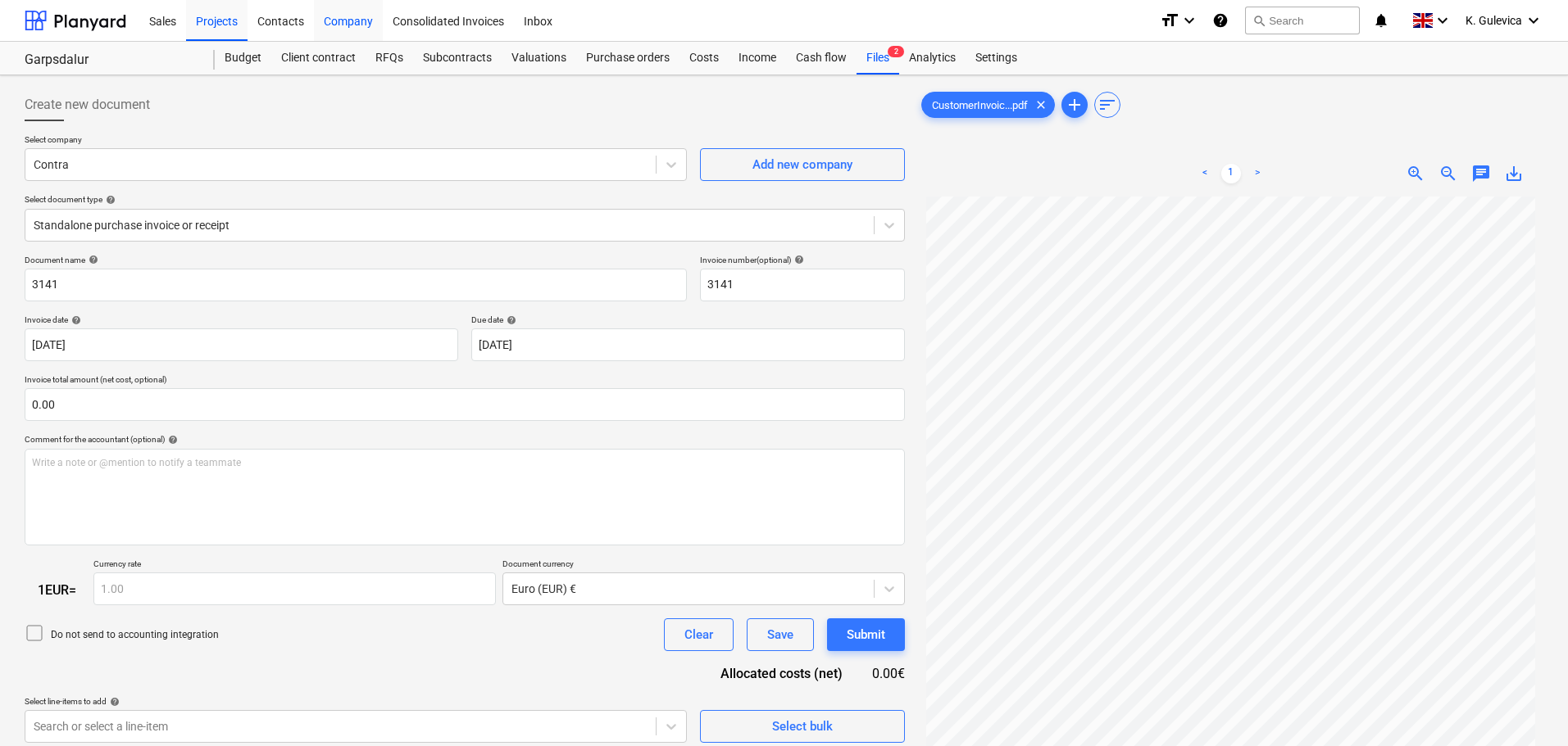
click at [377, 20] on div "Company" at bounding box center [349, 19] width 69 height 41
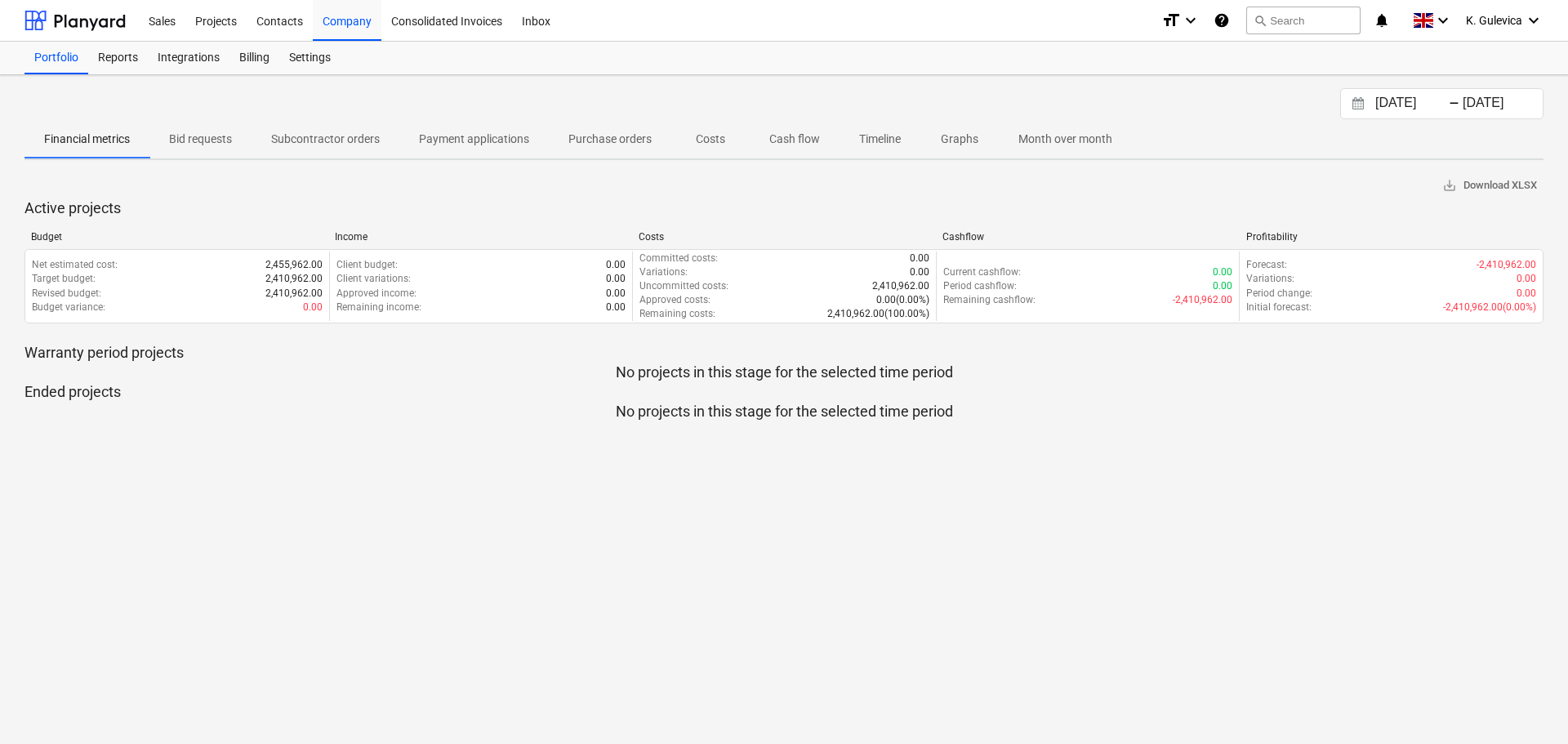
click at [770, 142] on p "Cash flow" at bounding box center [795, 140] width 51 height 18
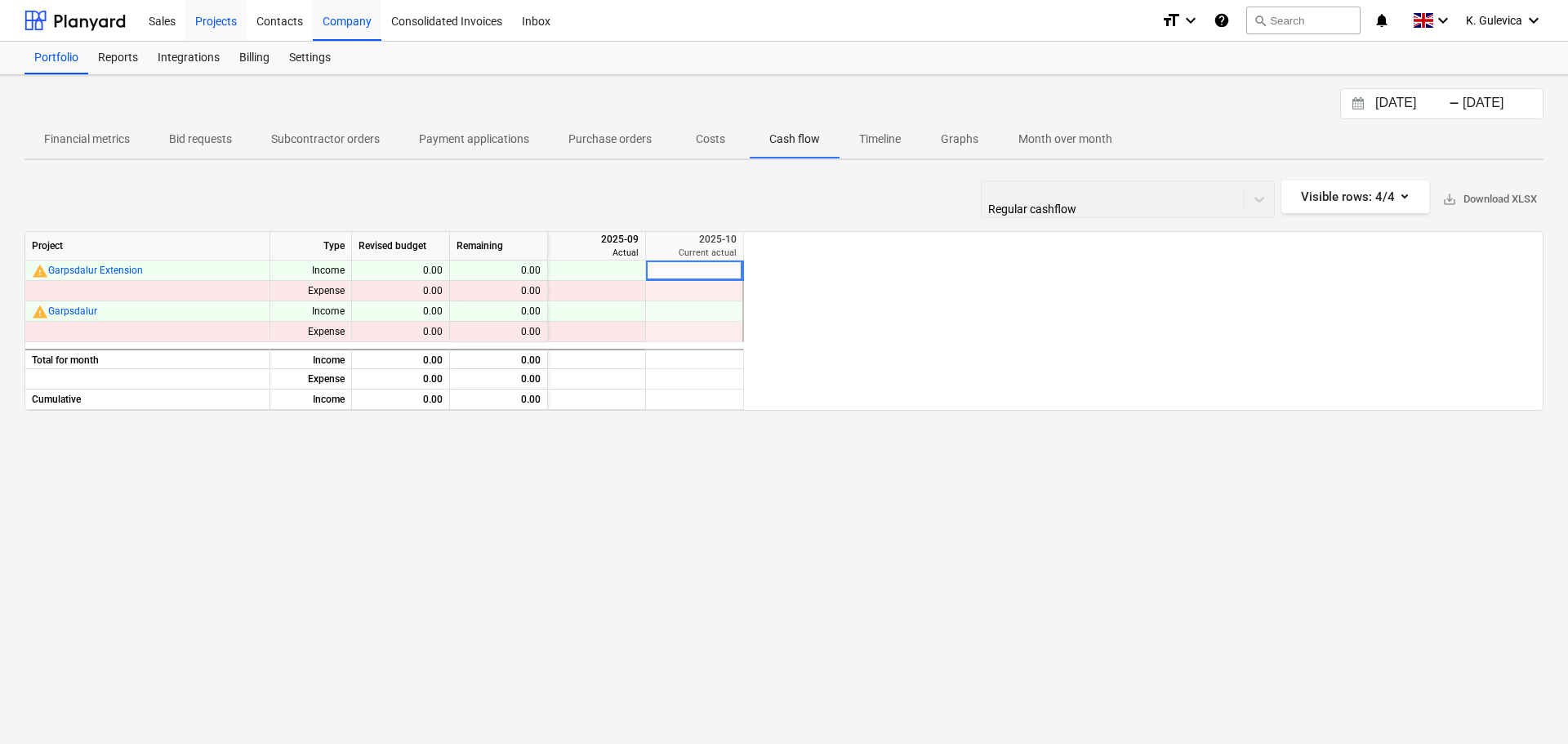
click at [216, 18] on div "Projects" at bounding box center [216, 19] width 62 height 41
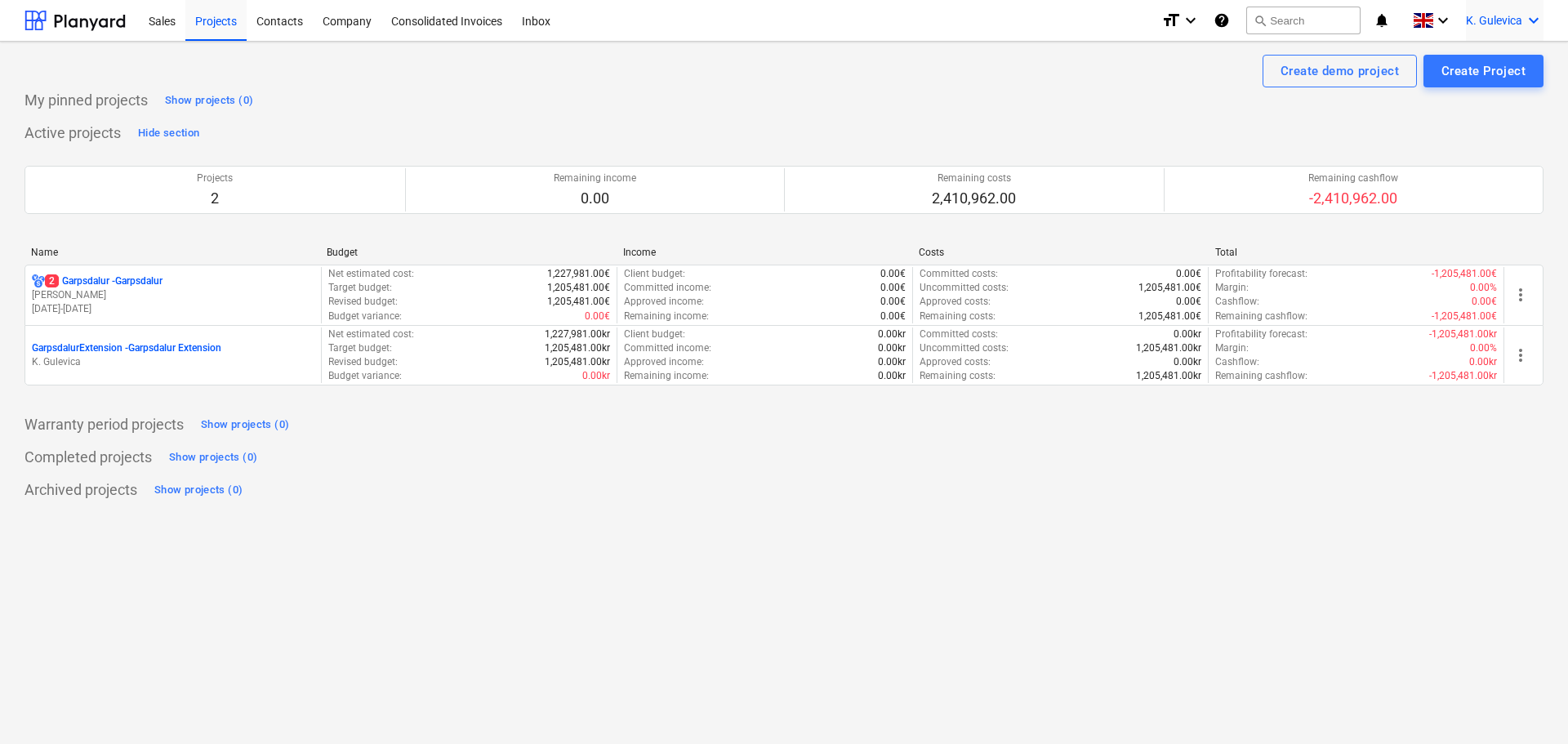
click at [1483, 8] on div "K. Gulevica keyboard_arrow_down" at bounding box center [1505, 20] width 77 height 40
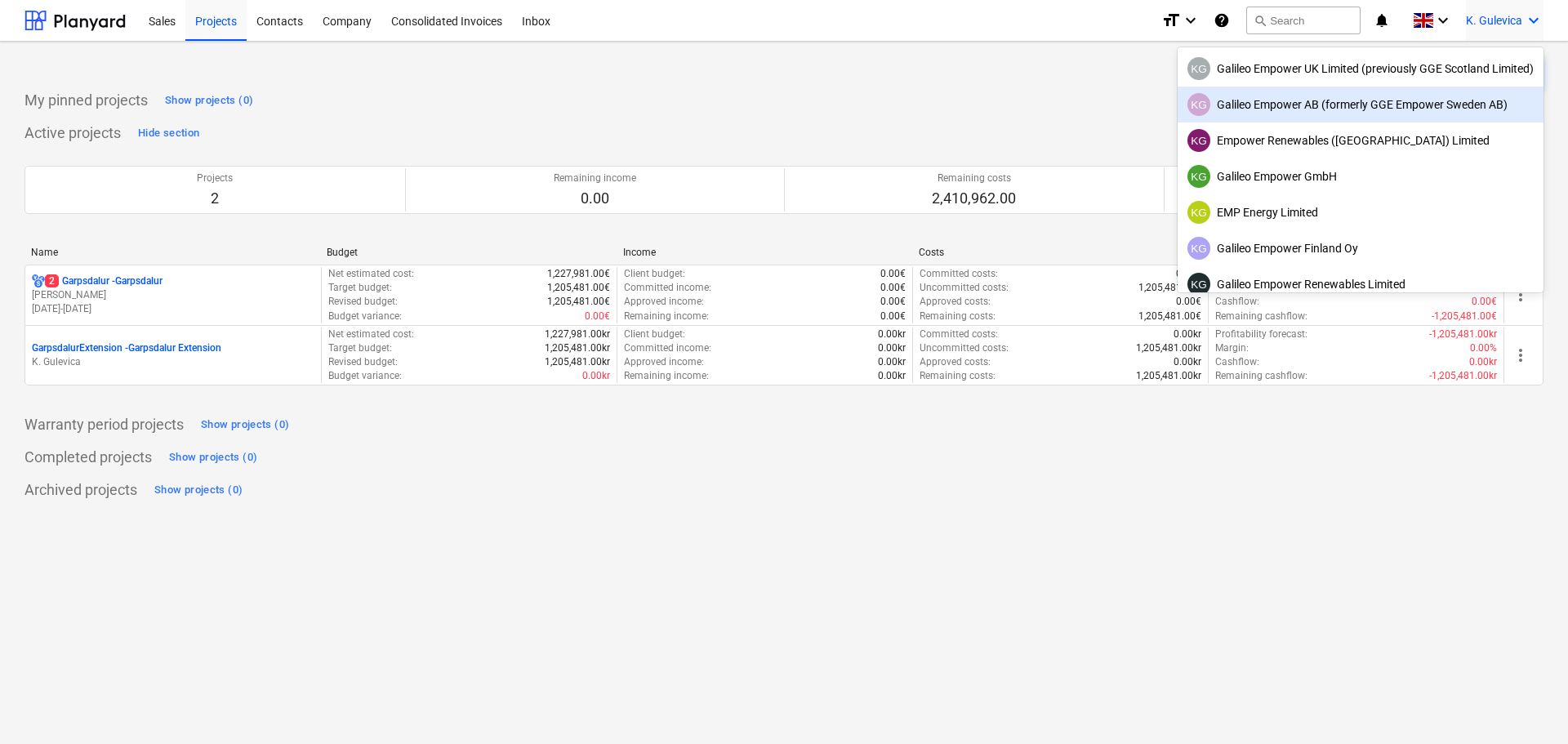
click at [1301, 101] on div "KG Galileo Empower AB (formerly GGE Empower Sweden AB)" at bounding box center [1360, 105] width 346 height 23
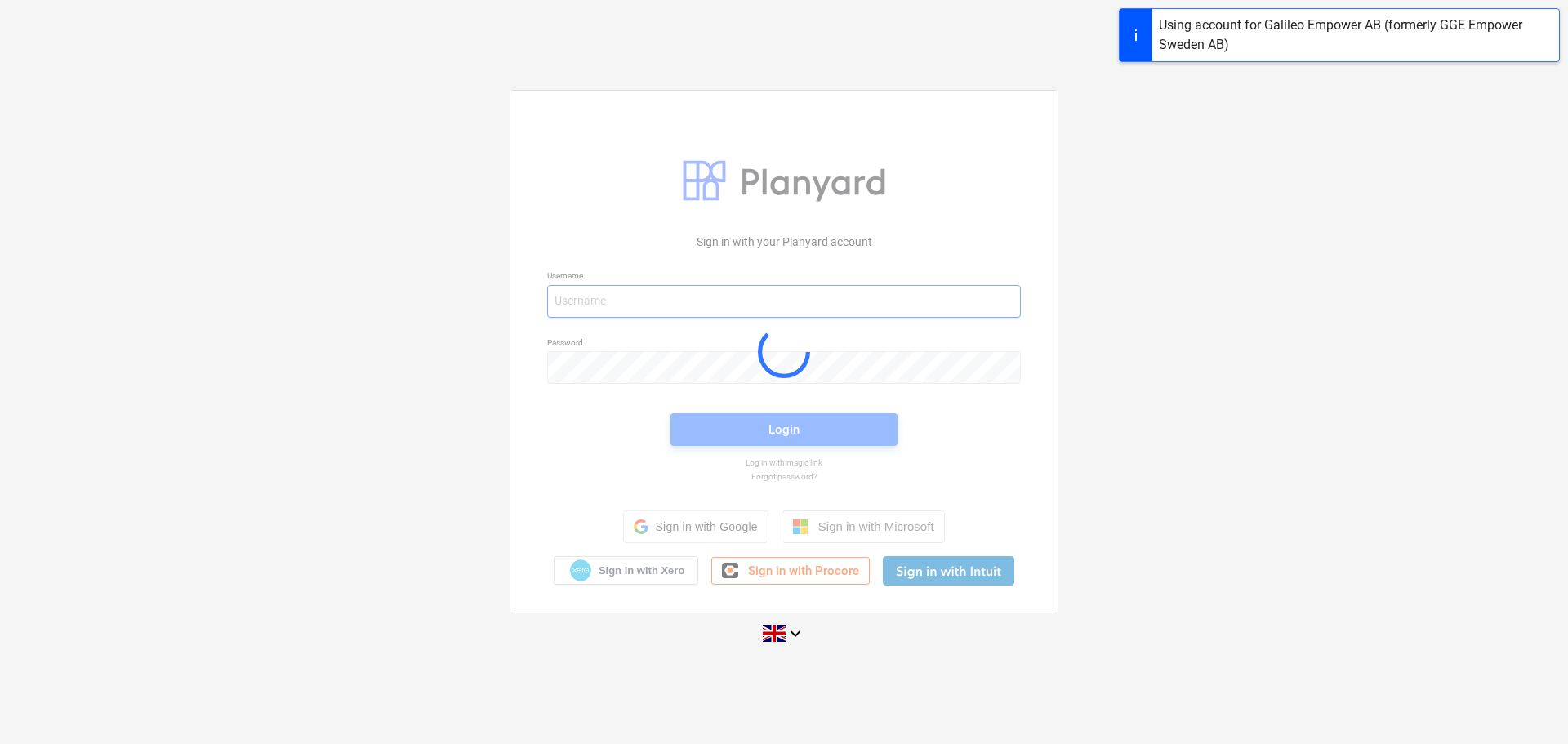
type input "[EMAIL_ADDRESS][DOMAIN_NAME]"
